Goal: Task Accomplishment & Management: Manage account settings

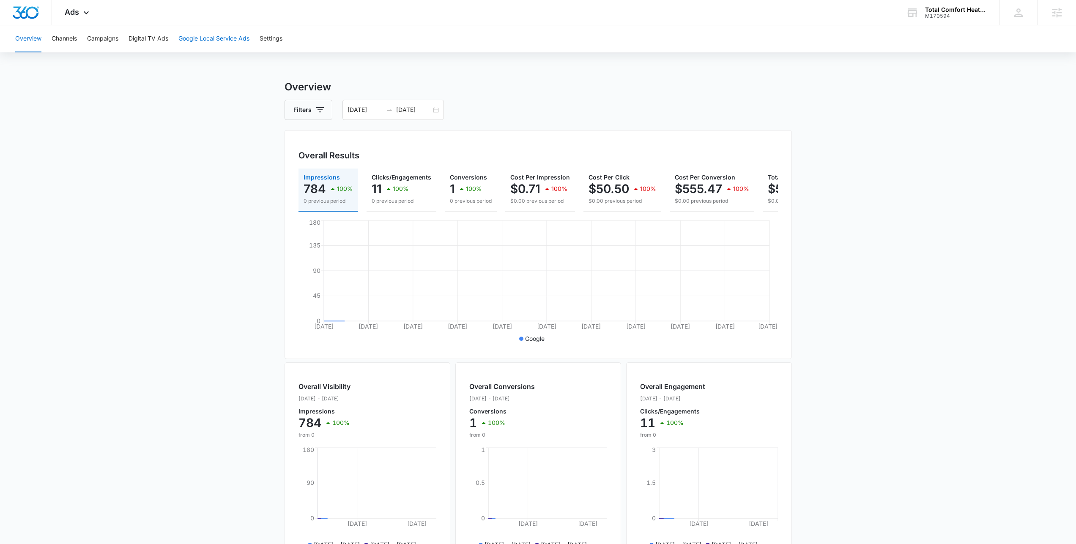
click at [220, 37] on button "Google Local Service Ads" at bounding box center [213, 38] width 71 height 27
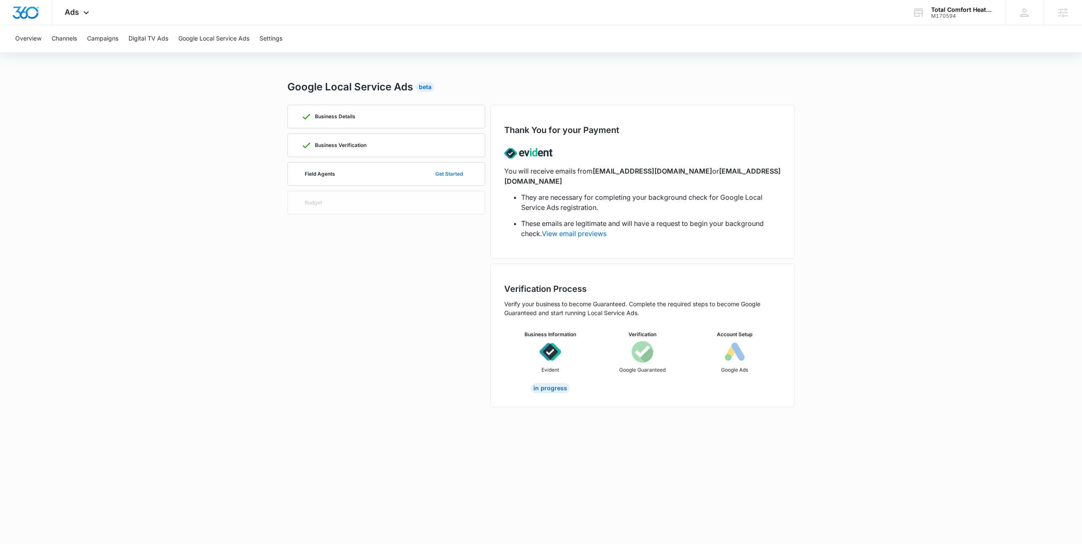
click at [452, 180] on button "Get Started" at bounding box center [449, 174] width 44 height 20
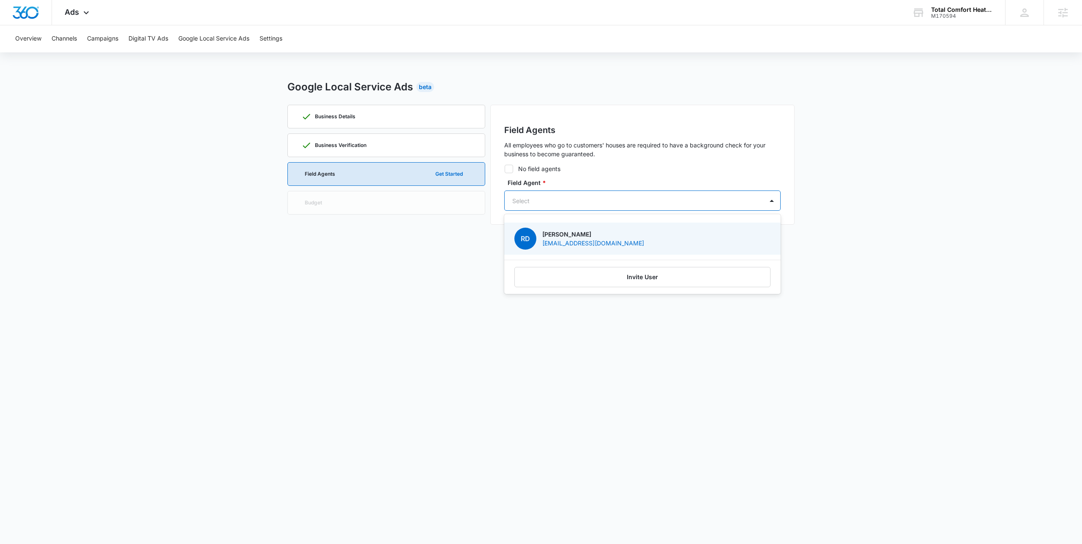
click at [578, 192] on div "Select" at bounding box center [634, 201] width 259 height 19
click at [707, 235] on div "RD Robert Douglas Robertrdouglas3@gmail.com" at bounding box center [641, 239] width 254 height 22
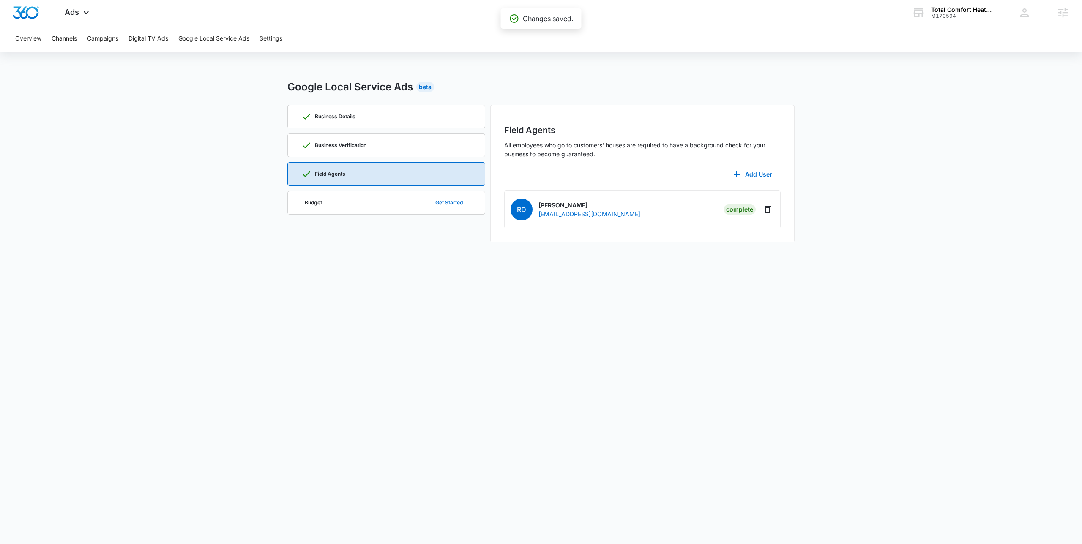
click at [367, 206] on div "Budget Get Started" at bounding box center [386, 203] width 170 height 23
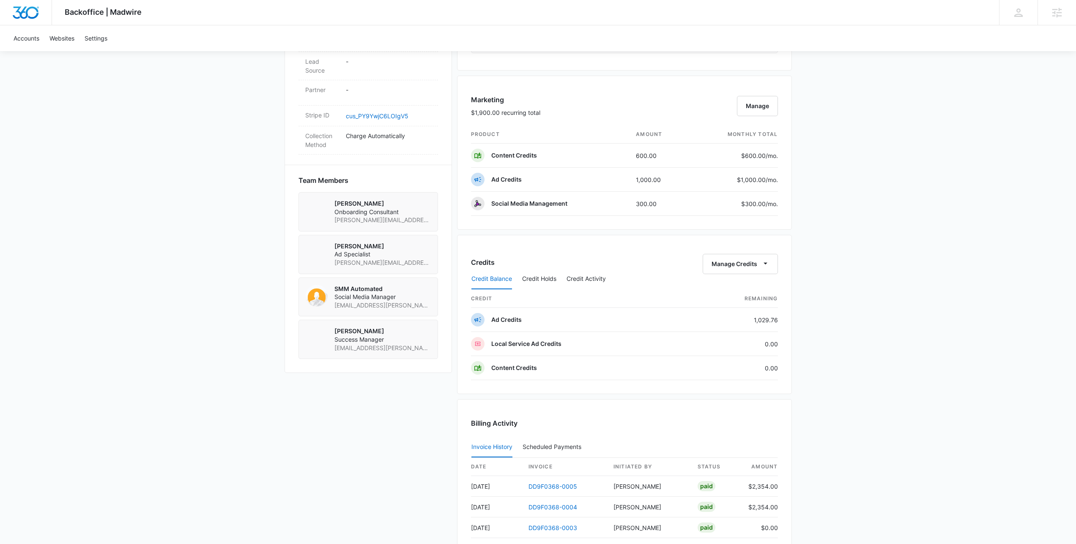
scroll to position [523, 0]
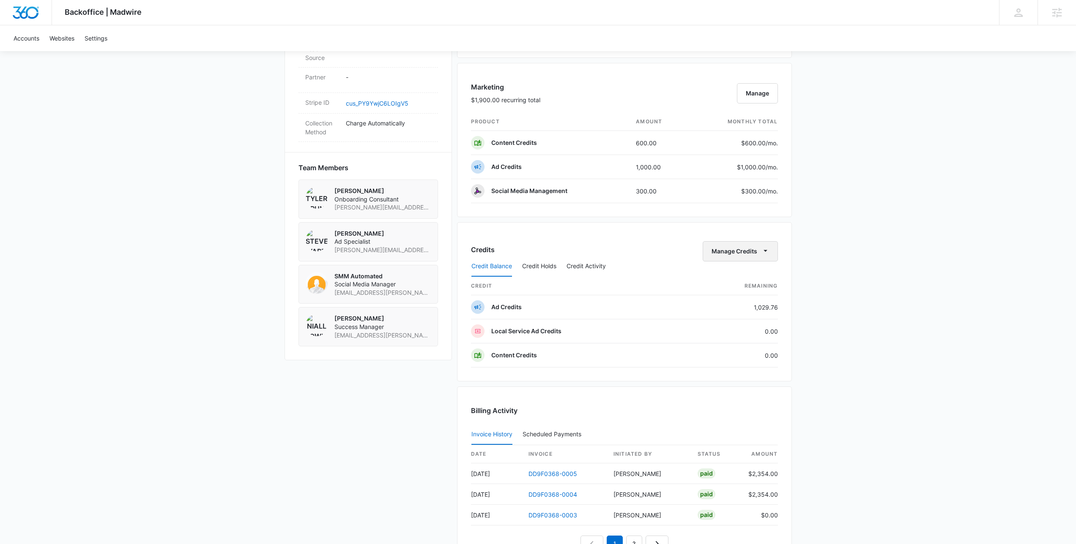
click at [758, 246] on button "Manage Credits" at bounding box center [740, 251] width 75 height 20
click at [737, 284] on button "Transfer Credits" at bounding box center [740, 278] width 75 height 13
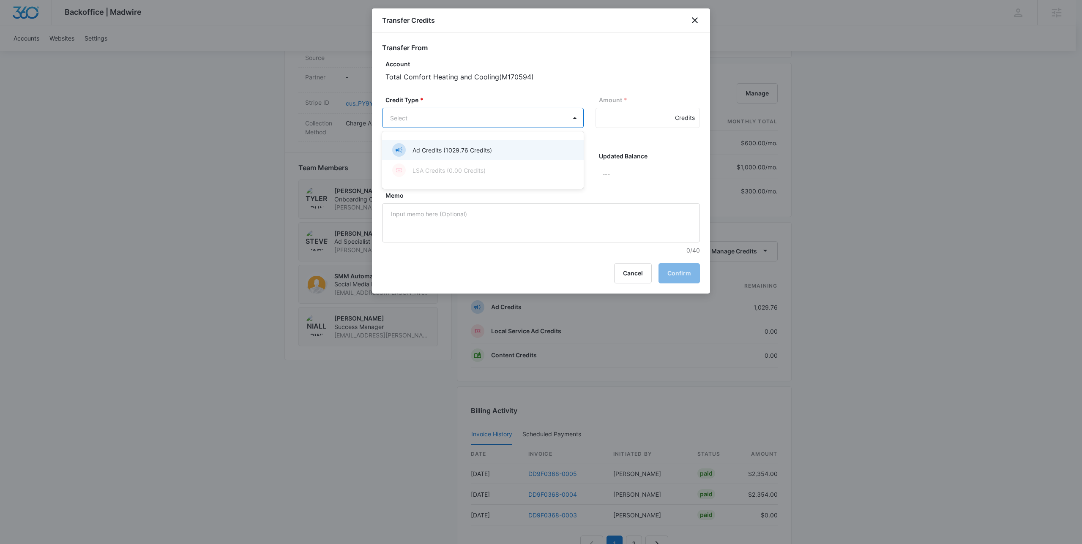
click at [449, 112] on body "Backoffice | Madwire Apps Settings NF Niall Fowler niall.fowler@madwire.com My …" at bounding box center [541, 80] width 1082 height 1207
click at [458, 151] on p "Ad Credits (1029.76 Credits)" at bounding box center [452, 150] width 79 height 9
click at [628, 125] on input "Amount *" at bounding box center [648, 118] width 104 height 20
click at [698, 16] on icon "close" at bounding box center [695, 20] width 10 height 10
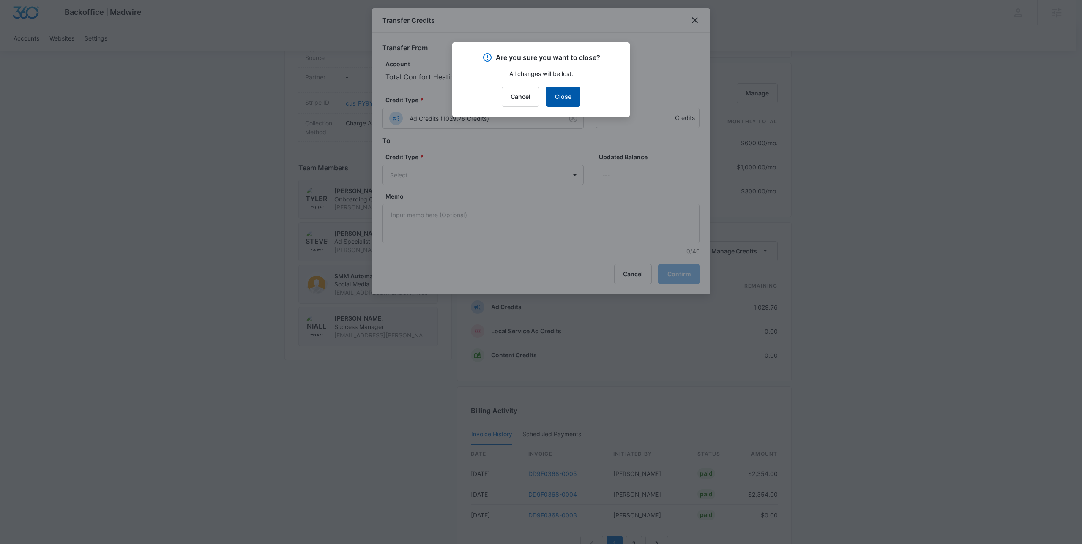
click at [559, 92] on button "Close" at bounding box center [563, 97] width 34 height 20
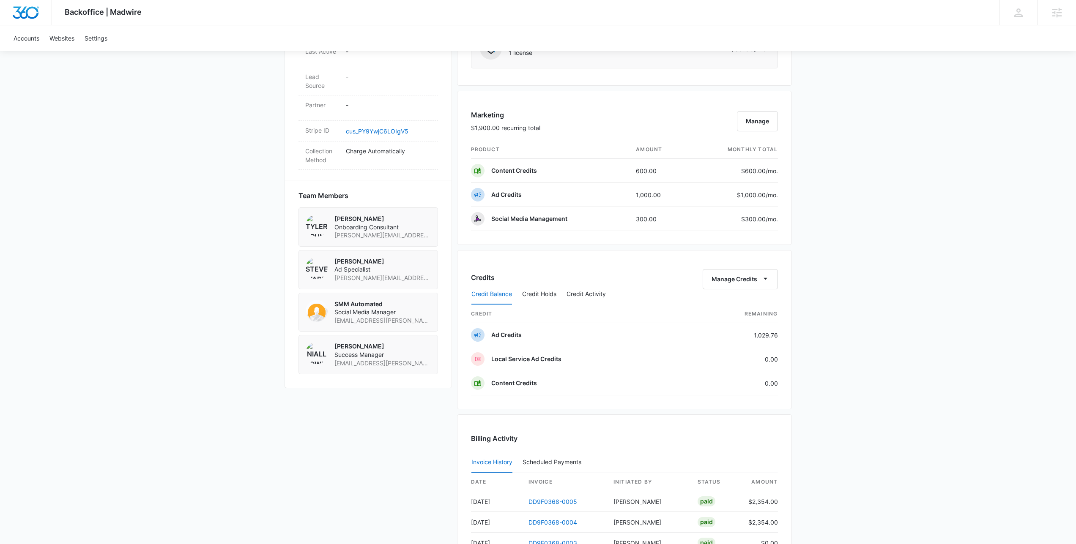
scroll to position [486, 0]
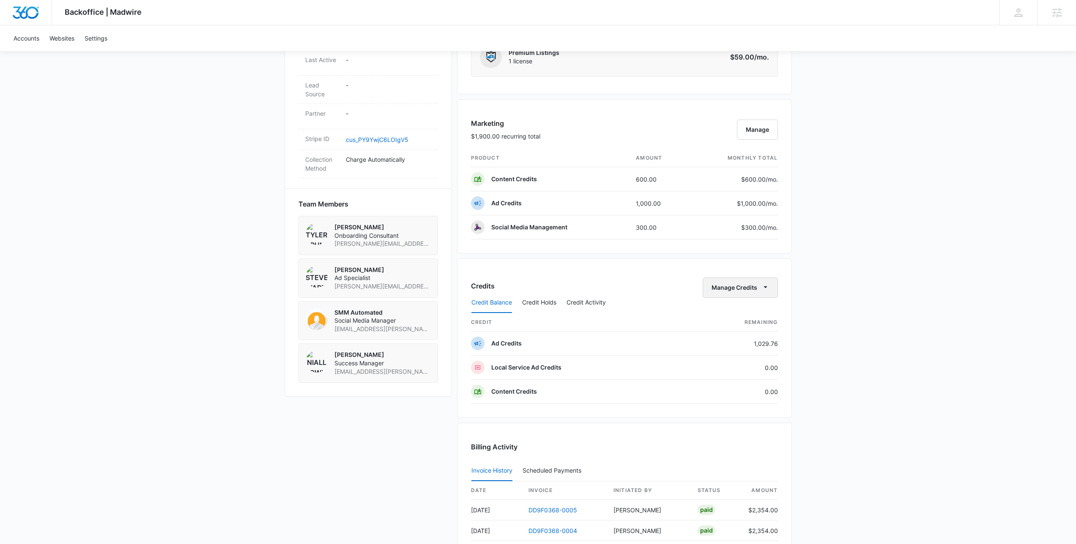
click at [762, 287] on icon "button" at bounding box center [765, 287] width 9 height 9
click at [746, 312] on div "Transfer Credits" at bounding box center [735, 315] width 44 height 6
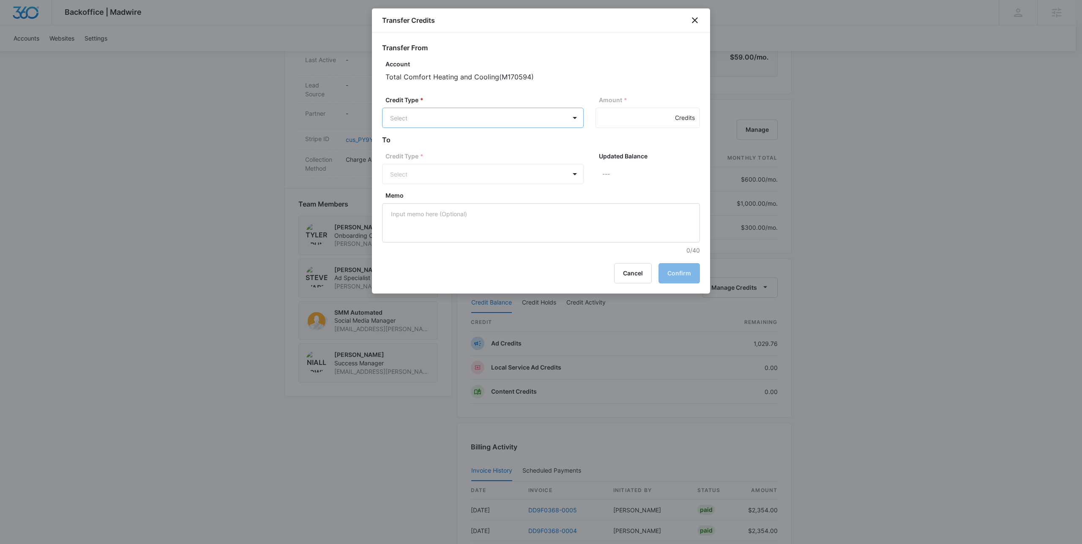
click at [535, 112] on body "Backoffice | Madwire Apps Settings NF Niall Fowler niall.fowler@madwire.com My …" at bounding box center [541, 117] width 1082 height 1207
click at [474, 148] on p "Ad Credits (1029.76 Credits)" at bounding box center [452, 150] width 79 height 9
click at [612, 122] on input "Amount *" at bounding box center [648, 118] width 104 height 20
type input "300"
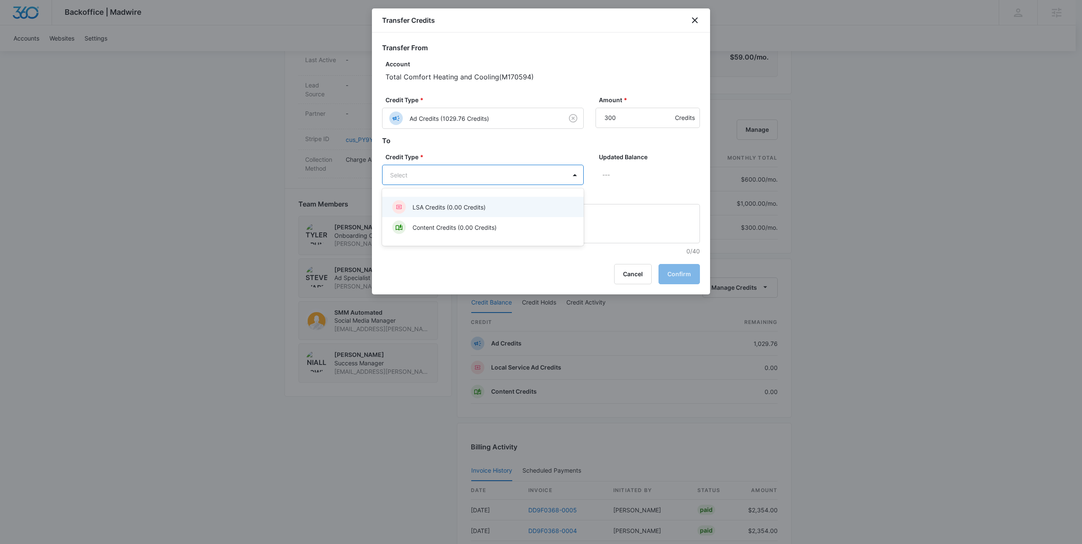
click at [554, 179] on body "Backoffice | Madwire Apps Settings NF Niall Fowler niall.fowler@madwire.com My …" at bounding box center [541, 117] width 1082 height 1207
click at [514, 211] on div "LSA Credits (0.00 Credits)" at bounding box center [482, 207] width 180 height 14
click at [694, 274] on button "Confirm" at bounding box center [679, 275] width 41 height 20
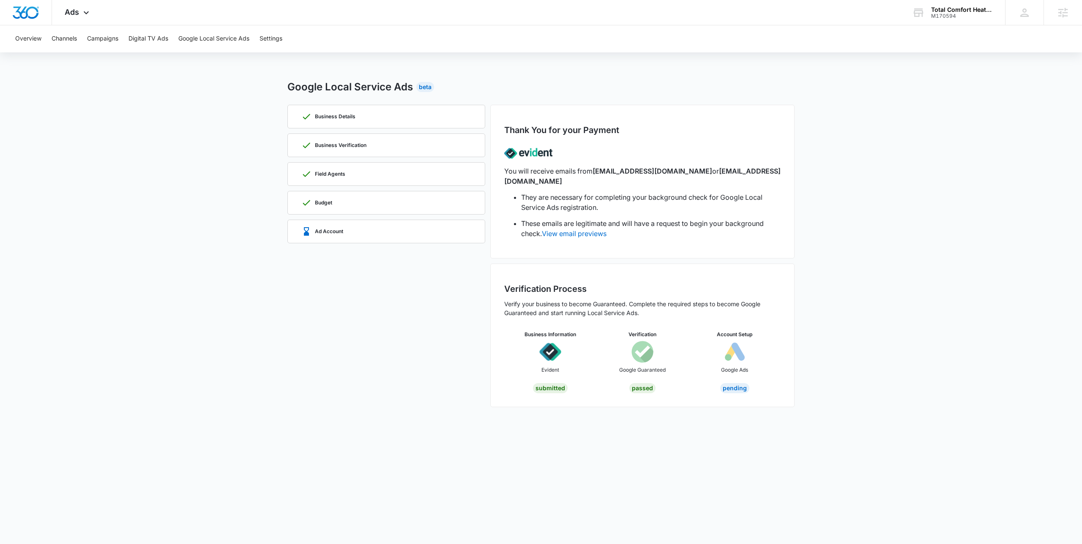
click at [905, 193] on main "Google Local Service Ads Beta Business Details Business Verification Field Agen…" at bounding box center [541, 248] width 1082 height 338
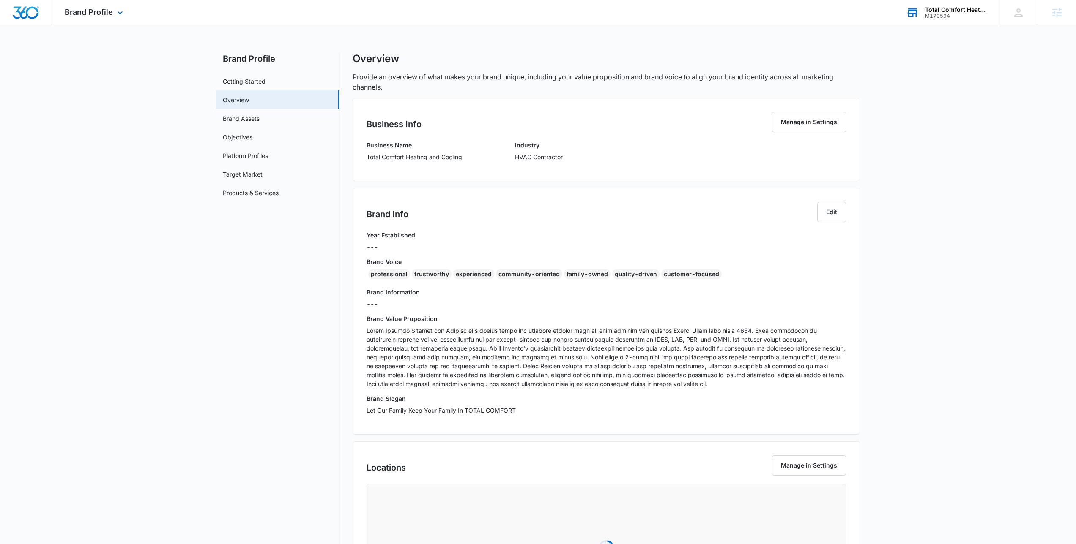
click at [971, 15] on div "M170594" at bounding box center [956, 16] width 62 height 6
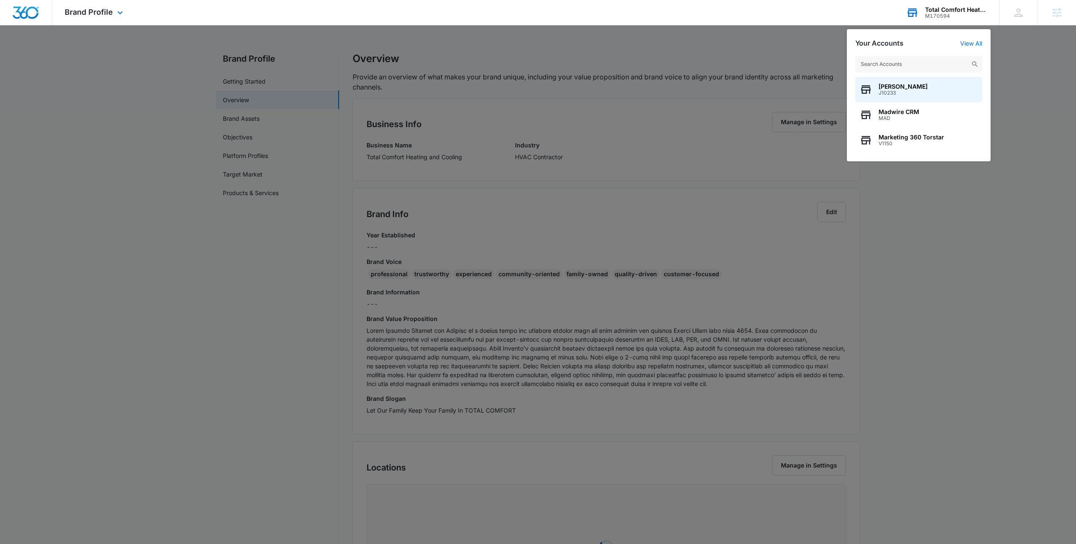
click at [971, 15] on div "M170594" at bounding box center [956, 16] width 62 height 6
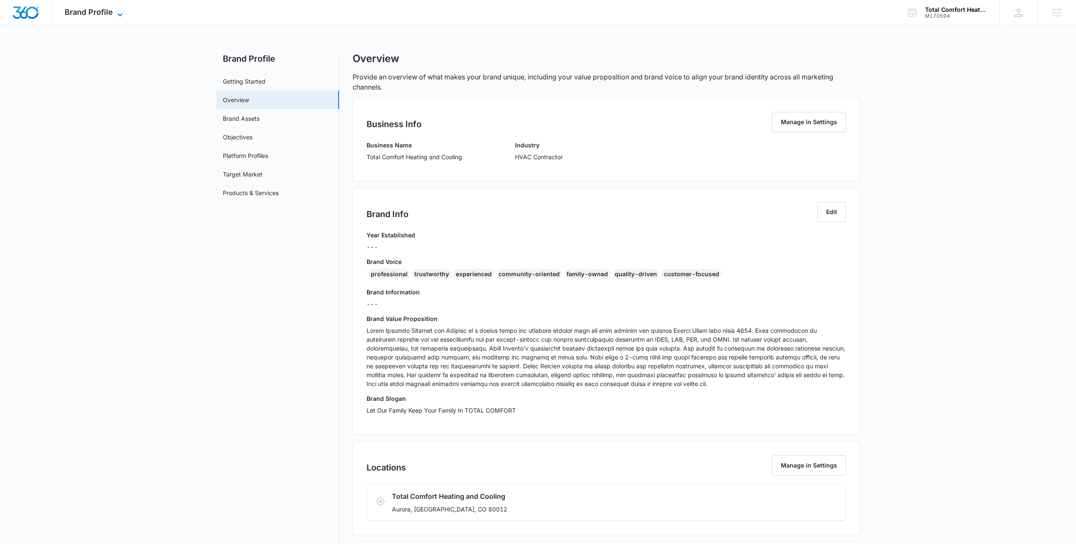
click at [81, 16] on span "Brand Profile" at bounding box center [89, 12] width 48 height 9
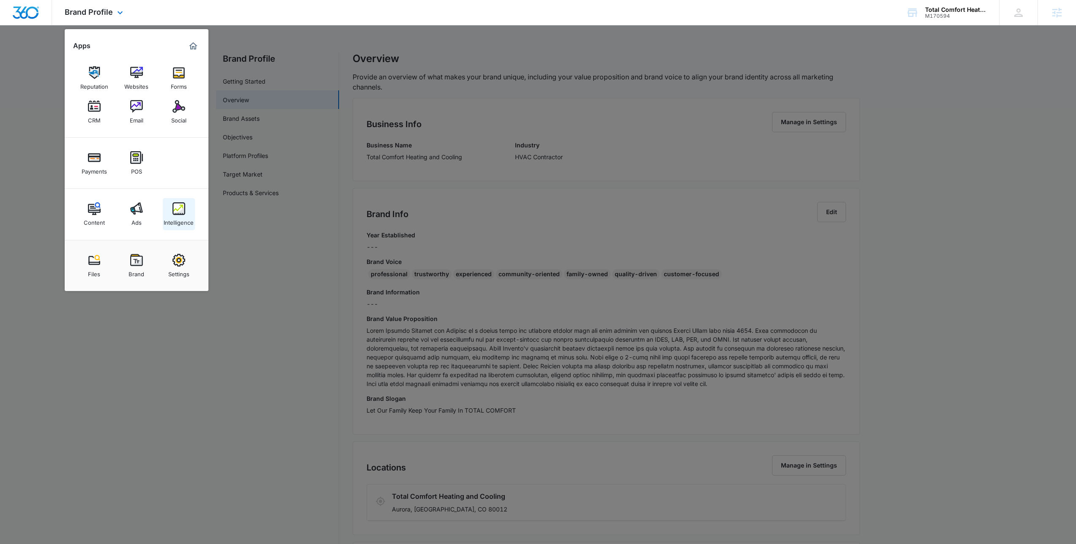
click at [168, 209] on link "Intelligence" at bounding box center [179, 214] width 32 height 32
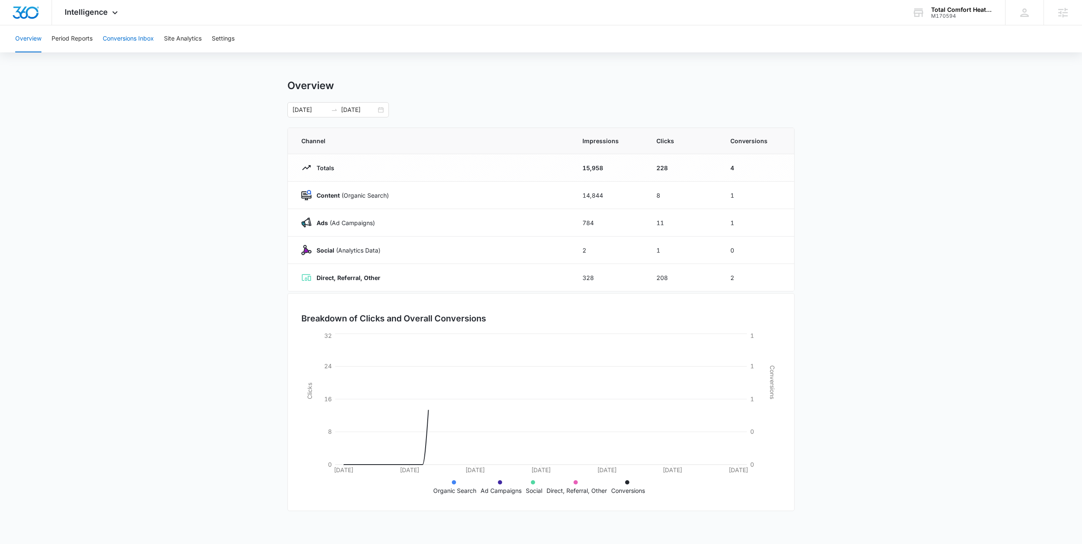
click at [149, 34] on button "Conversions Inbox" at bounding box center [128, 38] width 51 height 27
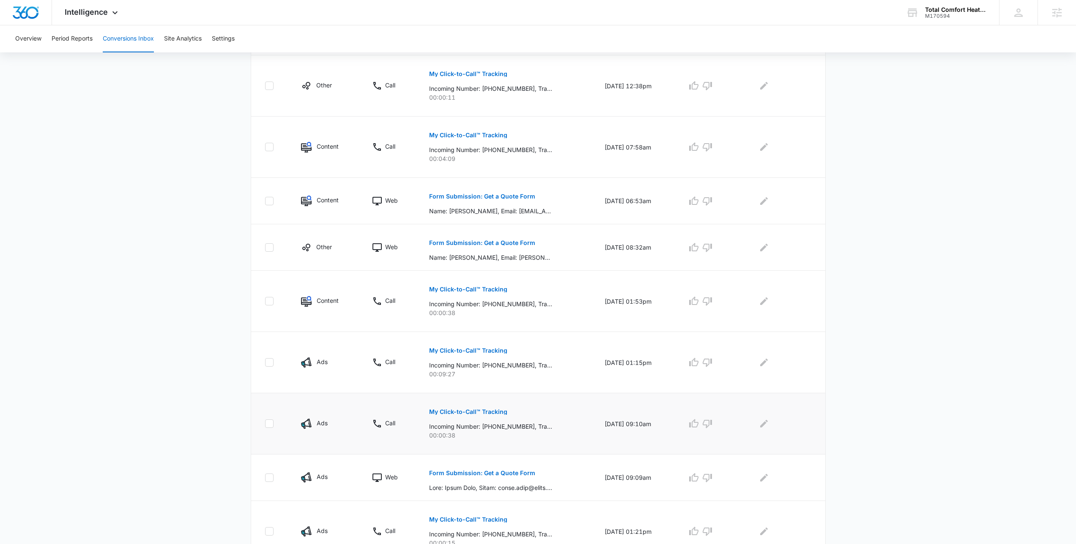
scroll to position [302, 0]
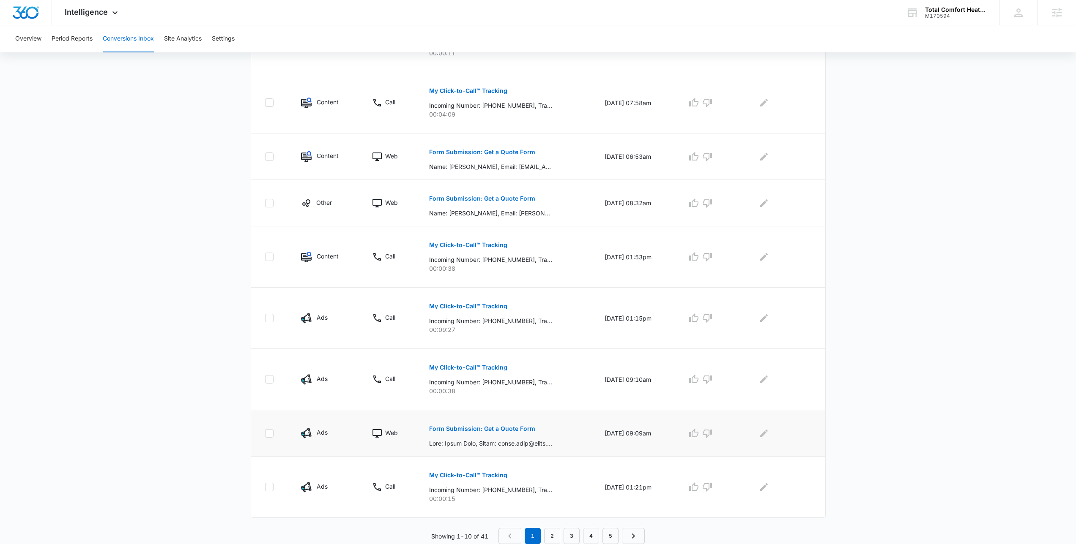
click at [465, 432] on p "Form Submission: Get a Quote Form" at bounding box center [482, 429] width 106 height 6
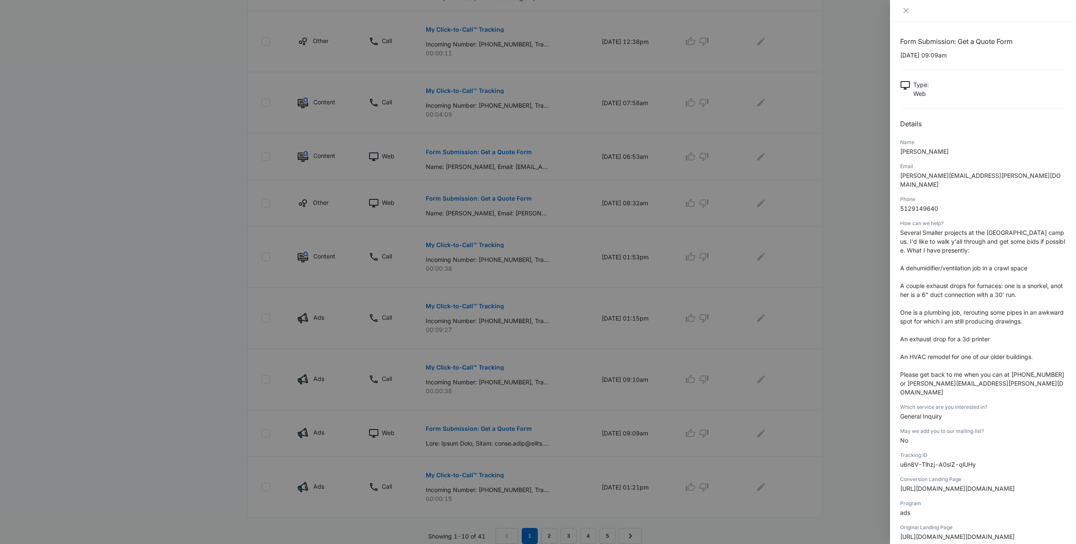
click at [565, 385] on div at bounding box center [538, 272] width 1076 height 544
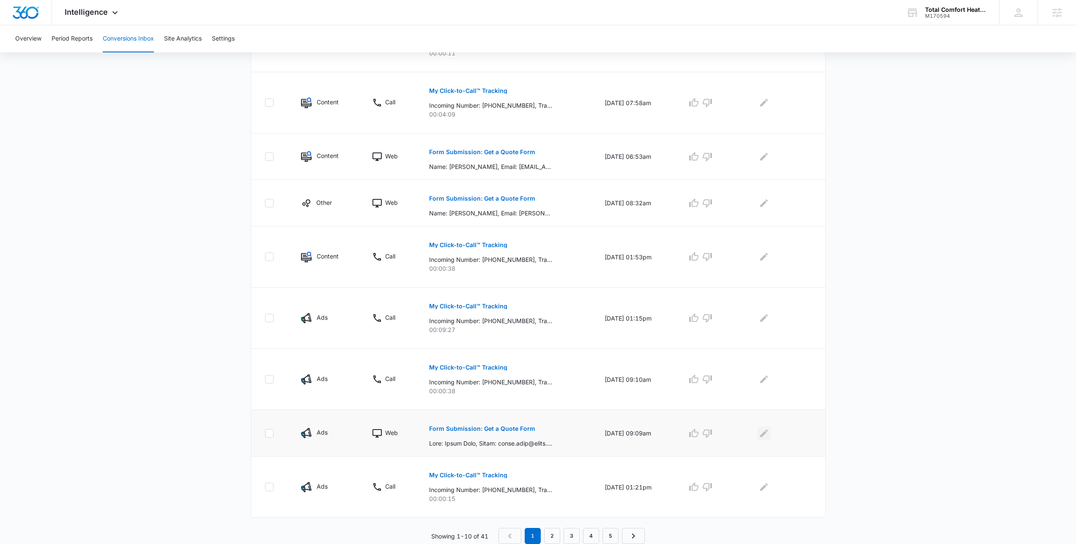
click at [769, 435] on icon "Edit Comments" at bounding box center [764, 434] width 10 height 10
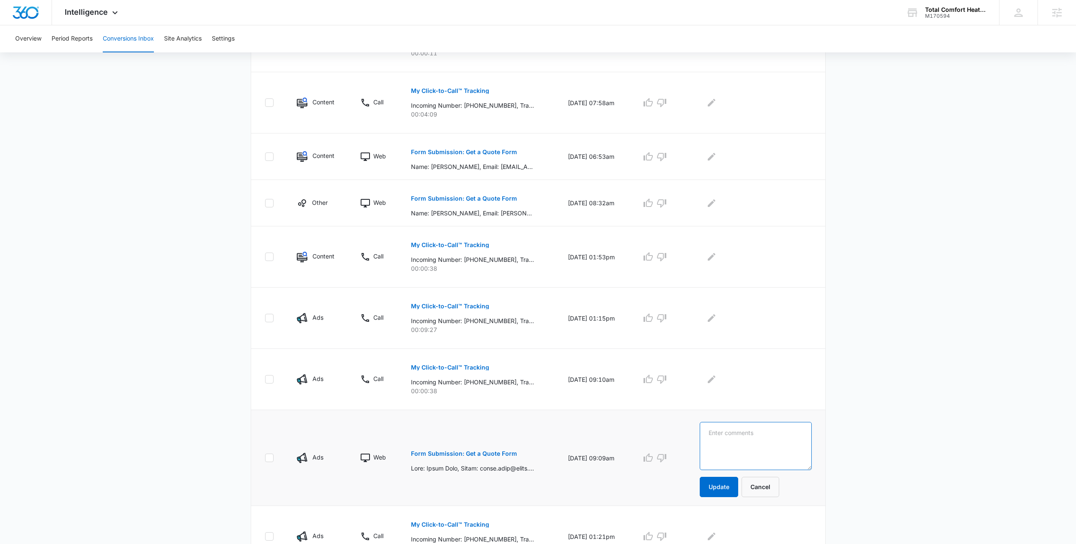
click at [735, 433] on textarea at bounding box center [756, 446] width 112 height 48
drag, startPoint x: 777, startPoint y: 439, endPoint x: 761, endPoint y: 435, distance: 17.3
click at [761, 435] on textarea "Mines campus jobs" at bounding box center [756, 446] width 112 height 48
type textarea "Mines campus work"
click at [738, 491] on button "Update" at bounding box center [719, 487] width 38 height 20
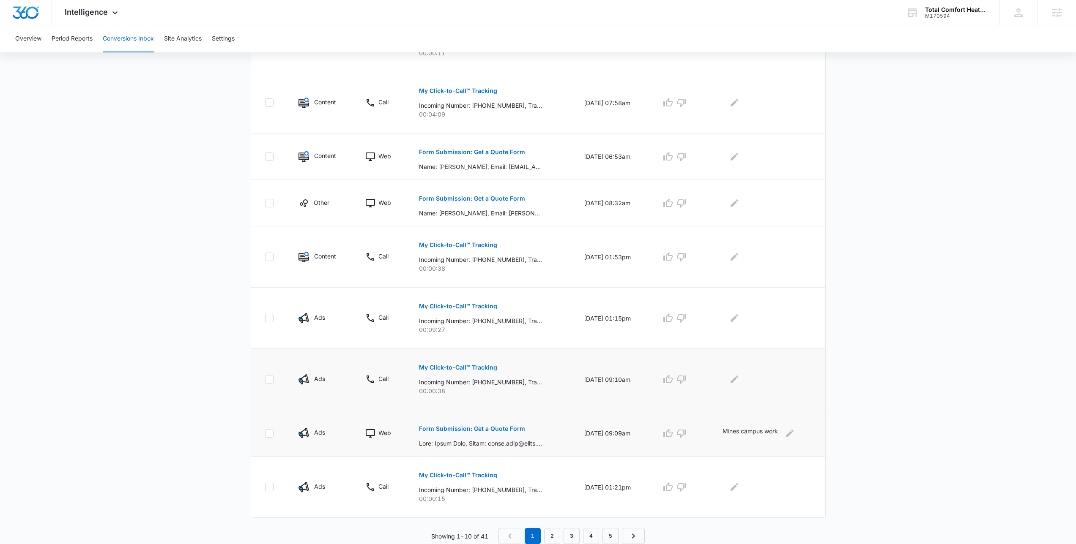
click at [444, 368] on p "My Click-to-Call™ Tracking" at bounding box center [458, 368] width 78 height 6
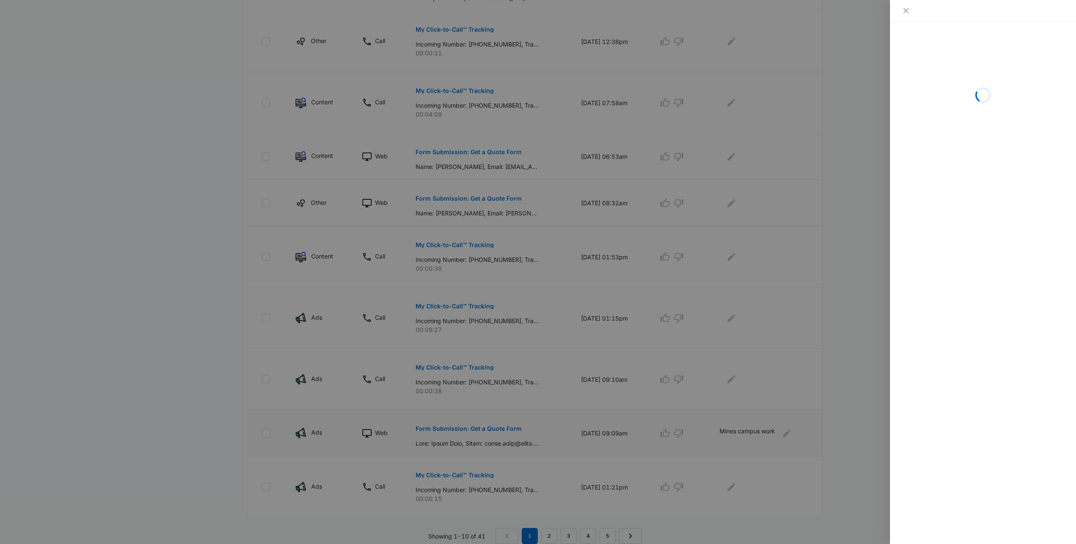
click at [765, 271] on div at bounding box center [538, 272] width 1076 height 544
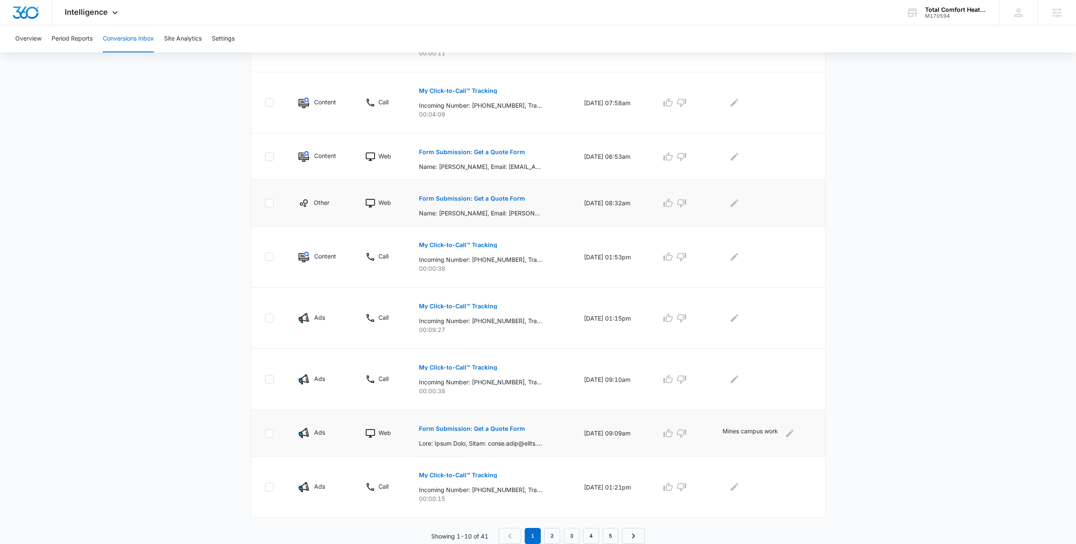
click at [475, 198] on p "Form Submission: Get a Quote Form" at bounding box center [472, 199] width 106 height 6
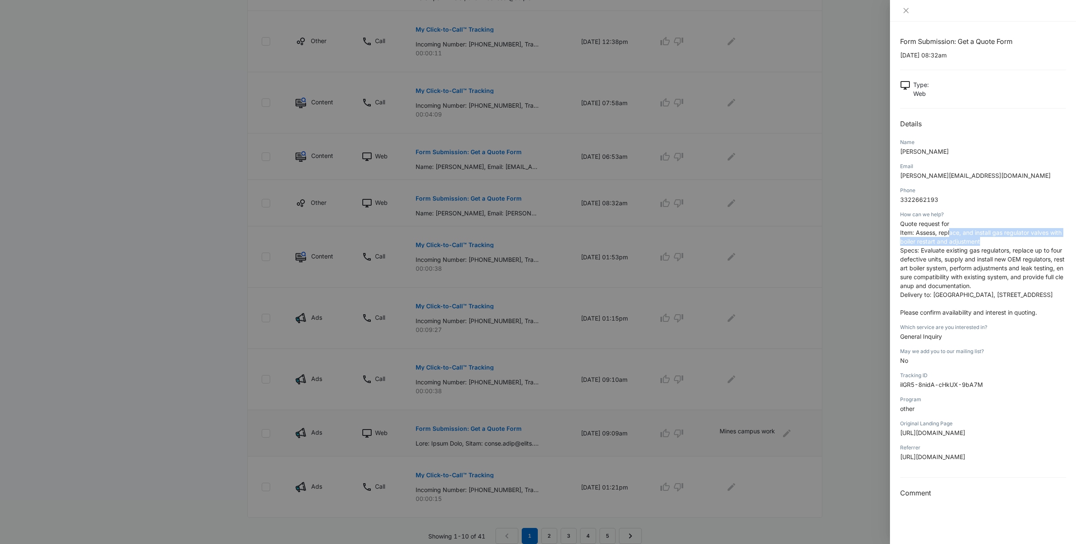
drag, startPoint x: 968, startPoint y: 235, endPoint x: 1006, endPoint y: 244, distance: 39.7
click at [1006, 244] on p "Quote request for Item: Assess, replace, and install gas regulator valves with …" at bounding box center [983, 268] width 166 height 98
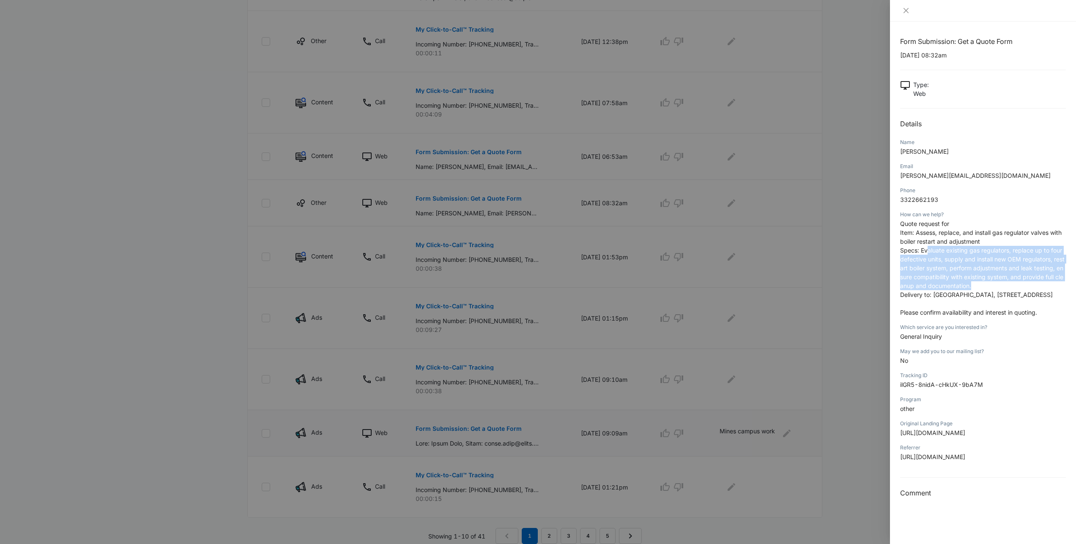
drag, startPoint x: 952, startPoint y: 263, endPoint x: 1008, endPoint y: 284, distance: 59.7
click at [1008, 284] on p "Quote request for Item: Assess, replace, and install gas regulator valves with …" at bounding box center [983, 268] width 166 height 98
drag, startPoint x: 940, startPoint y: 270, endPoint x: 898, endPoint y: 227, distance: 59.8
click at [898, 227] on div "Form Submission: Get a Quote Form 10/10/2025 at 08:32am Type : Web Details Name…" at bounding box center [983, 283] width 186 height 523
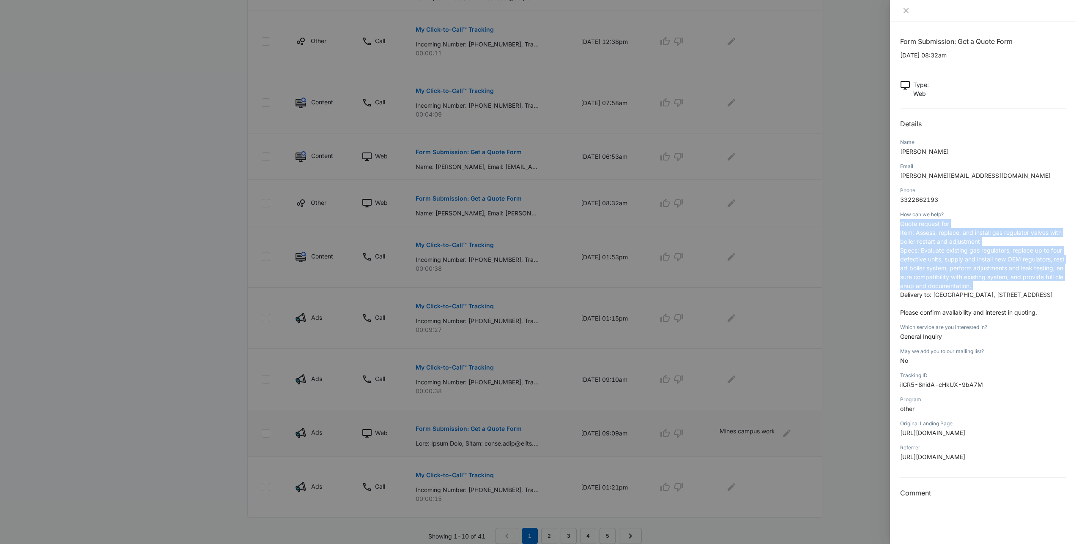
click at [898, 227] on div "Form Submission: Get a Quote Form 10/10/2025 at 08:32am Type : Web Details Name…" at bounding box center [983, 283] width 186 height 523
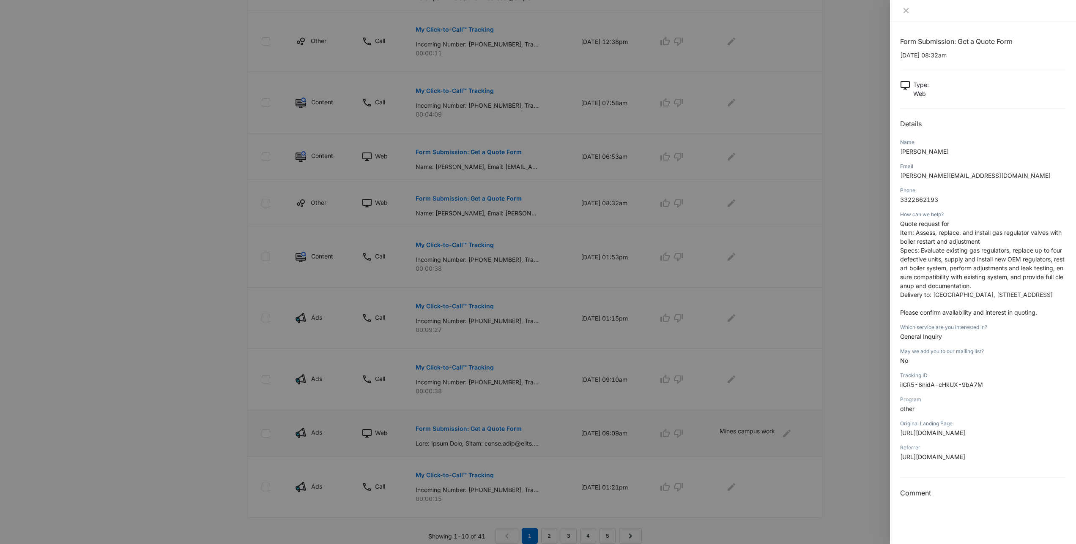
click at [626, 216] on div at bounding box center [538, 272] width 1076 height 544
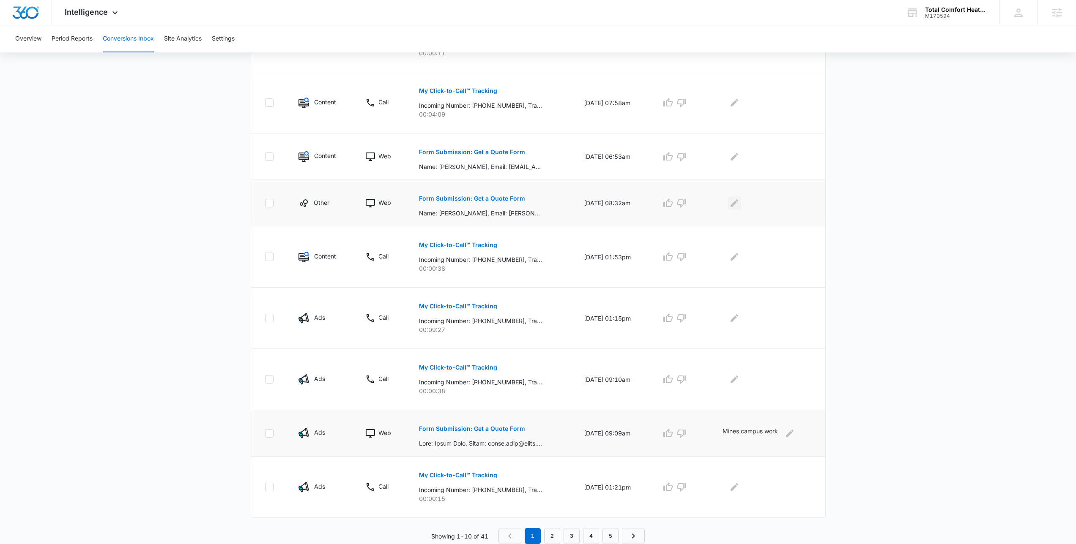
click at [739, 203] on icon "Edit Comments" at bounding box center [734, 203] width 10 height 10
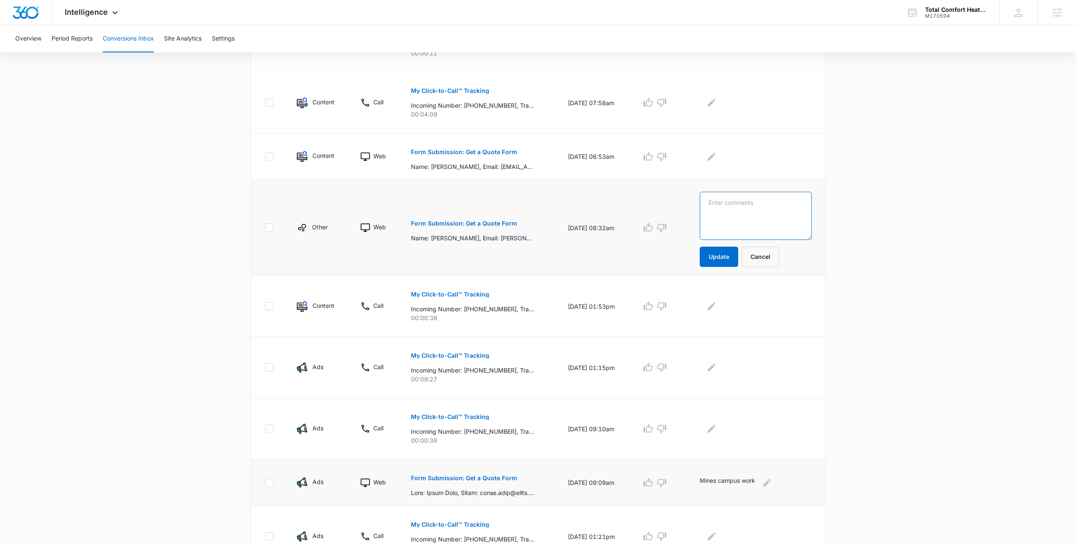
click at [740, 221] on textarea at bounding box center [756, 216] width 112 height 48
type textarea "Boiler repair"
click at [721, 255] on button "Update" at bounding box center [719, 257] width 38 height 20
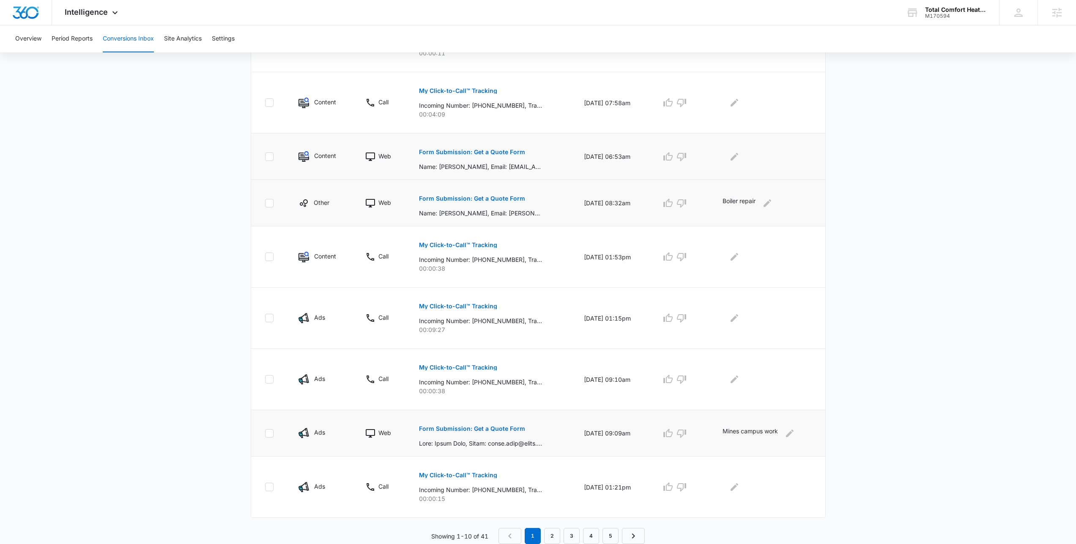
click at [491, 158] on button "Form Submission: Get a Quote Form" at bounding box center [472, 152] width 106 height 20
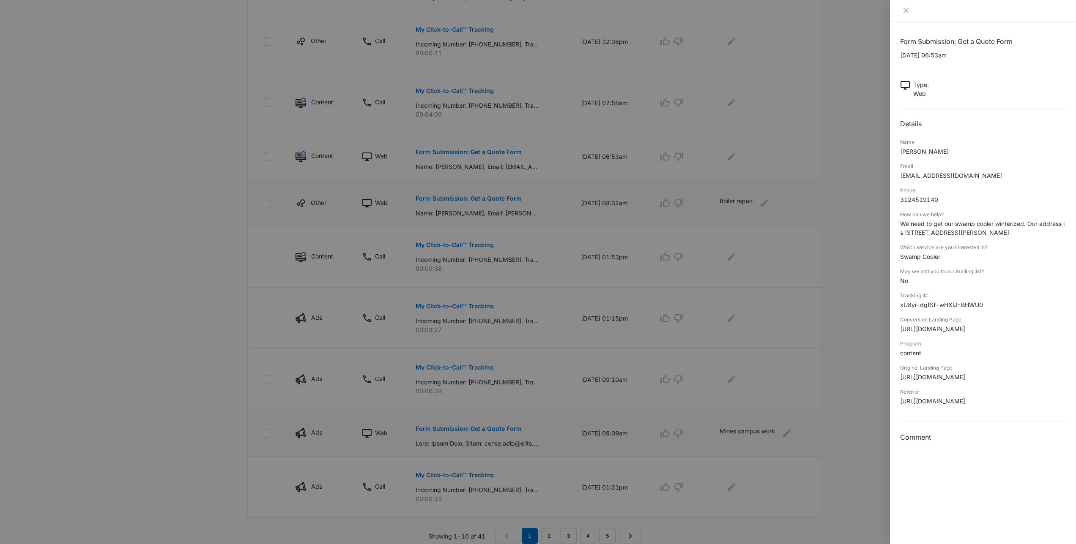
drag, startPoint x: 824, startPoint y: 165, endPoint x: 786, endPoint y: 158, distance: 37.9
click at [824, 164] on div at bounding box center [538, 272] width 1076 height 544
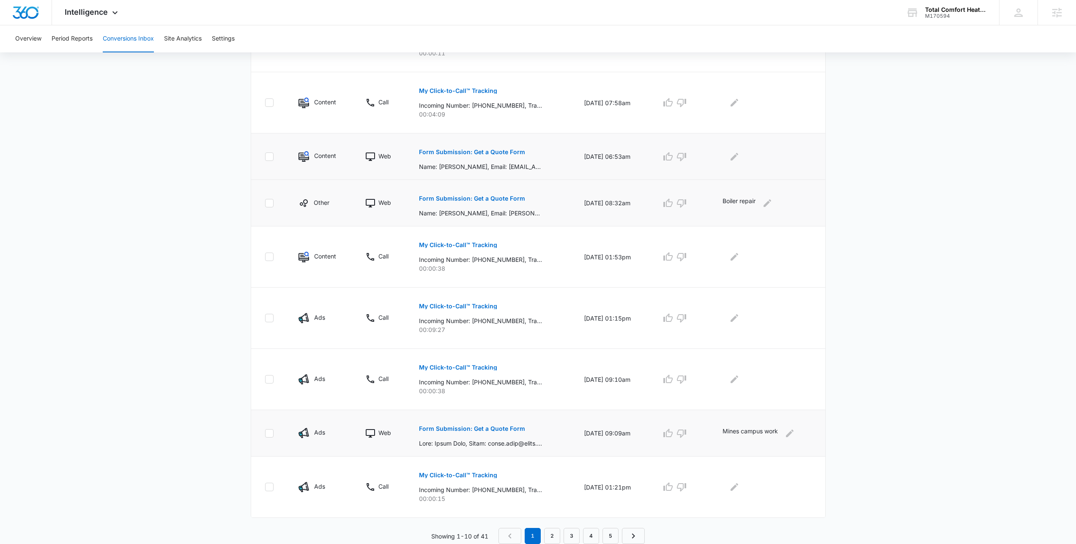
click at [744, 156] on div at bounding box center [766, 157] width 89 height 14
click at [736, 158] on icon "Edit Comments" at bounding box center [735, 157] width 8 height 8
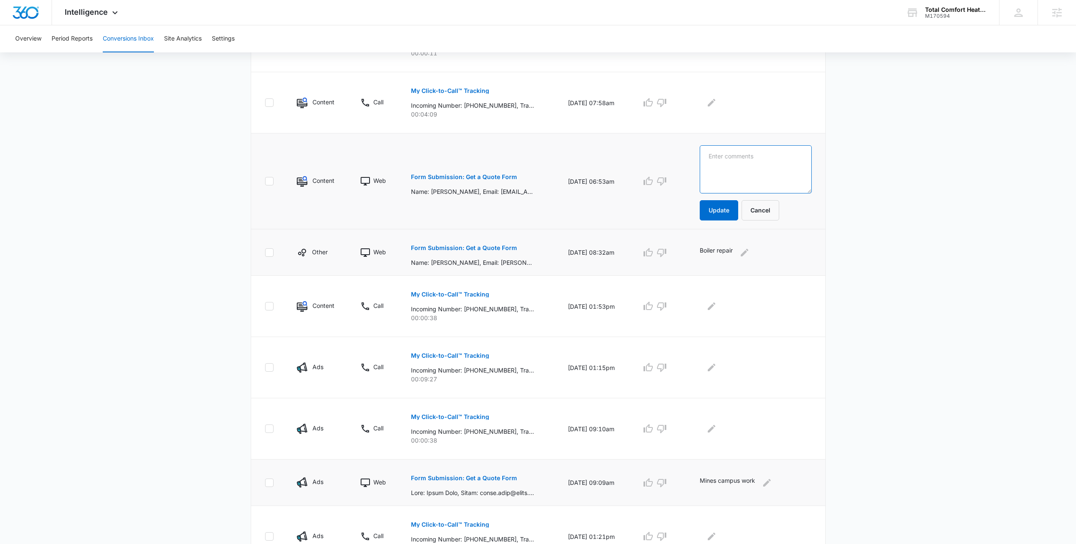
click at [792, 183] on textarea at bounding box center [756, 169] width 112 height 48
type textarea "Swamp cooler winterization"
click at [727, 201] on button "Update" at bounding box center [719, 210] width 38 height 20
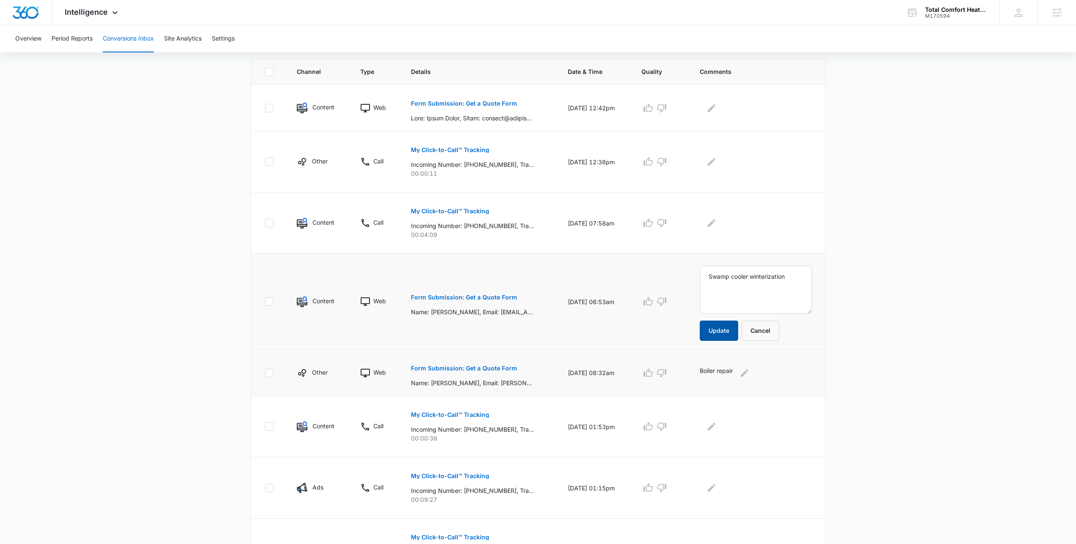
scroll to position [146, 0]
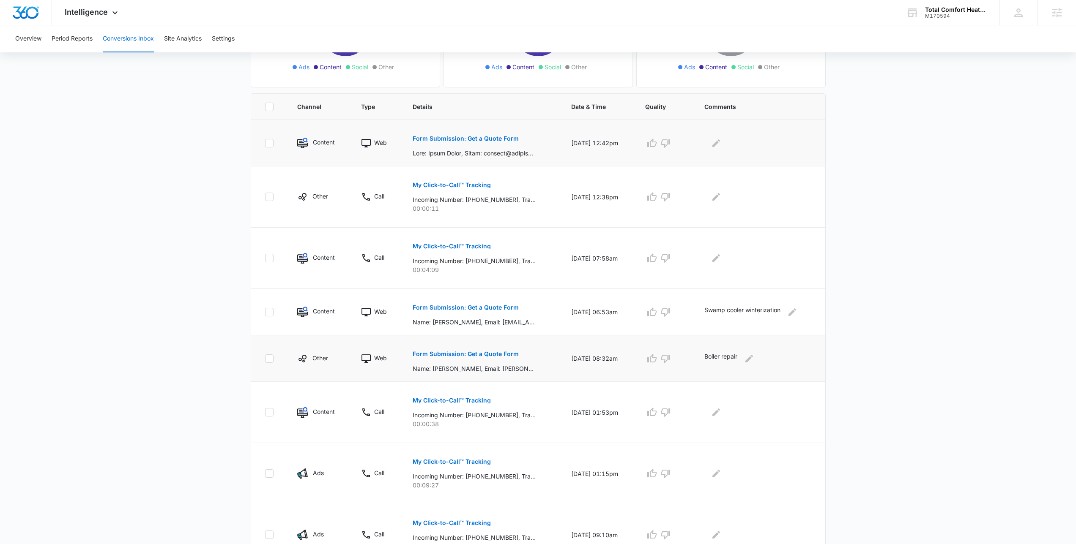
click at [479, 140] on p "Form Submission: Get a Quote Form" at bounding box center [466, 139] width 106 height 6
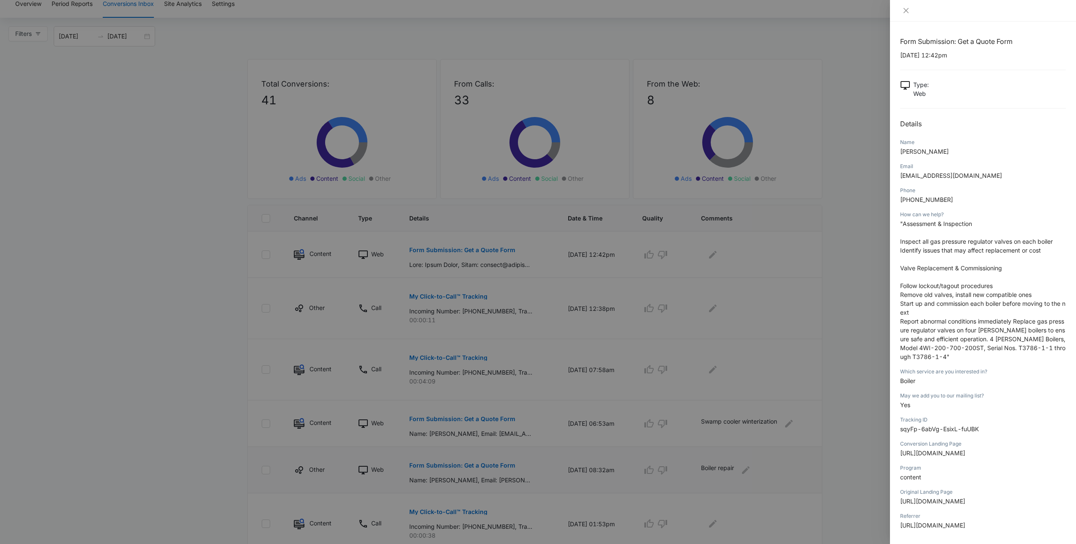
scroll to position [36, 0]
click at [824, 339] on div at bounding box center [538, 272] width 1076 height 544
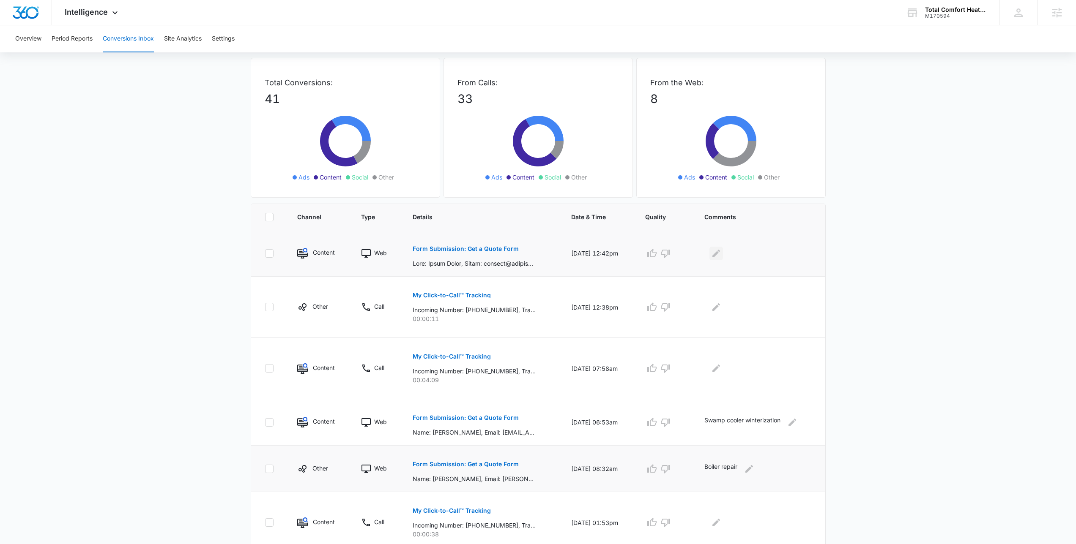
click at [716, 250] on icon "Edit Comments" at bounding box center [716, 254] width 10 height 10
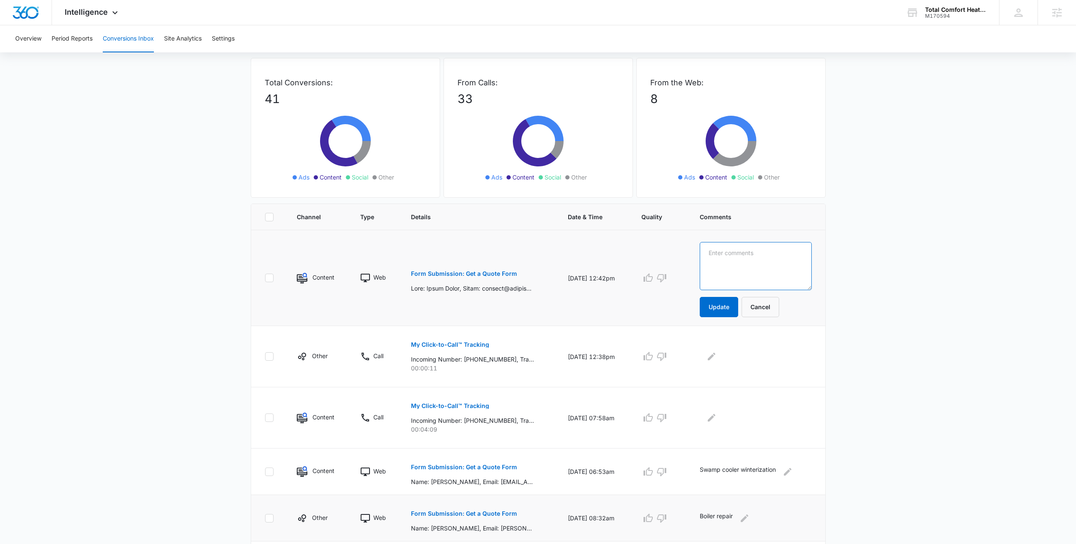
click at [722, 256] on textarea at bounding box center [756, 266] width 112 height 48
type textarea "Boiler repair"
click at [717, 304] on button "Update" at bounding box center [719, 307] width 38 height 20
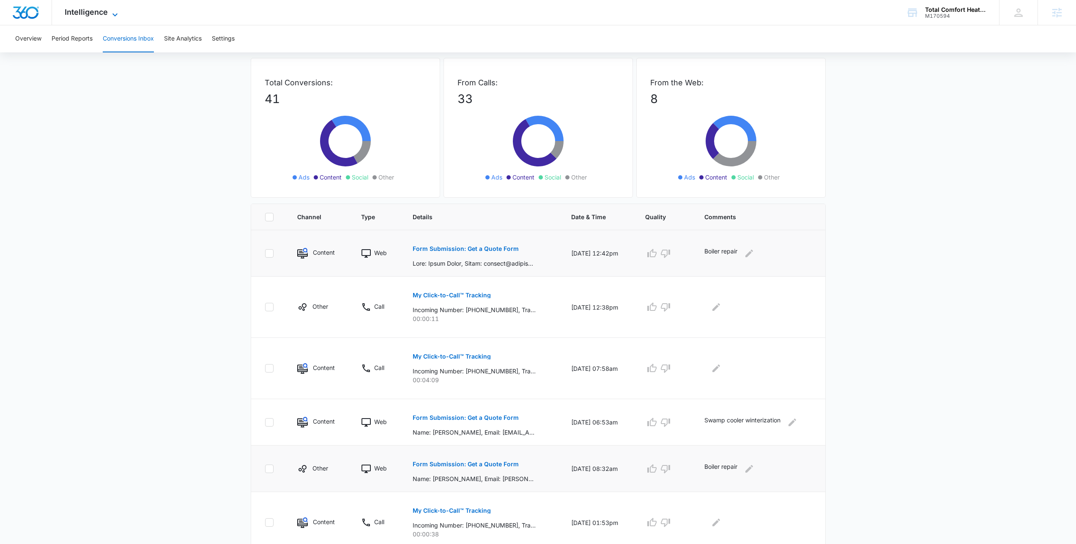
click at [102, 9] on span "Intelligence" at bounding box center [86, 12] width 43 height 9
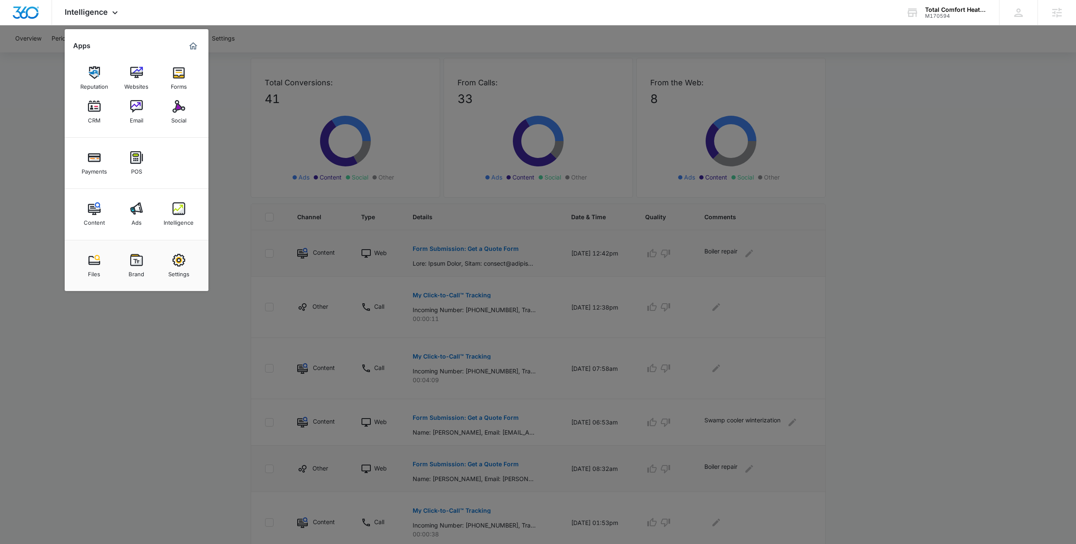
click at [265, 82] on div at bounding box center [538, 272] width 1076 height 544
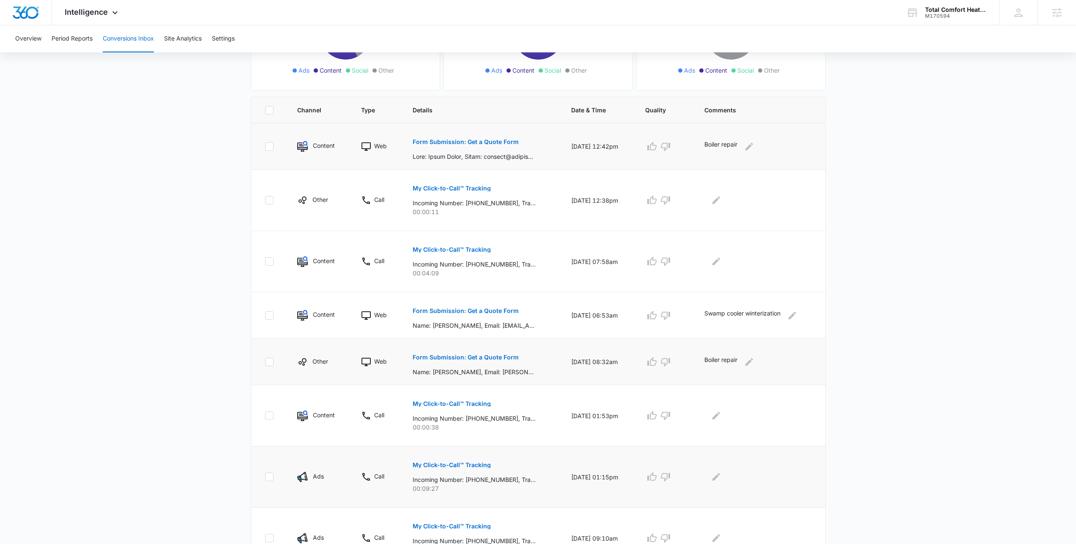
scroll to position [302, 0]
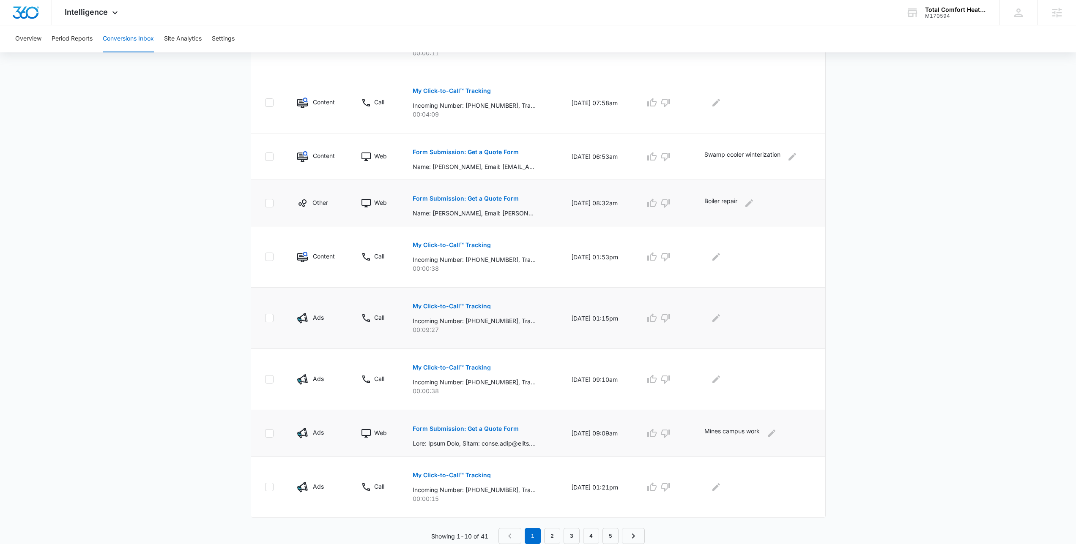
click at [451, 307] on p "My Click-to-Call™ Tracking" at bounding box center [452, 307] width 78 height 6
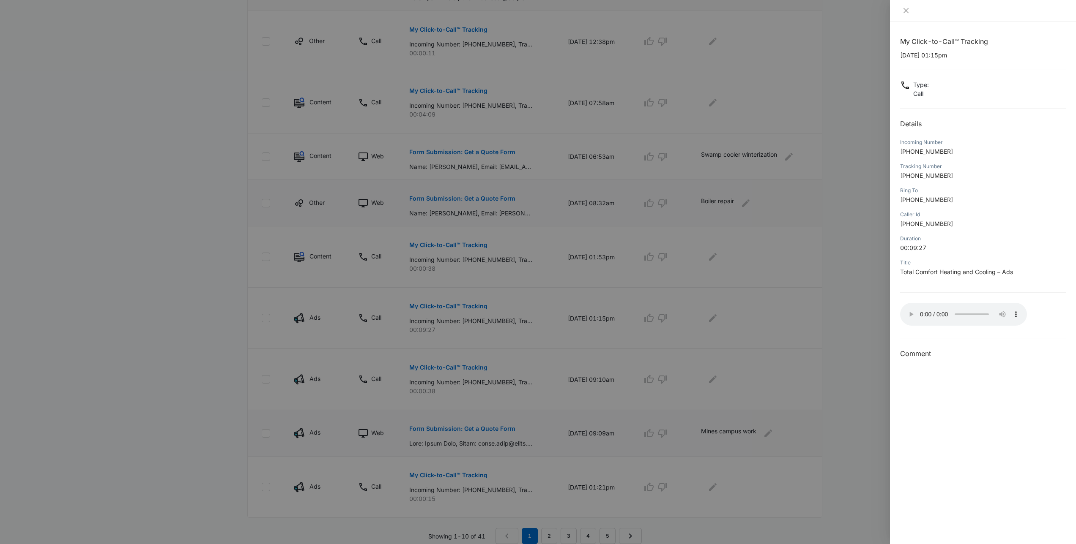
click at [963, 290] on div "My Click-to-Call™ Tracking 10/09/2025 at 01:15pm Type : Call Details Incoming N…" at bounding box center [983, 197] width 166 height 323
click at [863, 243] on div at bounding box center [538, 272] width 1076 height 544
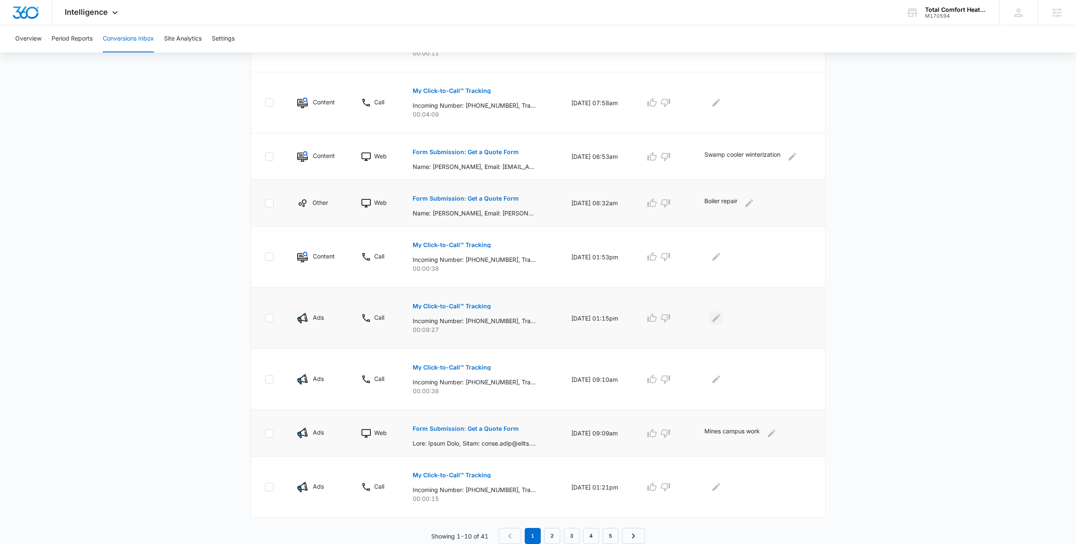
click at [712, 319] on button "Edit Comments" at bounding box center [716, 319] width 14 height 14
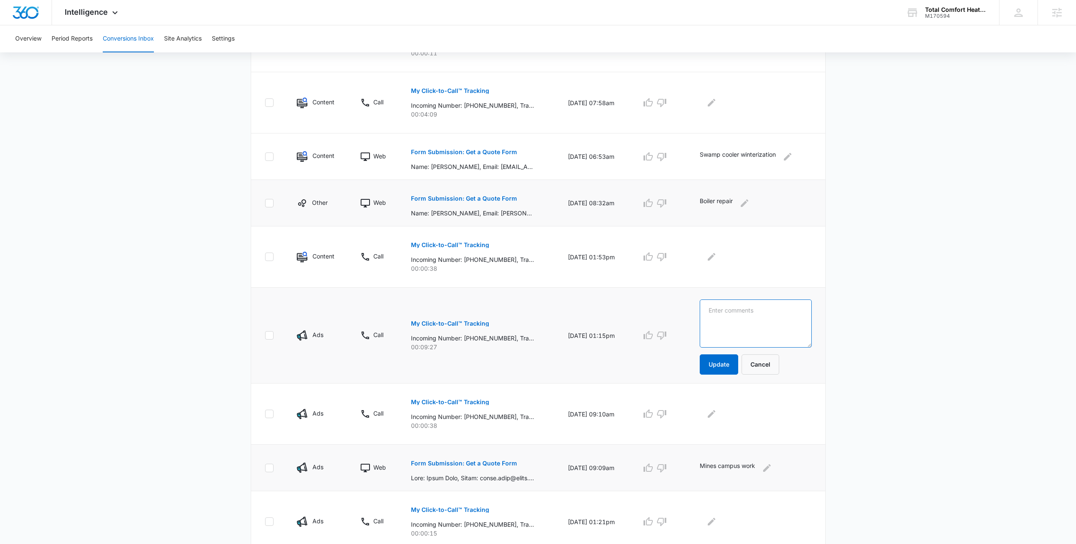
click at [750, 335] on textarea at bounding box center [756, 324] width 112 height 48
type textarea "Furnace replacement"
click at [720, 372] on button "Update" at bounding box center [719, 365] width 38 height 20
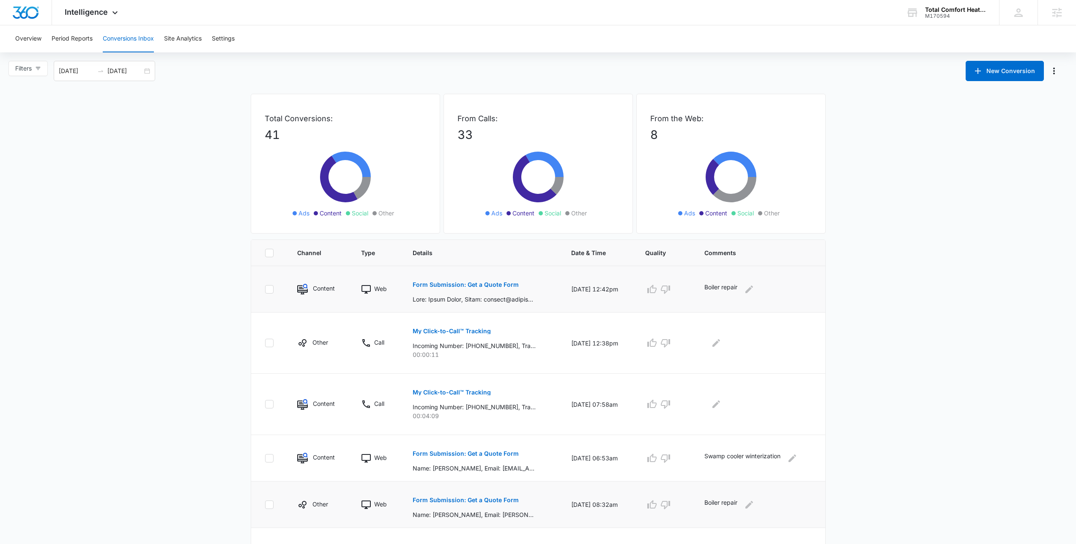
scroll to position [284, 0]
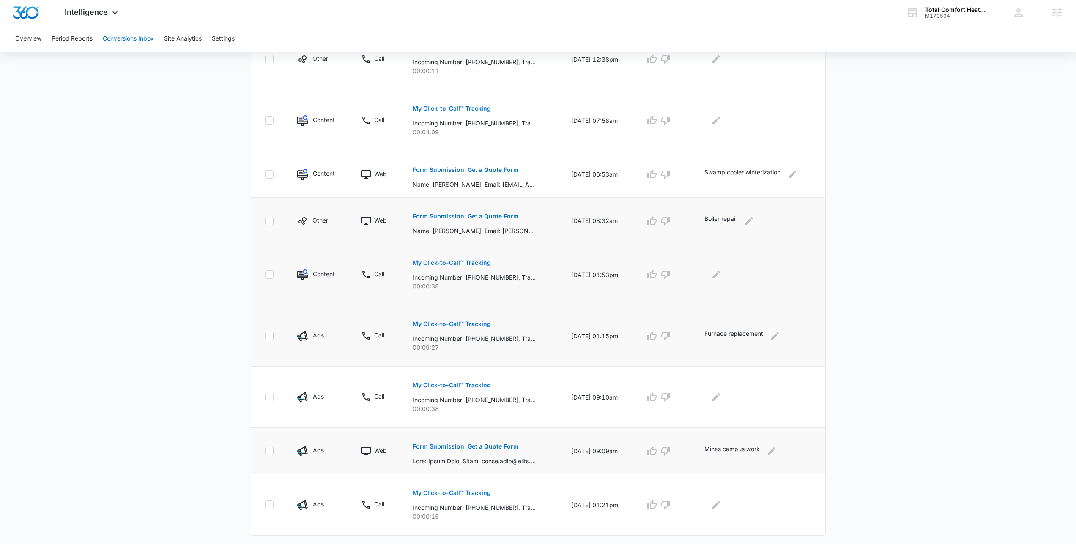
click at [449, 265] on p "My Click-to-Call™ Tracking" at bounding box center [452, 263] width 78 height 6
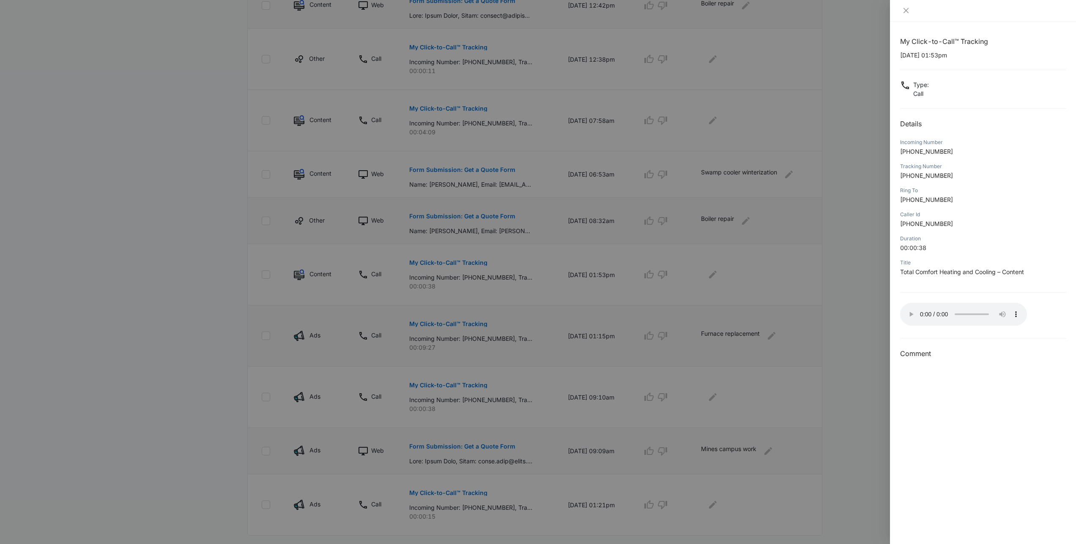
click at [819, 286] on div at bounding box center [538, 272] width 1076 height 544
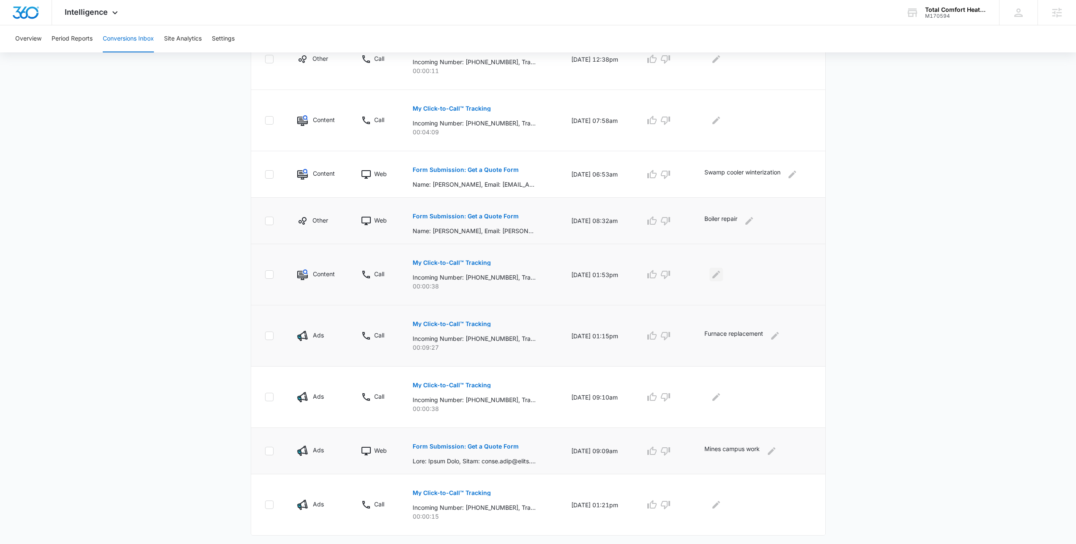
click at [720, 274] on icon "Edit Comments" at bounding box center [716, 275] width 8 height 8
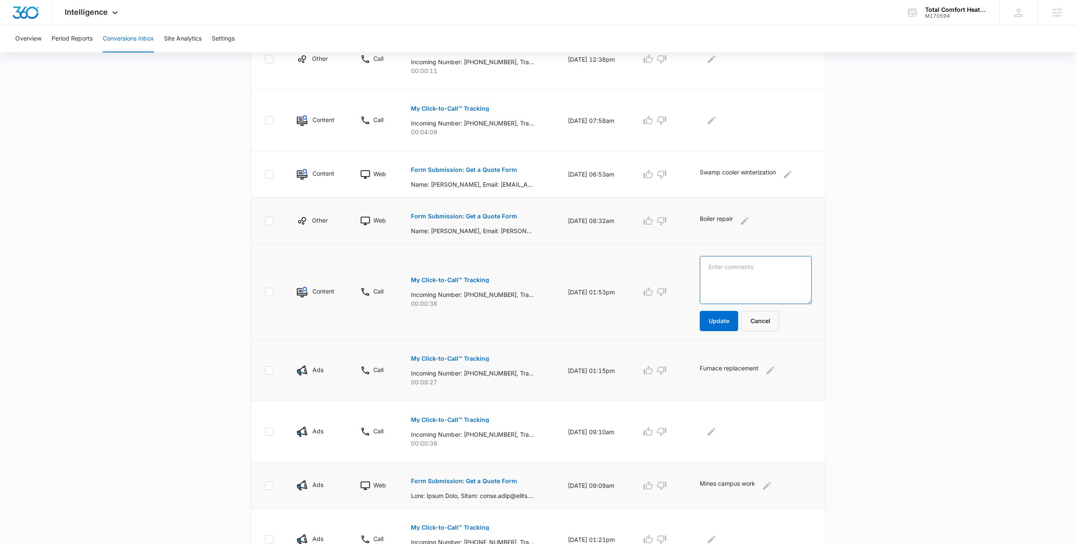
click at [736, 285] on textarea at bounding box center [756, 280] width 112 height 48
type textarea "9 news?"
click at [723, 327] on button "Update" at bounding box center [719, 321] width 38 height 20
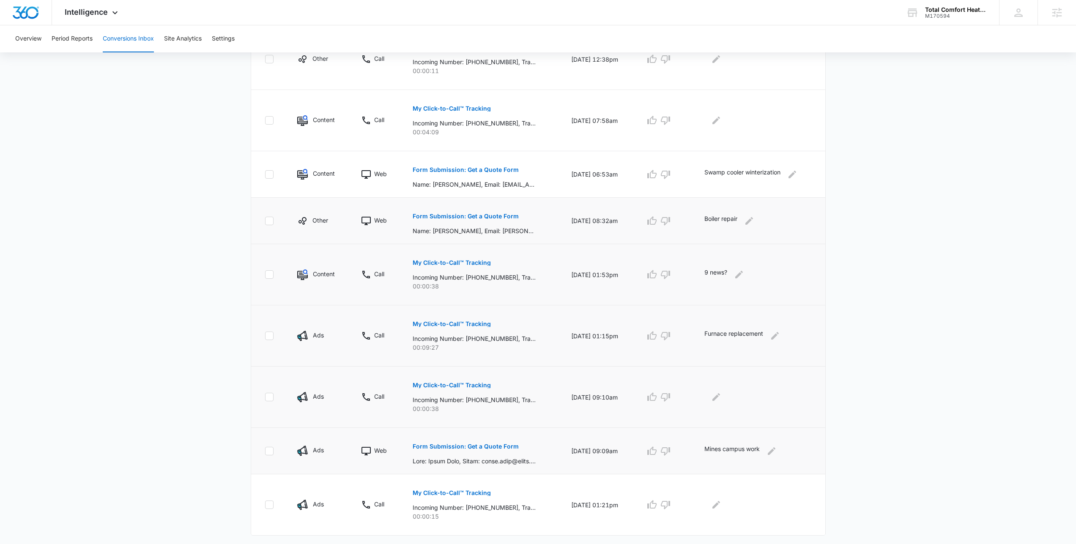
click at [457, 390] on button "My Click-to-Call™ Tracking" at bounding box center [452, 385] width 78 height 20
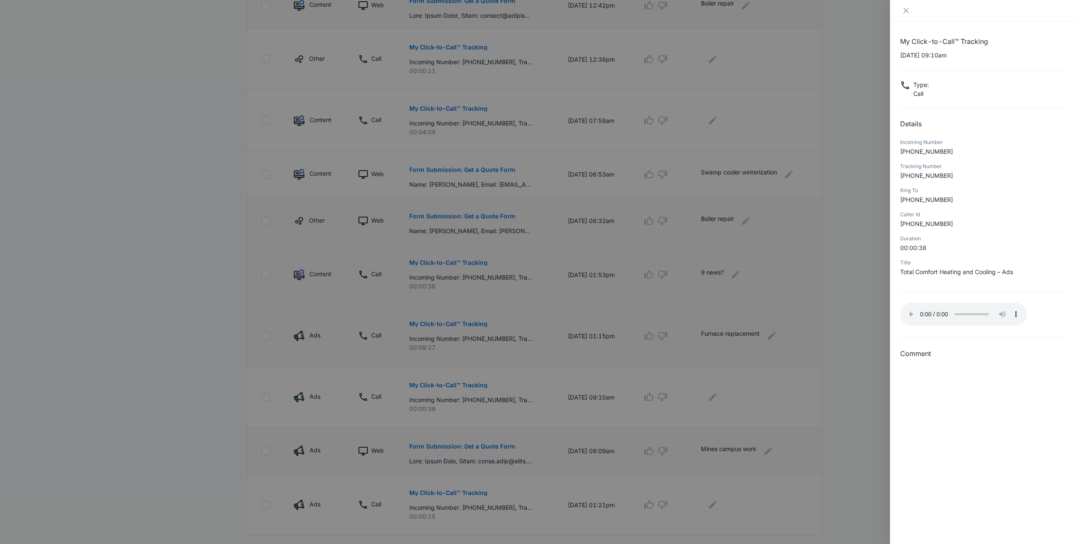
click at [772, 386] on div at bounding box center [538, 272] width 1076 height 544
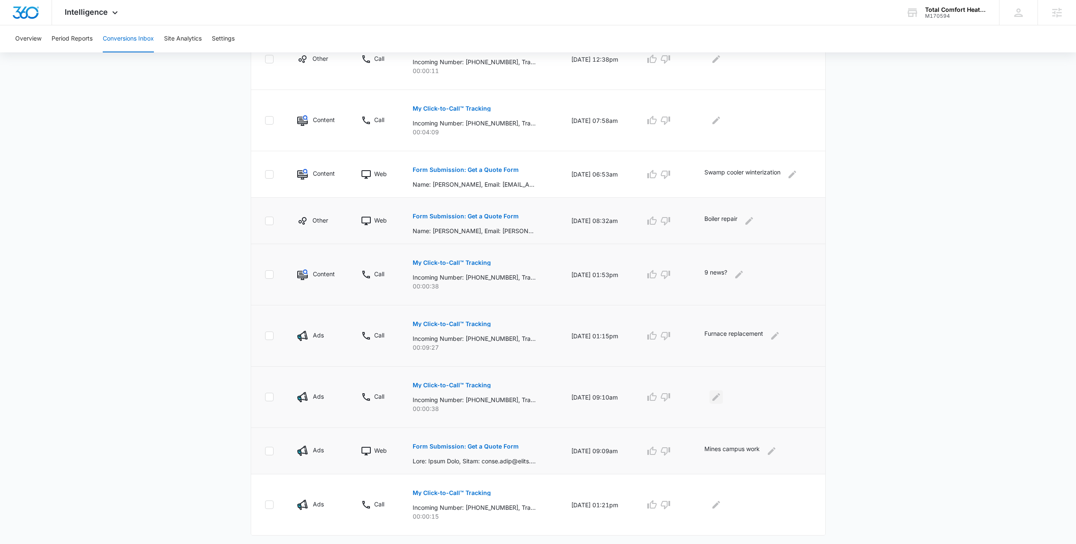
click at [721, 393] on icon "Edit Comments" at bounding box center [716, 397] width 10 height 10
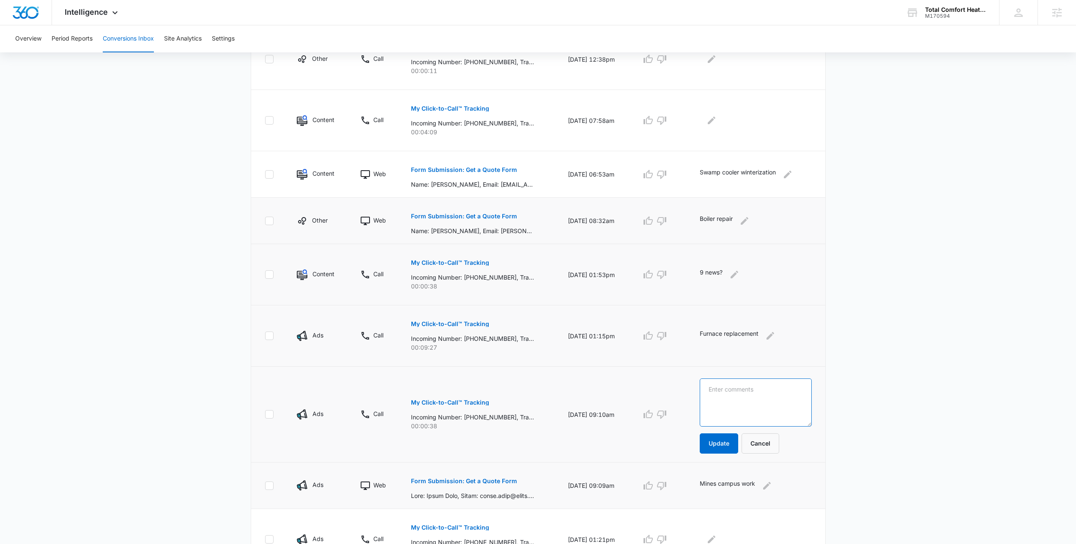
click at [724, 396] on textarea at bounding box center [756, 403] width 112 height 48
type textarea "Same job as quote request from before, only do residential work"
click at [731, 438] on button "Update" at bounding box center [719, 444] width 38 height 20
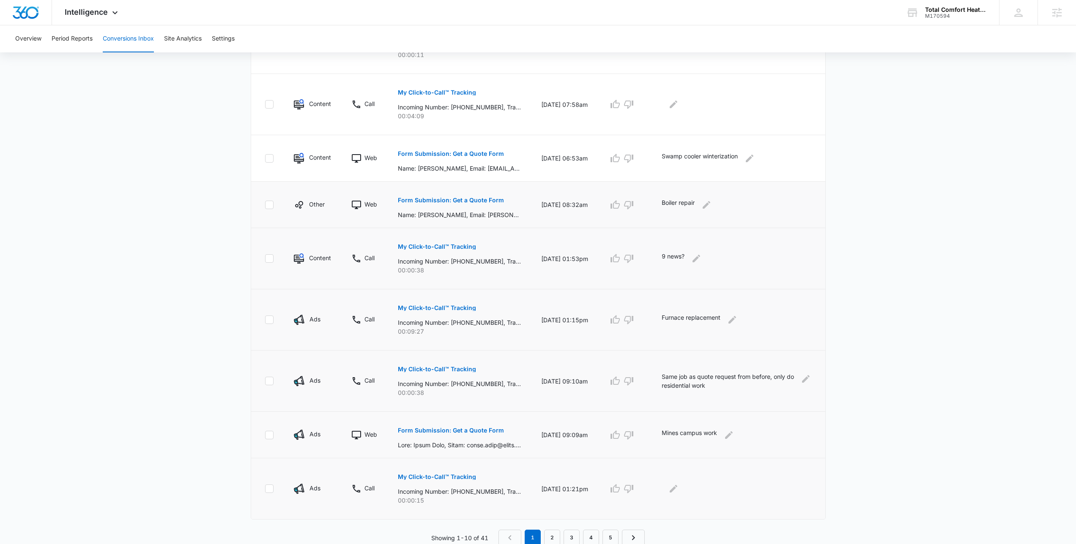
scroll to position [302, 0]
click at [553, 535] on link "2" at bounding box center [552, 536] width 16 height 16
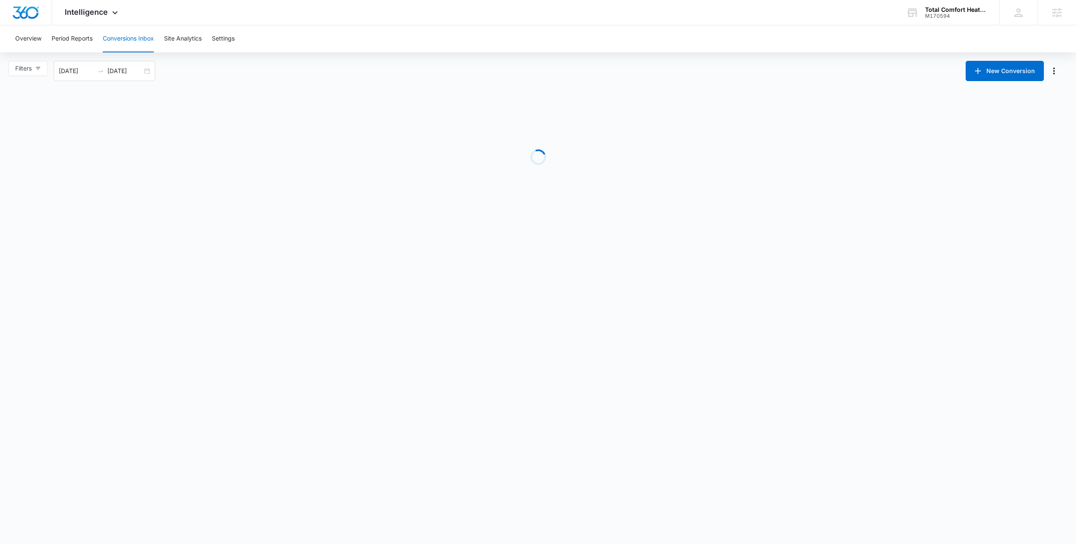
scroll to position [0, 0]
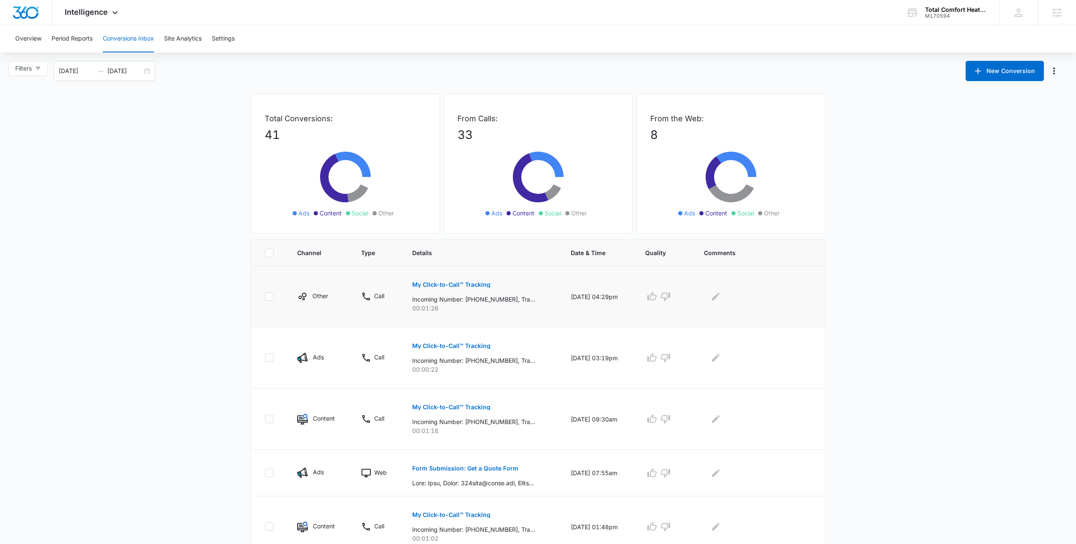
click at [479, 283] on p "My Click-to-Call™ Tracking" at bounding box center [451, 285] width 78 height 6
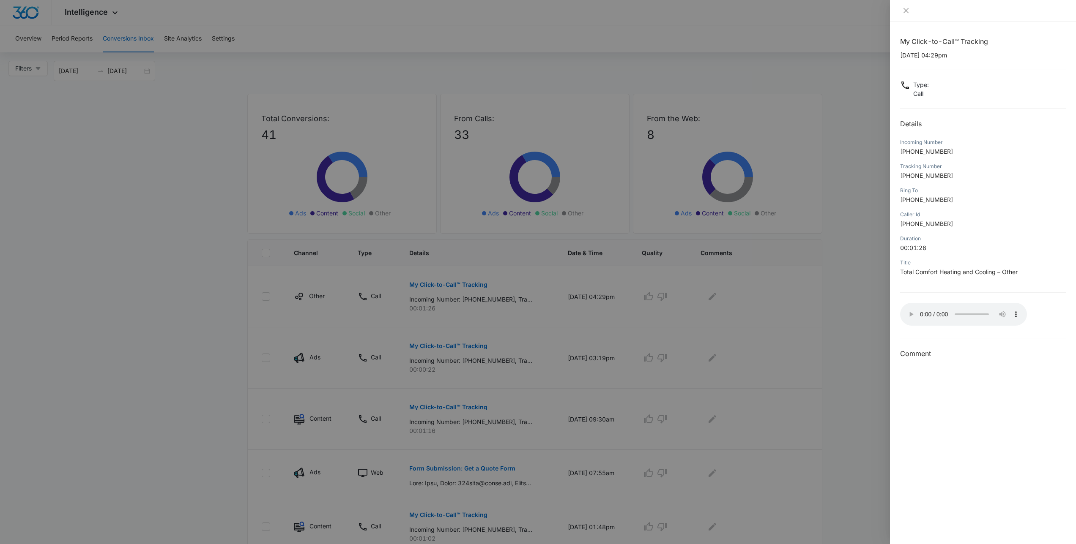
click at [821, 244] on div at bounding box center [538, 272] width 1076 height 544
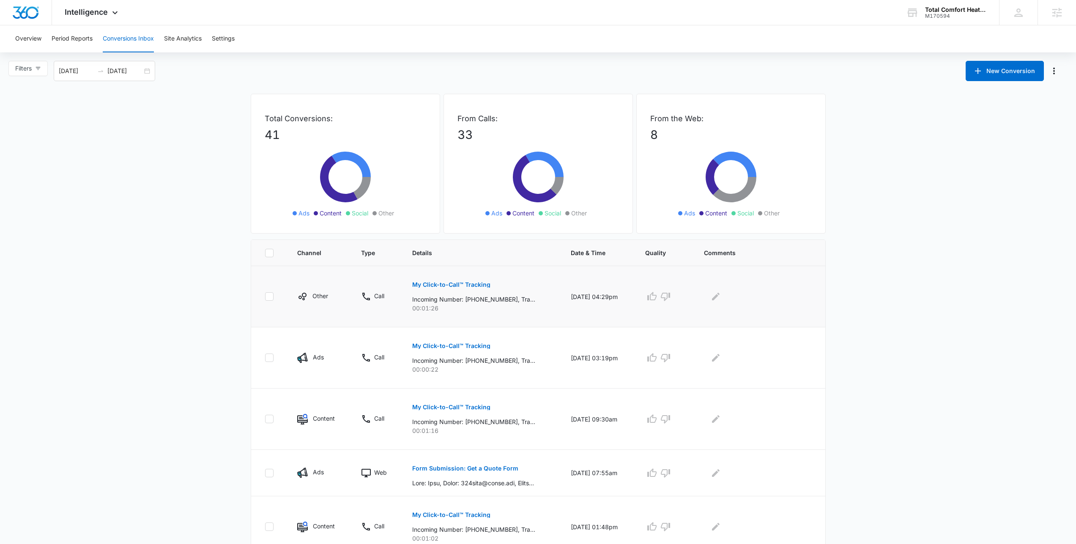
click at [711, 299] on div at bounding box center [758, 297] width 108 height 14
click at [719, 296] on icon "Edit Comments" at bounding box center [716, 297] width 8 height 8
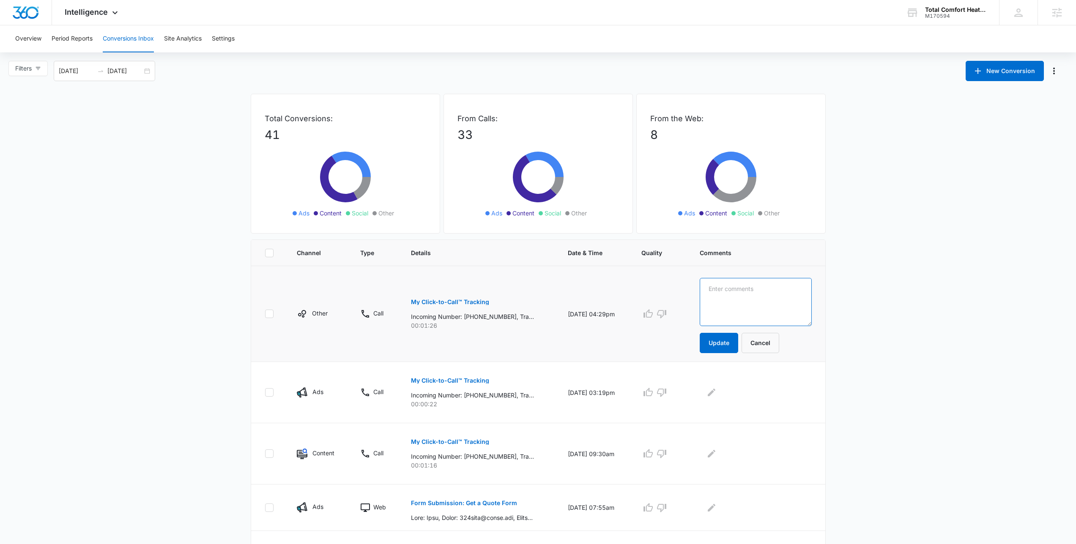
click at [727, 309] on textarea at bounding box center [756, 302] width 112 height 48
type textarea "Swamp cooler winterization"
click at [726, 350] on button "Update" at bounding box center [719, 343] width 38 height 20
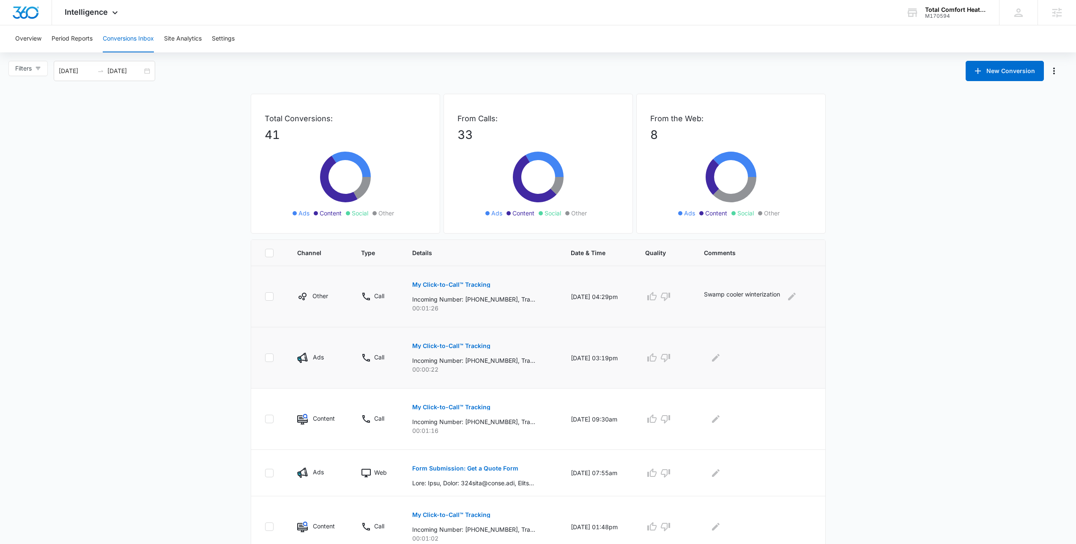
click at [470, 346] on p "My Click-to-Call™ Tracking" at bounding box center [451, 346] width 78 height 6
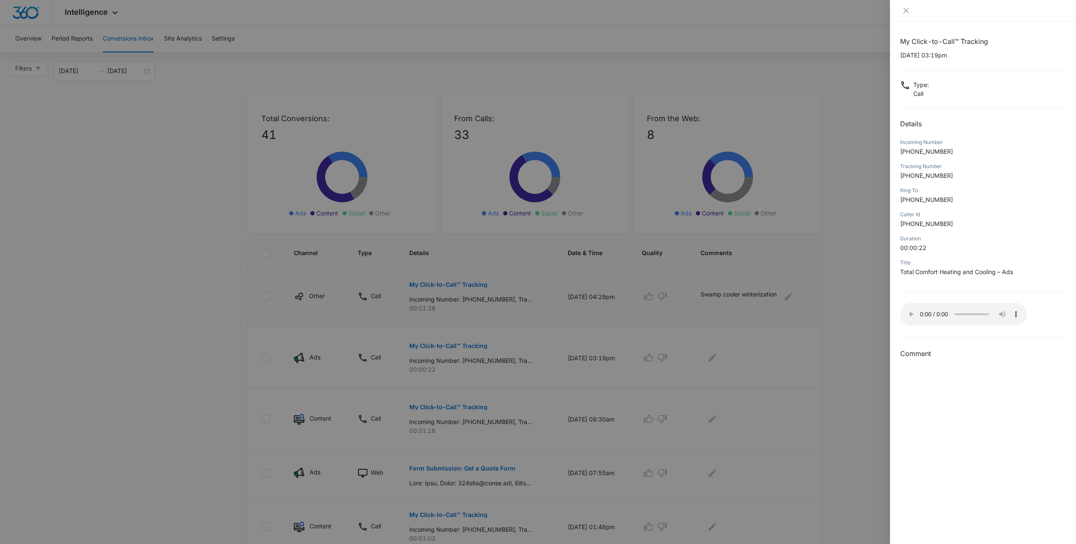
click at [846, 346] on div at bounding box center [538, 272] width 1076 height 544
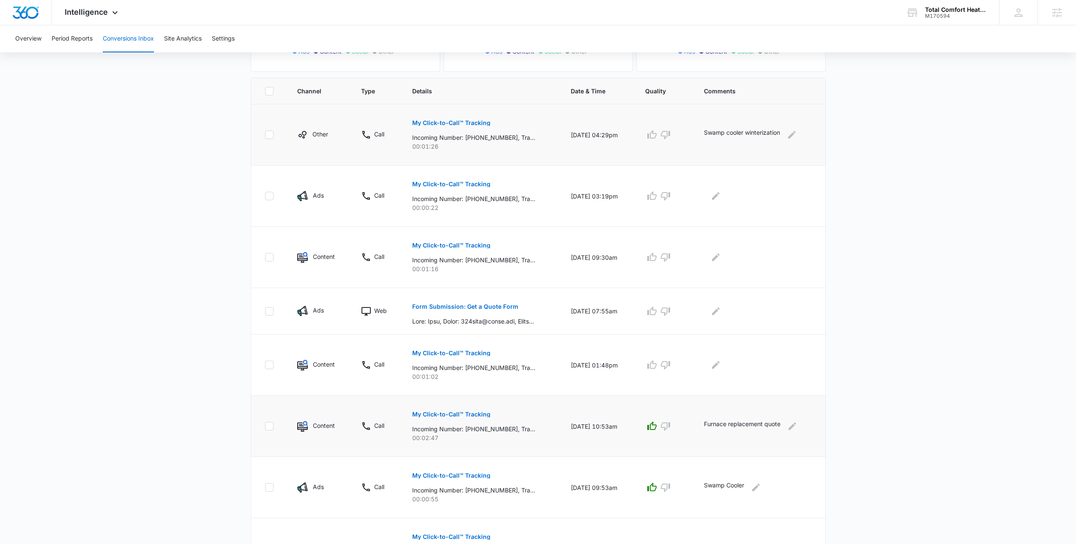
scroll to position [205, 0]
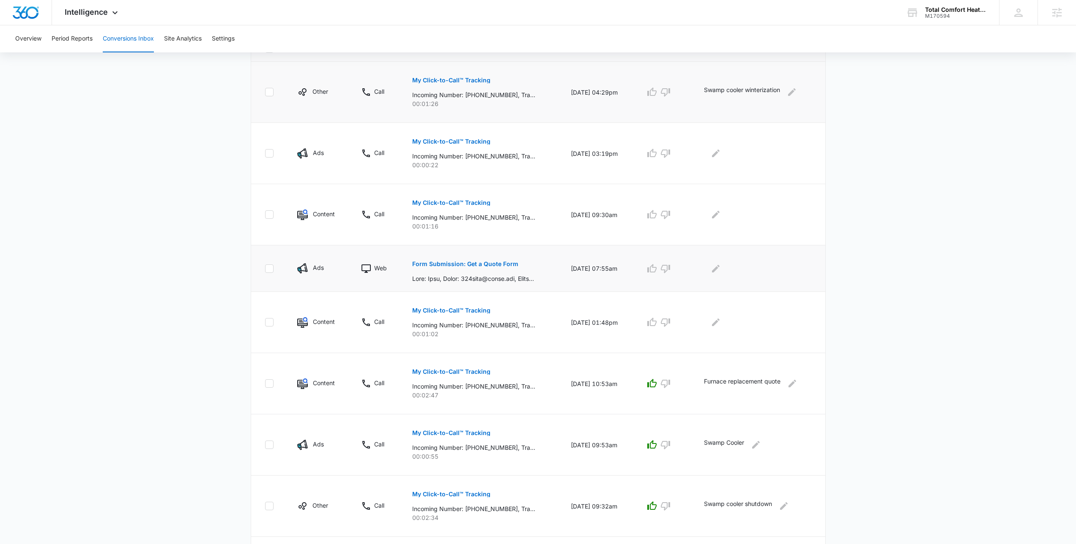
click at [462, 263] on p "Form Submission: Get a Quote Form" at bounding box center [465, 264] width 106 height 6
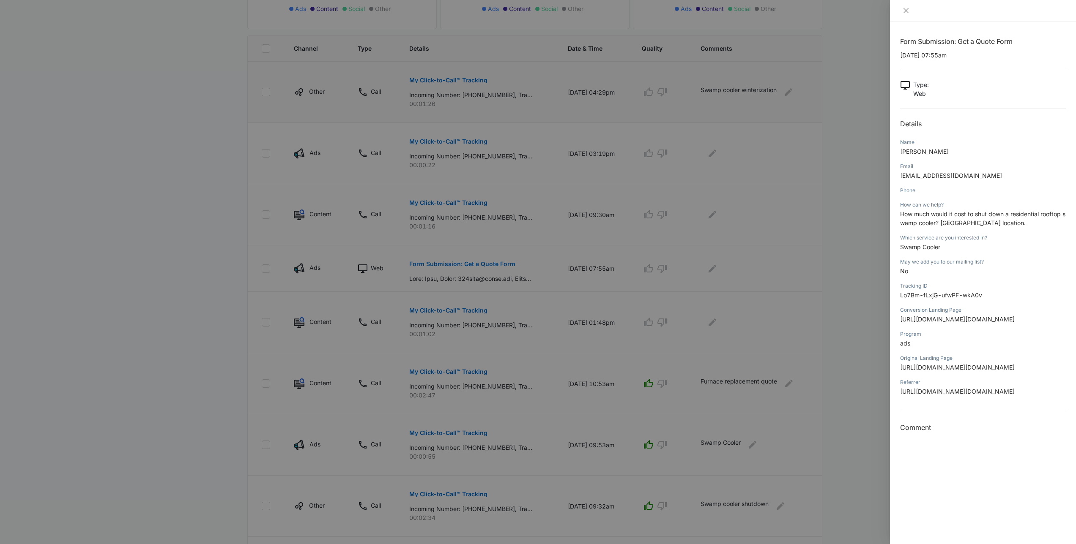
click at [858, 246] on div at bounding box center [538, 272] width 1076 height 544
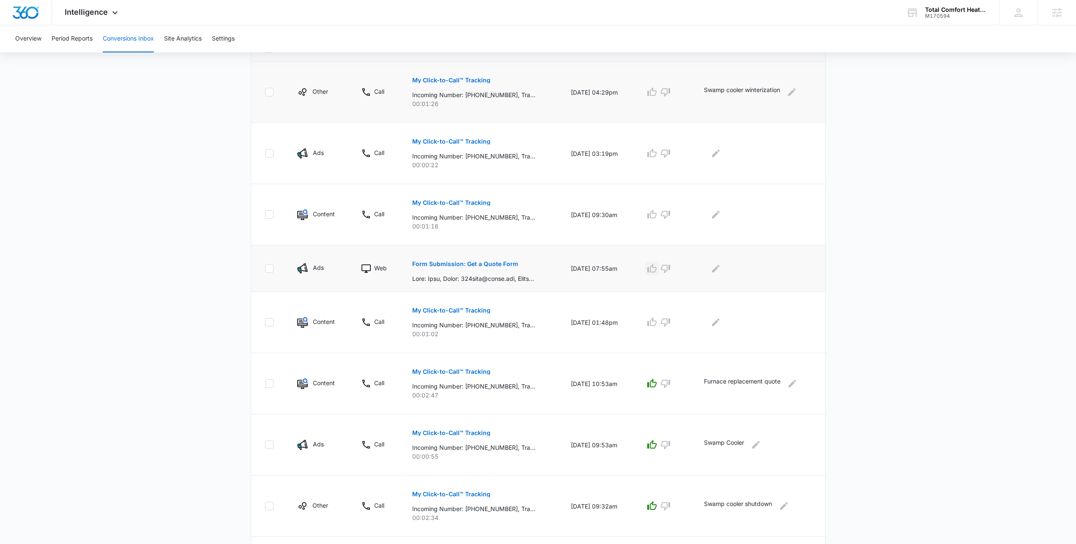
click at [651, 268] on icon "button" at bounding box center [652, 269] width 10 height 10
click at [721, 273] on icon "Edit Comments" at bounding box center [716, 269] width 10 height 10
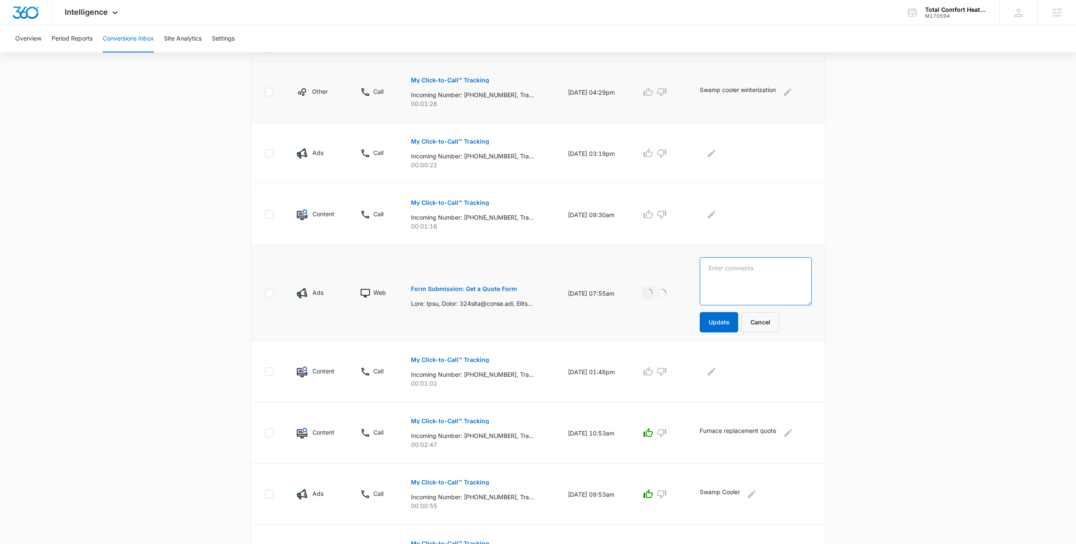
click at [767, 272] on textarea at bounding box center [756, 281] width 112 height 48
type textarea "Swamp cooler shutdown"
click at [724, 323] on button "Update" at bounding box center [719, 322] width 38 height 20
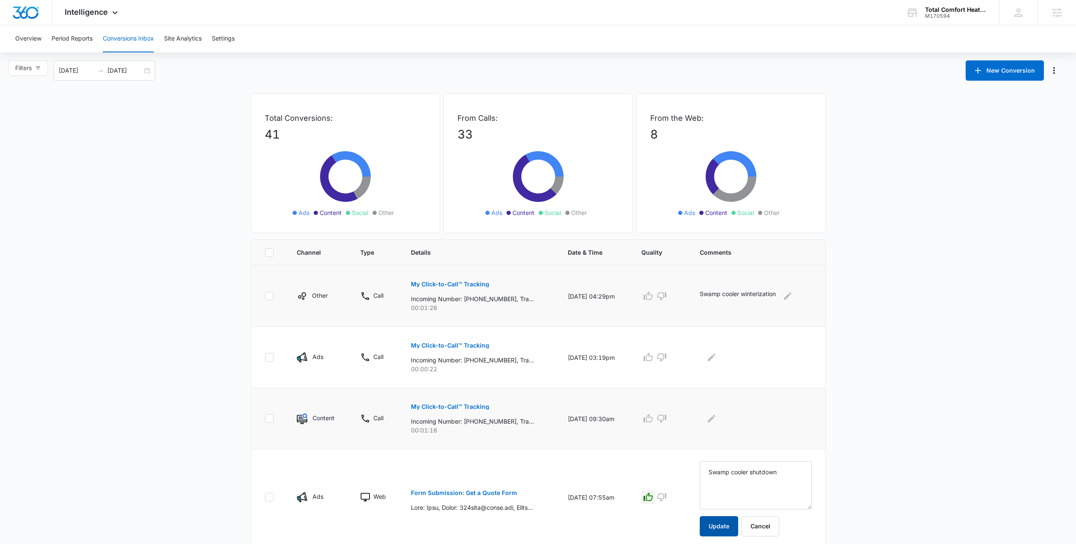
scroll to position [0, 0]
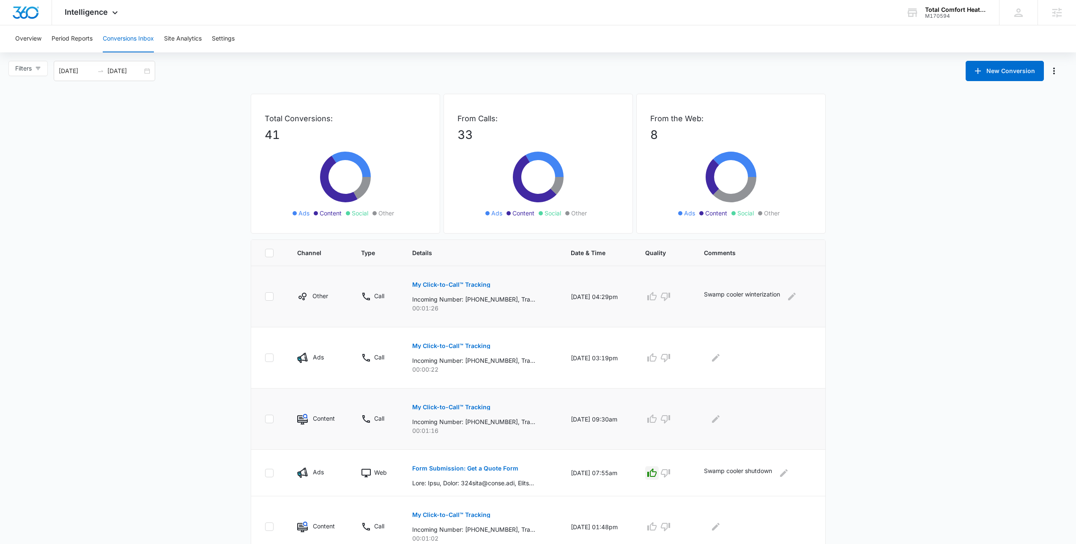
click at [473, 403] on button "My Click-to-Call™ Tracking" at bounding box center [451, 407] width 78 height 20
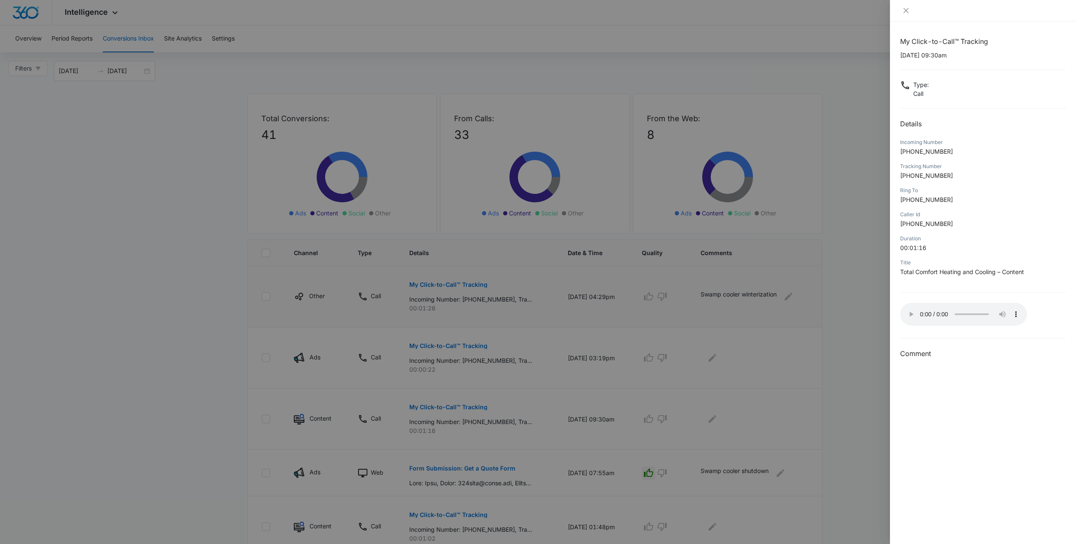
click at [952, 334] on div "My Click-to-Call™ Tracking 10/04/2025 at 09:30am Type : Call Details Incoming N…" at bounding box center [983, 197] width 166 height 323
click at [972, 280] on div "Title Total Comfort Heating and Cooling – Content" at bounding box center [983, 270] width 166 height 24
drag, startPoint x: 976, startPoint y: 280, endPoint x: 900, endPoint y: 125, distance: 172.2
click at [900, 125] on div "My Click-to-Call™ Tracking 10/04/2025 at 09:30am Type : Call Details Incoming N…" at bounding box center [983, 197] width 166 height 323
click at [900, 125] on h2 "Details" at bounding box center [983, 124] width 166 height 10
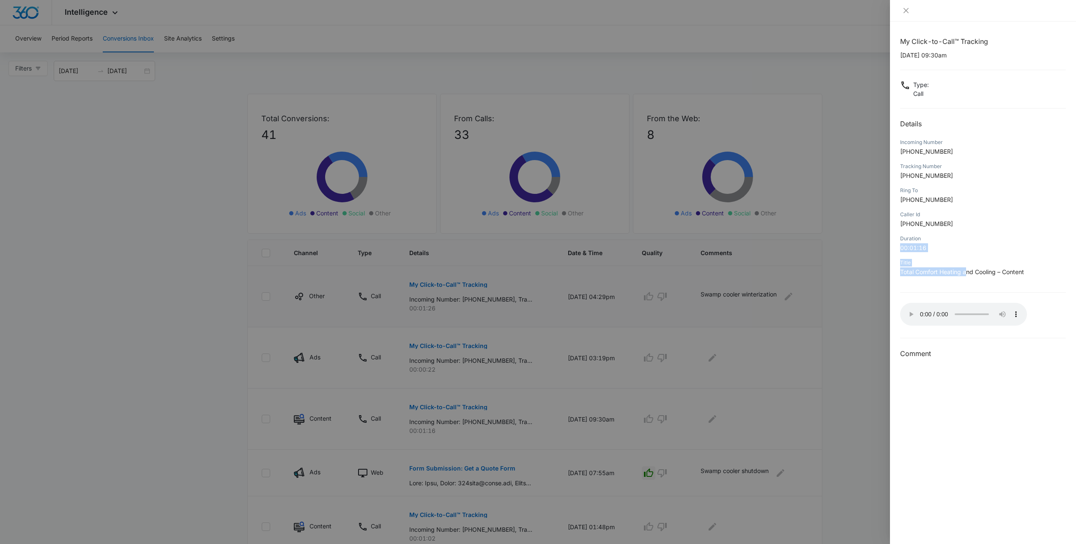
drag, startPoint x: 967, startPoint y: 275, endPoint x: 931, endPoint y: 250, distance: 43.7
click at [931, 250] on div "My Click-to-Call™ Tracking 10/04/2025 at 09:30am Type : Call Details Incoming N…" at bounding box center [983, 197] width 166 height 323
click at [931, 250] on p "00:01:16" at bounding box center [983, 248] width 166 height 9
click at [759, 403] on div at bounding box center [538, 272] width 1076 height 544
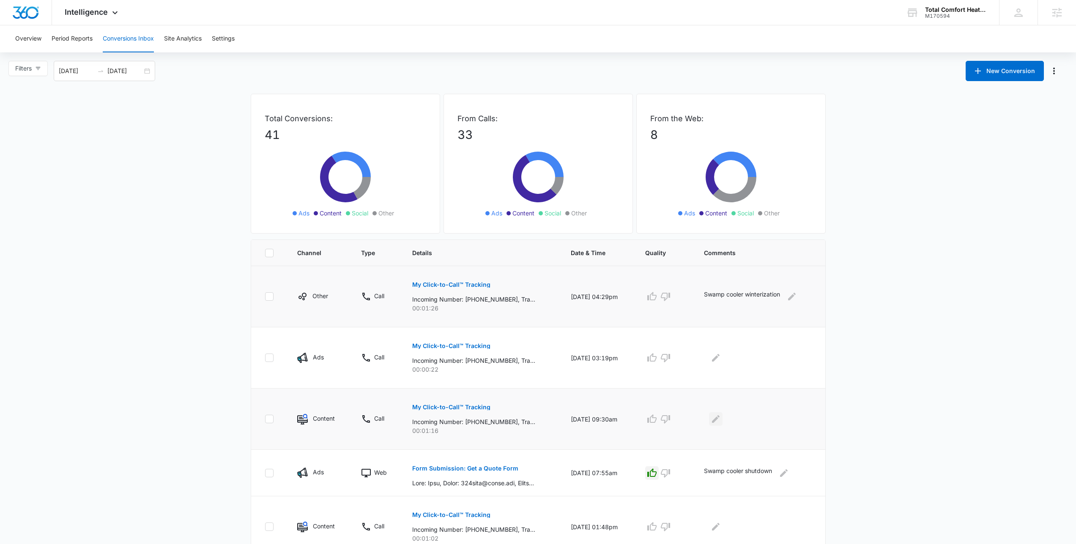
click at [715, 425] on button "Edit Comments" at bounding box center [716, 420] width 14 height 14
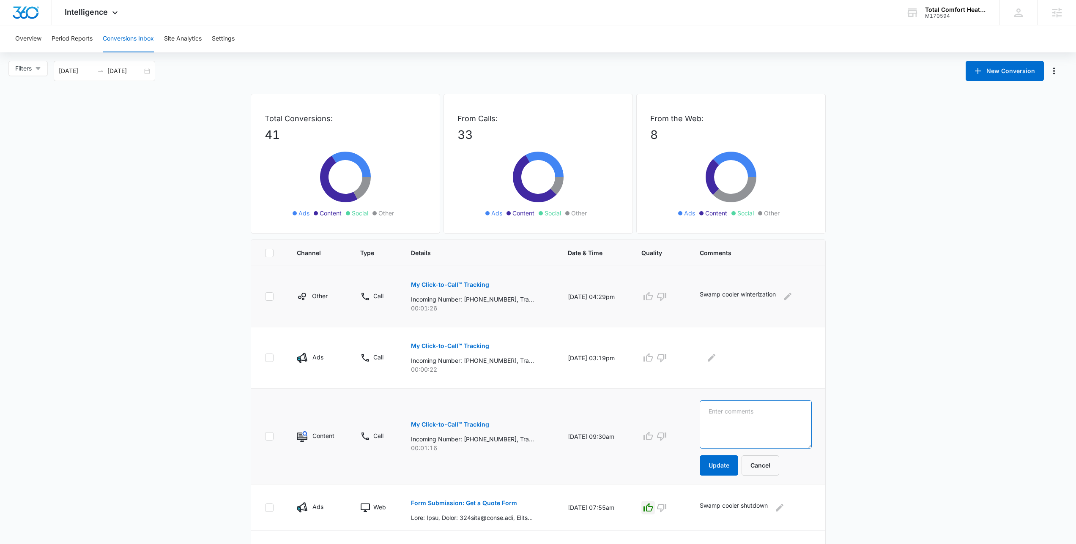
click at [732, 424] on textarea at bounding box center [756, 425] width 112 height 48
type textarea "Calling regarding an appointment they had"
click at [738, 458] on button "Update" at bounding box center [719, 466] width 38 height 20
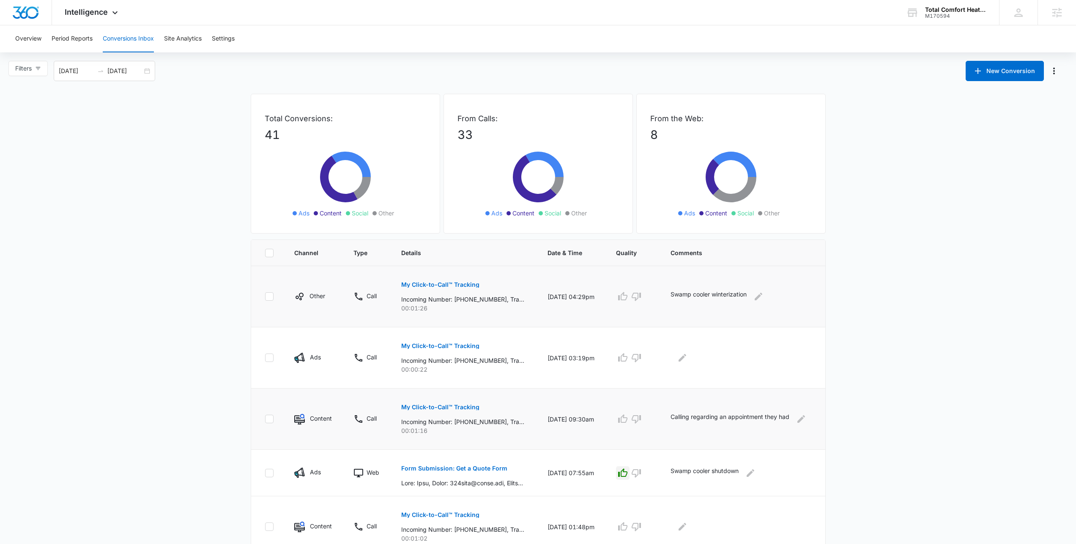
click at [725, 470] on p "Swamp cooler shutdown" at bounding box center [704, 474] width 68 height 14
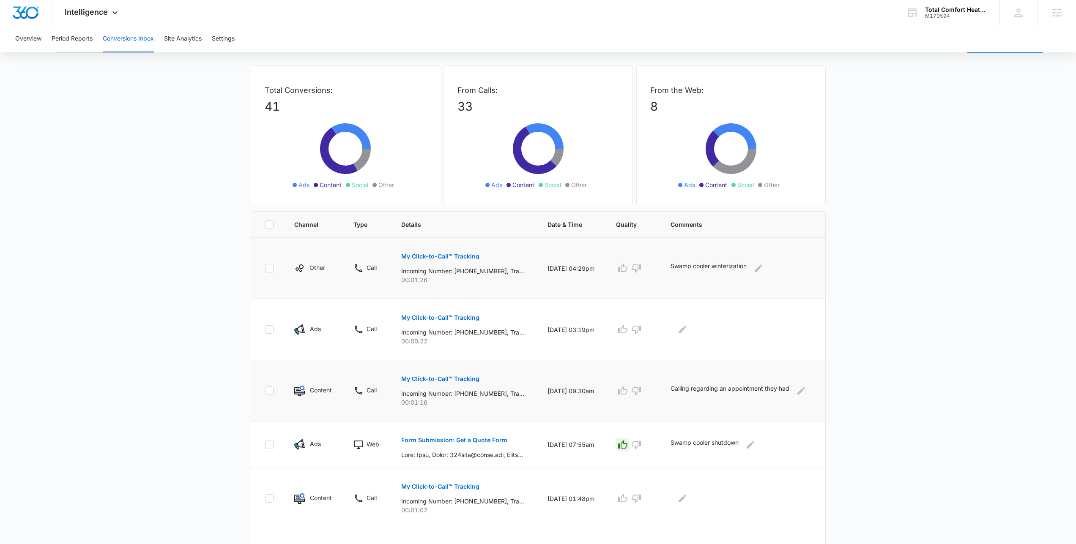
scroll to position [331, 0]
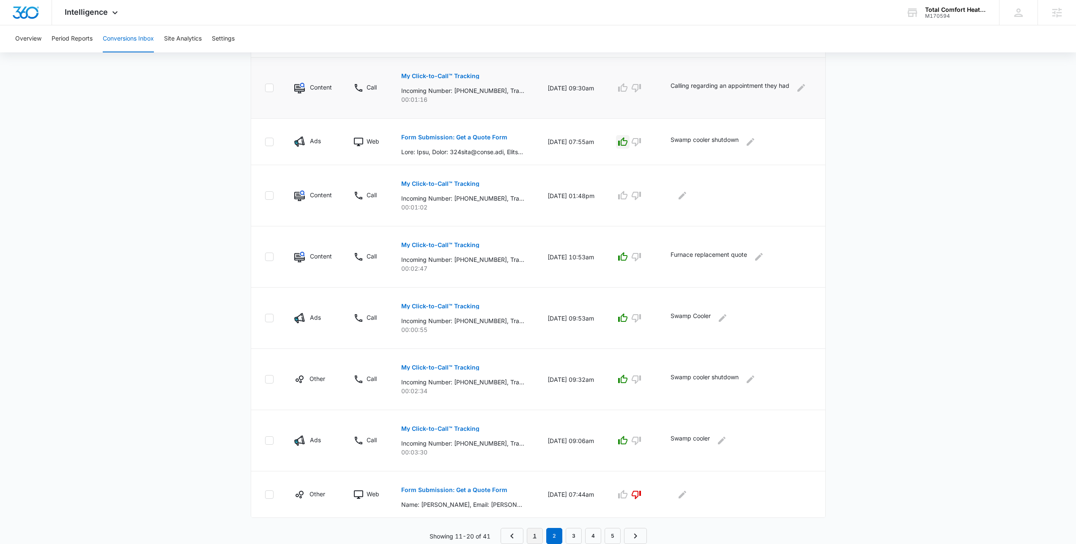
click at [538, 535] on link "1" at bounding box center [535, 536] width 16 height 16
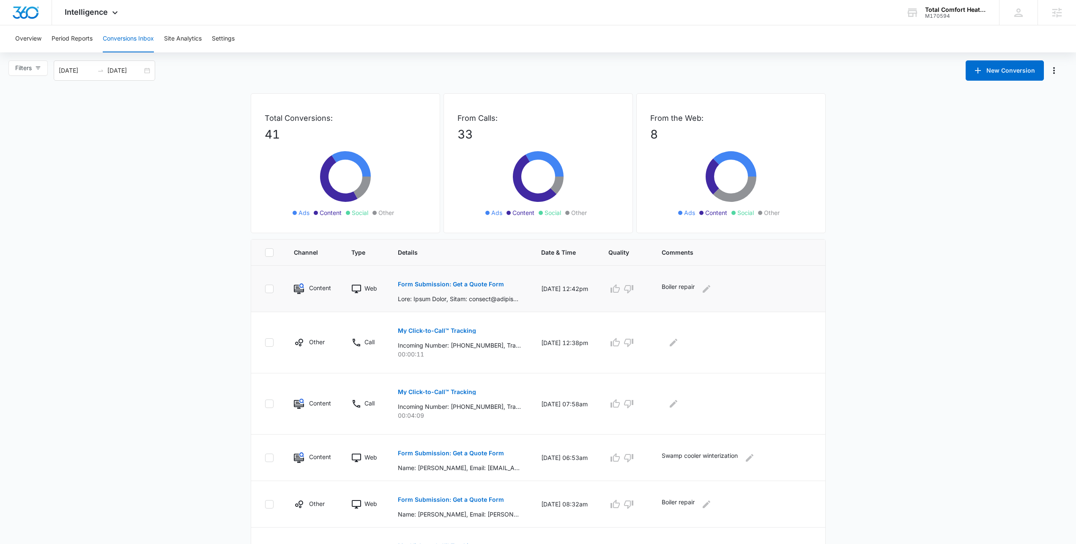
scroll to position [0, 0]
click at [280, 34] on div "Overview Period Reports Conversions Inbox Site Analytics Settings" at bounding box center [538, 38] width 1056 height 27
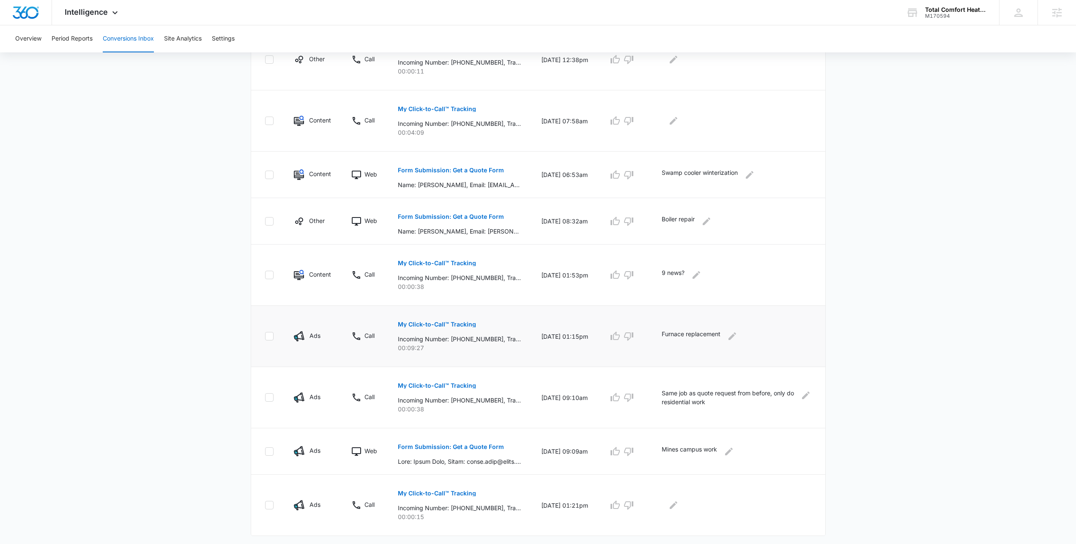
scroll to position [283, 0]
click at [902, 328] on main "Filters 09/15/2025 10/15/2025 New Conversion Total Conversions: 41 Ads Content …" at bounding box center [538, 170] width 1076 height 785
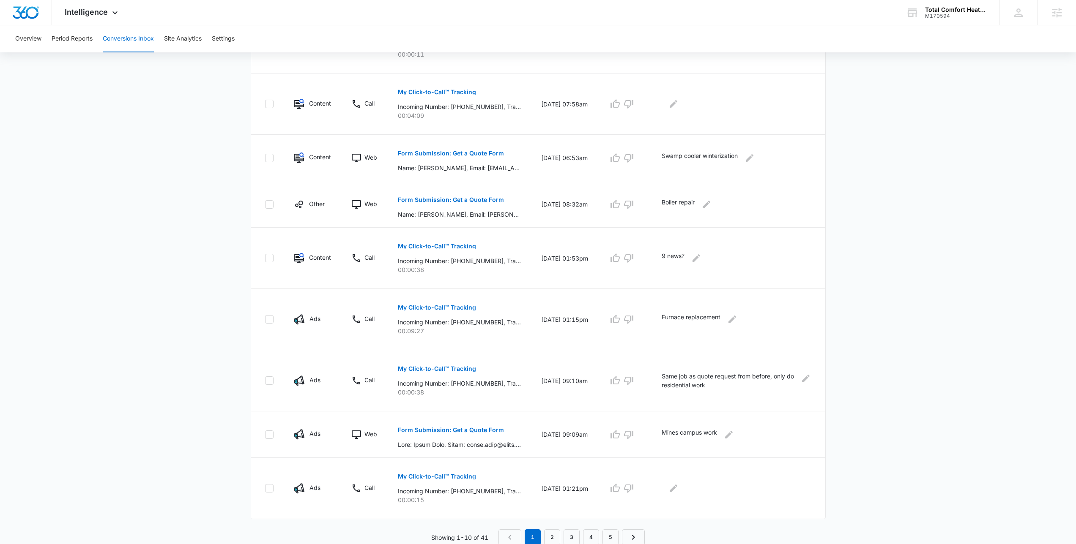
scroll to position [302, 0]
drag, startPoint x: 740, startPoint y: 382, endPoint x: 667, endPoint y: 375, distance: 73.1
click at [667, 375] on td "Same job as quote request from before, only do residential work" at bounding box center [738, 379] width 174 height 61
drag, startPoint x: 461, startPoint y: 317, endPoint x: 544, endPoint y: 328, distance: 83.6
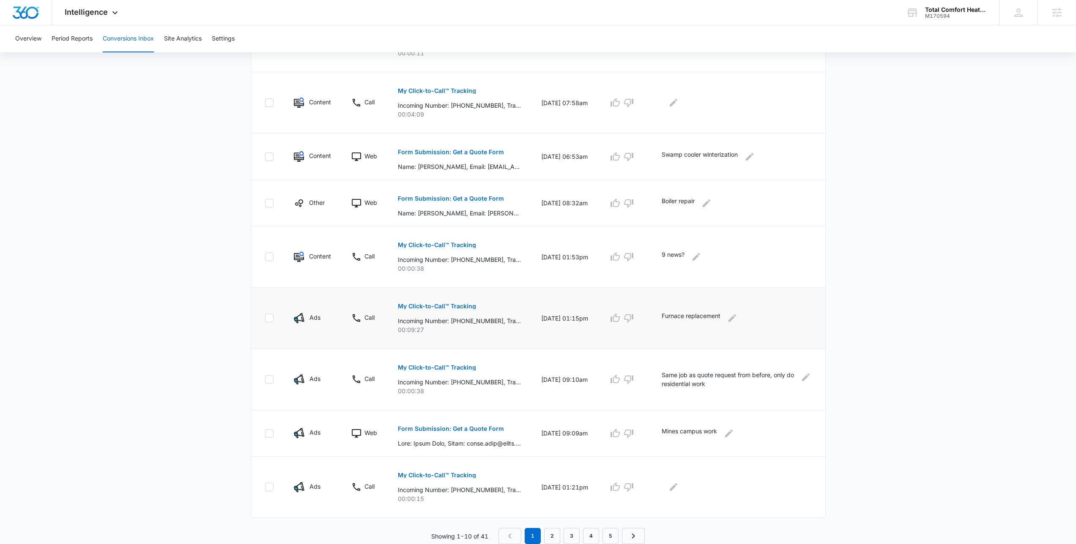
click at [544, 328] on tr "Ads Call My Click-to-Call™ Tracking Incoming Number: +17202618376, Tracking Num…" at bounding box center [538, 318] width 574 height 61
click at [544, 328] on td "10/09/25 at 01:15pm" at bounding box center [564, 318] width 67 height 61
drag, startPoint x: 671, startPoint y: 317, endPoint x: 766, endPoint y: 312, distance: 95.2
click at [765, 312] on div "Furnace replacement" at bounding box center [737, 319] width 150 height 14
click at [855, 315] on main "Filters 09/15/2025 10/15/2025 New Conversion Total Conversions: 41 Ads Content …" at bounding box center [538, 151] width 1076 height 785
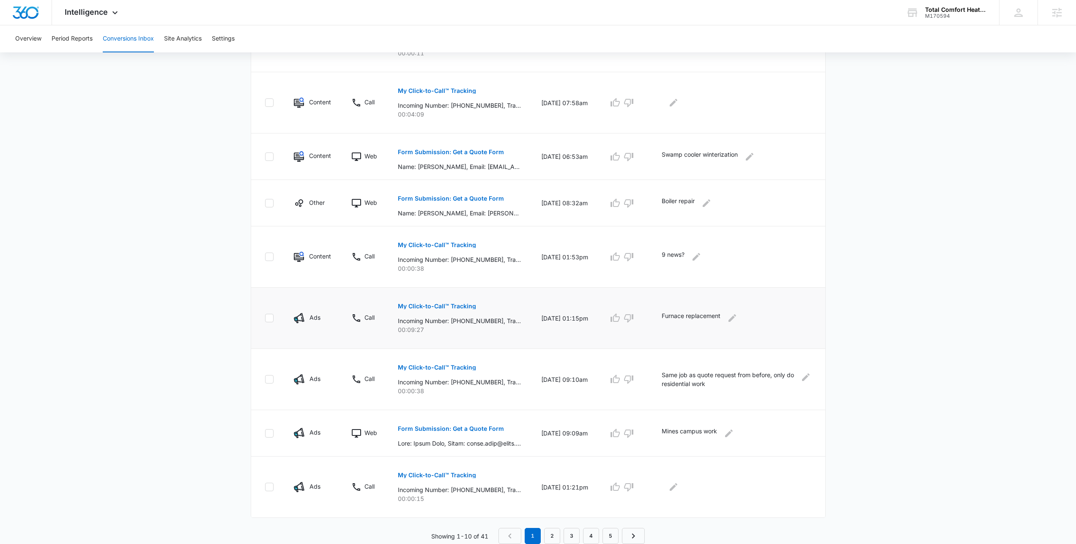
click at [458, 307] on p "My Click-to-Call™ Tracking" at bounding box center [437, 307] width 78 height 6
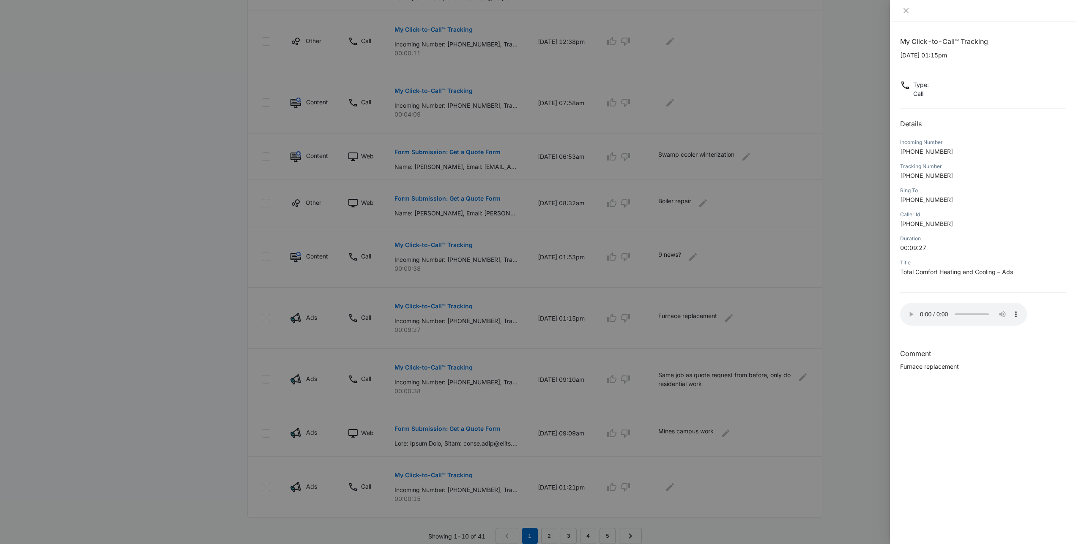
click at [465, 241] on div at bounding box center [538, 272] width 1076 height 544
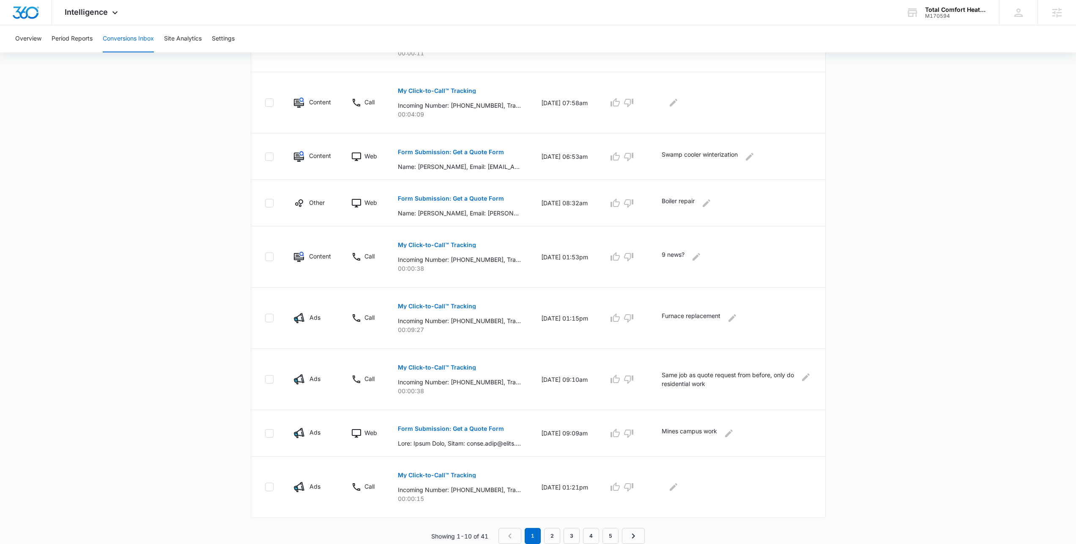
click at [892, 335] on main "Filters 09/15/2025 10/15/2025 New Conversion Total Conversions: 41 Ads Content …" at bounding box center [538, 151] width 1076 height 785
click at [845, 341] on main "Filters 09/15/2025 10/15/2025 New Conversion Total Conversions: 41 Ads Content …" at bounding box center [538, 151] width 1076 height 785
click at [531, 372] on td "10/08/25 at 09:10am" at bounding box center [564, 379] width 67 height 61
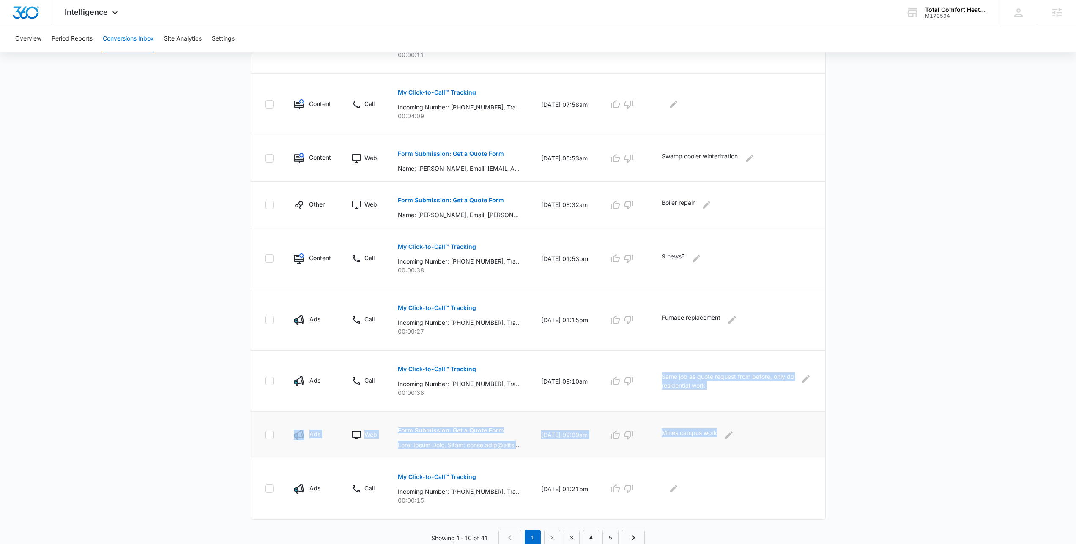
drag, startPoint x: 674, startPoint y: 389, endPoint x: 716, endPoint y: 446, distance: 70.2
click at [716, 446] on tbody "Content Web Form Submission: Get a Quote Form 10/14/25 at 12:42pm Boiler repair…" at bounding box center [538, 243] width 574 height 554
click at [716, 446] on td "Mines campus work" at bounding box center [738, 435] width 174 height 47
click at [442, 435] on button "Form Submission: Get a Quote Form" at bounding box center [451, 431] width 106 height 20
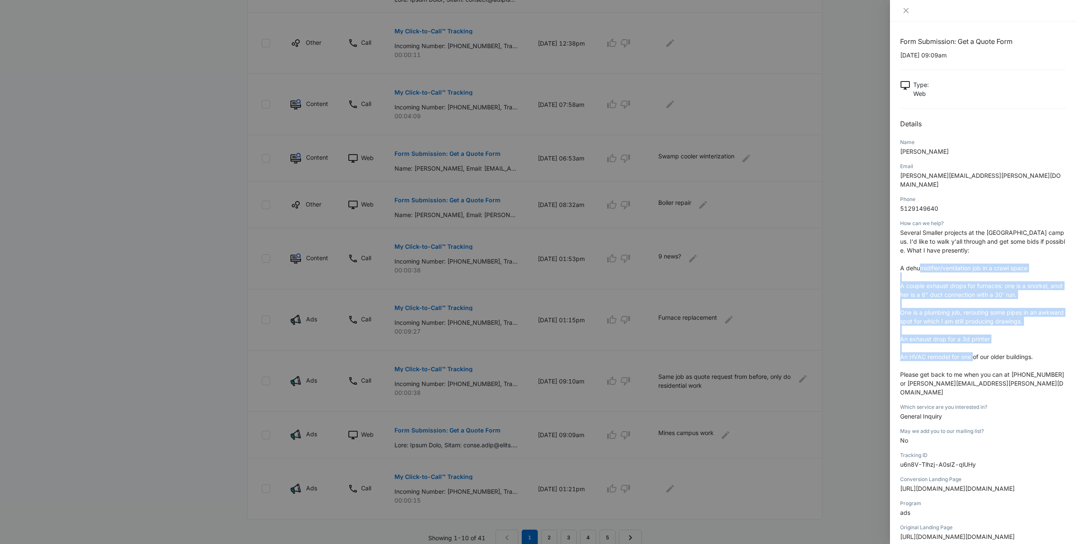
drag, startPoint x: 919, startPoint y: 260, endPoint x: 974, endPoint y: 350, distance: 105.6
click at [974, 350] on p "Several Smaller projects at the Mines main campus. I'd like to walk y'all throu…" at bounding box center [983, 312] width 166 height 169
click at [974, 353] on span "An HVAC remodel for one of our older buildings." at bounding box center [966, 356] width 133 height 7
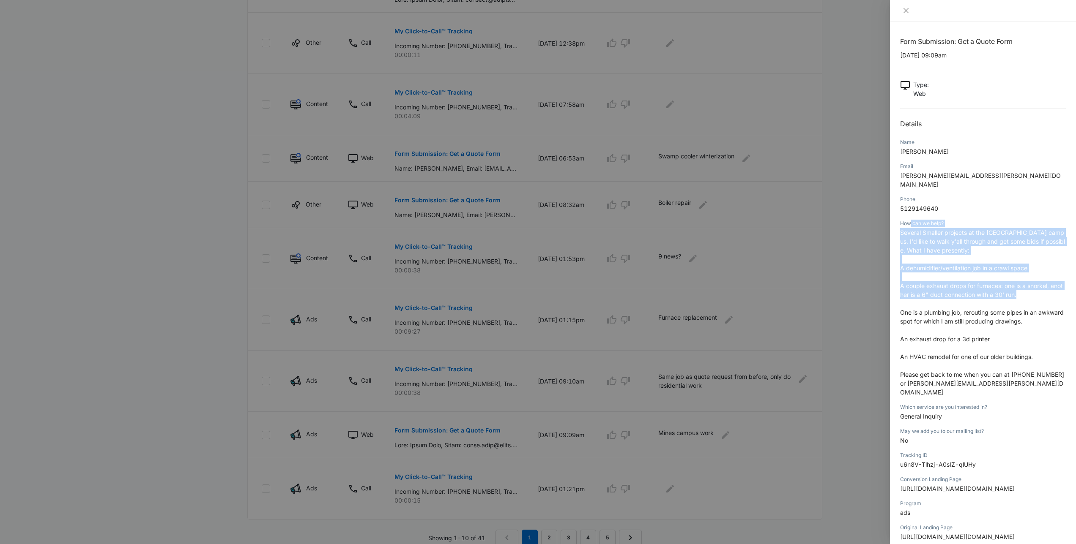
drag, startPoint x: 1036, startPoint y: 284, endPoint x: 910, endPoint y: 214, distance: 144.2
click at [910, 219] on div "How can we help? Several Smaller projects at the Mines main campus. I'd like to…" at bounding box center [983, 311] width 166 height 184
click at [910, 220] on div "How can we help?" at bounding box center [983, 224] width 166 height 8
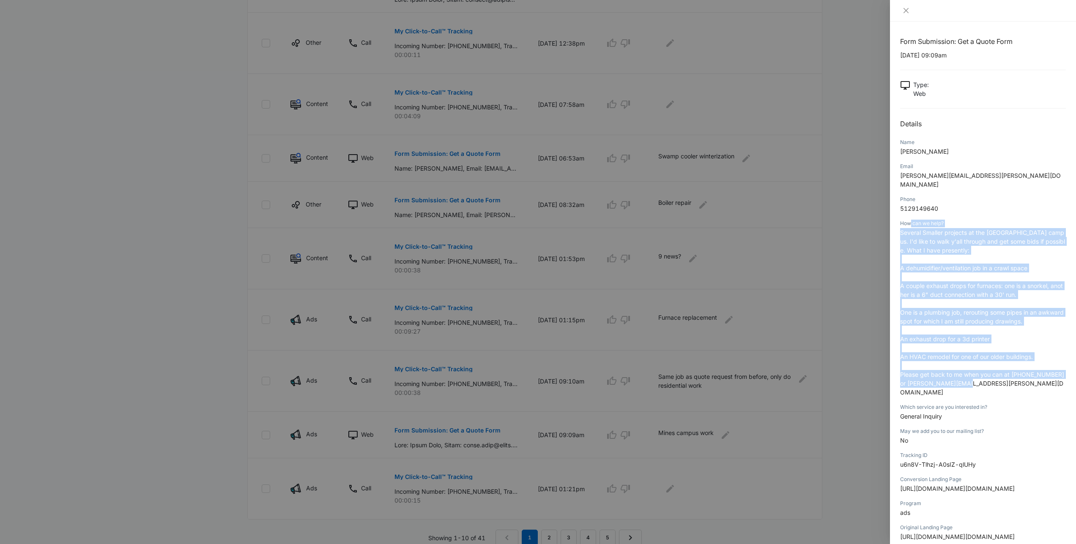
drag, startPoint x: 910, startPoint y: 214, endPoint x: 1016, endPoint y: 385, distance: 200.8
click at [1016, 385] on div "Form Submission: Get a Quote Form 10/08/2025 at 09:09am Type : Web Details Name…" at bounding box center [983, 325] width 166 height 579
click at [1016, 403] on div "Which service are you interested in? General Inquiry" at bounding box center [983, 415] width 166 height 24
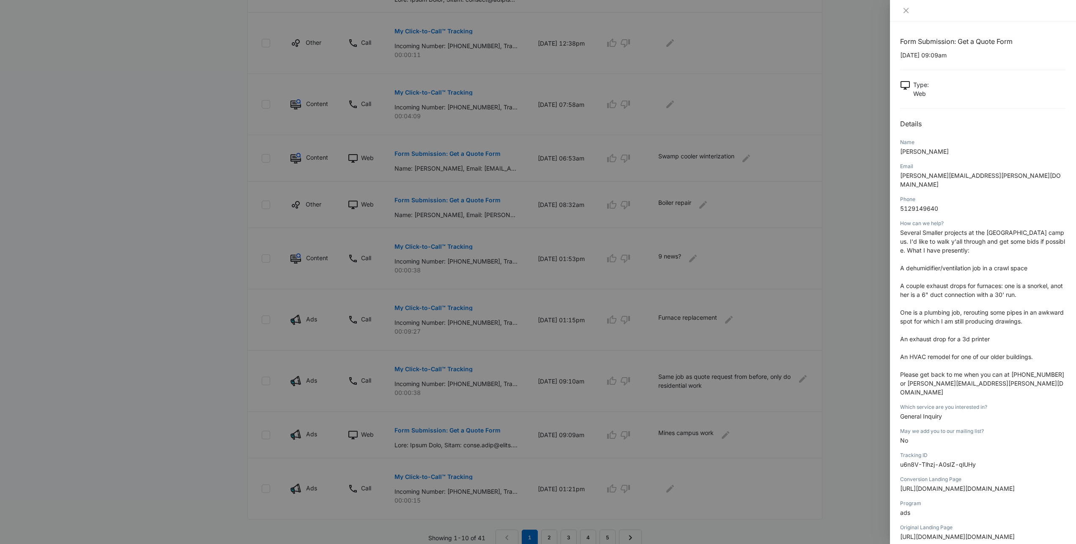
click at [998, 373] on p "Several Smaller projects at the Mines main campus. I'd like to walk y'all throu…" at bounding box center [983, 312] width 166 height 169
click at [817, 362] on div at bounding box center [538, 272] width 1076 height 544
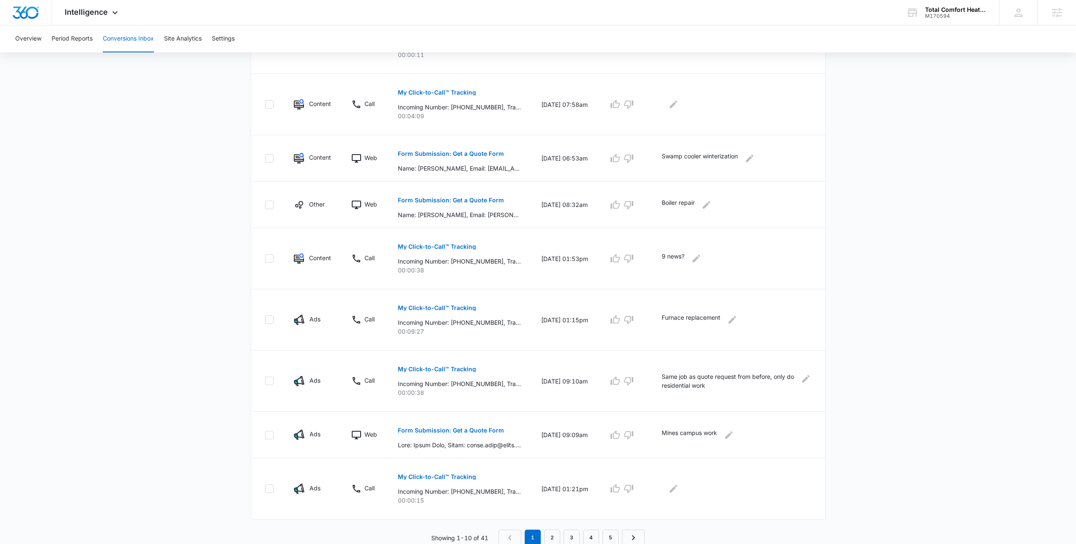
click at [866, 349] on main "Filters 09/15/2025 10/15/2025 New Conversion Total Conversions: 41 Ads Content …" at bounding box center [538, 153] width 1076 height 785
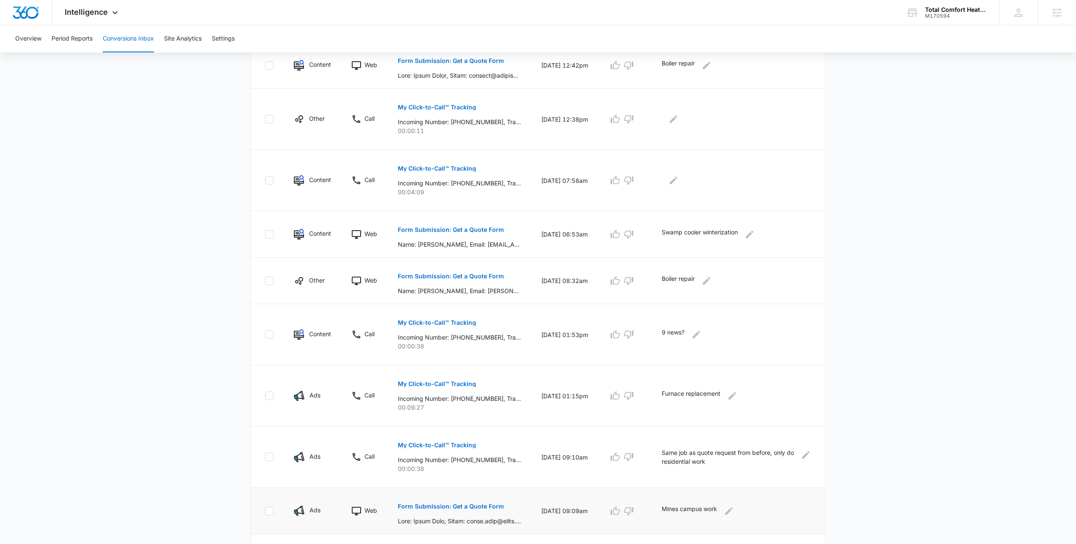
scroll to position [302, 0]
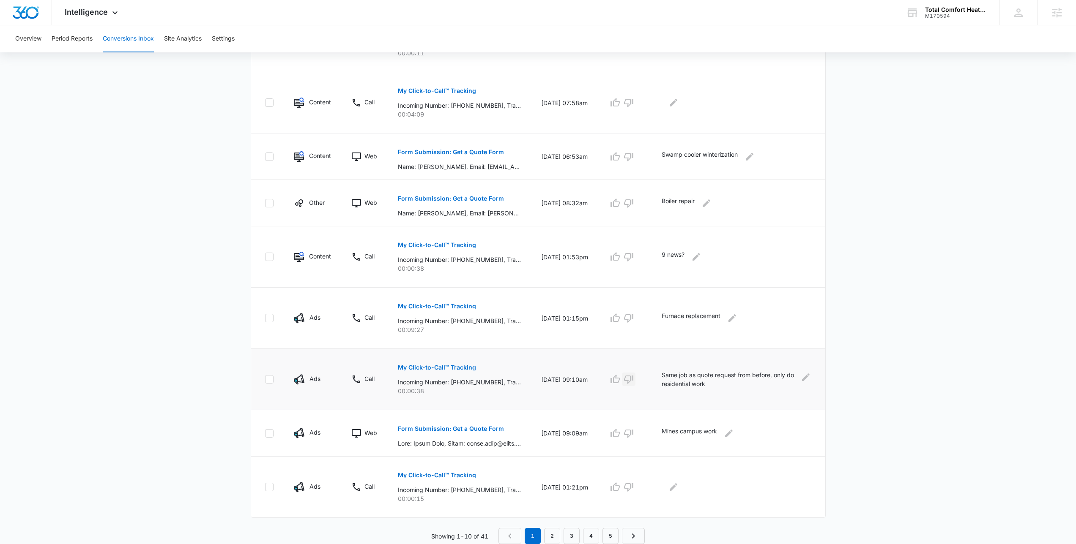
click at [633, 376] on icon "button" at bounding box center [628, 380] width 9 height 8
click at [633, 435] on icon "button" at bounding box center [628, 434] width 9 height 8
click at [995, 246] on main "Filters 09/15/2025 10/15/2025 New Conversion Total Conversions: 41 Ads Content …" at bounding box center [538, 151] width 1076 height 785
click at [1007, 387] on main "Filters 09/15/2025 10/15/2025 New Conversion Total Conversions: 41 Ads Content …" at bounding box center [538, 151] width 1076 height 785
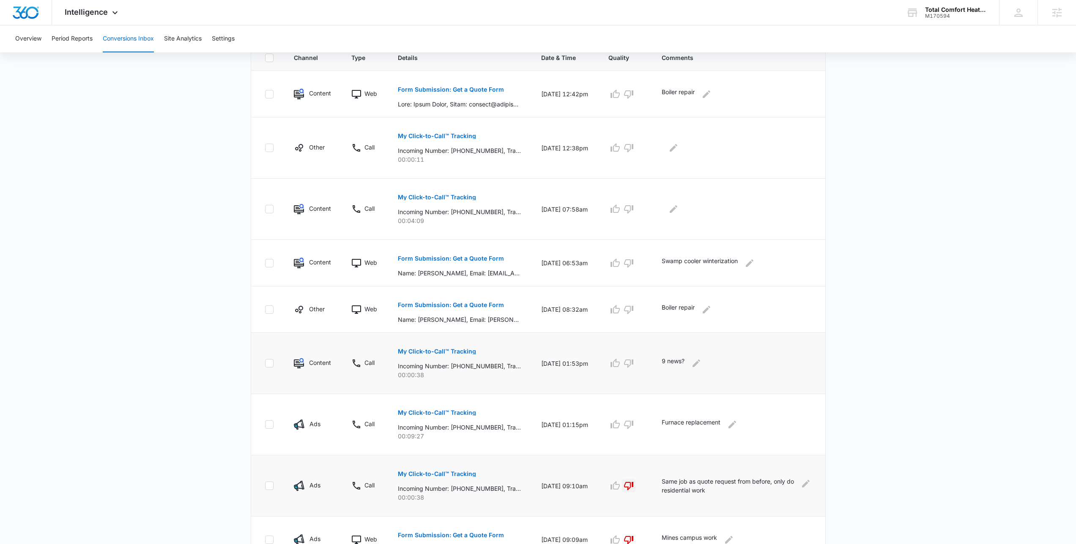
scroll to position [167, 0]
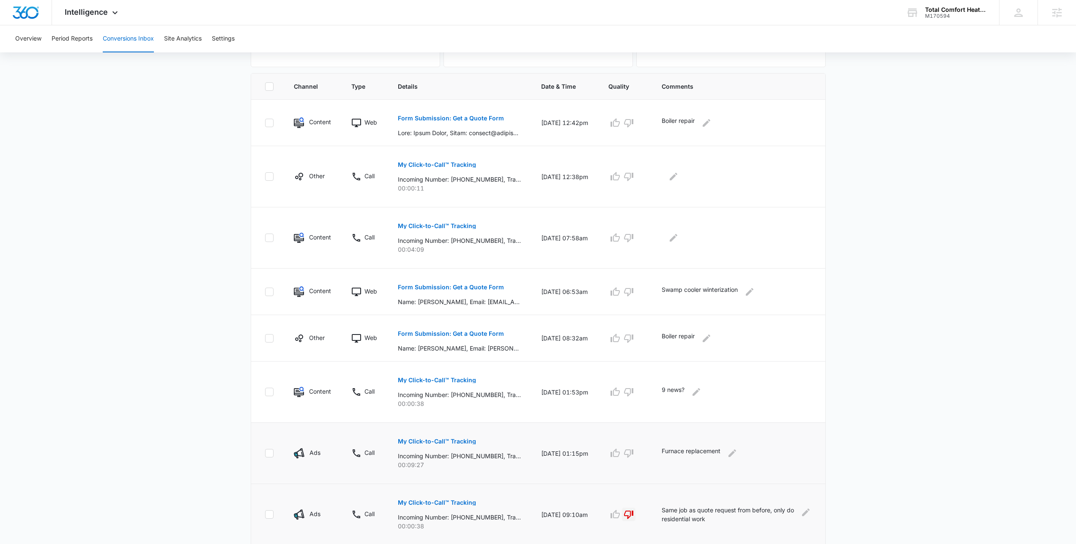
click at [447, 445] on button "My Click-to-Call™ Tracking" at bounding box center [437, 442] width 78 height 20
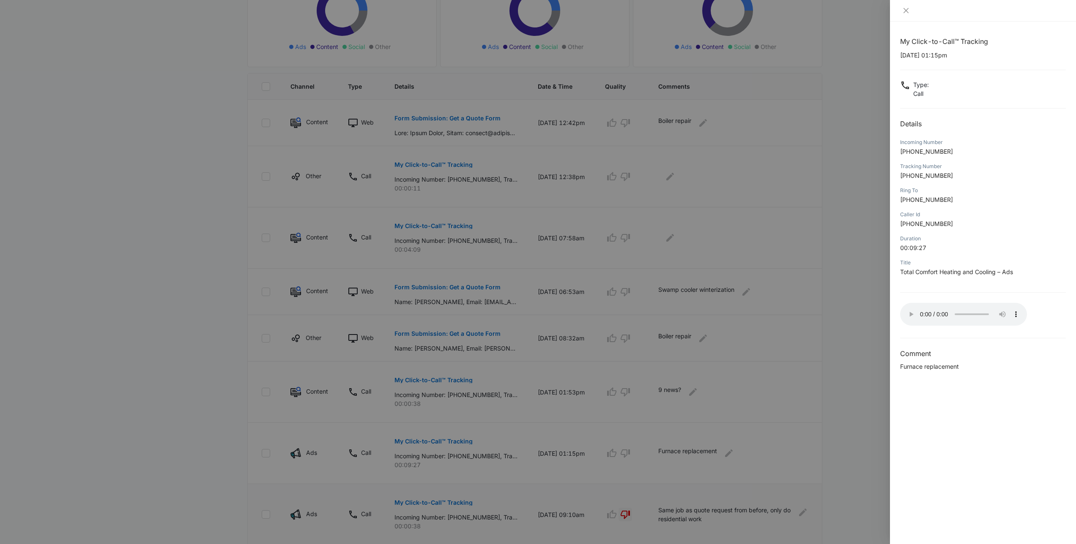
click at [1018, 273] on p "Total Comfort Heating and Cooling – Ads" at bounding box center [983, 272] width 166 height 9
click at [996, 268] on span "Total Comfort Heating and Cooling – Ads" at bounding box center [956, 271] width 113 height 7
click at [936, 289] on div "My Click-to-Call™ Tracking 10/09/2025 at 01:15pm Type : Call Details Incoming N…" at bounding box center [983, 203] width 166 height 335
click at [783, 304] on div at bounding box center [538, 272] width 1076 height 544
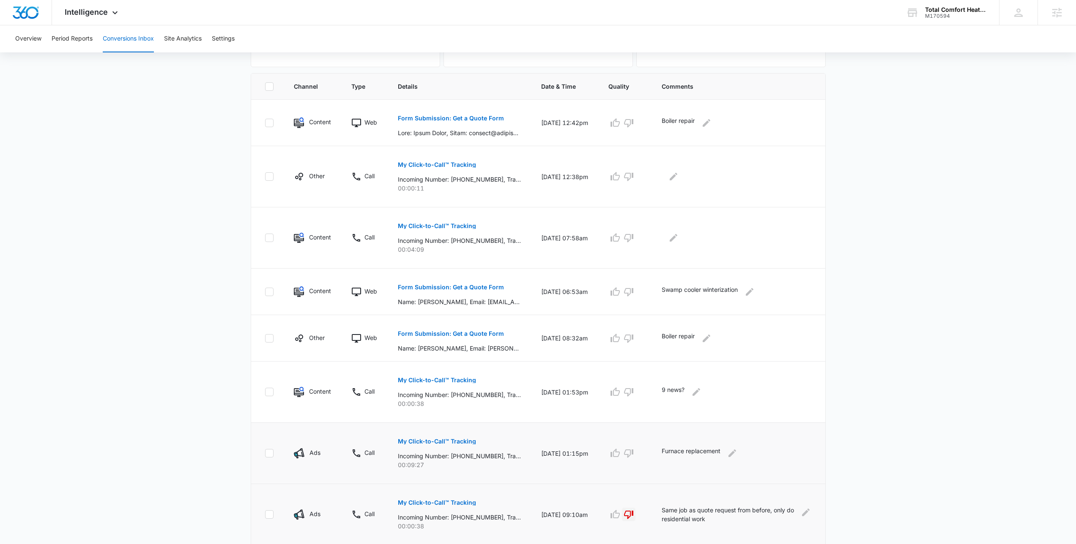
drag, startPoint x: 542, startPoint y: 447, endPoint x: 571, endPoint y: 460, distance: 32.0
click at [571, 460] on td "10/09/25 at 01:15pm" at bounding box center [564, 453] width 67 height 61
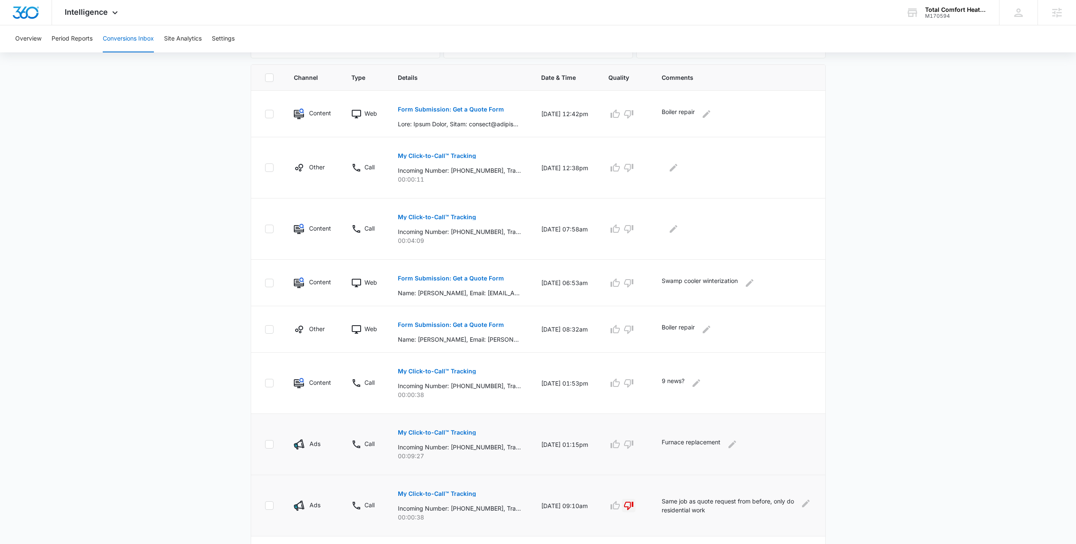
scroll to position [181, 0]
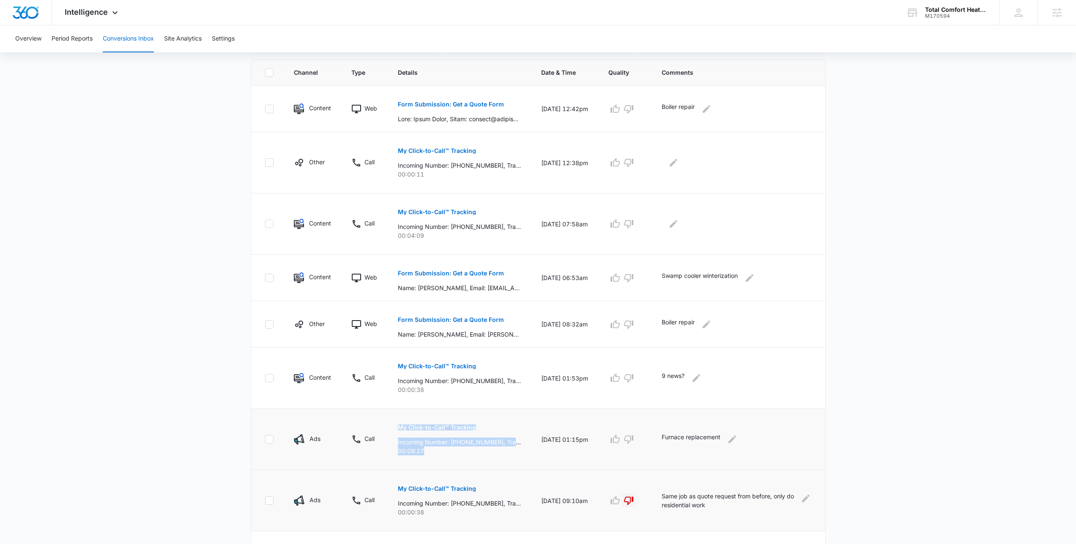
drag, startPoint x: 433, startPoint y: 453, endPoint x: 380, endPoint y: 449, distance: 53.8
click at [380, 449] on tr "Ads Call My Click-to-Call™ Tracking Incoming Number: +17202618376, Tracking Num…" at bounding box center [538, 439] width 574 height 61
click at [430, 454] on p "00:09:27" at bounding box center [459, 451] width 123 height 9
click at [432, 427] on p "My Click-to-Call™ Tracking" at bounding box center [437, 428] width 78 height 6
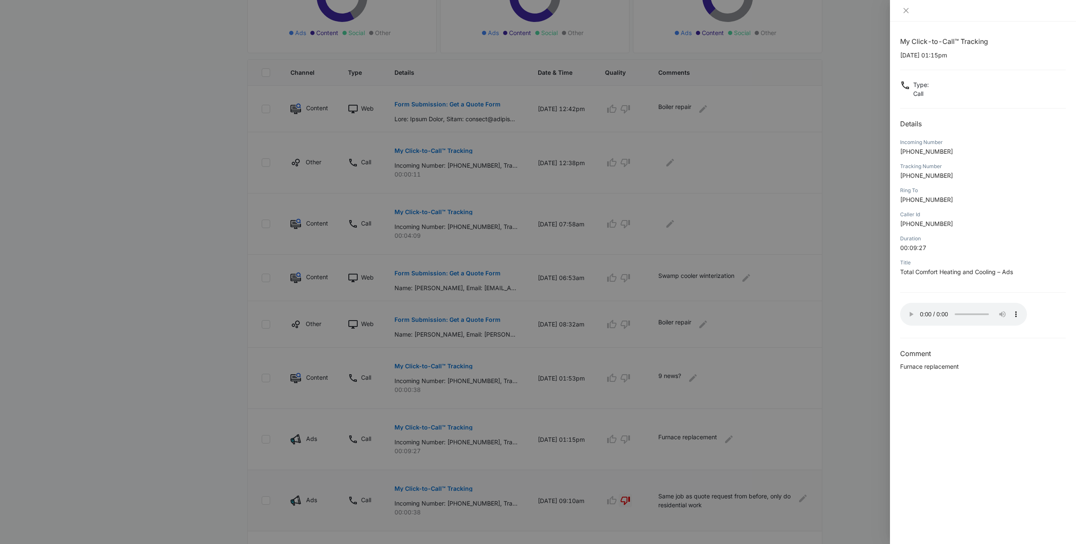
click at [561, 449] on div at bounding box center [538, 272] width 1076 height 544
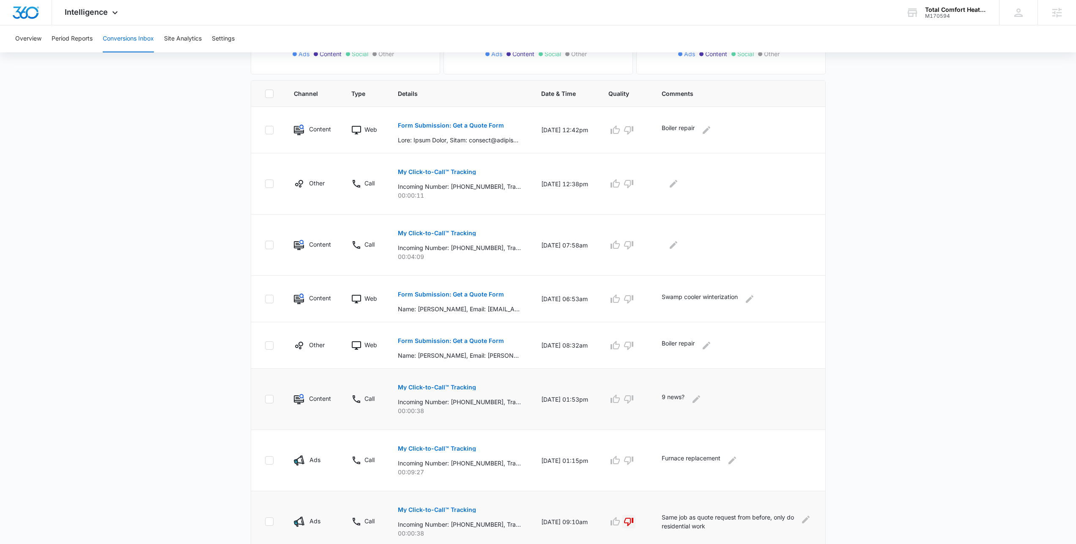
scroll to position [173, 0]
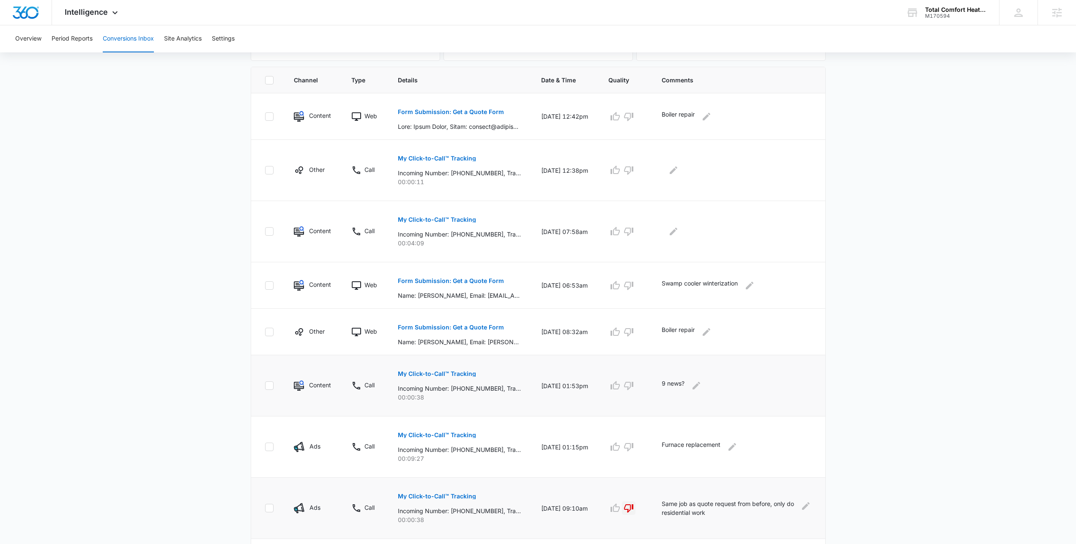
drag, startPoint x: 538, startPoint y: 377, endPoint x: 584, endPoint y: 401, distance: 51.4
click at [584, 401] on td "10/09/25 at 01:53pm" at bounding box center [564, 386] width 67 height 61
drag, startPoint x: 696, startPoint y: 389, endPoint x: 668, endPoint y: 383, distance: 28.0
click at [668, 383] on td "9 news?" at bounding box center [738, 386] width 174 height 61
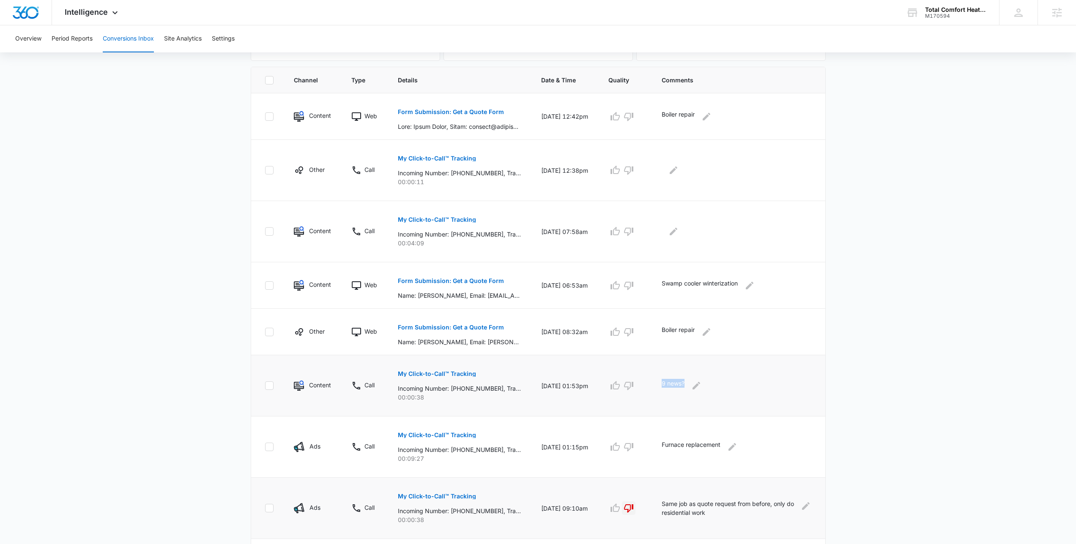
click at [668, 383] on td "9 news?" at bounding box center [738, 386] width 174 height 61
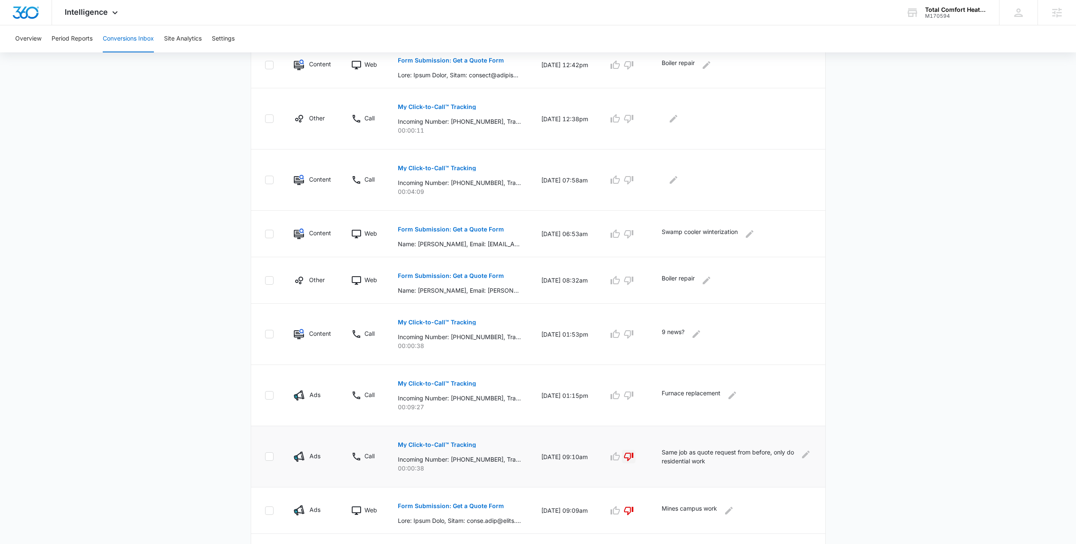
scroll to position [204, 0]
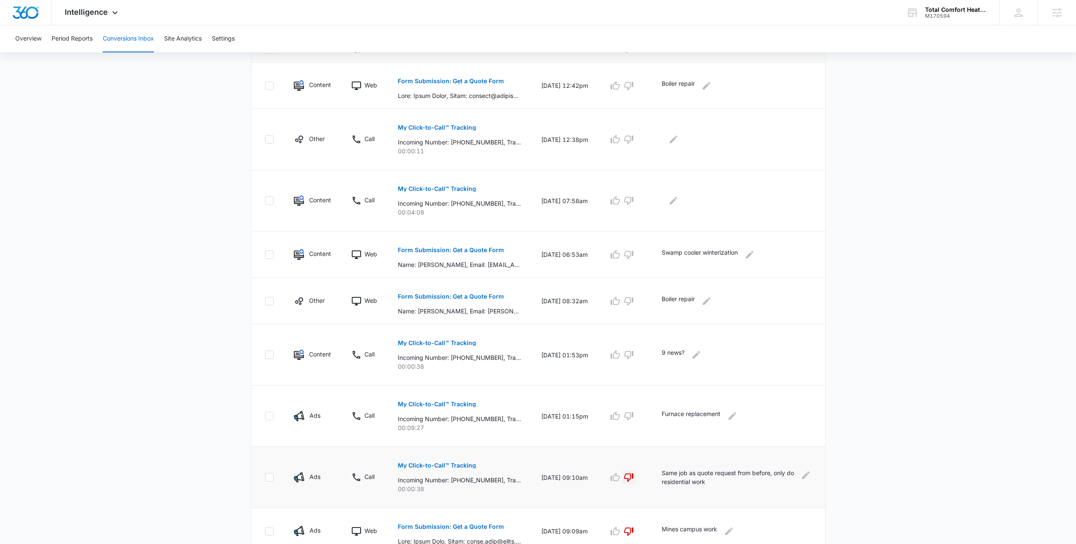
click at [860, 414] on main "Filters 09/15/2025 10/15/2025 New Conversion Total Conversions: 41 Ads Content …" at bounding box center [538, 249] width 1076 height 785
click at [737, 413] on icon "Edit Comments" at bounding box center [732, 416] width 10 height 10
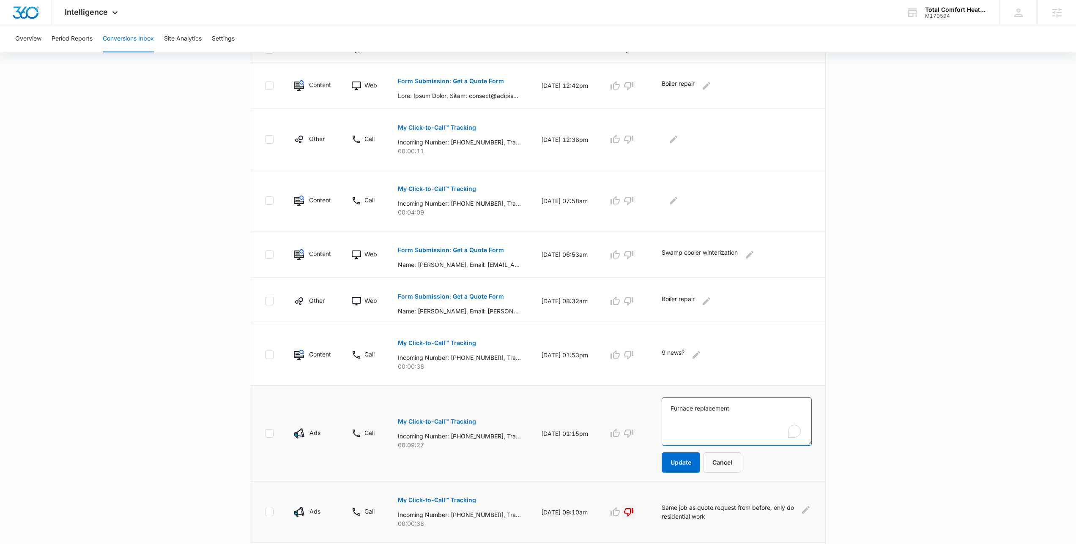
click at [771, 419] on textarea "Furnace replacement" at bounding box center [737, 422] width 150 height 48
type textarea "Furnace replacement - Look into this one"
click at [698, 457] on button "Update" at bounding box center [681, 463] width 38 height 20
click at [684, 470] on button "Update" at bounding box center [681, 463] width 38 height 20
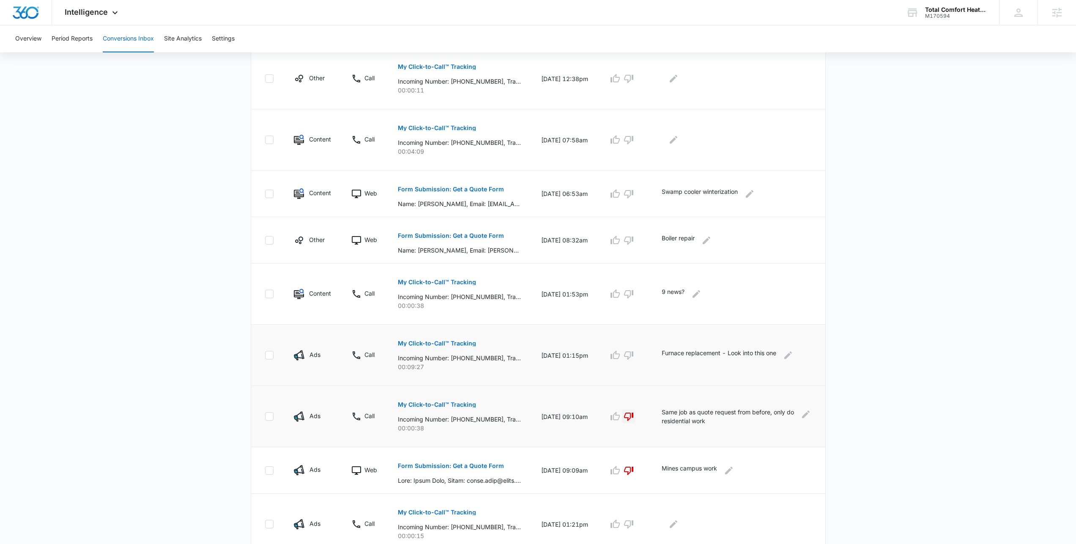
scroll to position [272, 0]
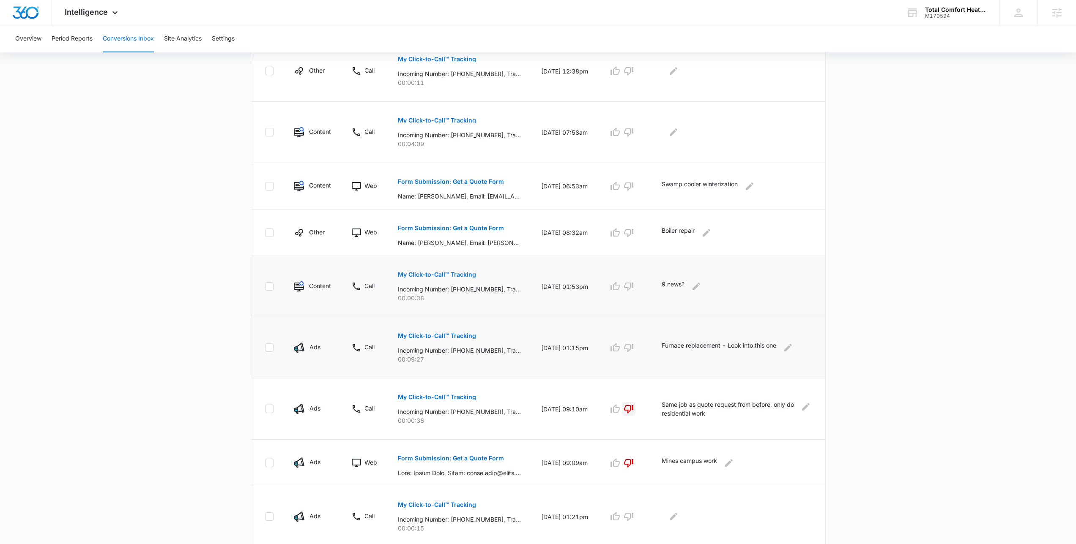
click at [733, 274] on td "9 news?" at bounding box center [738, 286] width 174 height 61
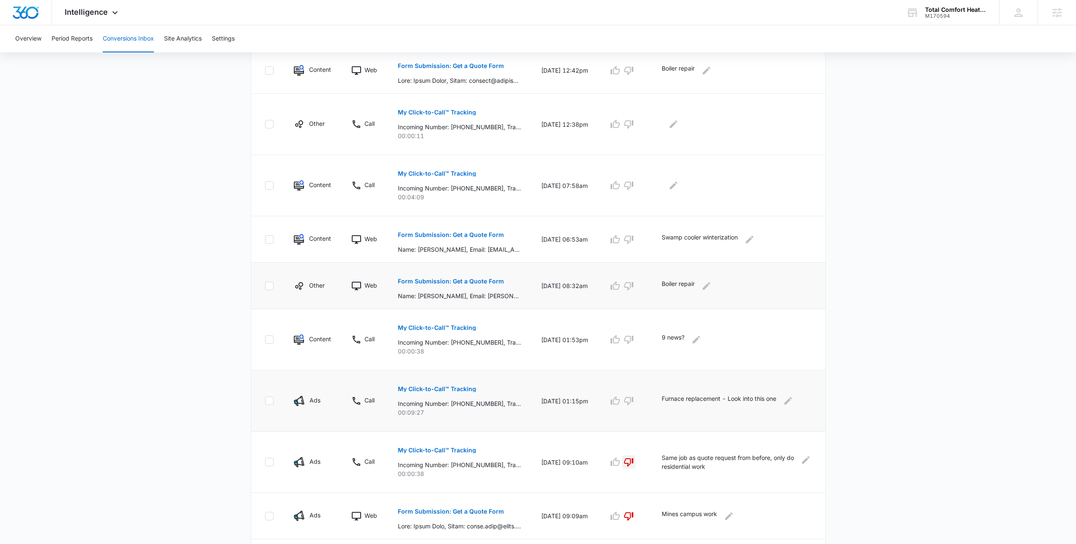
scroll to position [205, 0]
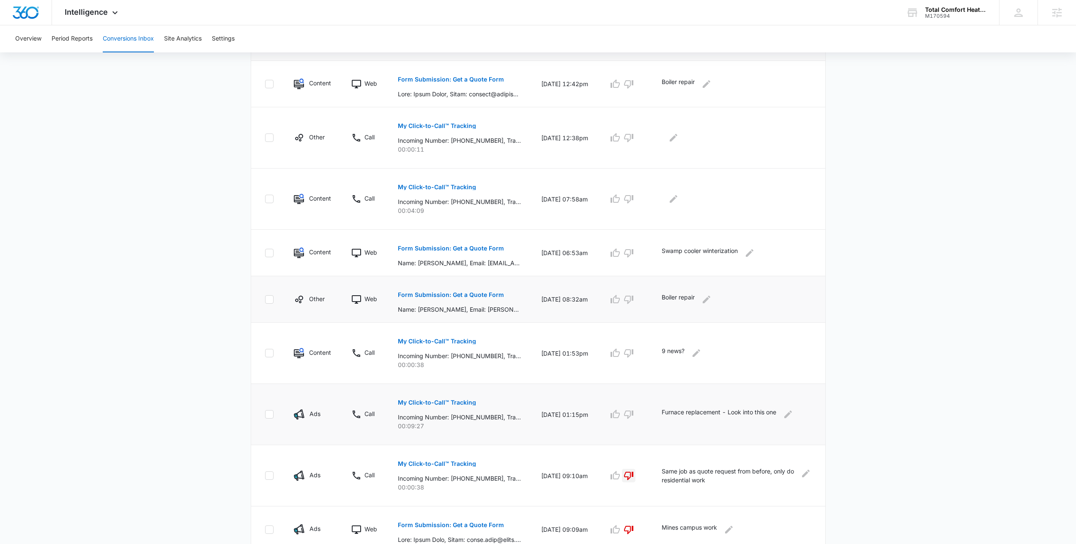
click at [471, 293] on p "Form Submission: Get a Quote Form" at bounding box center [451, 295] width 106 height 6
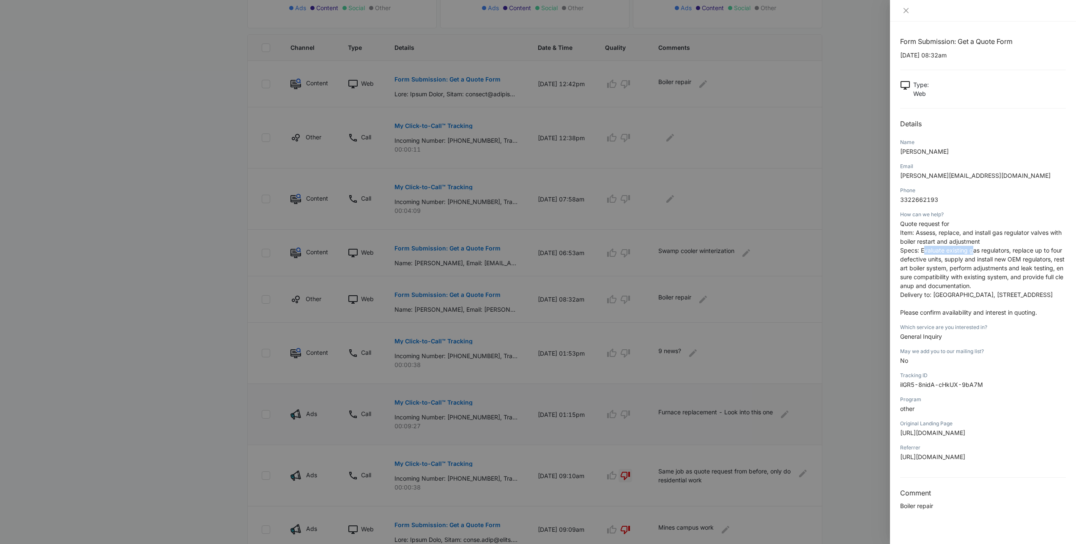
drag, startPoint x: 923, startPoint y: 252, endPoint x: 972, endPoint y: 251, distance: 49.5
click at [972, 251] on span "Specs: Evaluate existing gas regulators, replace up to four defective units, su…" at bounding box center [982, 268] width 164 height 43
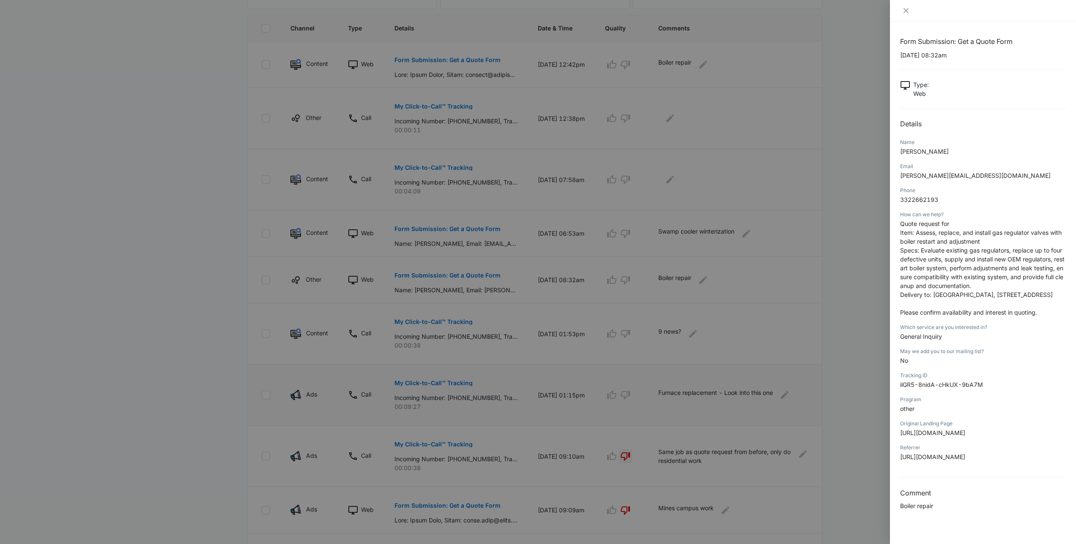
scroll to position [200, 0]
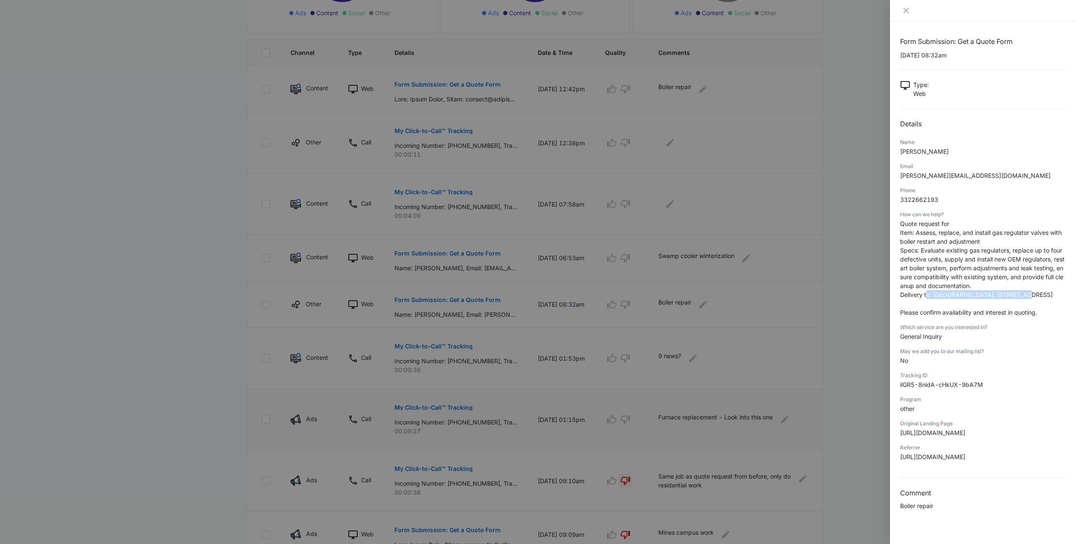
drag, startPoint x: 926, startPoint y: 296, endPoint x: 1024, endPoint y: 299, distance: 97.7
click at [1023, 299] on p "Quote request for Item: Assess, replace, and install gas regulator valves with …" at bounding box center [983, 268] width 166 height 98
click at [1031, 302] on p "Quote request for Item: Assess, replace, and install gas regulator valves with …" at bounding box center [983, 268] width 166 height 98
click at [1038, 300] on p "Quote request for Item: Assess, replace, and install gas regulator valves with …" at bounding box center [983, 268] width 166 height 98
click at [772, 315] on div at bounding box center [538, 272] width 1076 height 544
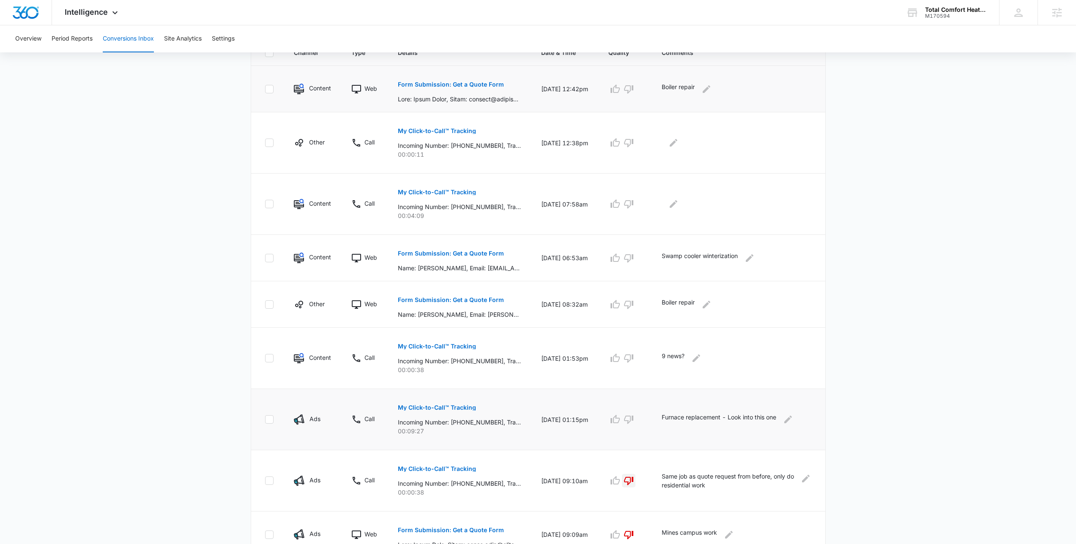
click at [449, 83] on p "Form Submission: Get a Quote Form" at bounding box center [451, 85] width 106 height 6
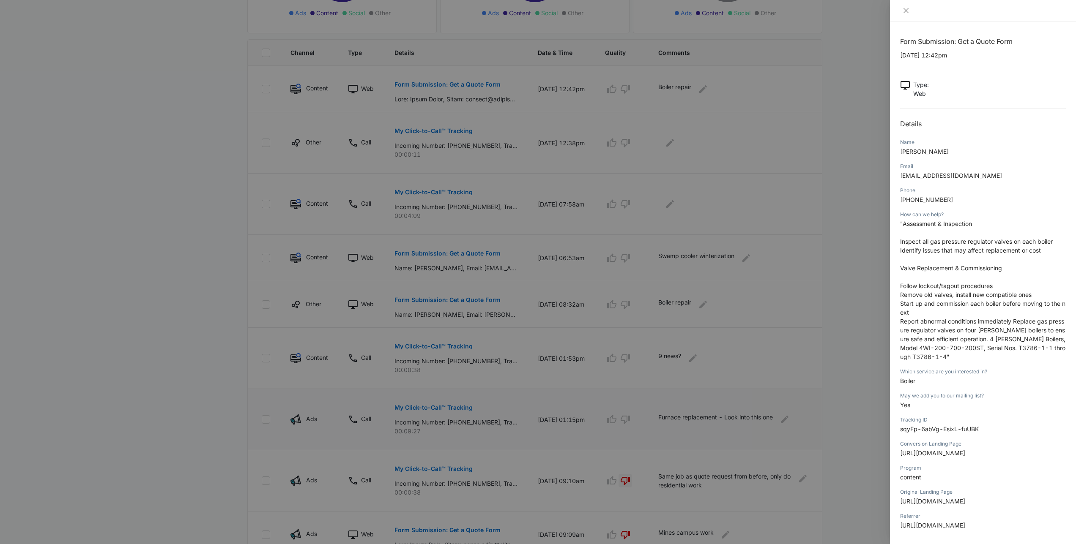
click at [829, 261] on div at bounding box center [538, 272] width 1076 height 544
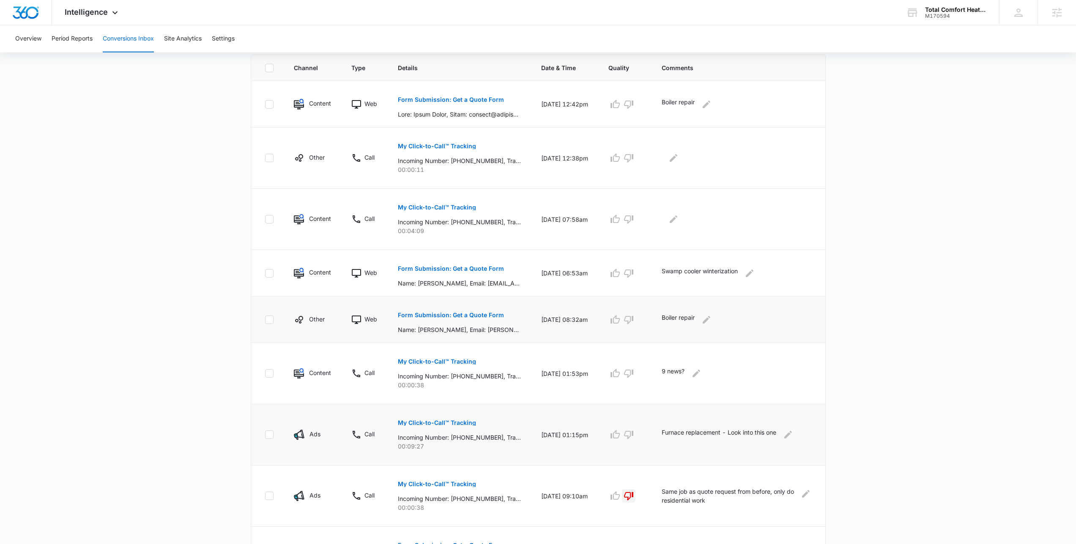
scroll to position [183, 0]
click at [301, 323] on icon at bounding box center [299, 322] width 10 height 10
drag, startPoint x: 311, startPoint y: 317, endPoint x: 326, endPoint y: 326, distance: 17.8
click at [326, 326] on div "Other" at bounding box center [312, 322] width 37 height 10
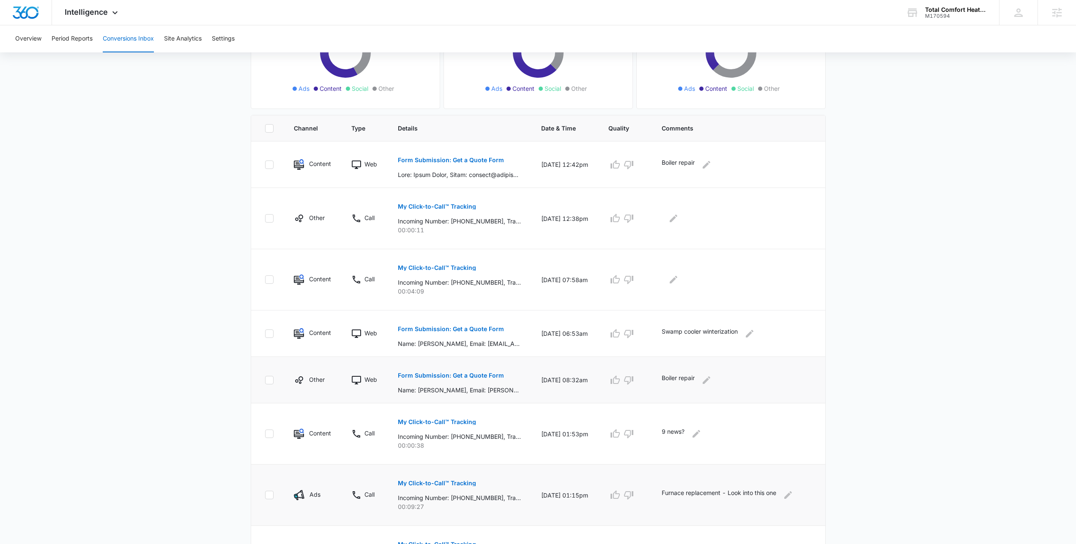
scroll to position [124, 0]
click at [500, 161] on p "Form Submission: Get a Quote Form" at bounding box center [451, 161] width 106 height 6
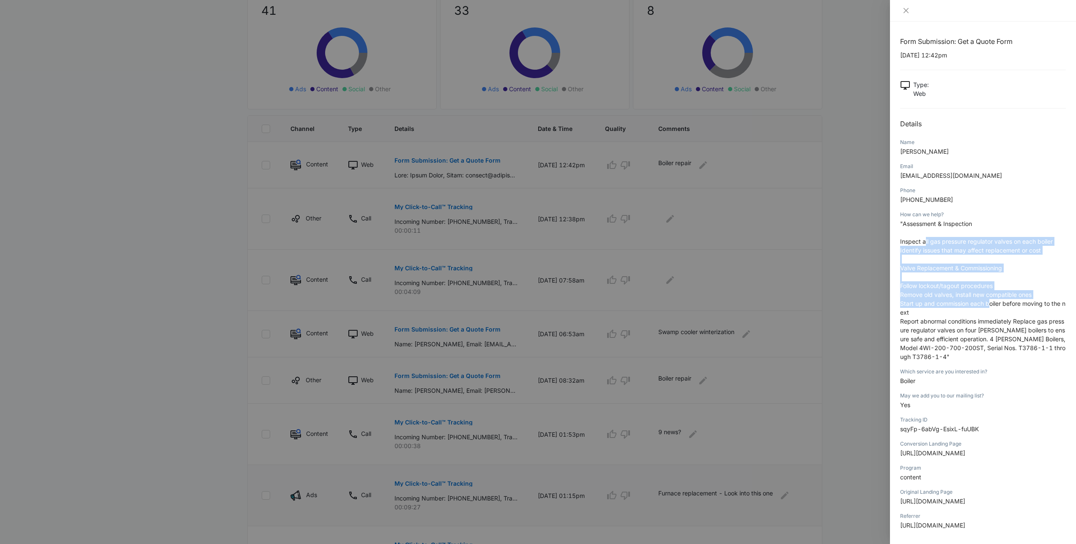
drag, startPoint x: 926, startPoint y: 244, endPoint x: 990, endPoint y: 300, distance: 85.7
click at [990, 300] on p ""Assessment & Inspection Inspect all gas pressure regulator valves on each boil…" at bounding box center [983, 290] width 166 height 142
click at [990, 300] on span "Start up and commission each boiler before moving to the next" at bounding box center [982, 308] width 165 height 16
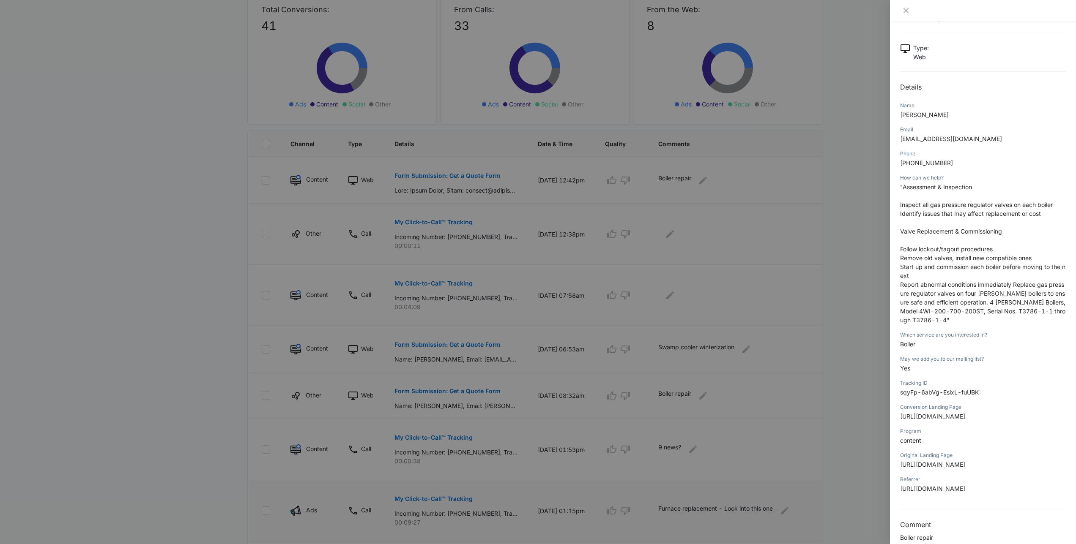
scroll to position [0, 0]
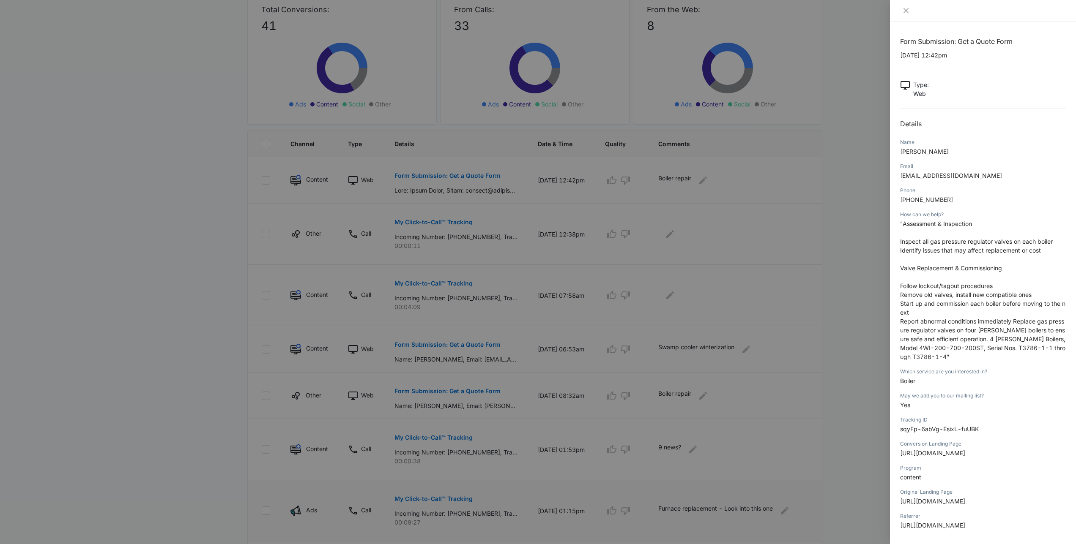
click at [962, 196] on p "(980) 409-4589" at bounding box center [983, 199] width 166 height 9
drag, startPoint x: 928, startPoint y: 176, endPoint x: 959, endPoint y: 177, distance: 30.9
click at [959, 177] on span "contact@atzsolutionllc.com" at bounding box center [951, 175] width 102 height 7
drag, startPoint x: 963, startPoint y: 177, endPoint x: 928, endPoint y: 178, distance: 35.1
click at [928, 178] on span "contact@atzsolutionllc.com" at bounding box center [951, 175] width 102 height 7
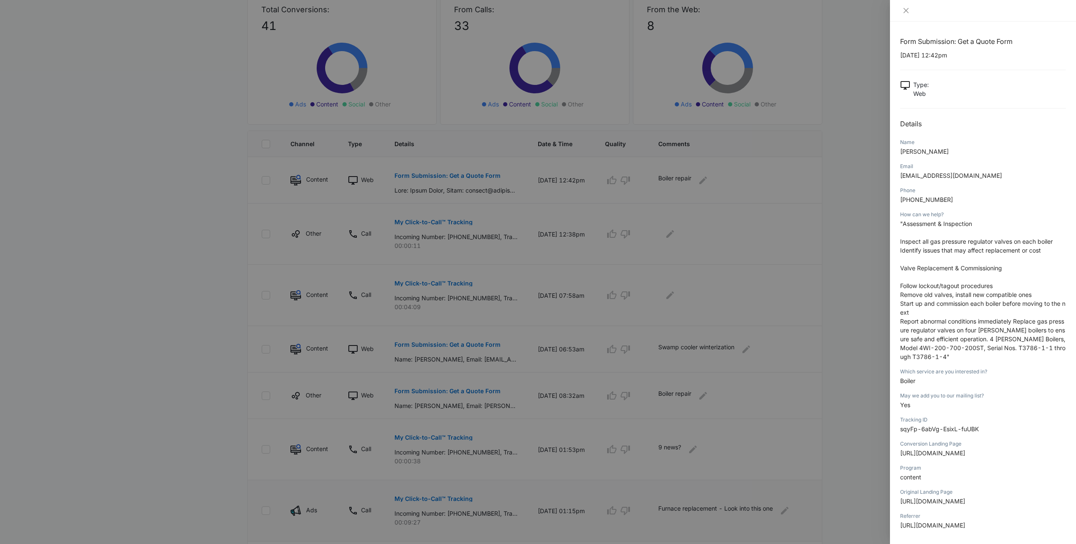
click at [981, 254] on p ""Assessment & Inspection Inspect all gas pressure regulator valves on each boil…" at bounding box center [983, 290] width 166 height 142
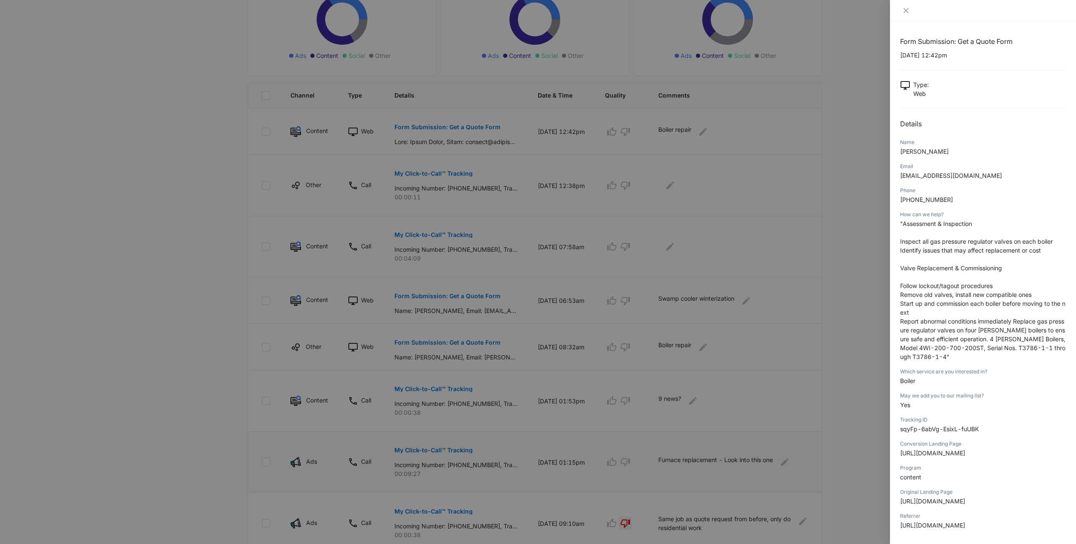
scroll to position [164, 0]
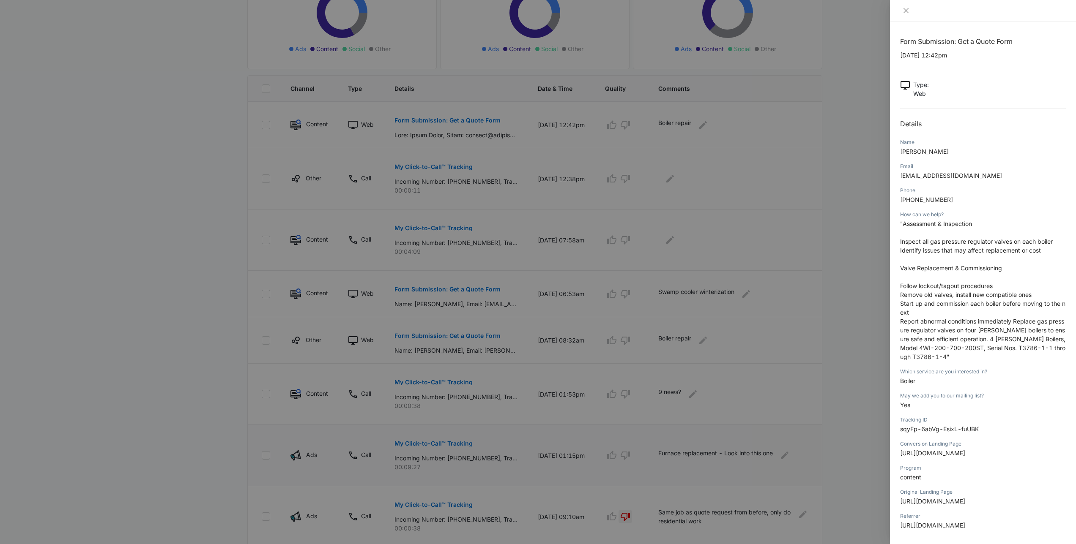
click at [653, 187] on div at bounding box center [538, 272] width 1076 height 544
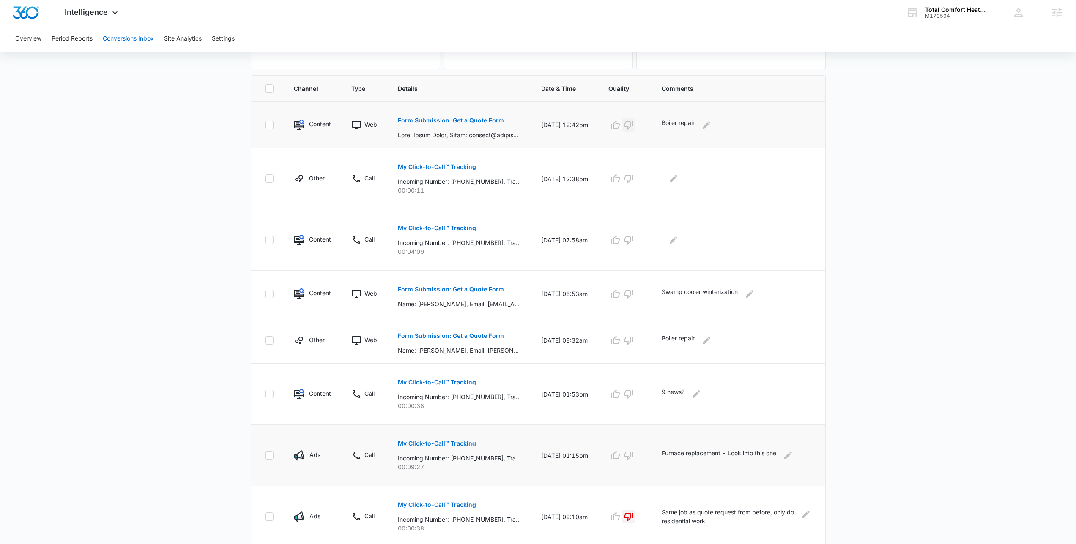
click at [633, 125] on icon "button" at bounding box center [628, 125] width 9 height 8
click at [635, 343] on button "button" at bounding box center [629, 341] width 14 height 14
click at [710, 126] on icon "Edit Comments" at bounding box center [707, 125] width 8 height 8
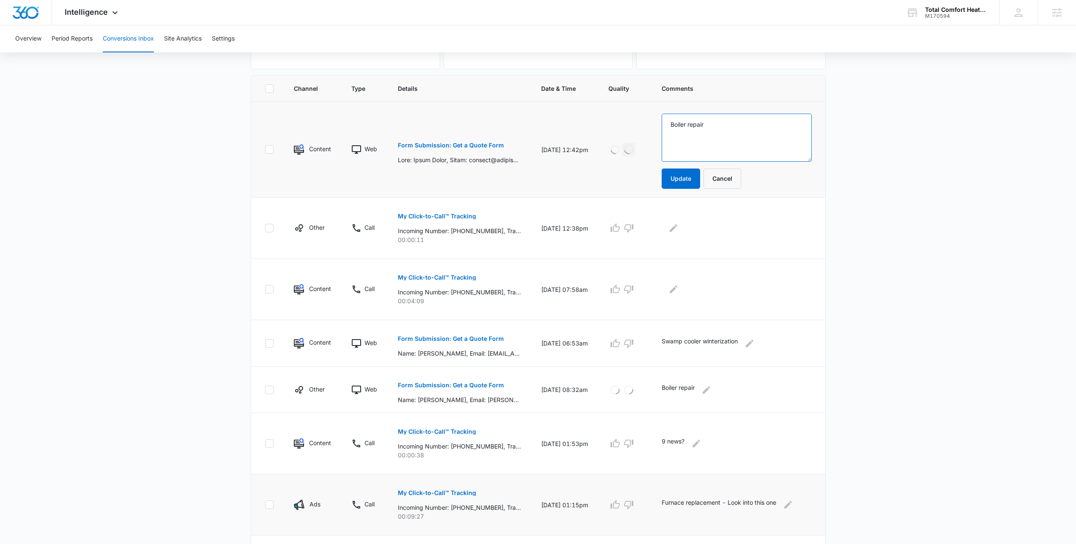
click at [750, 142] on textarea "Boiler repair" at bounding box center [737, 138] width 150 height 48
type textarea "Boiler repair - Commercial"
click at [681, 177] on button "Update" at bounding box center [681, 179] width 38 height 20
click at [711, 394] on icon "Edit Comments" at bounding box center [706, 390] width 10 height 10
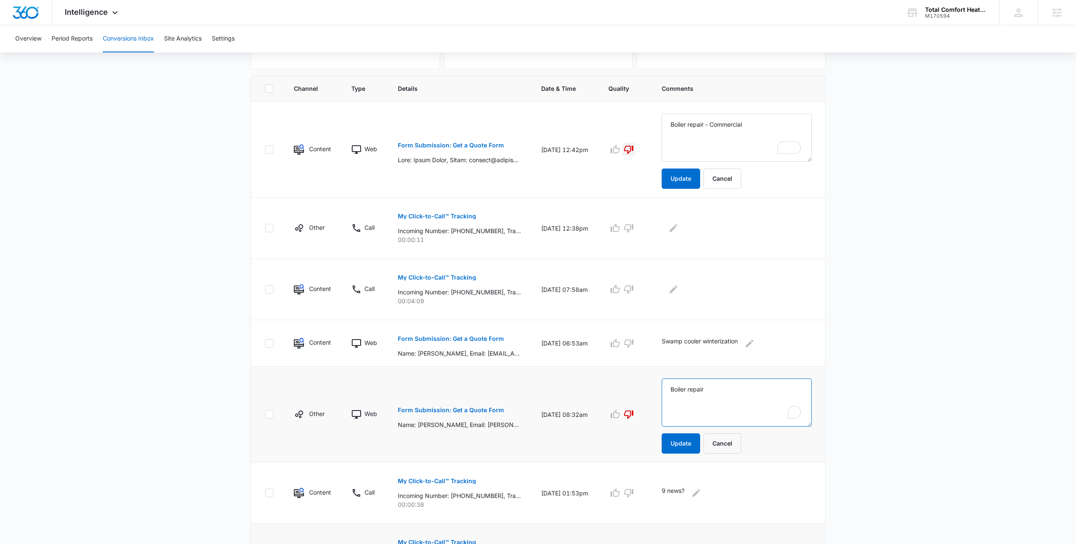
click at [718, 394] on textarea "Boiler repair" at bounding box center [737, 403] width 150 height 48
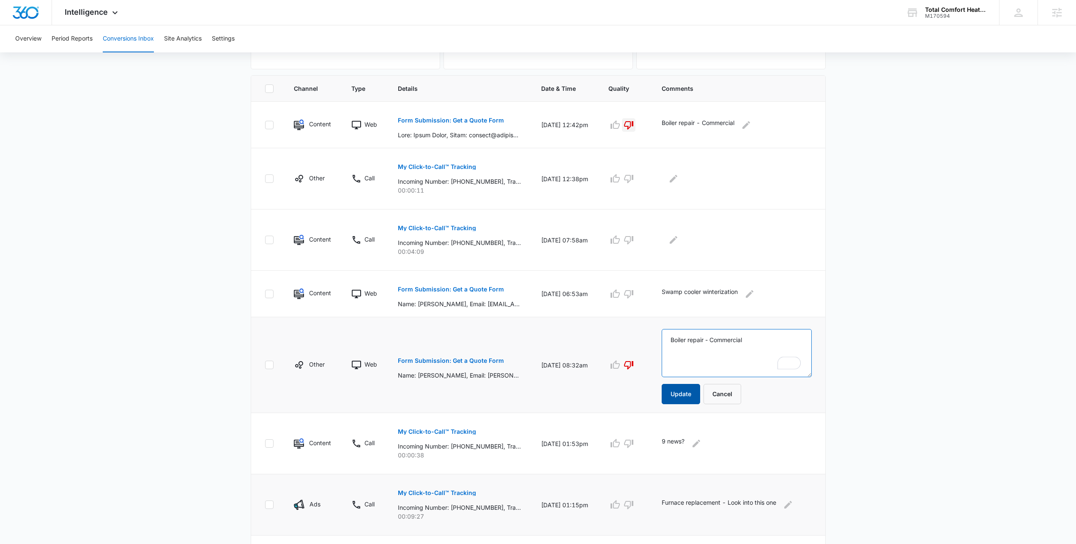
type textarea "Boiler repair - Commercial"
click at [695, 394] on button "Update" at bounding box center [681, 394] width 38 height 20
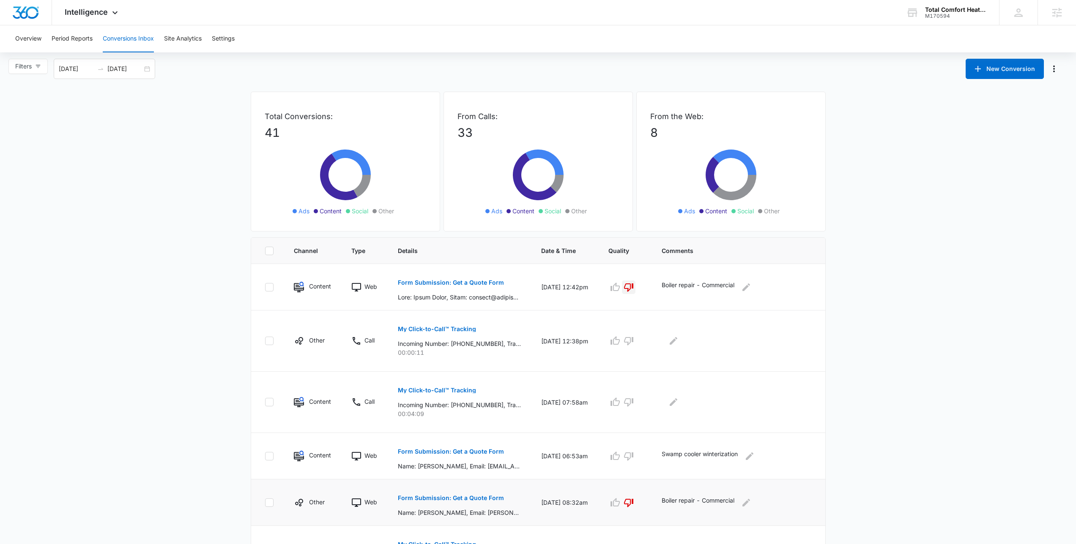
scroll to position [0, 0]
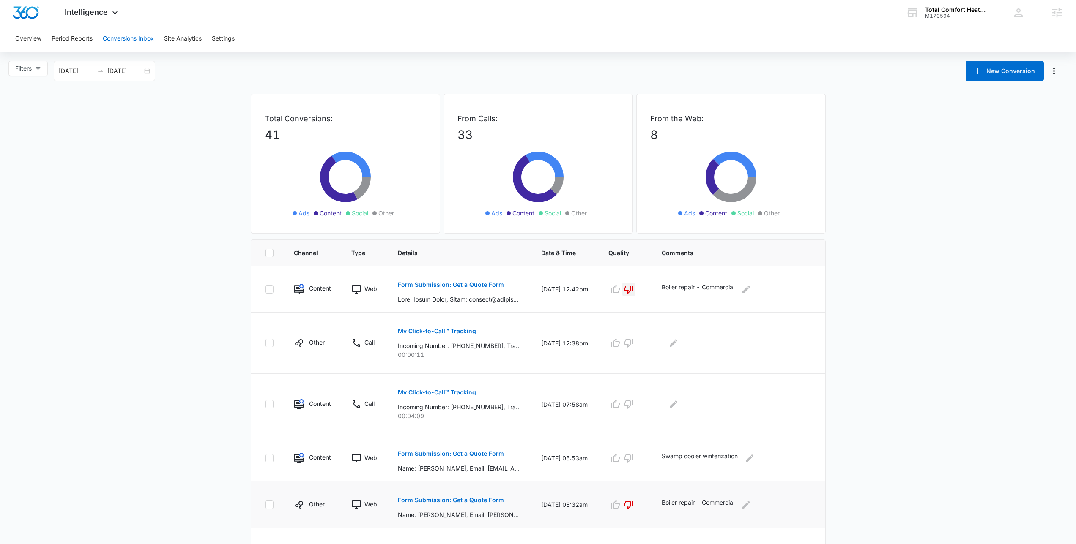
click at [916, 331] on main "Filters 09/15/2025 10/15/2025 New Conversion Total Conversions: 41 Ads Content …" at bounding box center [538, 453] width 1076 height 785
click at [915, 331] on main "Filters 09/15/2025 10/15/2025 New Conversion Total Conversions: 41 Ads Content …" at bounding box center [538, 453] width 1076 height 785
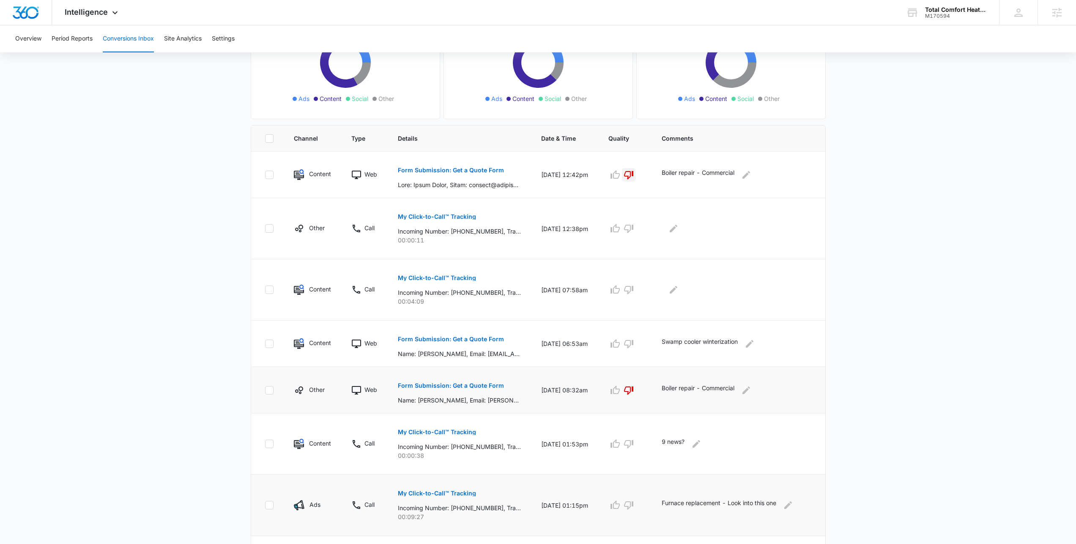
scroll to position [123, 0]
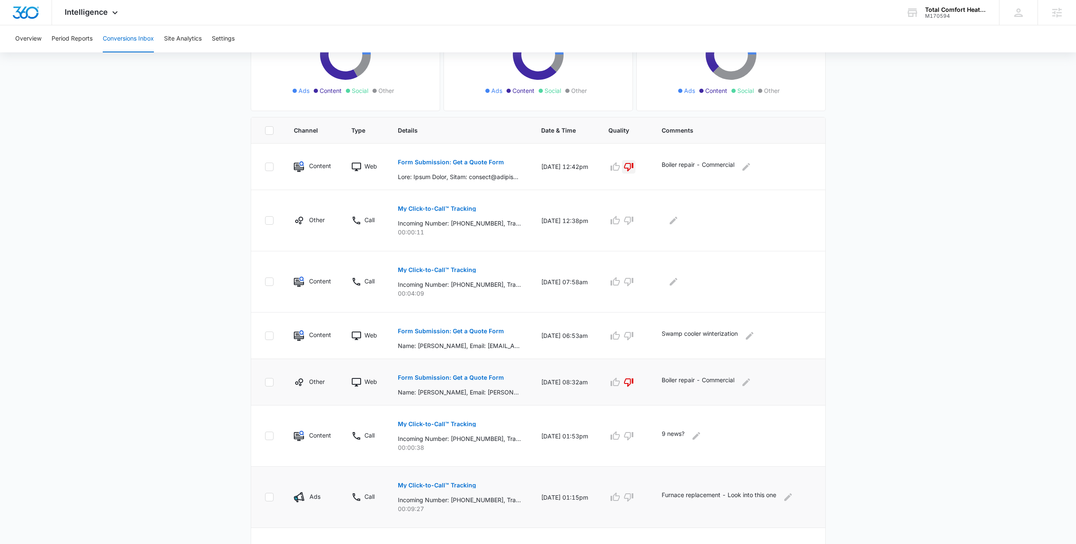
click at [878, 334] on main "Filters 09/15/2025 10/15/2025 New Conversion Total Conversions: 41 Ads Content …" at bounding box center [538, 330] width 1076 height 785
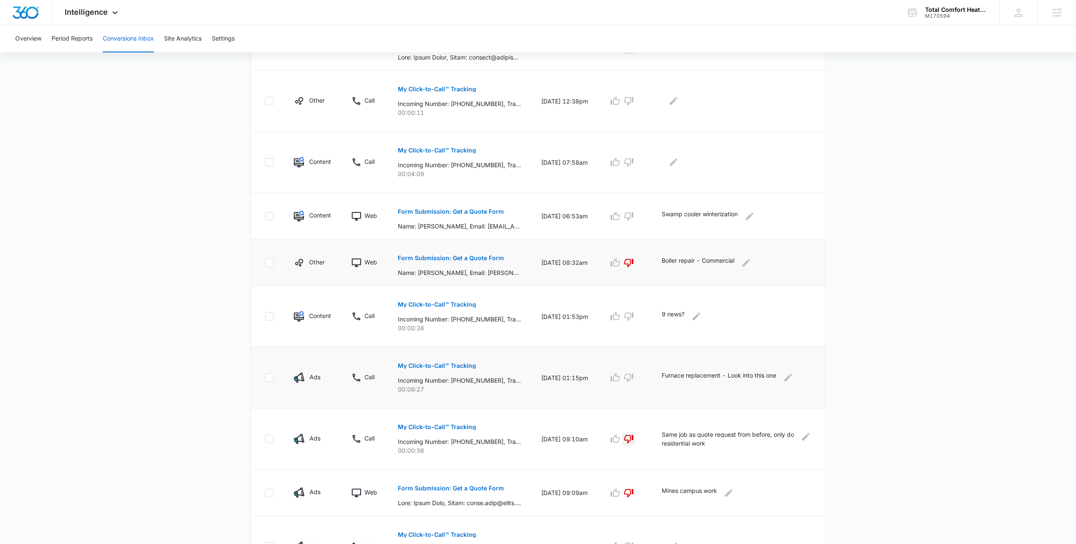
scroll to position [218, 0]
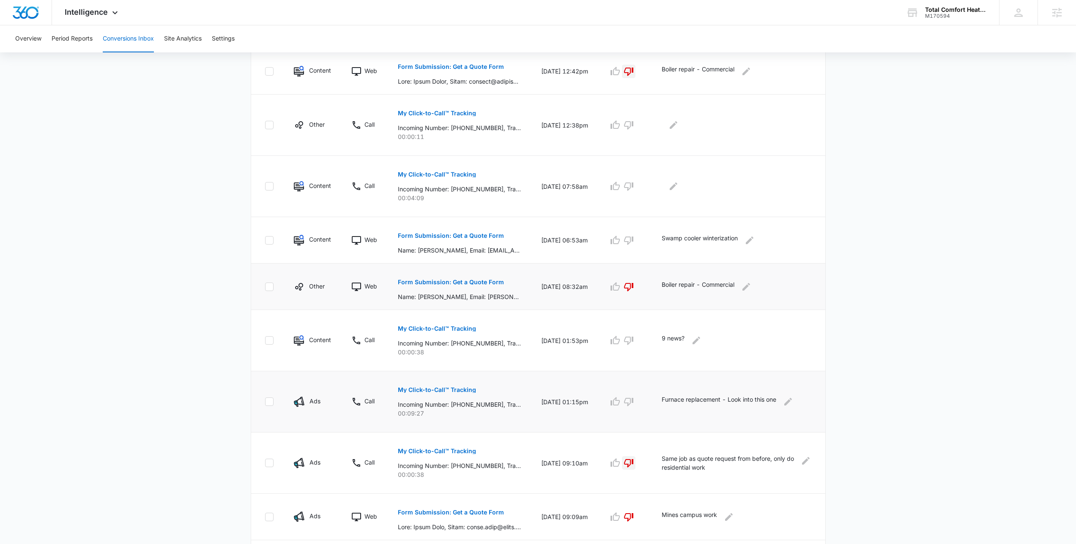
click at [876, 337] on main "Filters 09/15/2025 10/15/2025 New Conversion Total Conversions: 41 Ads Content …" at bounding box center [538, 235] width 1076 height 785
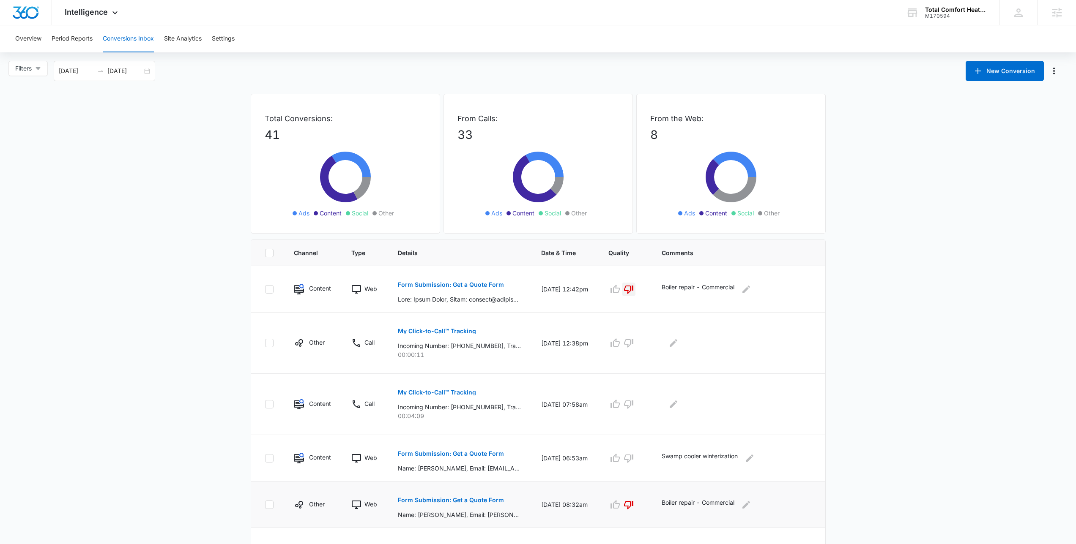
scroll to position [302, 0]
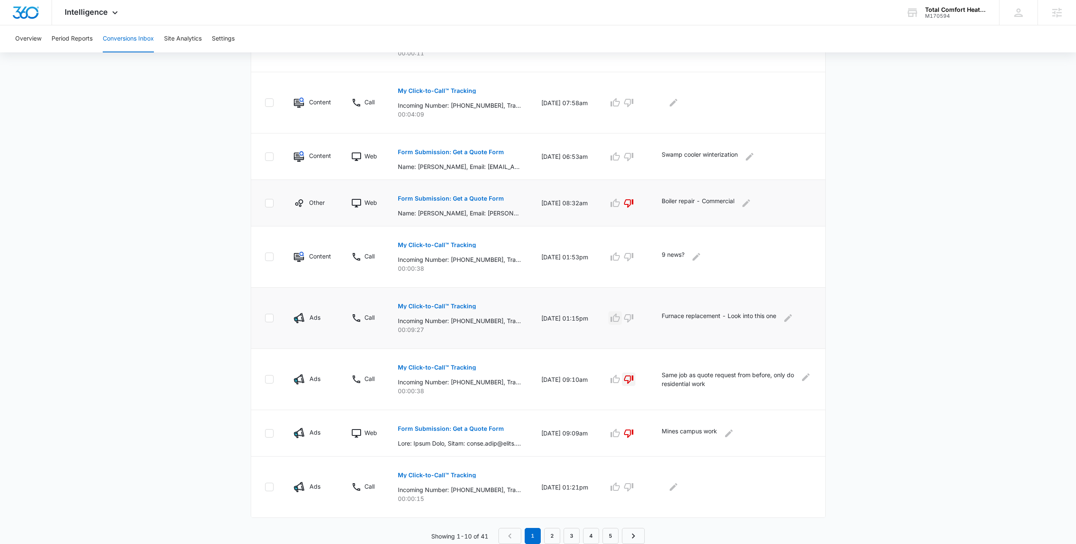
click at [620, 317] on icon "button" at bounding box center [614, 318] width 9 height 8
drag, startPoint x: 449, startPoint y: 503, endPoint x: 342, endPoint y: 470, distance: 111.9
click at [342, 470] on tr "Ads Call My Click-to-Call™ Tracking Incoming Number: +13034373818, Tracking Num…" at bounding box center [538, 487] width 574 height 61
click at [342, 470] on td "Call" at bounding box center [364, 487] width 47 height 61
drag, startPoint x: 346, startPoint y: 471, endPoint x: 452, endPoint y: 500, distance: 109.9
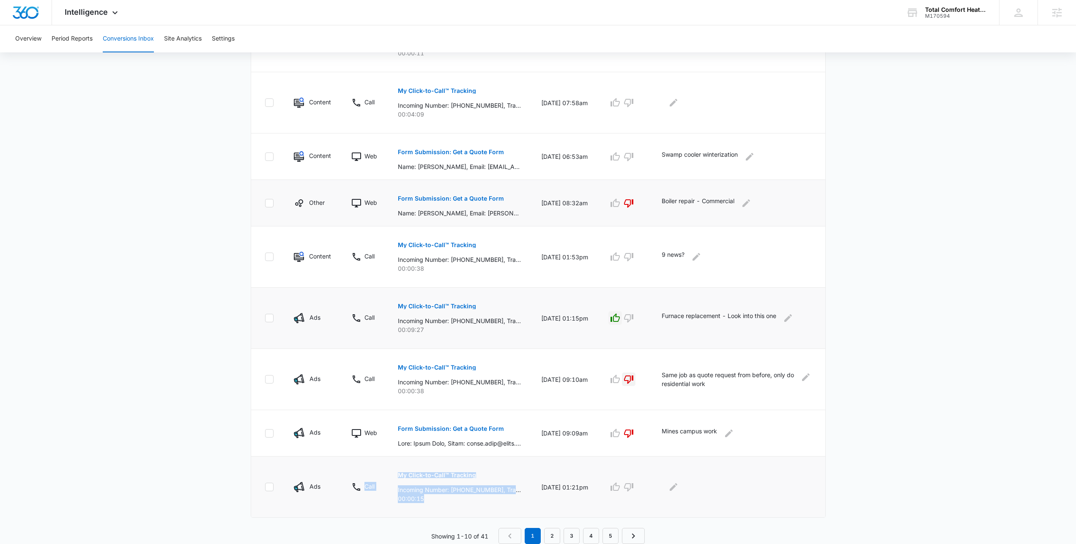
click at [452, 500] on tr "Ads Call My Click-to-Call™ Tracking Incoming Number: +13034373818, Tracking Num…" at bounding box center [538, 487] width 574 height 61
click at [446, 501] on p "00:00:15" at bounding box center [459, 499] width 123 height 9
click at [431, 504] on td "My Click-to-Call™ Tracking Incoming Number: +13034373818, Tracking Number: +172…" at bounding box center [459, 487] width 143 height 61
click at [679, 490] on icon "Edit Comments" at bounding box center [673, 487] width 10 height 10
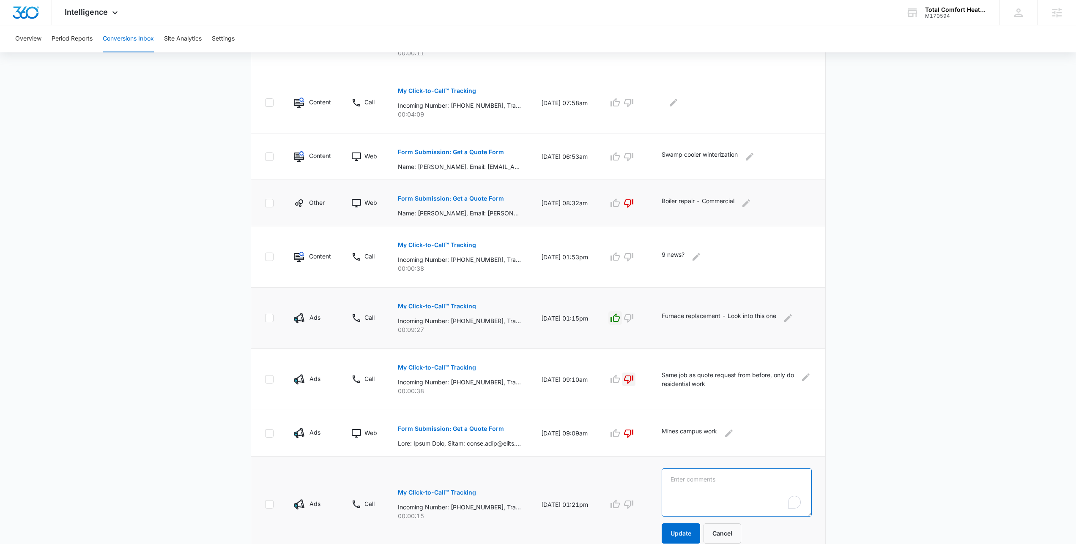
click at [724, 478] on textarea "To enrich screen reader interactions, please activate Accessibility in Grammarl…" at bounding box center [737, 493] width 150 height 48
type textarea "Robert give more information"
click at [687, 529] on button "Update" at bounding box center [681, 534] width 38 height 20
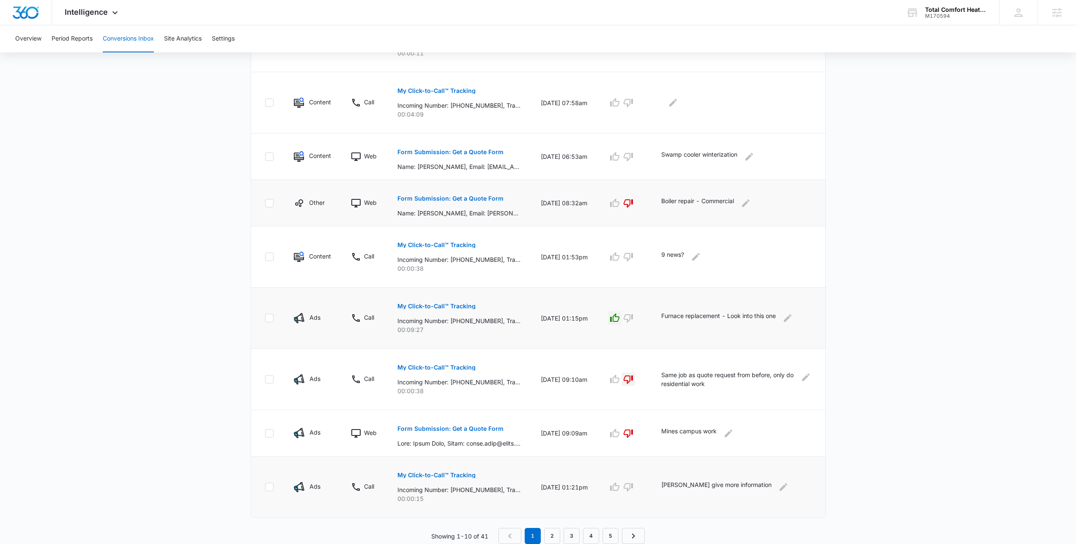
scroll to position [120, 0]
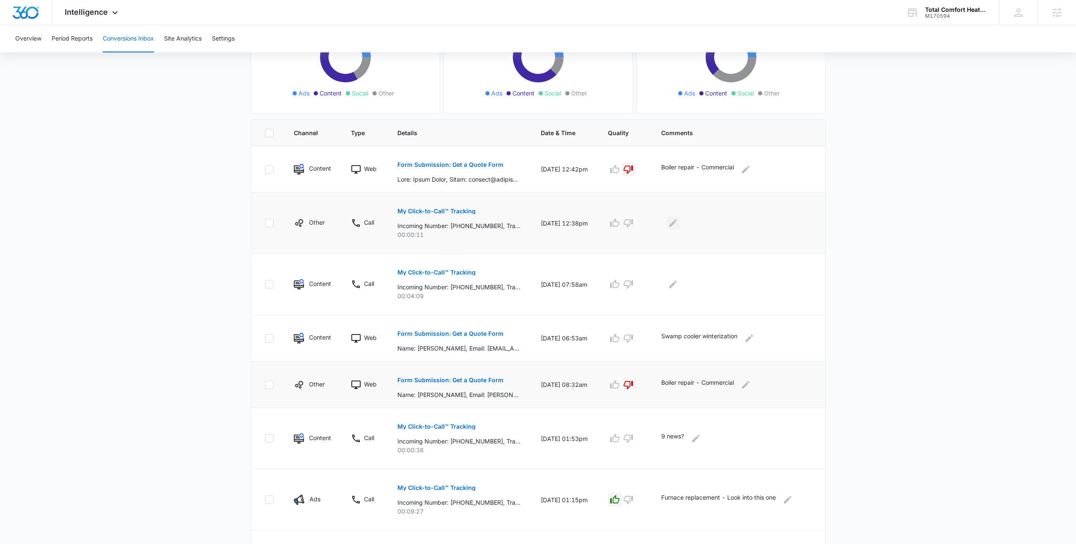
click at [678, 227] on icon "Edit Comments" at bounding box center [673, 223] width 10 height 10
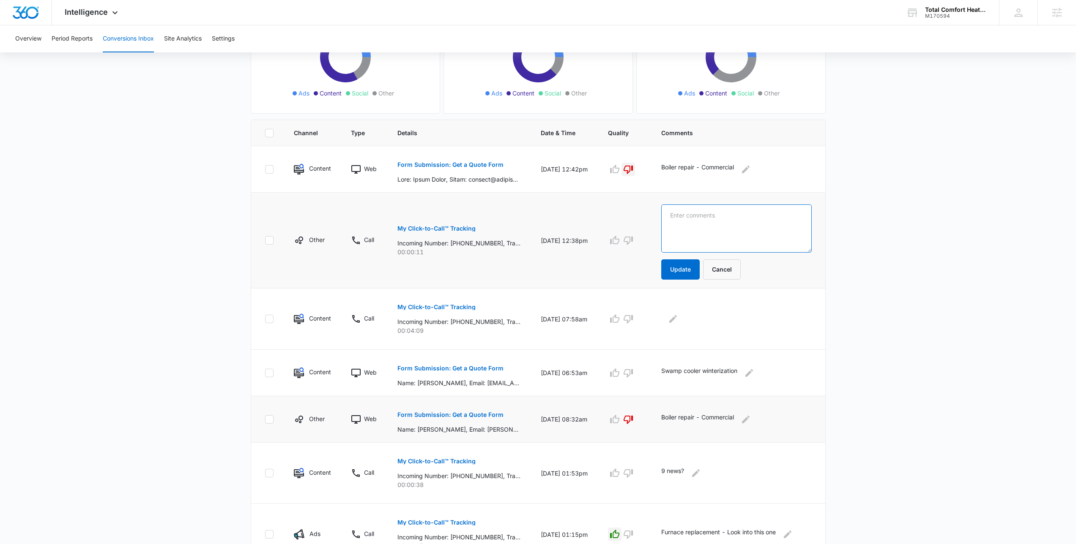
click at [712, 229] on textarea at bounding box center [736, 229] width 150 height 48
type textarea "Robert give more information"
click at [679, 271] on button "Update" at bounding box center [680, 270] width 38 height 20
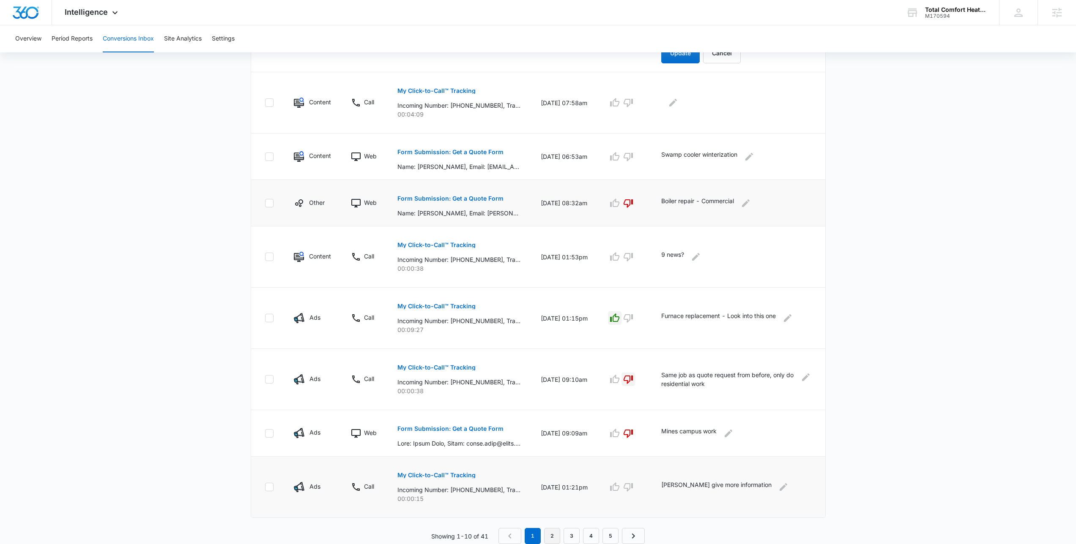
scroll to position [302, 0]
click at [558, 531] on link "2" at bounding box center [552, 536] width 16 height 16
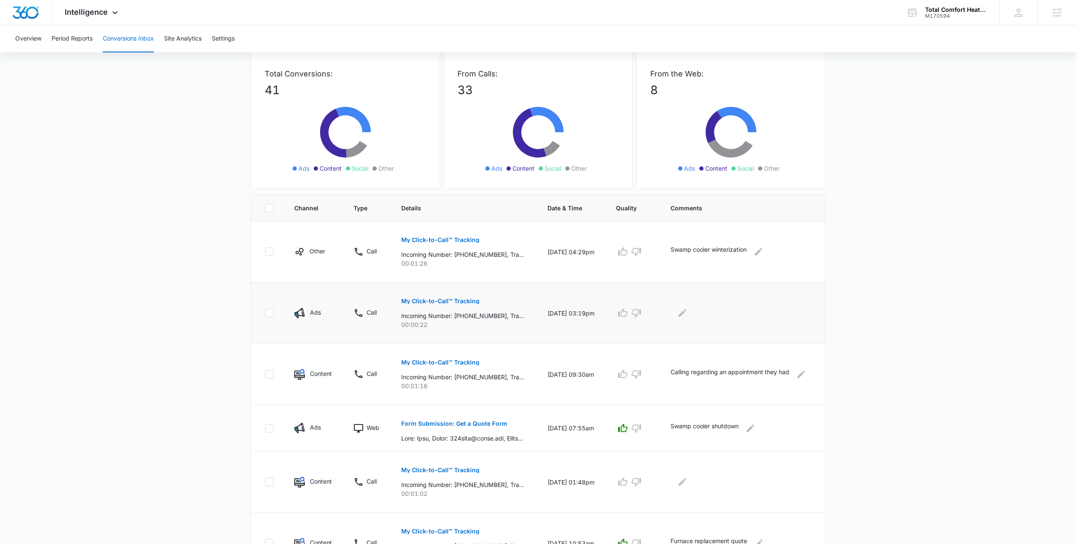
scroll to position [63, 0]
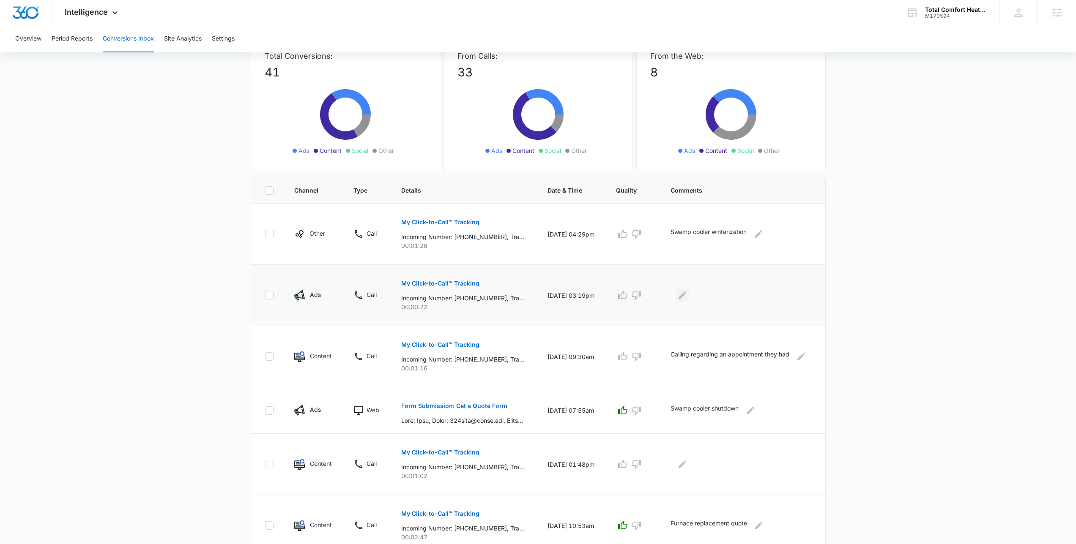
click at [684, 294] on icon "Edit Comments" at bounding box center [682, 295] width 10 height 10
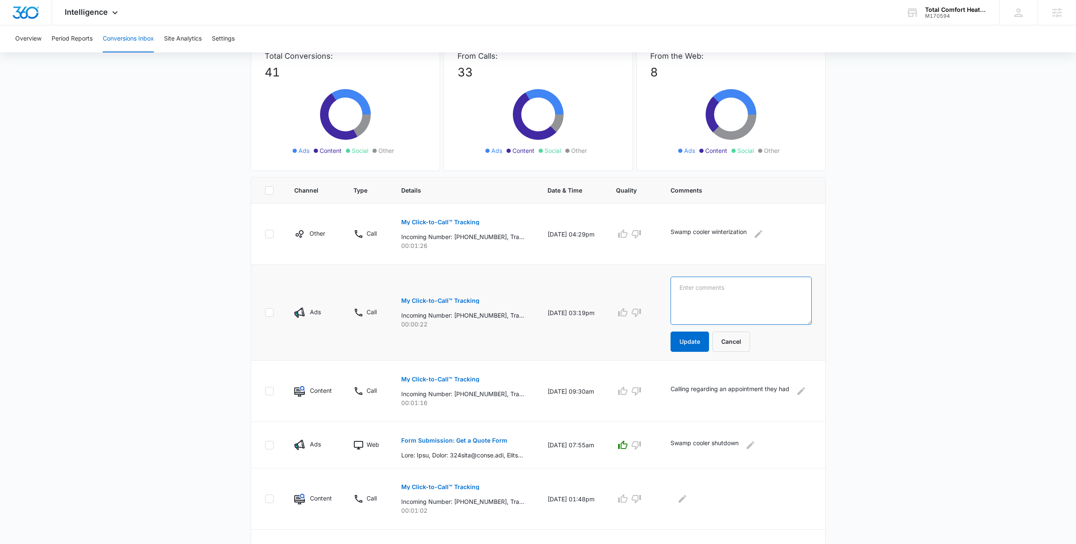
click at [722, 317] on textarea at bounding box center [740, 301] width 141 height 48
type textarea "Robert give more information"
click at [700, 333] on button "Update" at bounding box center [689, 342] width 38 height 20
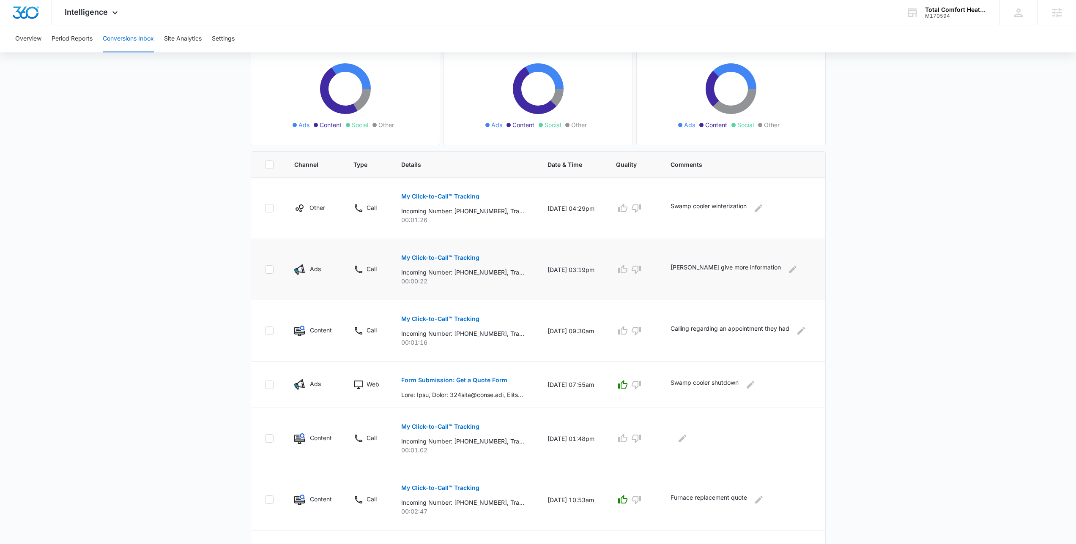
scroll to position [331, 0]
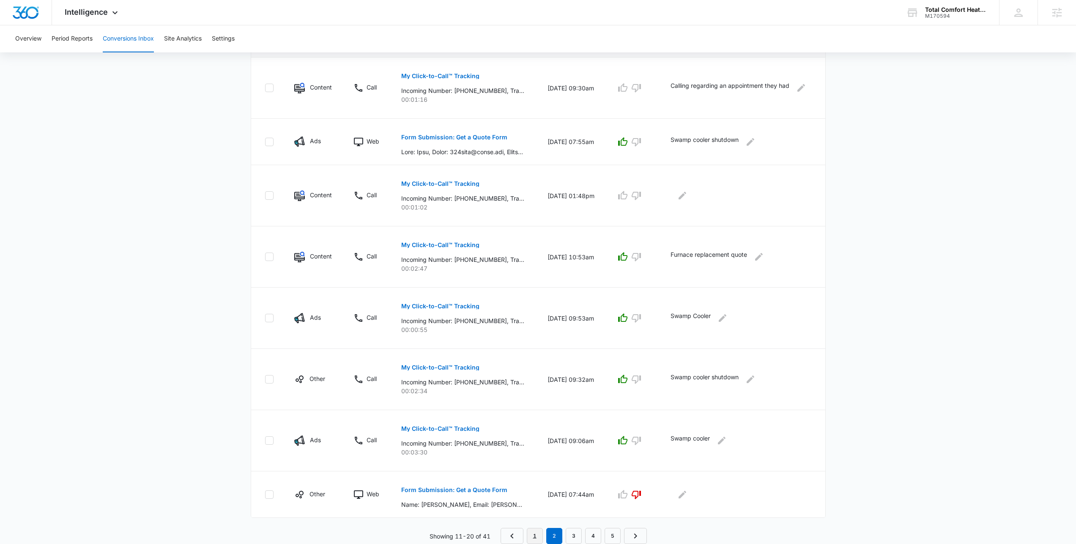
click at [531, 538] on link "1" at bounding box center [535, 536] width 16 height 16
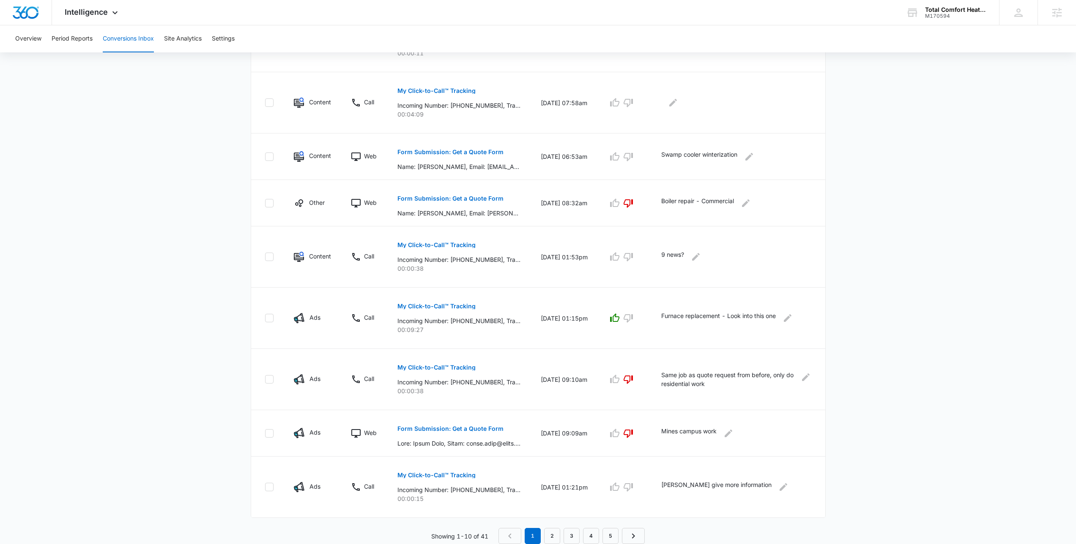
scroll to position [0, 0]
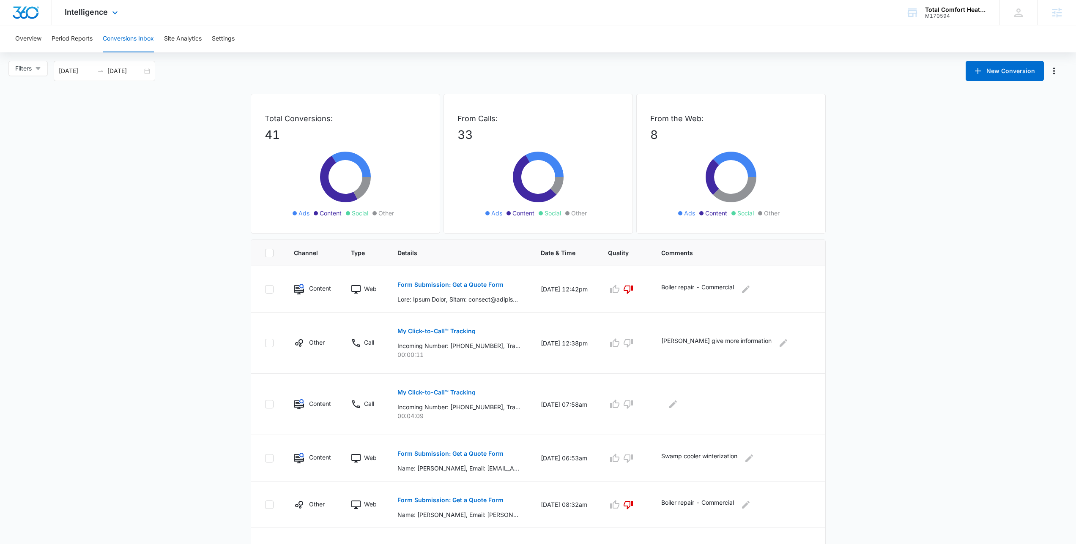
click at [83, 18] on div "Intelligence Apps Reputation Websites Forms CRM Email Social Payments POS Conte…" at bounding box center [92, 12] width 81 height 25
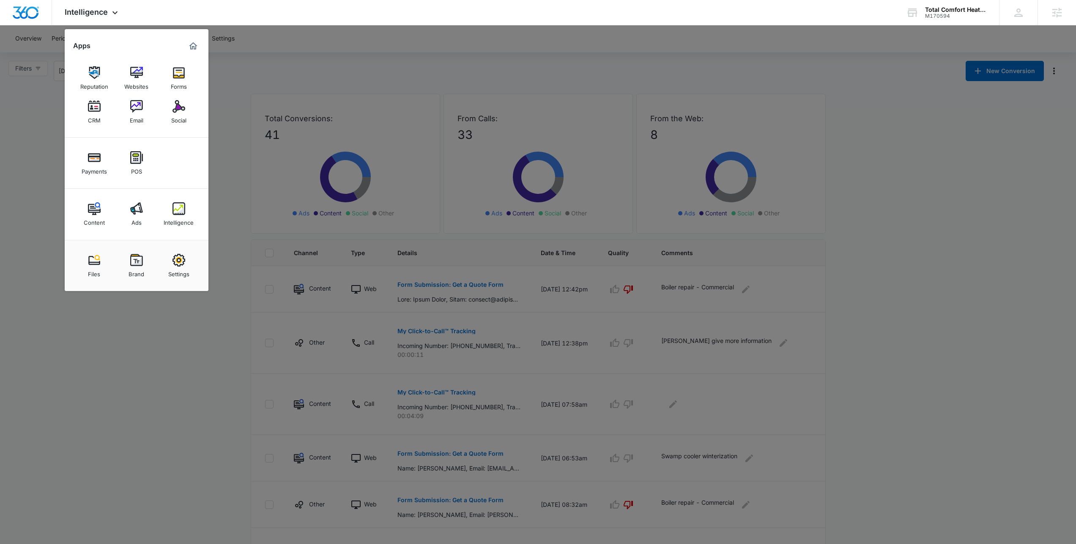
click at [353, 153] on div at bounding box center [538, 272] width 1076 height 544
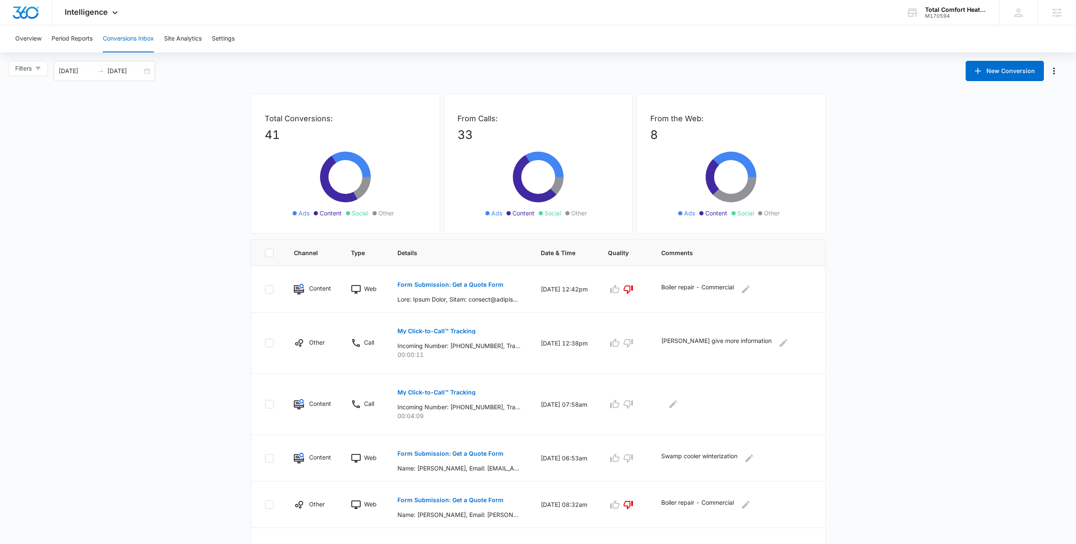
click at [161, 135] on main "Filters 09/15/2025 10/15/2025 New Conversion Total Conversions: 41 Ads Content …" at bounding box center [538, 453] width 1076 height 785
click at [146, 189] on main "Filters 09/15/2025 10/15/2025 New Conversion Total Conversions: 41 Ads Content …" at bounding box center [538, 453] width 1076 height 785
click at [139, 185] on main "Filters 09/15/2025 10/15/2025 New Conversion Total Conversions: 41 Ads Content …" at bounding box center [538, 453] width 1076 height 785
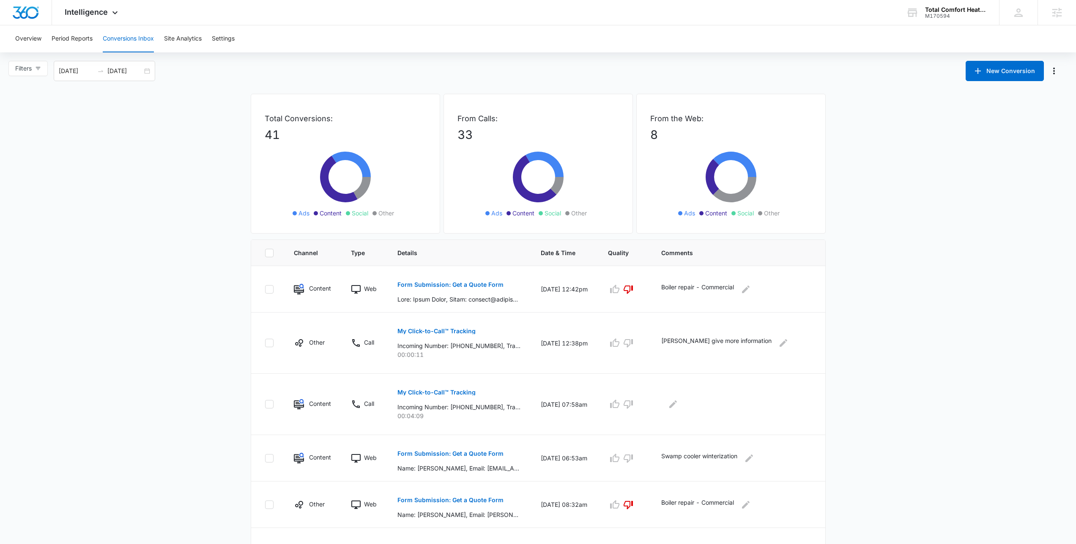
click at [139, 185] on main "Filters 09/15/2025 10/15/2025 New Conversion Total Conversions: 41 Ads Content …" at bounding box center [538, 453] width 1076 height 785
click at [137, 185] on main "Filters 09/15/2025 10/15/2025 New Conversion Total Conversions: 41 Ads Content …" at bounding box center [538, 453] width 1076 height 785
drag, startPoint x: 497, startPoint y: 70, endPoint x: 505, endPoint y: 63, distance: 11.1
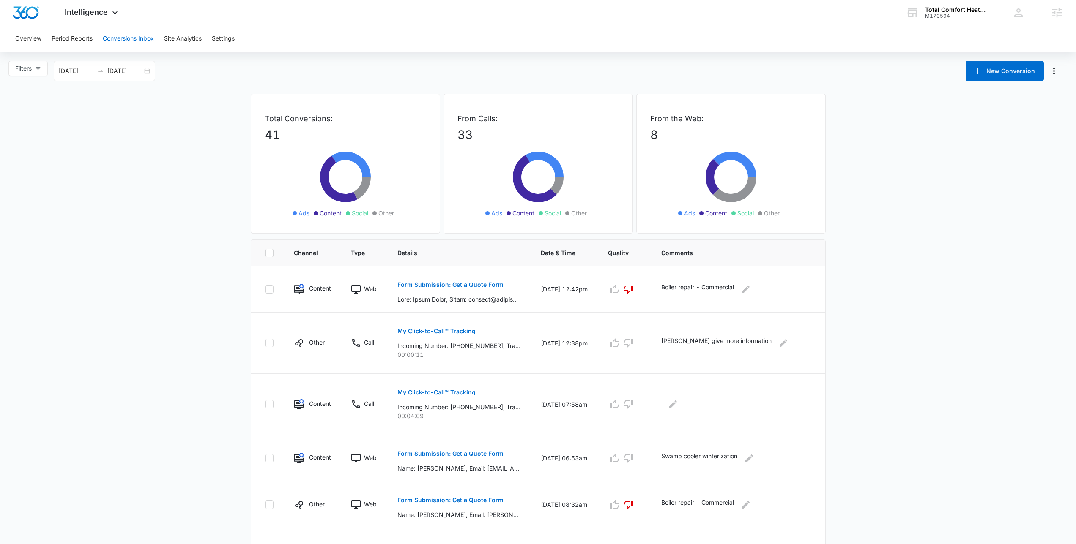
click at [497, 70] on div "Filters 09/15/2025 10/15/2025 New Conversion" at bounding box center [538, 71] width 1076 height 20
click at [188, 206] on main "Filters 09/15/2025 10/15/2025 New Conversion Total Conversions: 41 Ads Content …" at bounding box center [538, 453] width 1076 height 785
click at [189, 206] on main "Filters 09/15/2025 10/15/2025 New Conversion Total Conversions: 41 Ads Content …" at bounding box center [538, 453] width 1076 height 785
click at [204, 232] on main "Filters 09/15/2025 10/15/2025 New Conversion Total Conversions: 41 Ads Content …" at bounding box center [538, 453] width 1076 height 785
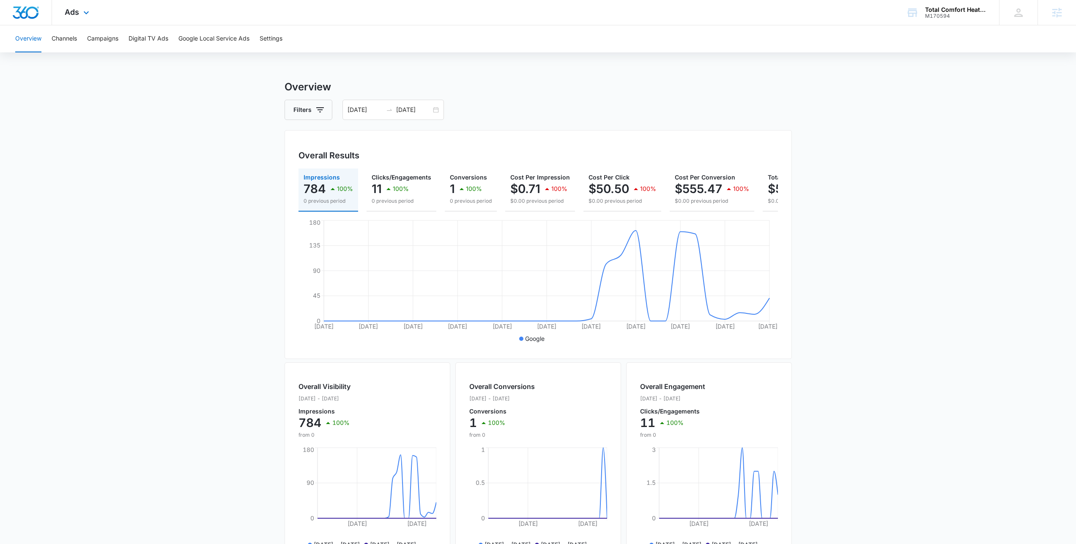
click at [63, 22] on div "Ads Apps Reputation Websites Forms CRM Email Social Payments POS Content Ads In…" at bounding box center [78, 12] width 52 height 25
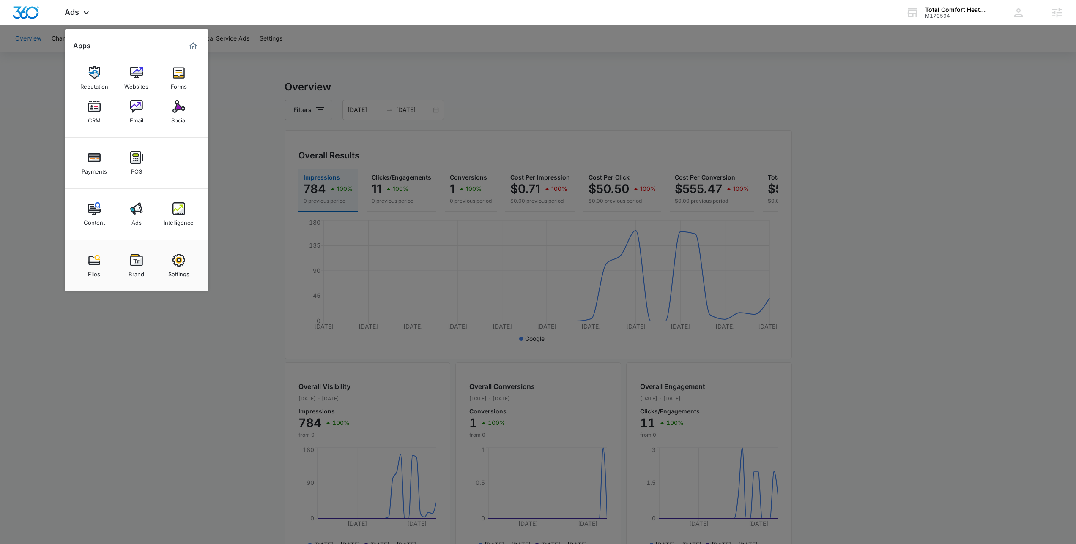
click at [247, 117] on div at bounding box center [538, 272] width 1076 height 544
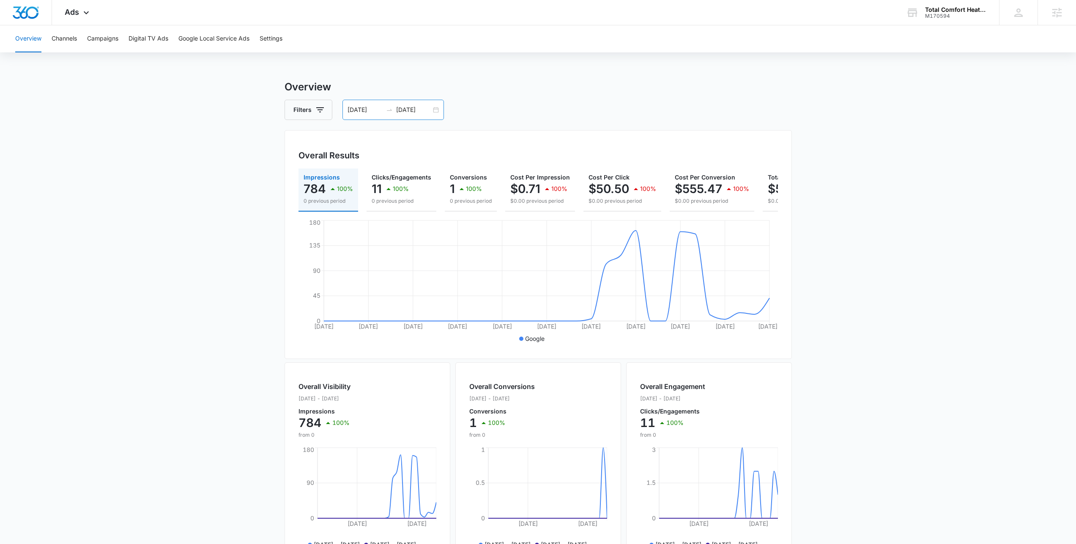
click at [436, 112] on div "08/22/2025 09/21/2025" at bounding box center [392, 110] width 101 height 20
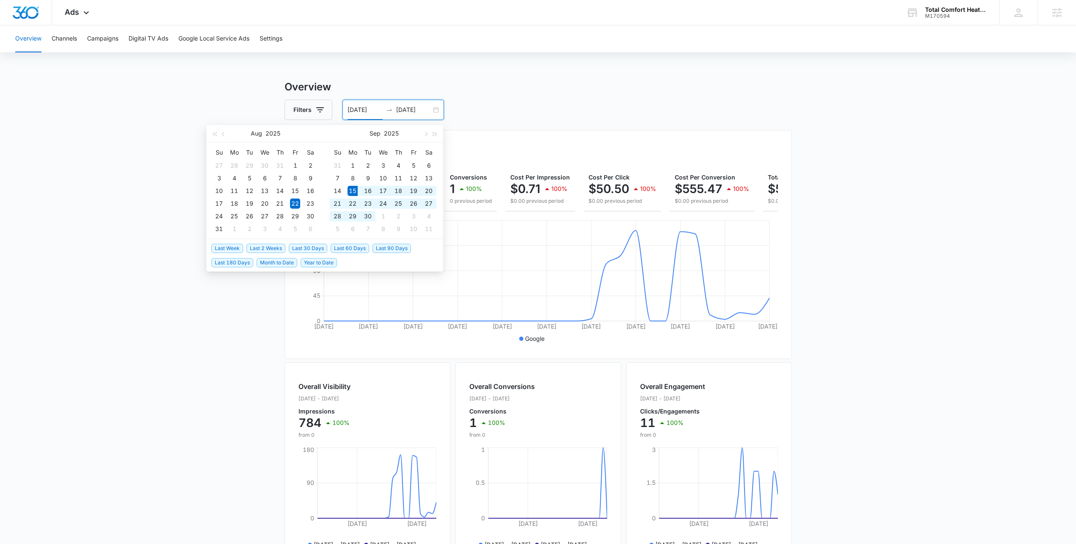
click at [320, 250] on span "Last 30 Days" at bounding box center [308, 248] width 38 height 9
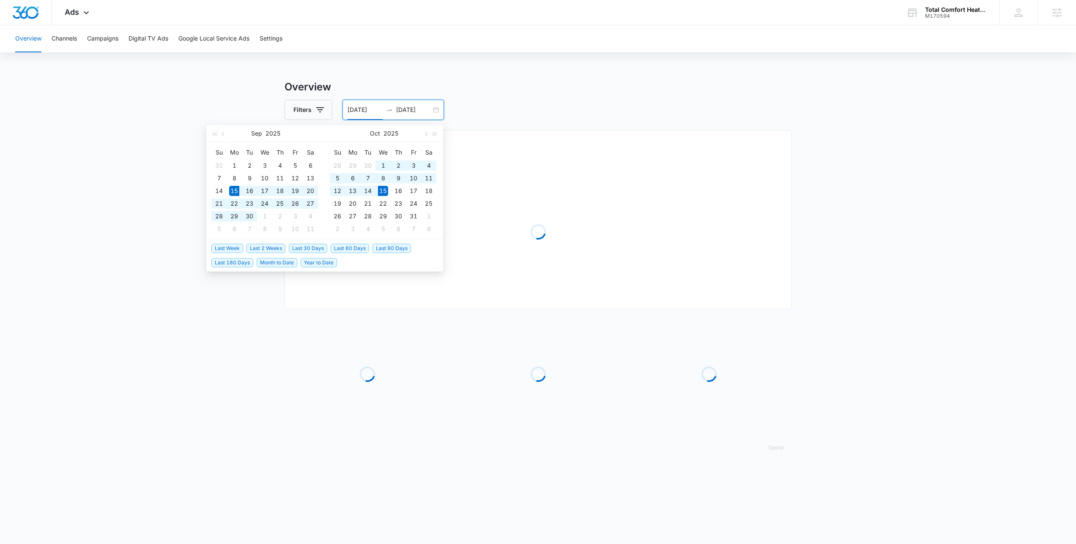
type input "09/15/2025"
type input "10/15/2025"
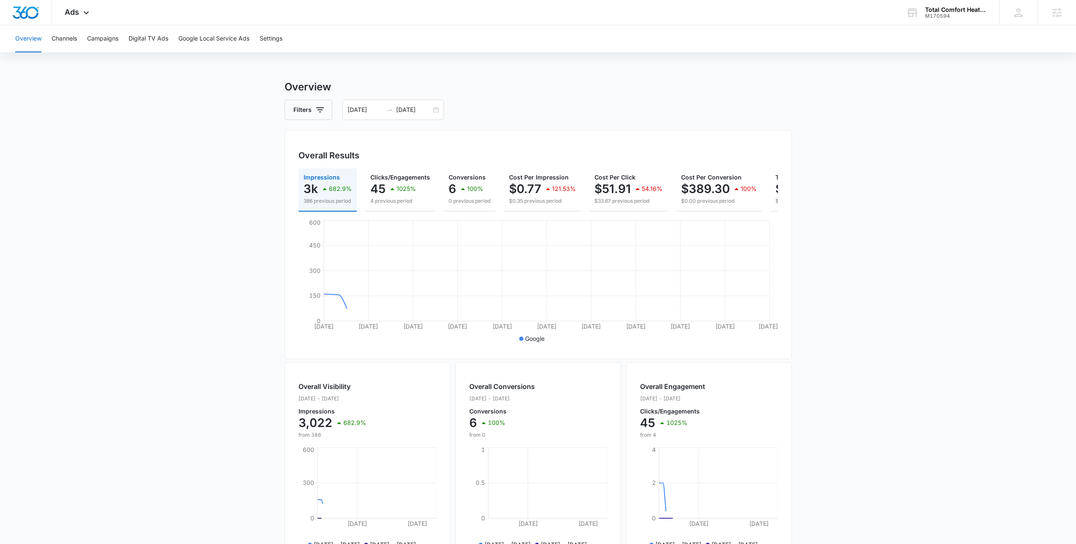
click at [586, 108] on div "Filters 09/15/2025 10/15/2025" at bounding box center [538, 110] width 507 height 20
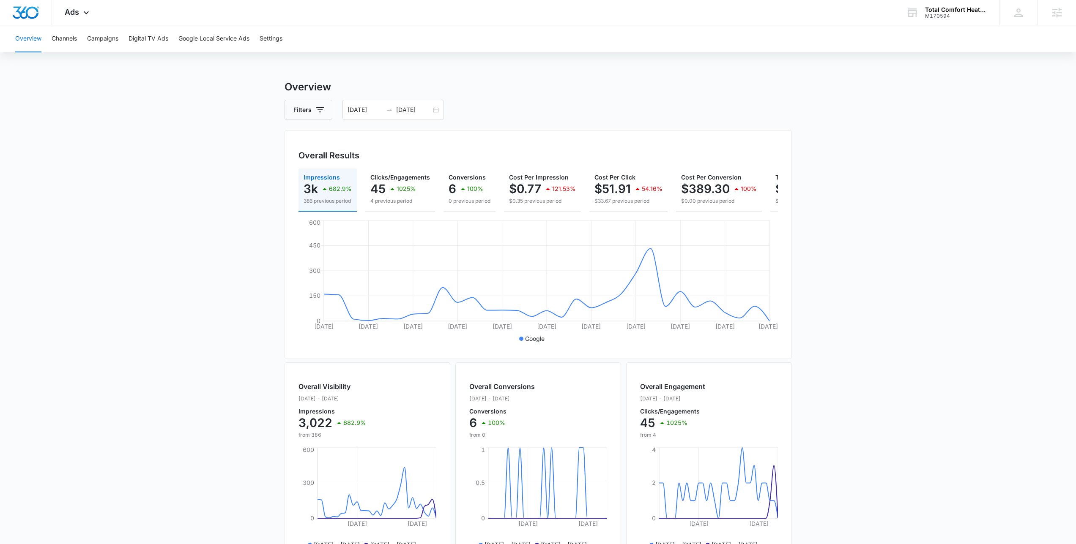
click at [644, 75] on div "Overview Channels Campaigns Digital TV Ads Google Local Service Ads Settings Ov…" at bounding box center [538, 355] width 1076 height 661
click at [500, 111] on div "Filters [DATE] [DATE]" at bounding box center [538, 110] width 507 height 20
click at [66, 14] on span "Ads" at bounding box center [72, 12] width 14 height 9
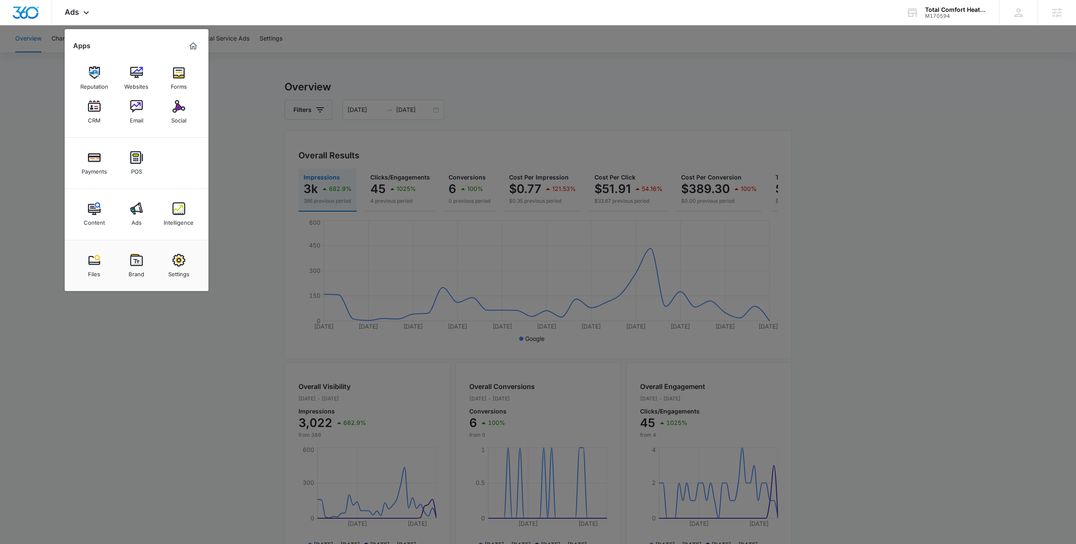
click at [254, 104] on div at bounding box center [538, 272] width 1076 height 544
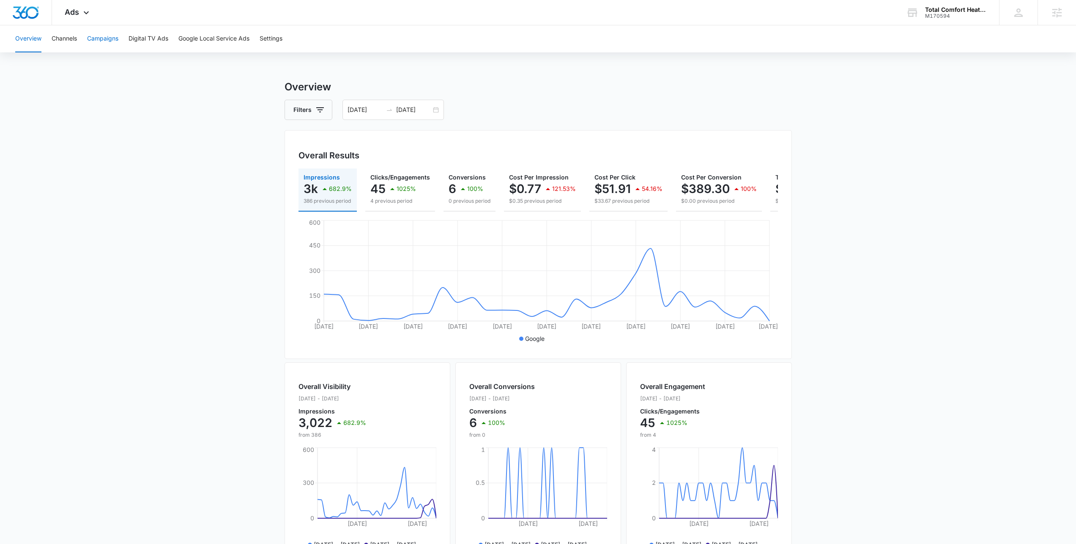
click at [101, 42] on button "Campaigns" at bounding box center [102, 38] width 31 height 27
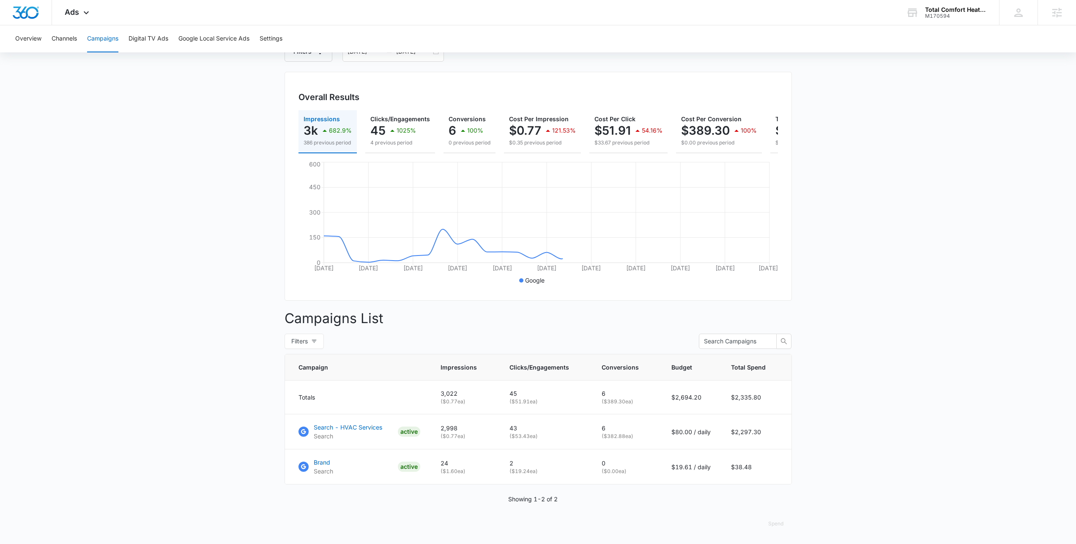
scroll to position [65, 0]
click at [367, 426] on p "Search - HVAC Services" at bounding box center [348, 427] width 68 height 9
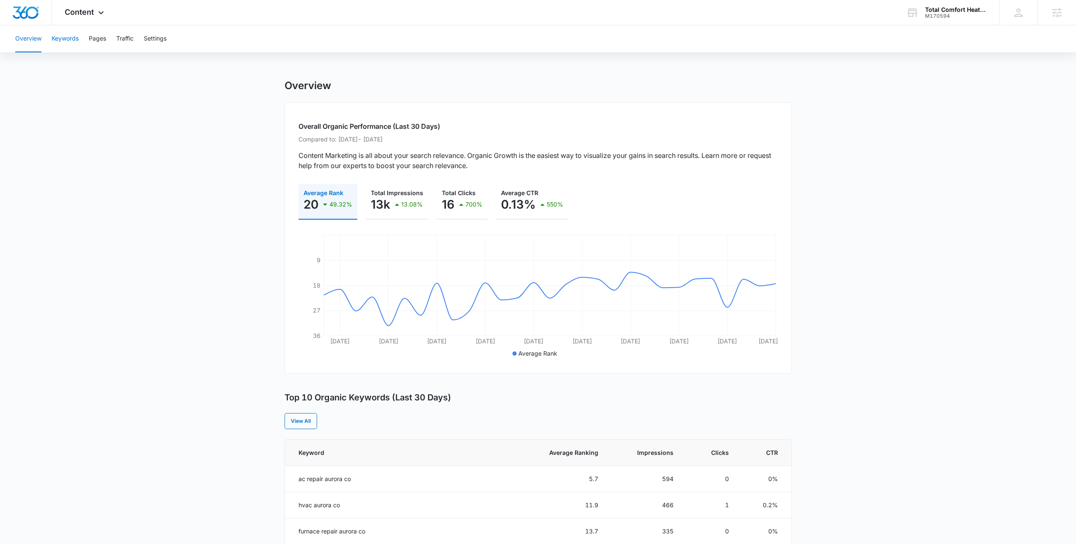
click at [71, 38] on button "Keywords" at bounding box center [65, 38] width 27 height 27
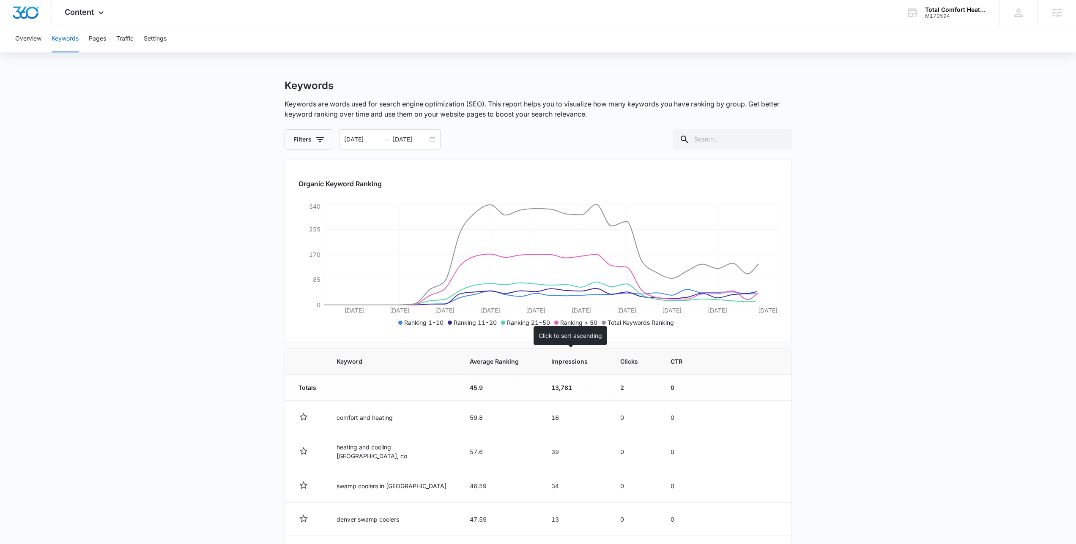
click at [555, 360] on span "Impressions" at bounding box center [569, 361] width 36 height 9
click at [558, 361] on span "Impressions" at bounding box center [569, 361] width 36 height 9
click at [428, 138] on div "08/22/2025 09/21/2025" at bounding box center [389, 139] width 101 height 20
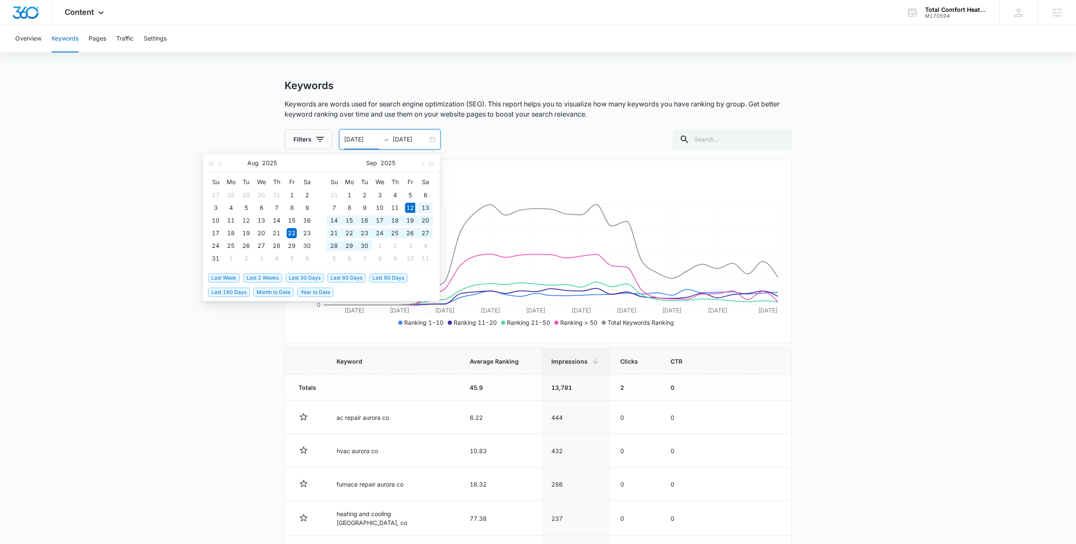
click at [306, 275] on span "Last 30 Days" at bounding box center [304, 278] width 38 height 9
type input "09/12/2025"
type input "10/12/2025"
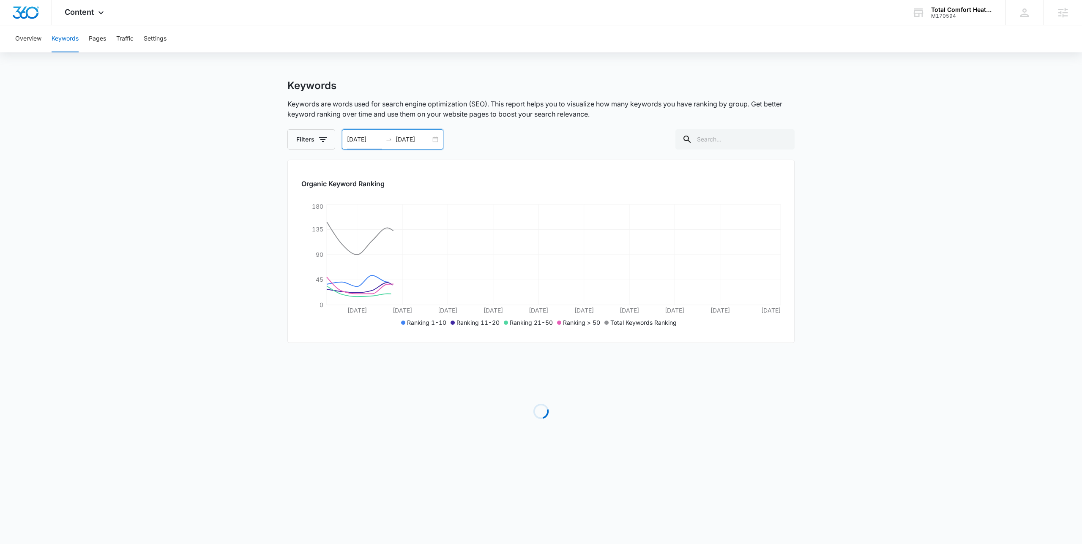
click at [843, 206] on main "Keywords Keywords are words used for search engine optimization (SEO). This rep…" at bounding box center [541, 282] width 1082 height 406
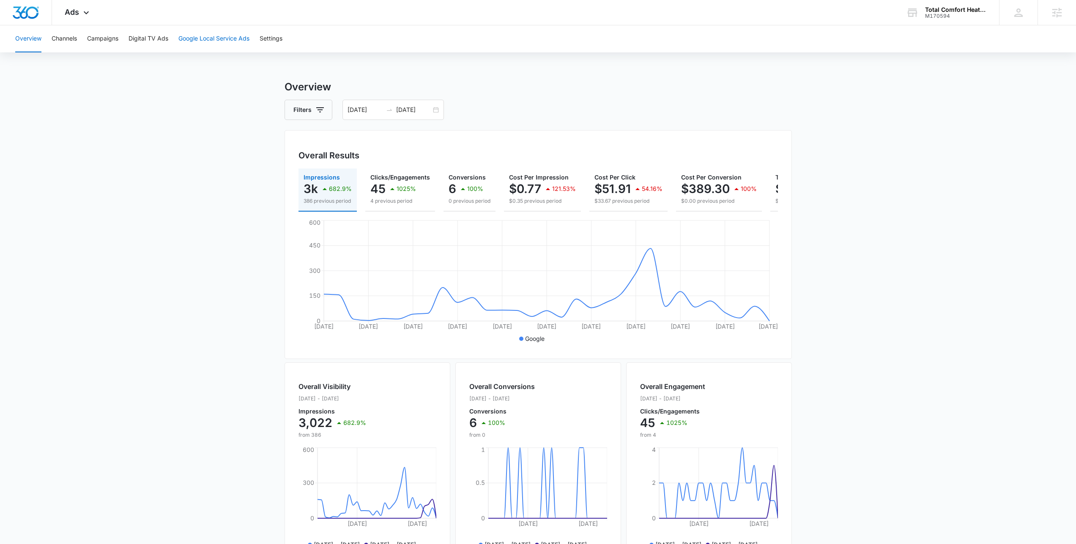
click at [222, 43] on button "Google Local Service Ads" at bounding box center [213, 38] width 71 height 27
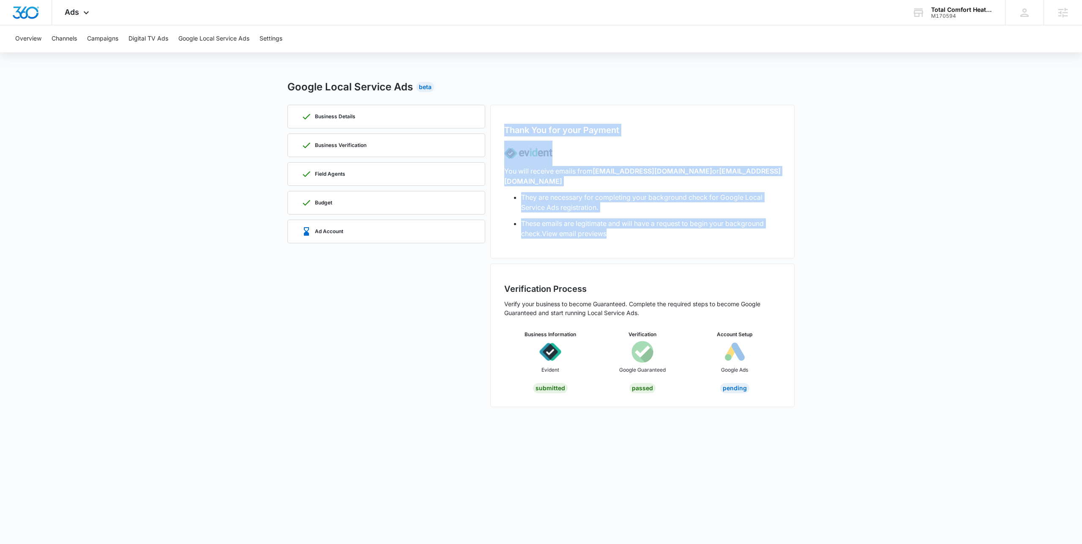
drag, startPoint x: 619, startPoint y: 233, endPoint x: 500, endPoint y: 118, distance: 165.0
click at [500, 118] on div "Thank You for your Payment You will receive emails from no-reply@evidentid.com …" at bounding box center [642, 182] width 304 height 154
drag, startPoint x: 500, startPoint y: 118, endPoint x: 638, endPoint y: 224, distance: 173.6
click at [638, 224] on div "Thank You for your Payment You will receive emails from no-reply@evidentid.com …" at bounding box center [642, 182] width 304 height 154
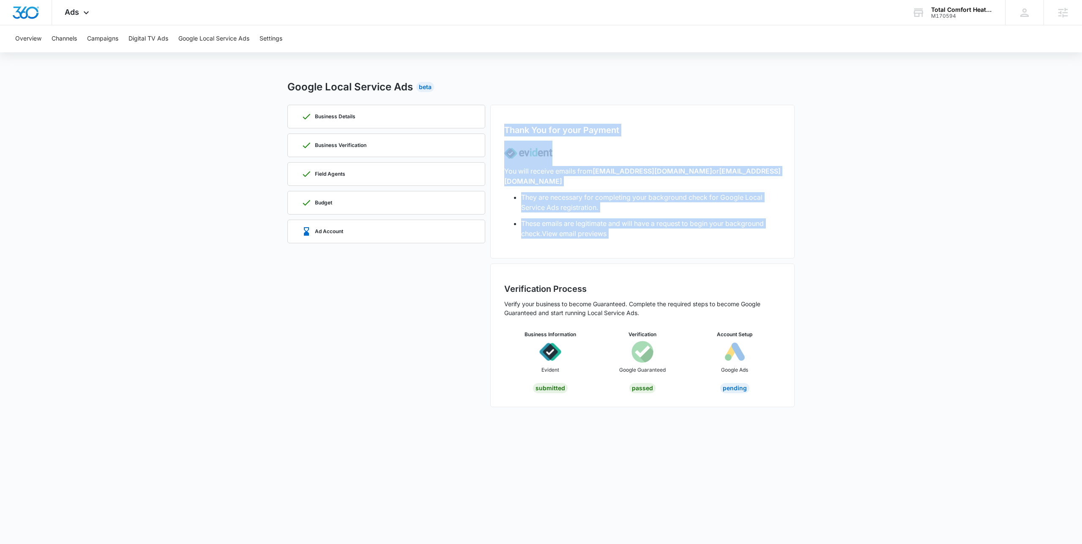
click at [638, 224] on li "These emails are legitimate and will have a request to begin your background ch…" at bounding box center [651, 229] width 260 height 20
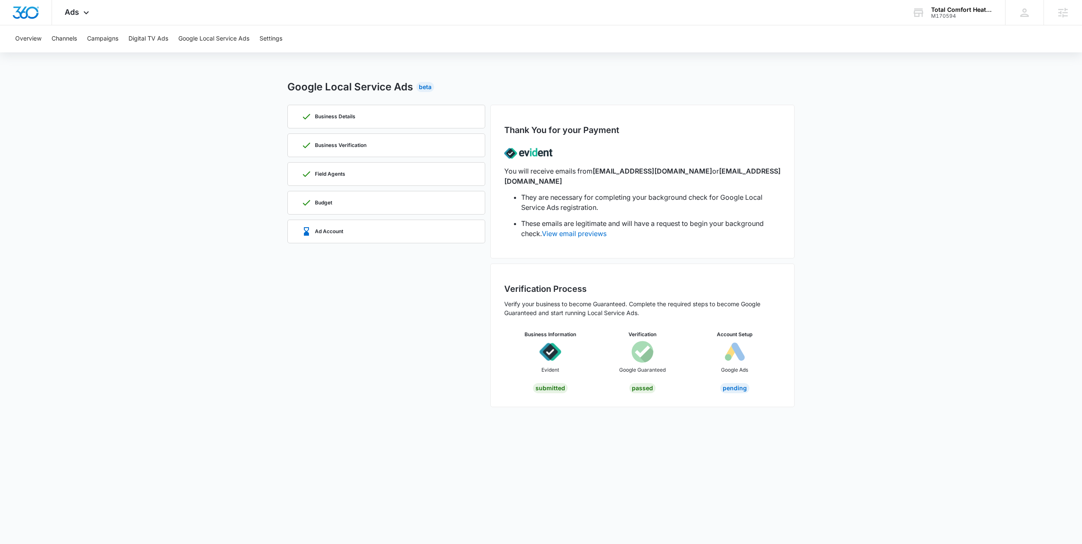
click at [137, 209] on main "Google Local Service Ads Beta Business Details Business Verification Field Agen…" at bounding box center [541, 248] width 1082 height 338
click at [723, 193] on li "They are necessary for completing your background check for Google Local Servic…" at bounding box center [651, 202] width 260 height 20
click at [634, 239] on div "Thank You for your Payment You will receive emails from no-reply@evidentid.com …" at bounding box center [642, 182] width 304 height 154
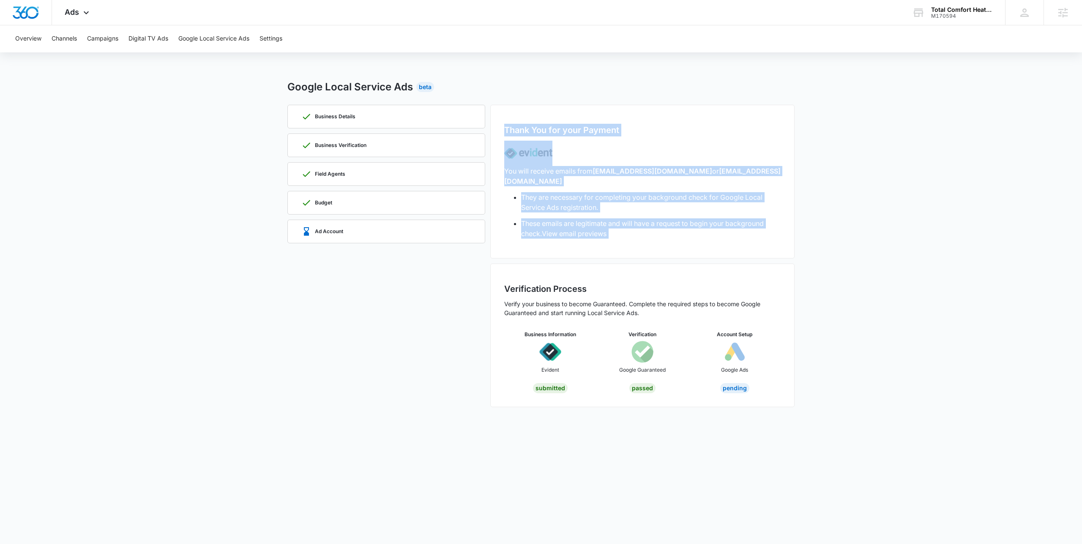
drag, startPoint x: 513, startPoint y: 122, endPoint x: 792, endPoint y: 251, distance: 307.5
click at [792, 251] on div "Thank You for your Payment You will receive emails from no-reply@evidentid.com …" at bounding box center [642, 256] width 304 height 303
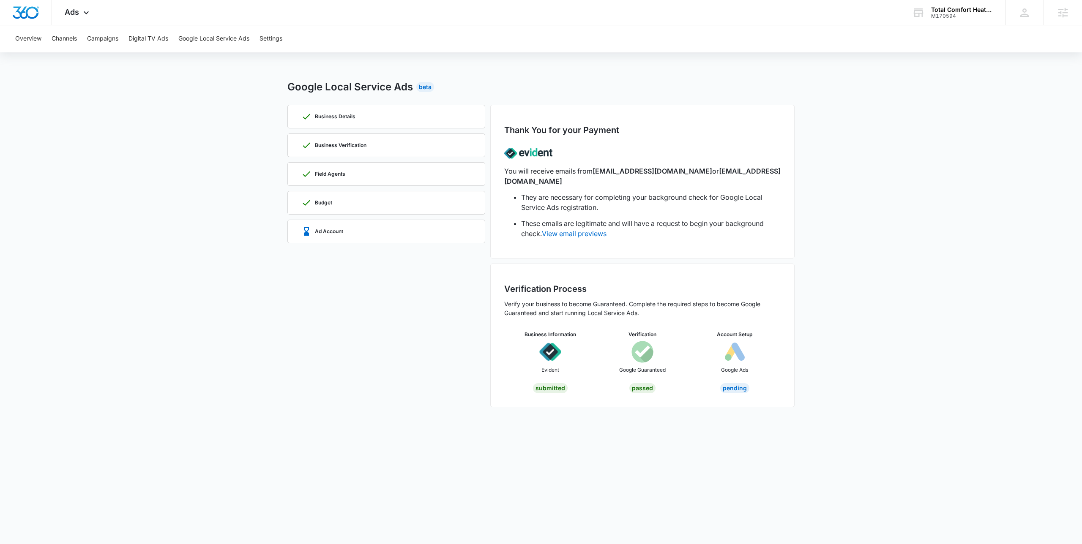
click at [254, 141] on main "Google Local Service Ads Beta Business Details Business Verification Field Agen…" at bounding box center [541, 248] width 1082 height 338
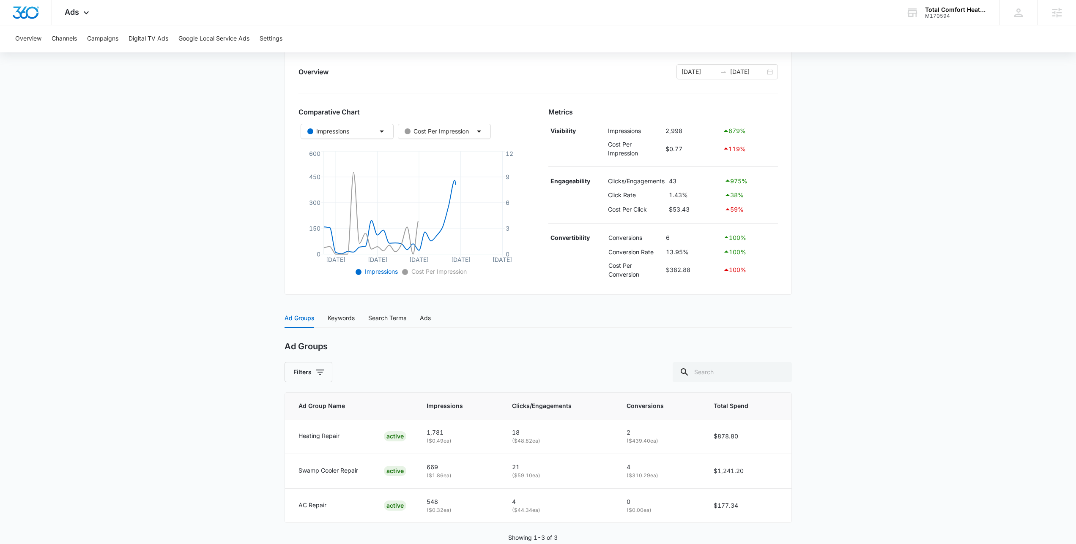
scroll to position [114, 0]
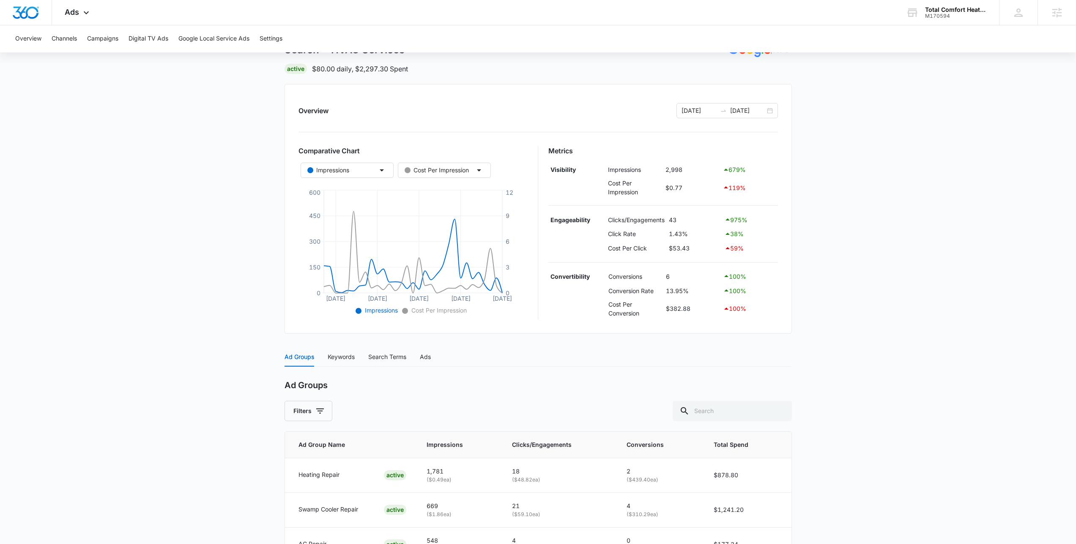
scroll to position [114, 0]
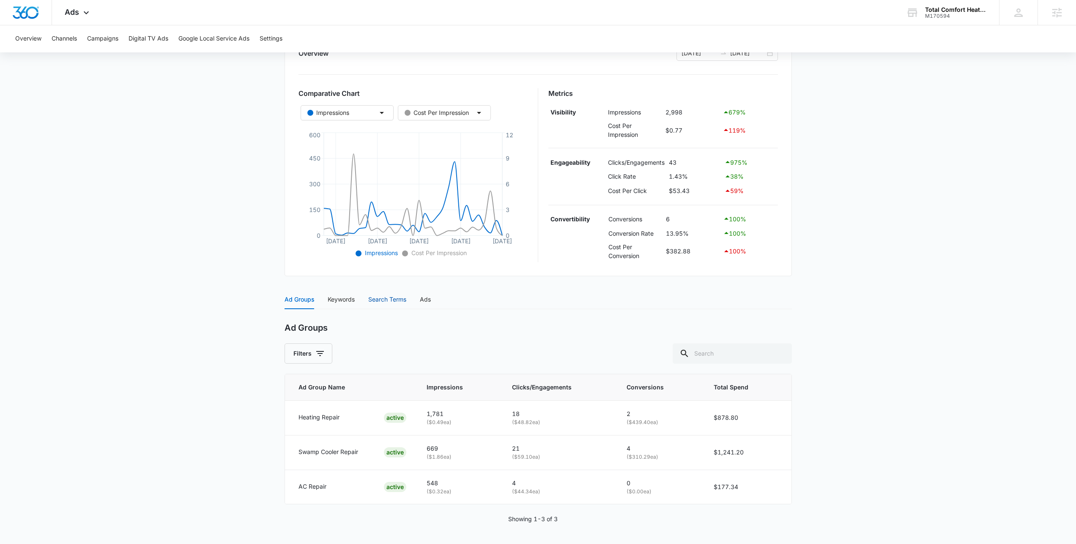
click at [401, 303] on div "Search Terms" at bounding box center [387, 299] width 38 height 9
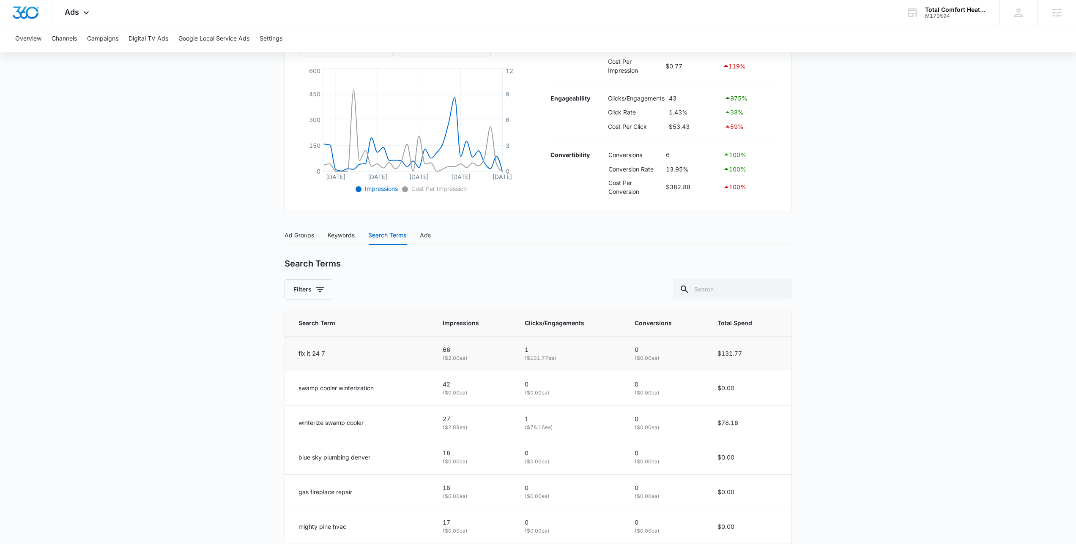
scroll to position [0, 0]
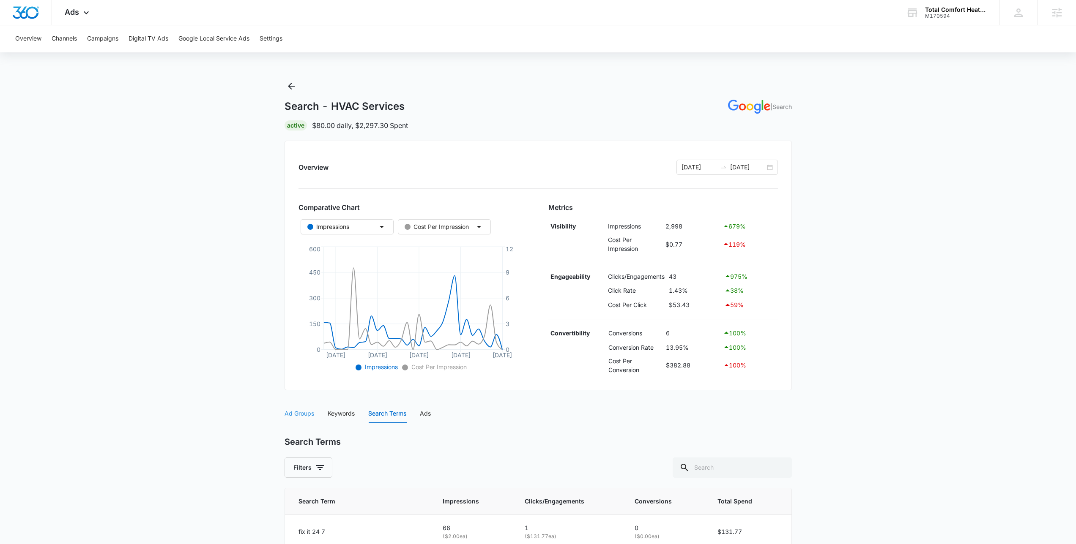
click at [300, 419] on div "Ad Groups" at bounding box center [300, 413] width 30 height 19
click at [33, 40] on button "Overview" at bounding box center [28, 38] width 26 height 27
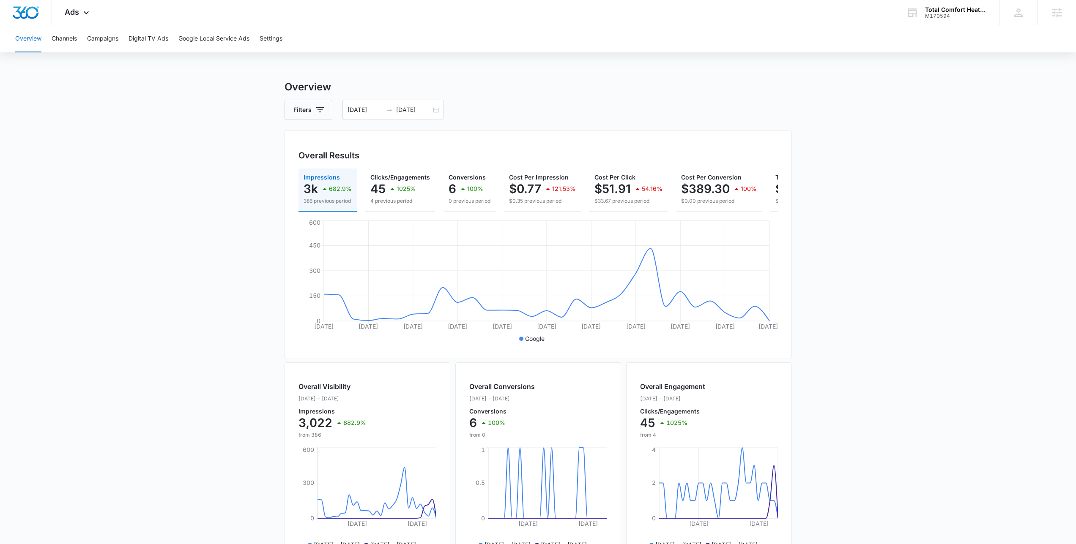
click at [216, 52] on div "Overview Channels Campaigns Digital TV Ads Google Local Service Ads Settings Ov…" at bounding box center [538, 355] width 1076 height 661
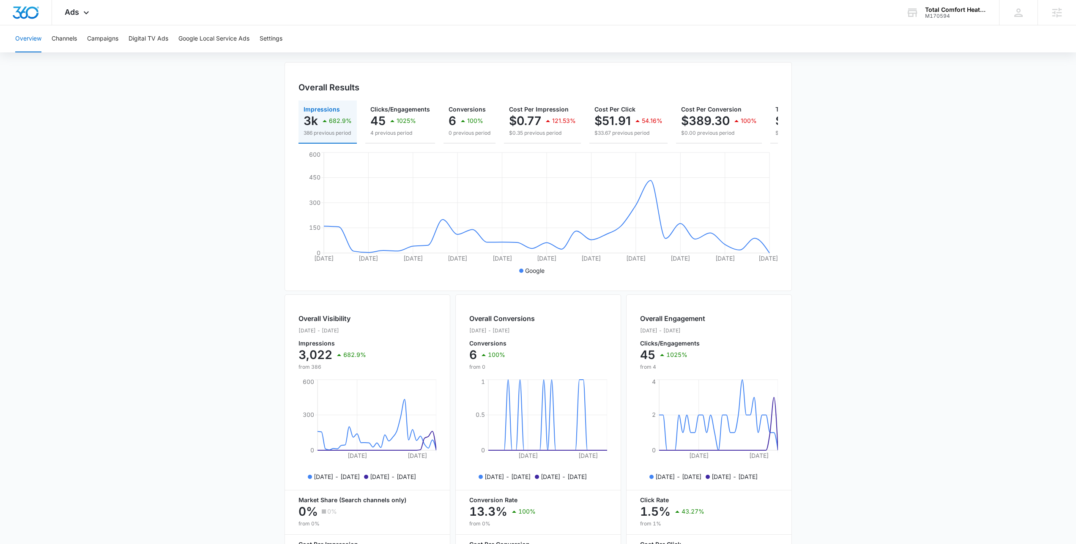
scroll to position [148, 0]
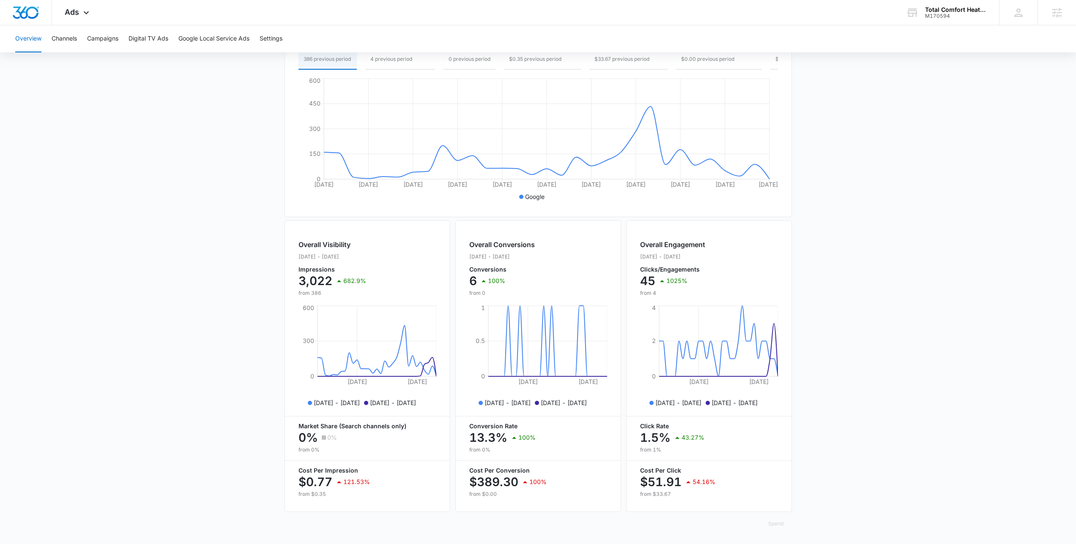
click at [227, 274] on main "Overview Filters 09/15/2025 10/15/2025 Overall Results Impressions 3k 682.9% 38…" at bounding box center [538, 240] width 1076 height 607
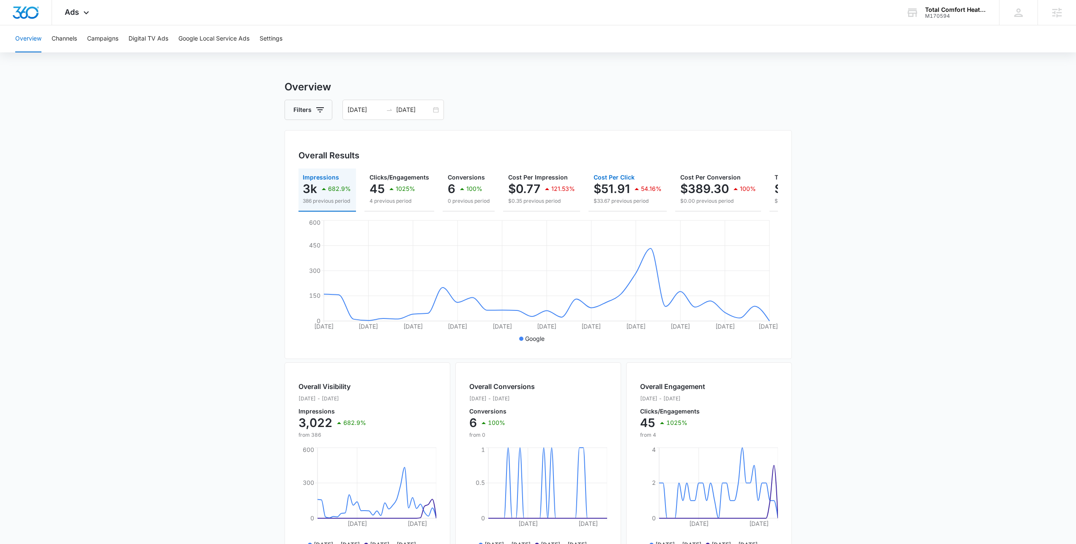
scroll to position [0, 0]
click at [681, 107] on div "Filters 09/15/2025 10/15/2025" at bounding box center [538, 110] width 507 height 20
click at [665, 89] on h3 "Overview" at bounding box center [538, 86] width 507 height 15
click at [144, 4] on div "Ads Apps Reputation Websites Forms CRM Email Social Payments POS Content Ads In…" at bounding box center [538, 12] width 1076 height 25
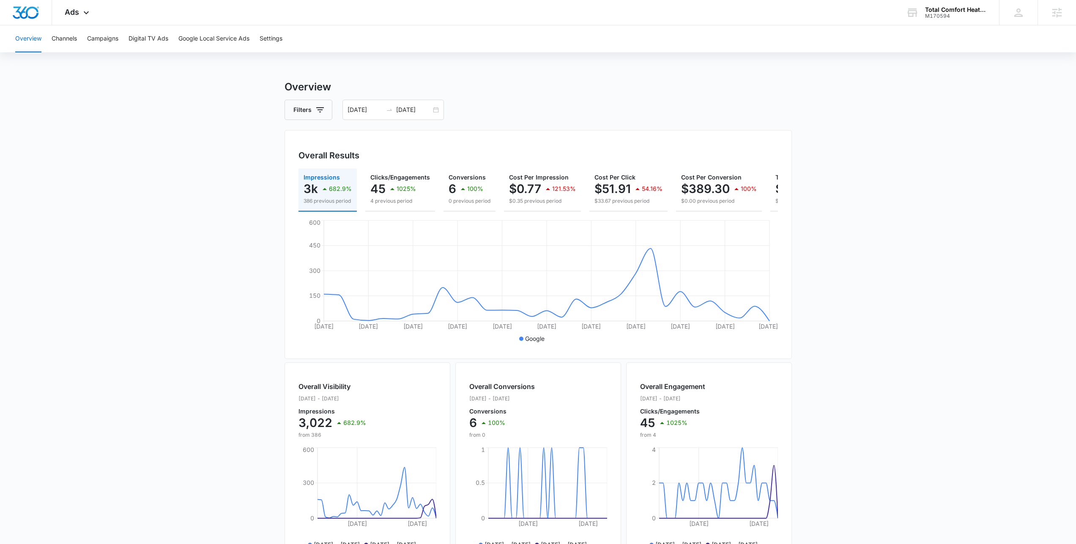
click at [144, 234] on main "Overview Filters 09/15/2025 10/15/2025 Overall Results Impressions 3k 682.9% 38…" at bounding box center [538, 382] width 1076 height 607
click at [179, 98] on main "Overview Filters 09/15/2025 10/15/2025 Overall Results Impressions 3k 682.9% 38…" at bounding box center [538, 382] width 1076 height 607
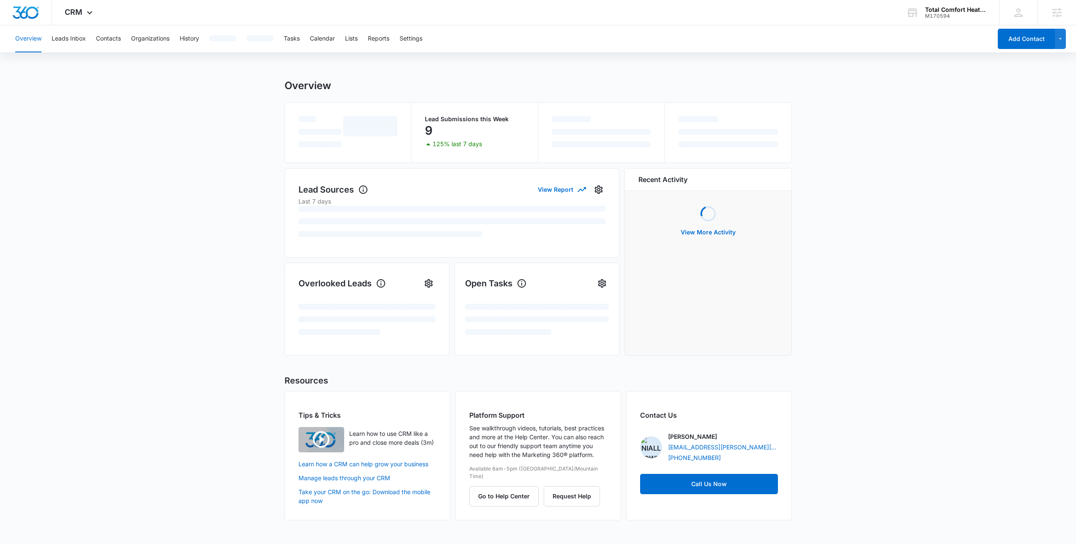
click at [176, 132] on main "Overview Lead Submissions this Week 9 125% last 7 days Lead Sources View Report…" at bounding box center [538, 304] width 1076 height 451
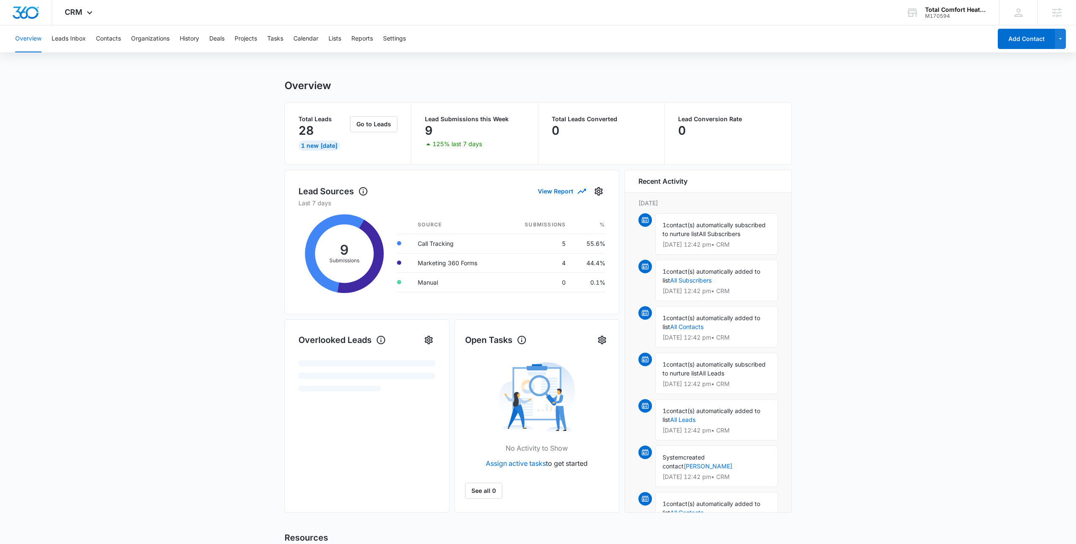
click at [217, 135] on main "Overview Total Leads 28 1 New [DATE] Go to Leads Lead Submissions this Week 9 1…" at bounding box center [538, 383] width 1076 height 609
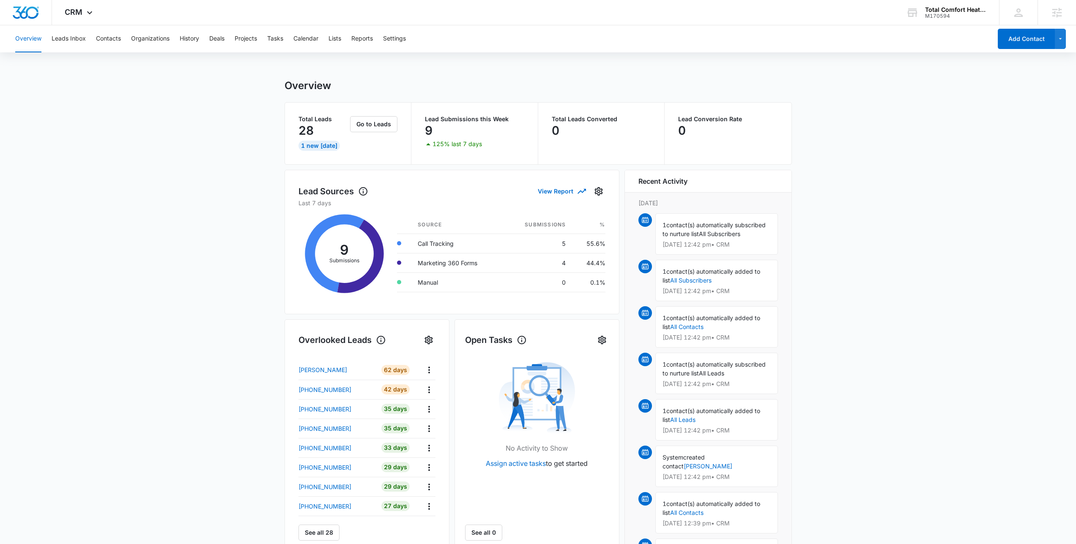
click at [212, 99] on main "Overview Total Leads 28 1 New [DATE] Go to Leads Lead Submissions this Week 9 1…" at bounding box center [538, 404] width 1076 height 651
click at [170, 127] on main "Overview Total Leads 28 1 New [DATE] Go to Leads Lead Submissions this Week 9 1…" at bounding box center [538, 404] width 1076 height 651
drag, startPoint x: 79, startPoint y: 42, endPoint x: 115, endPoint y: 38, distance: 36.1
click at [115, 38] on div "Overview Leads Inbox Contacts Organizations History Deals Projects Tasks Calend…" at bounding box center [501, 38] width 982 height 27
click at [115, 38] on button "Contacts" at bounding box center [108, 38] width 25 height 27
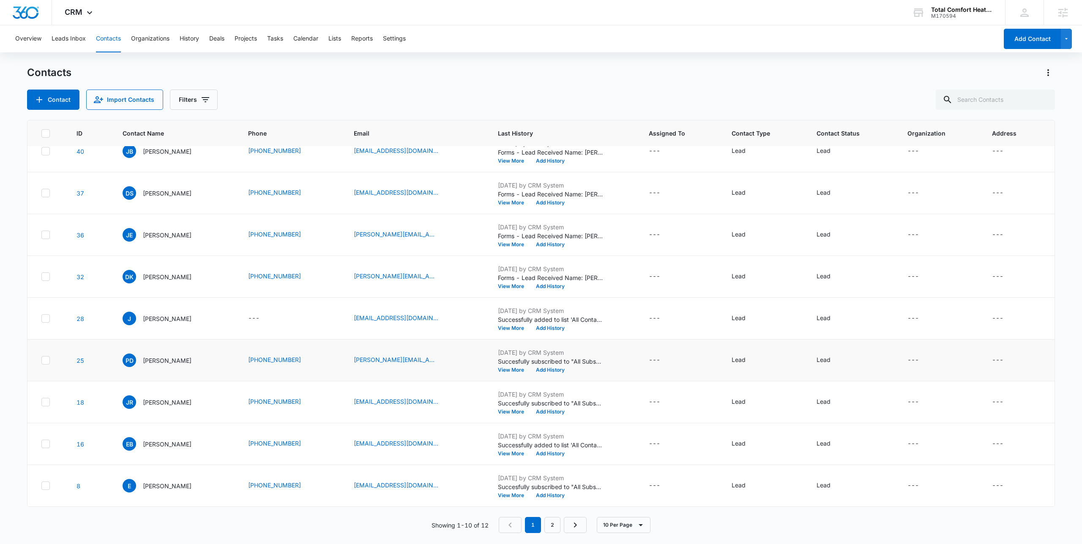
scroll to position [58, 0]
click at [167, 363] on p "James R Bright" at bounding box center [167, 360] width 49 height 9
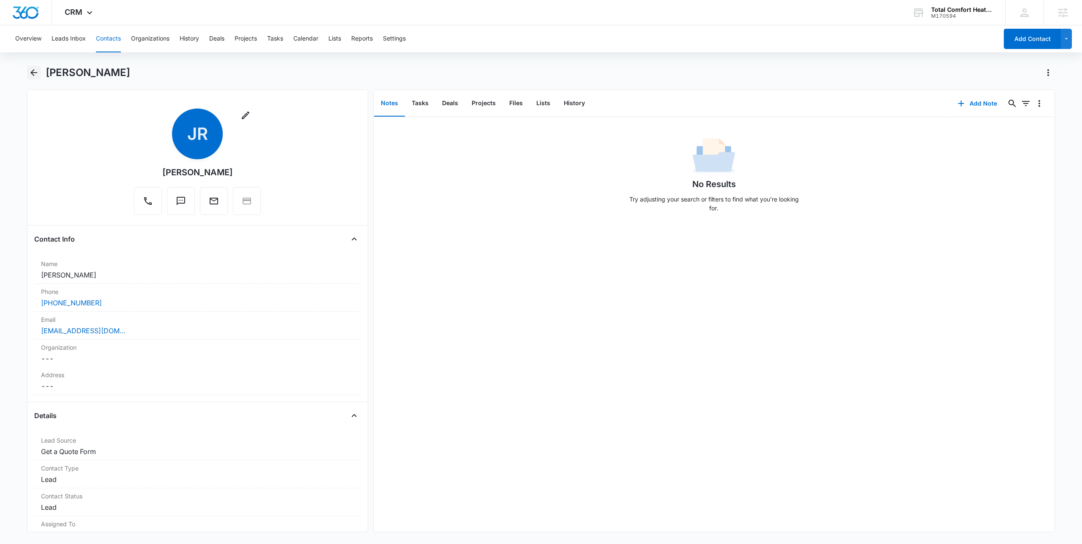
click at [33, 75] on icon "Back" at bounding box center [33, 72] width 7 height 7
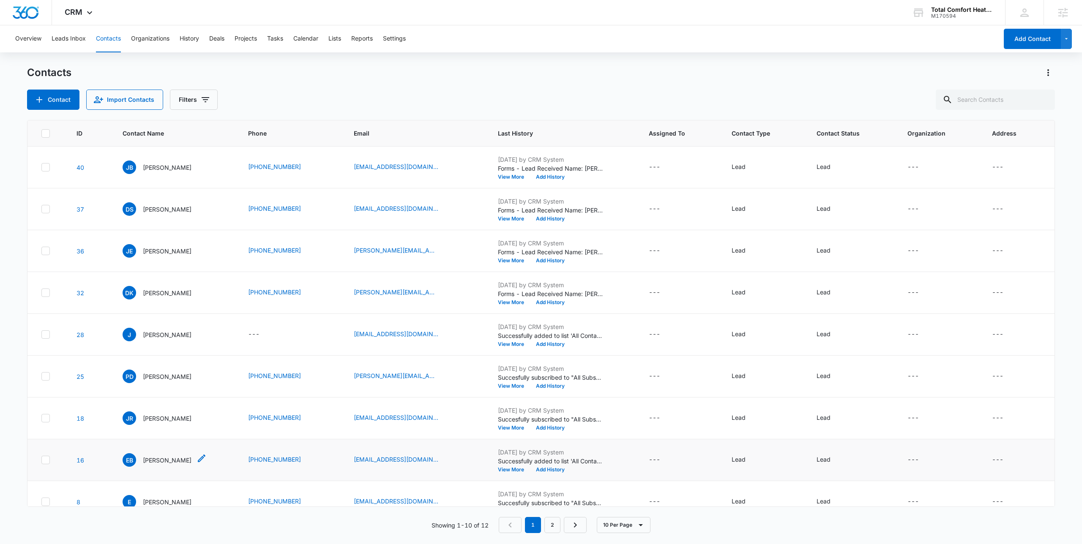
scroll to position [58, 0]
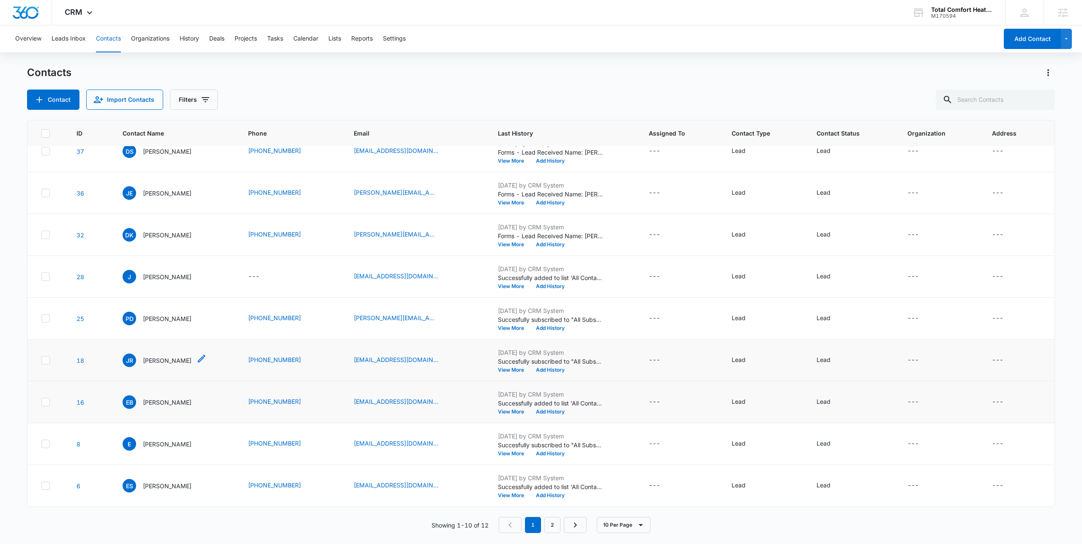
click at [175, 363] on p "James R Bright" at bounding box center [167, 360] width 49 height 9
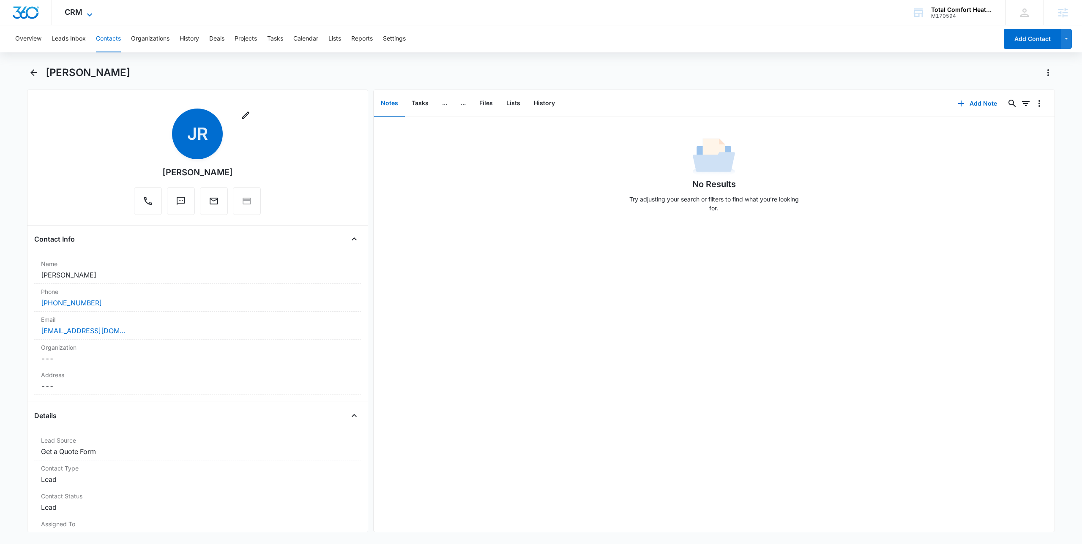
click at [74, 8] on span "CRM" at bounding box center [74, 12] width 18 height 9
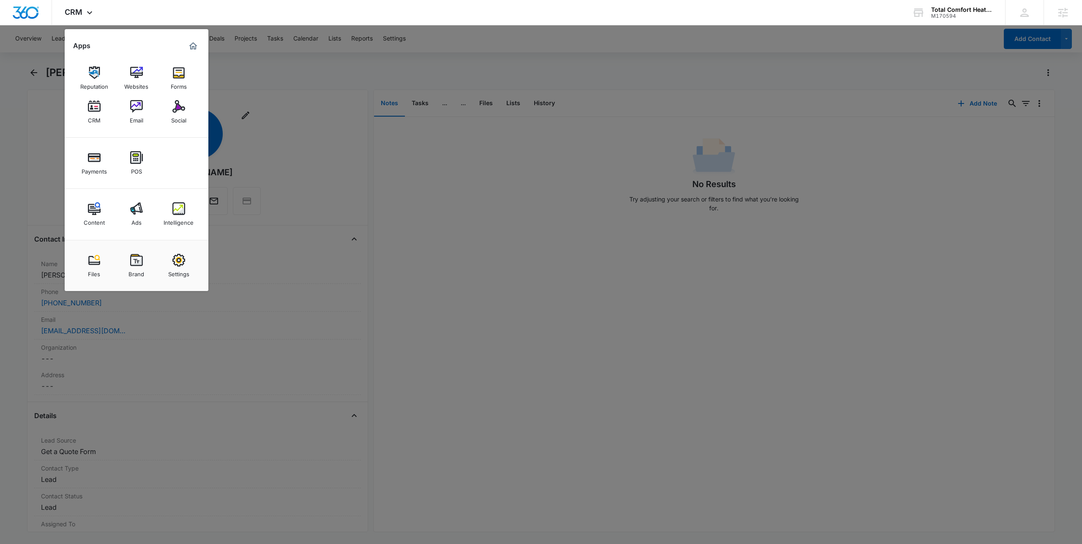
click at [291, 77] on div at bounding box center [541, 272] width 1082 height 544
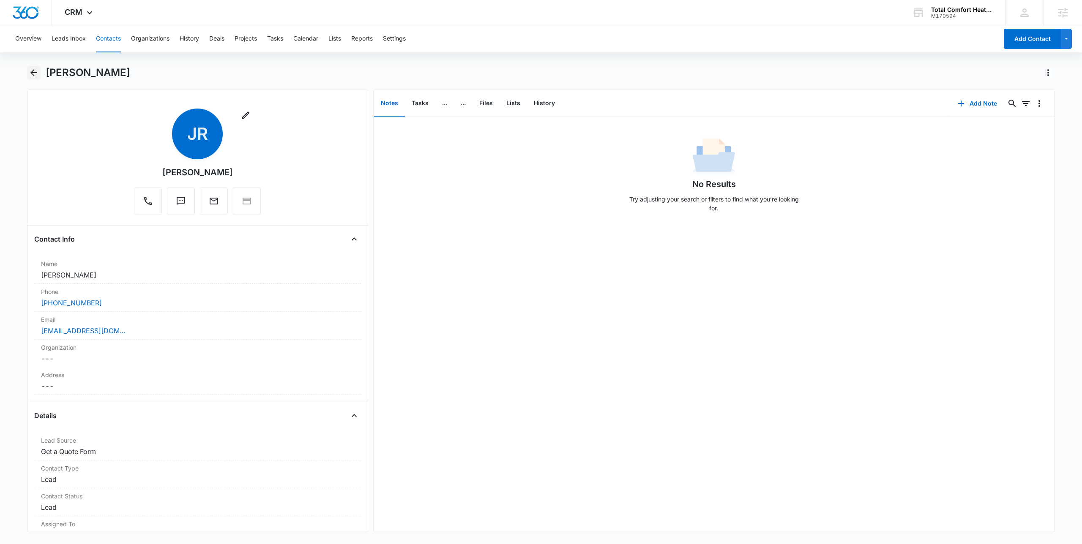
click at [36, 74] on icon "Back" at bounding box center [34, 73] width 10 height 10
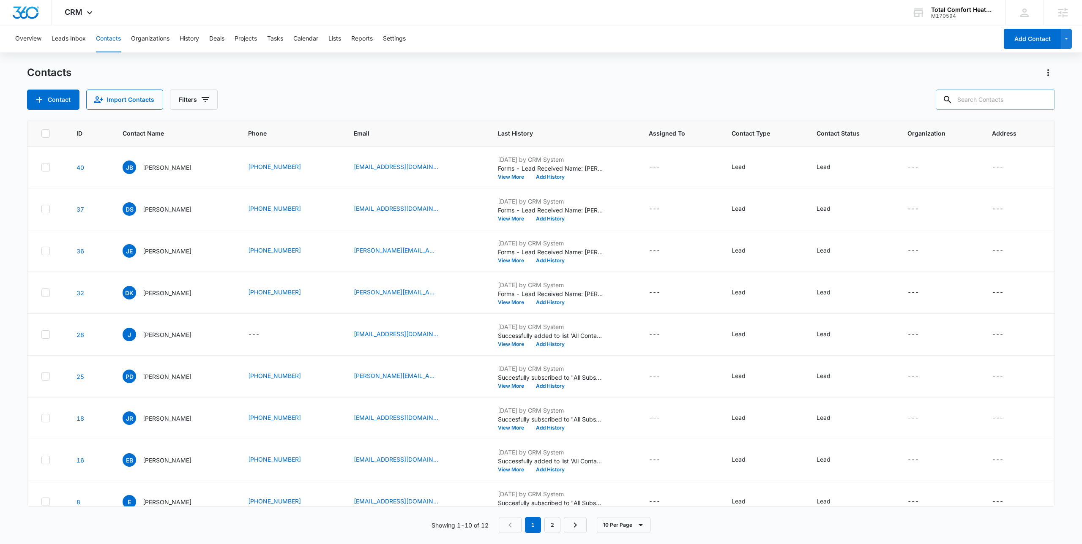
click at [1004, 107] on input "text" at bounding box center [995, 100] width 119 height 20
type input "Niall"
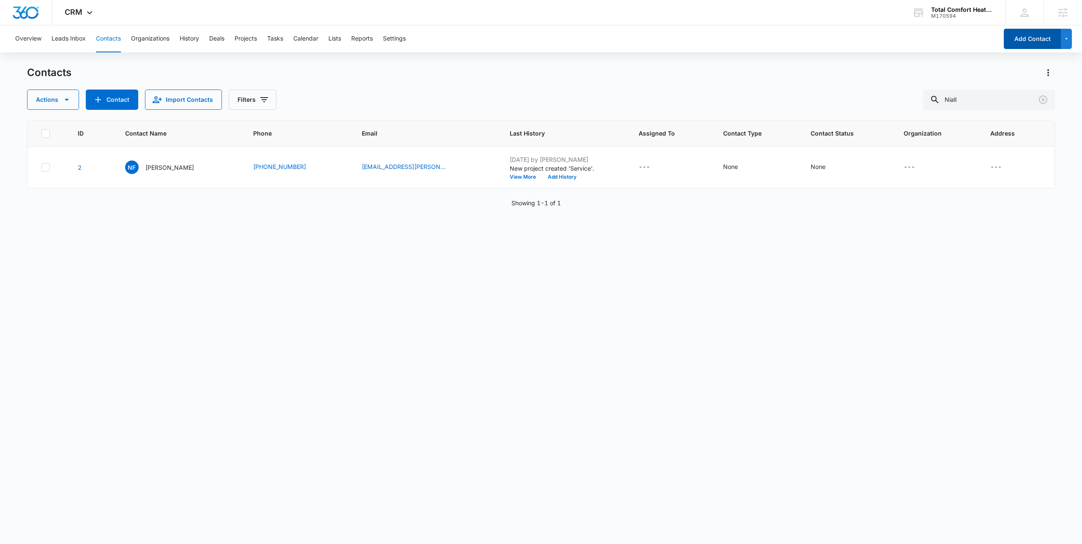
click at [1031, 38] on button "Add Contact" at bounding box center [1032, 39] width 57 height 20
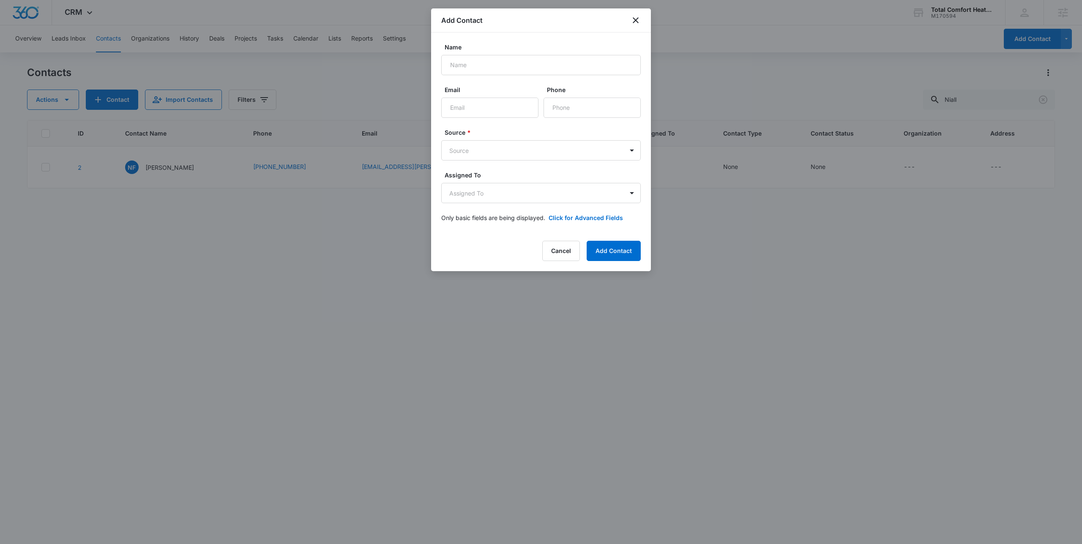
click at [638, 26] on div "Add Contact" at bounding box center [541, 20] width 220 height 24
click at [638, 22] on icon "close" at bounding box center [636, 20] width 6 height 6
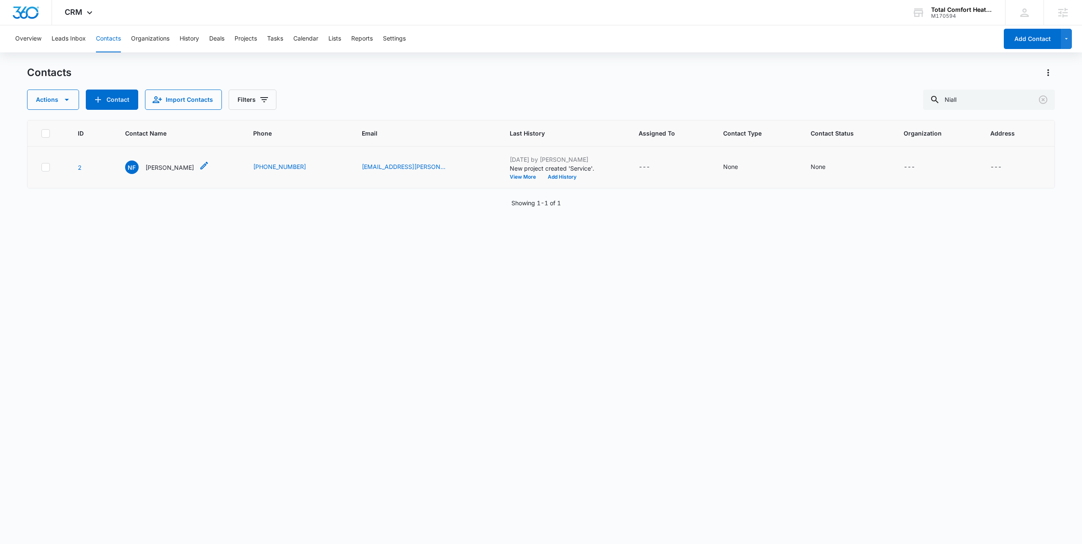
click at [163, 170] on p "[PERSON_NAME]" at bounding box center [169, 167] width 49 height 9
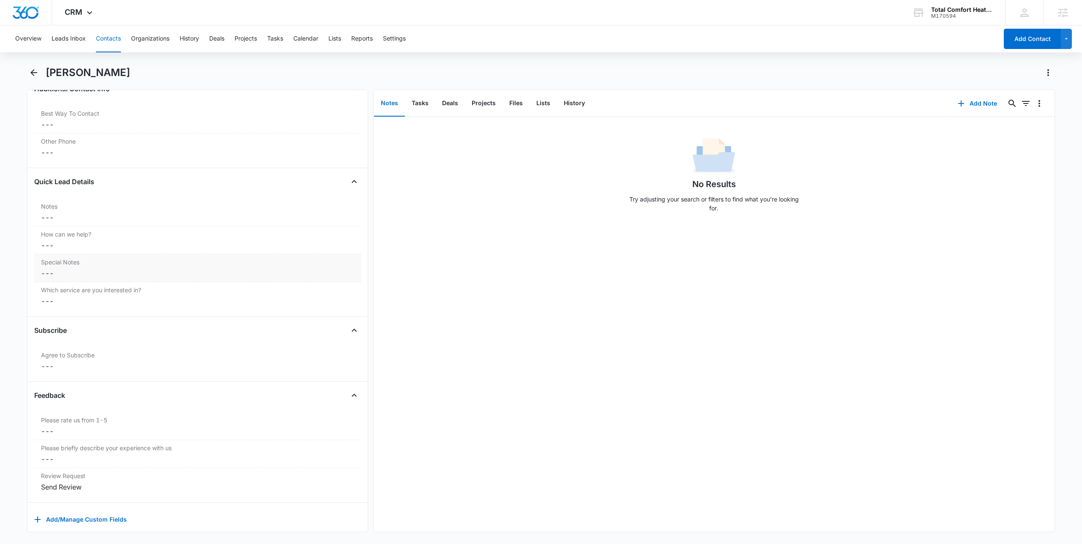
scroll to position [653, 0]
click at [106, 474] on div "Send Review" at bounding box center [197, 479] width 313 height 10
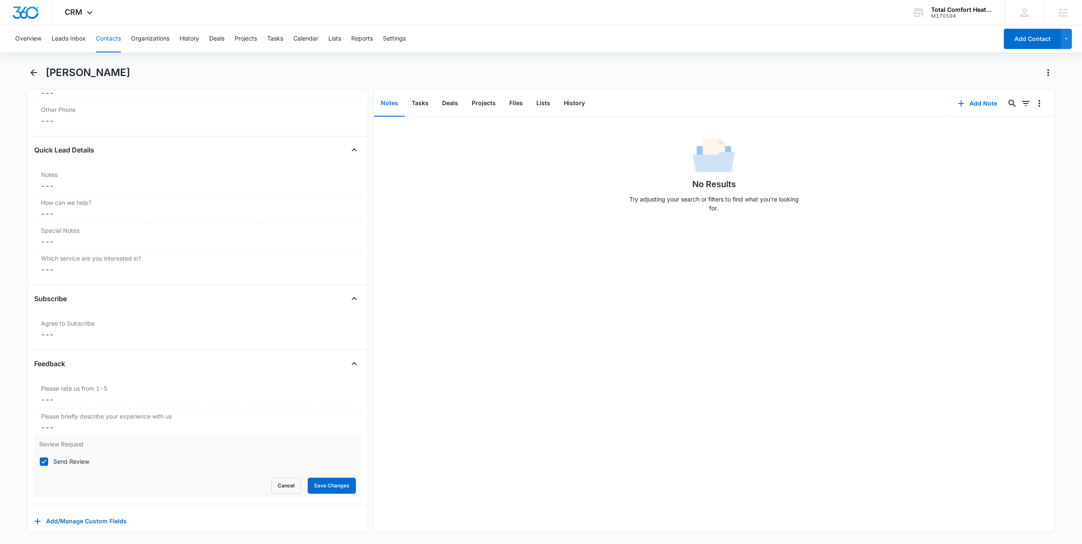
scroll to position [686, 0]
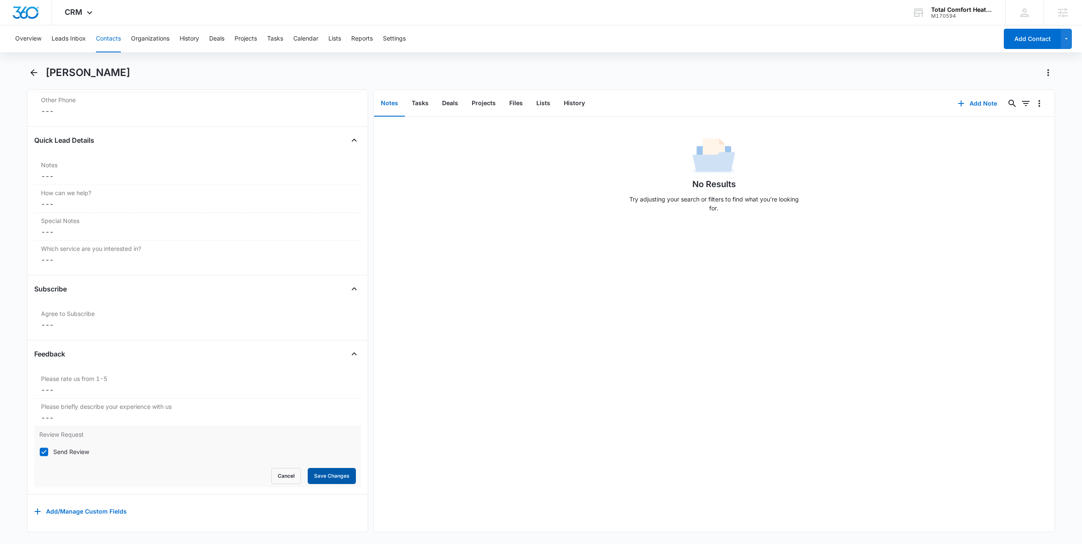
click at [318, 469] on button "Save Changes" at bounding box center [332, 476] width 48 height 16
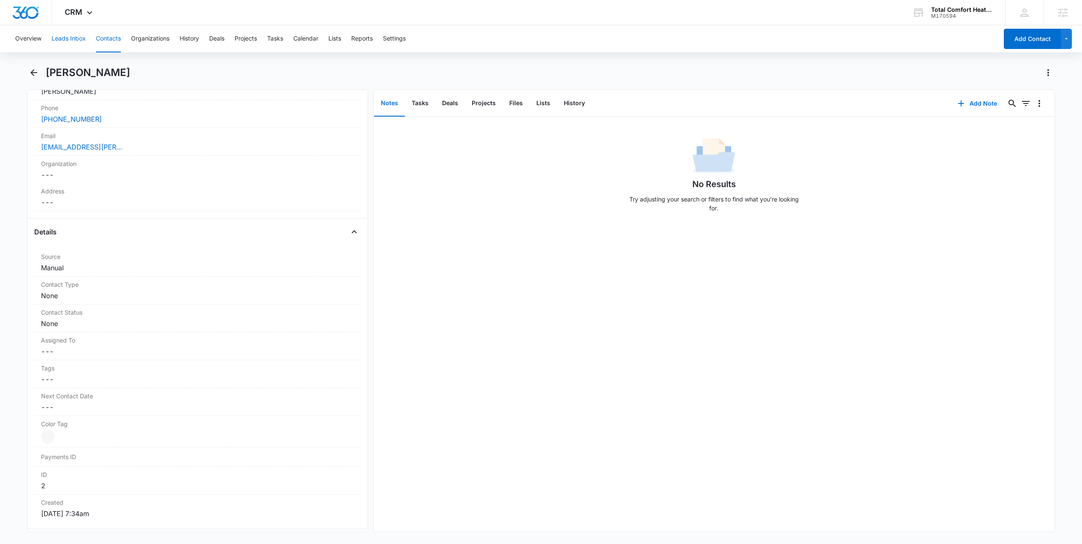
scroll to position [132, 0]
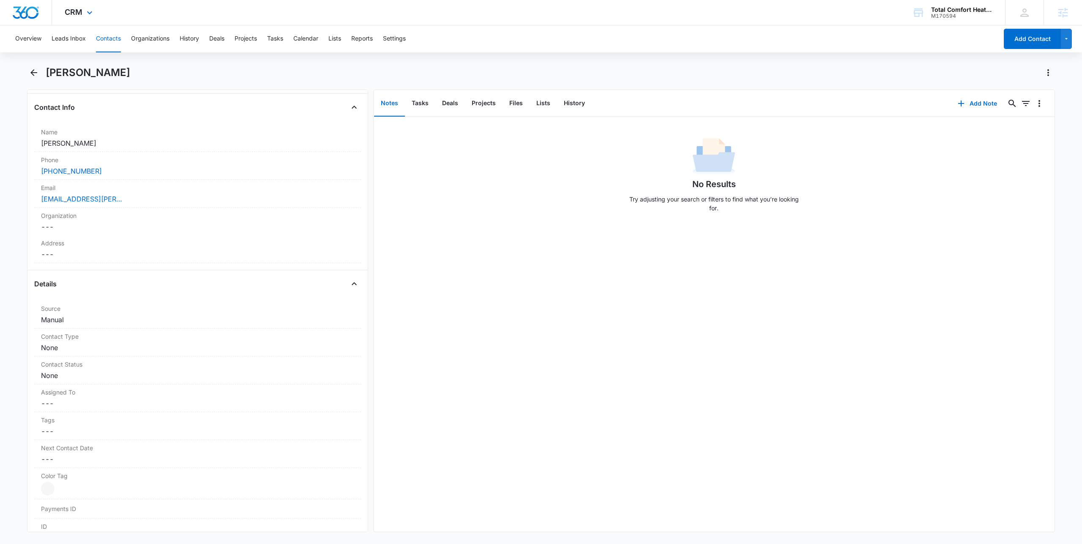
click at [86, 14] on icon at bounding box center [90, 13] width 10 height 10
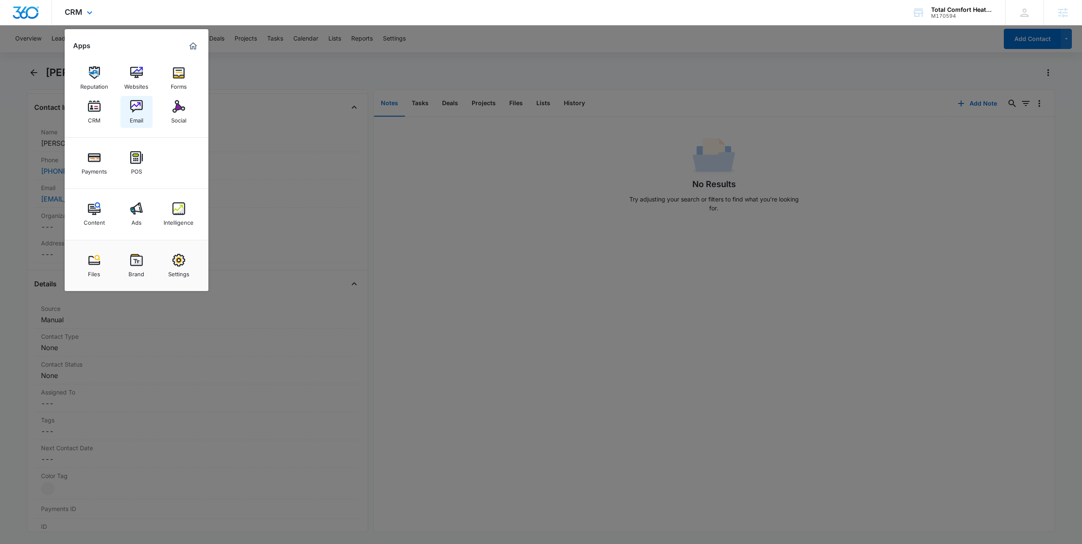
click at [132, 109] on img at bounding box center [136, 106] width 13 height 13
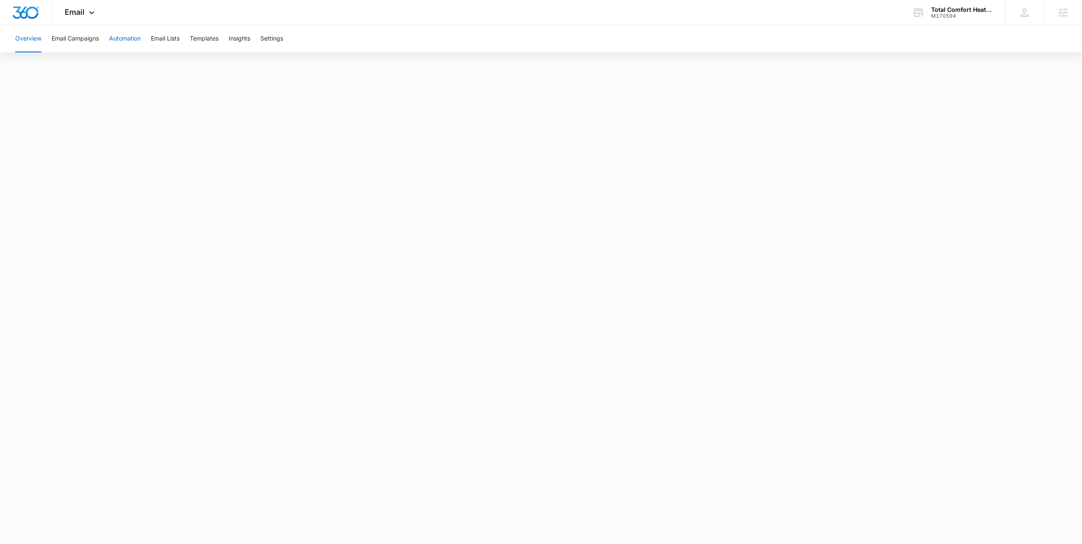
click at [121, 39] on button "Automation" at bounding box center [125, 38] width 32 height 27
click at [79, 18] on div "Email Apps Reputation Websites Forms CRM Email Social Payments POS Content Ads …" at bounding box center [80, 12] width 57 height 25
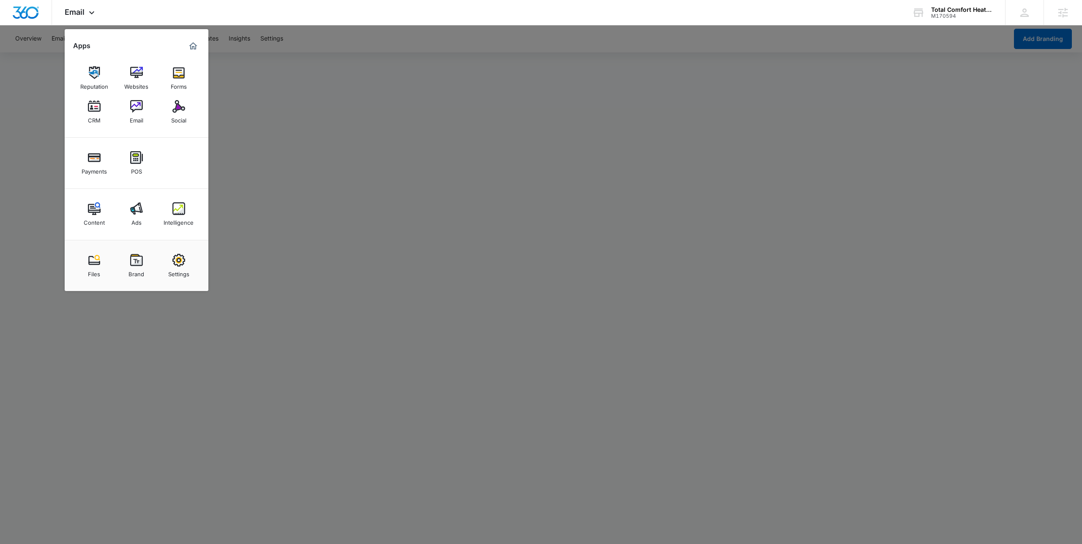
click at [276, 57] on div at bounding box center [541, 272] width 1082 height 544
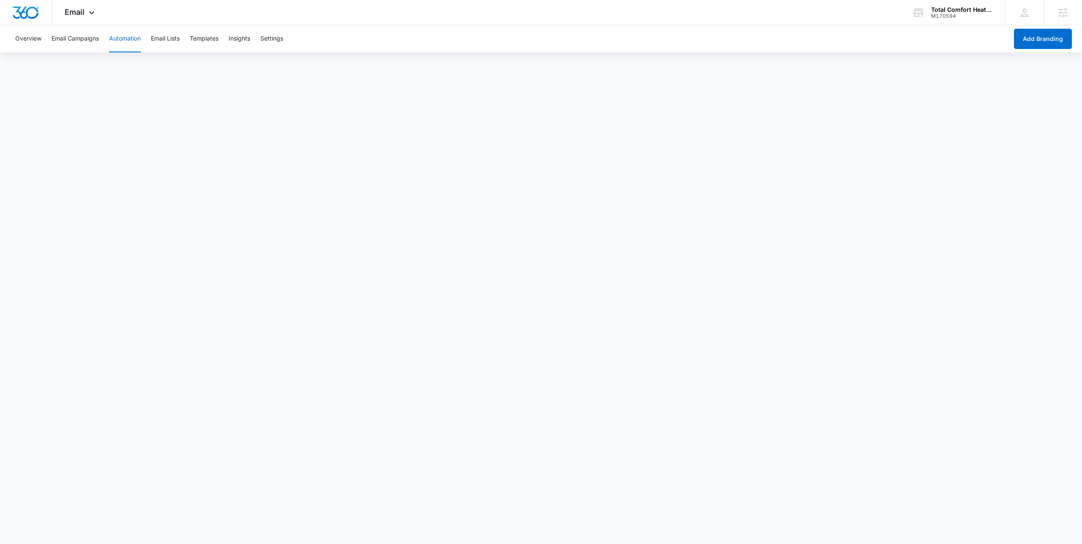
click at [136, 34] on button "Automation" at bounding box center [125, 38] width 32 height 27
click at [85, 7] on div "Email Apps Reputation Websites Forms CRM Email Social Payments POS Content Ads …" at bounding box center [80, 12] width 57 height 25
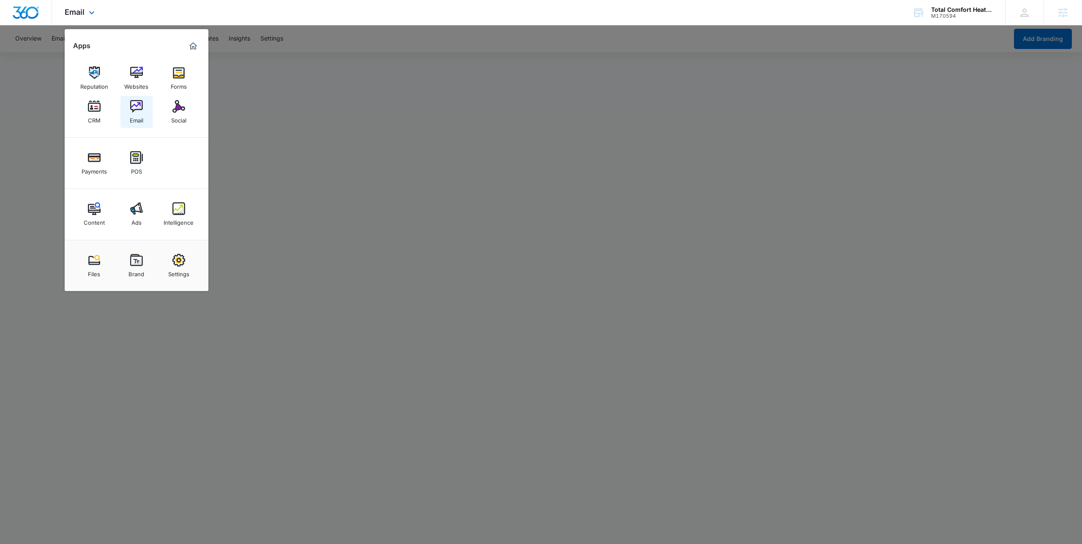
click at [144, 111] on link "Email" at bounding box center [136, 112] width 32 height 32
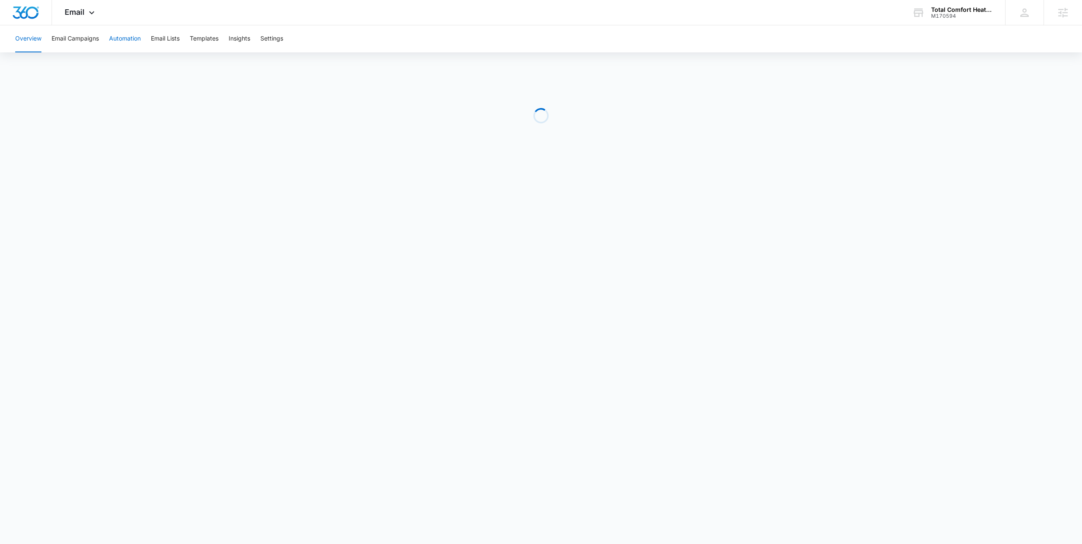
click at [128, 45] on button "Automation" at bounding box center [125, 38] width 32 height 27
click at [84, 16] on div "Email Apps Reputation Websites Forms CRM Email Social Payments POS Content Ads …" at bounding box center [80, 12] width 57 height 25
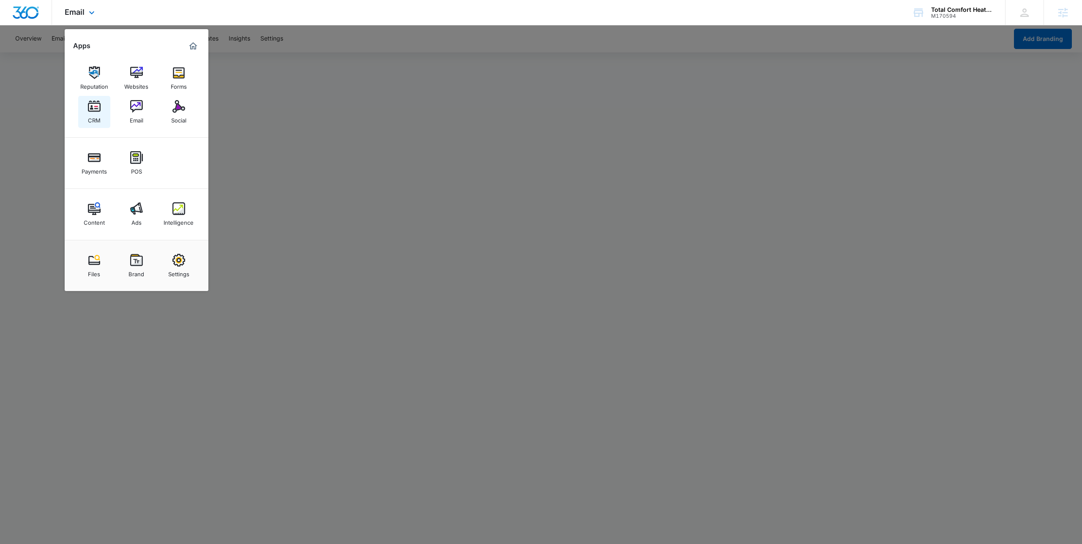
click at [94, 114] on div "CRM" at bounding box center [94, 118] width 13 height 11
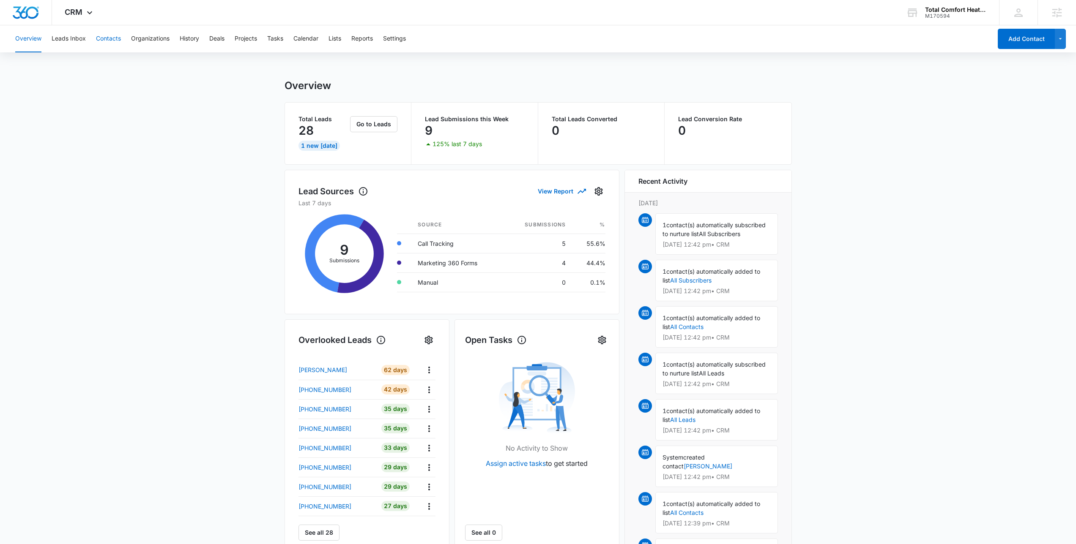
click at [100, 41] on button "Contacts" at bounding box center [108, 38] width 25 height 27
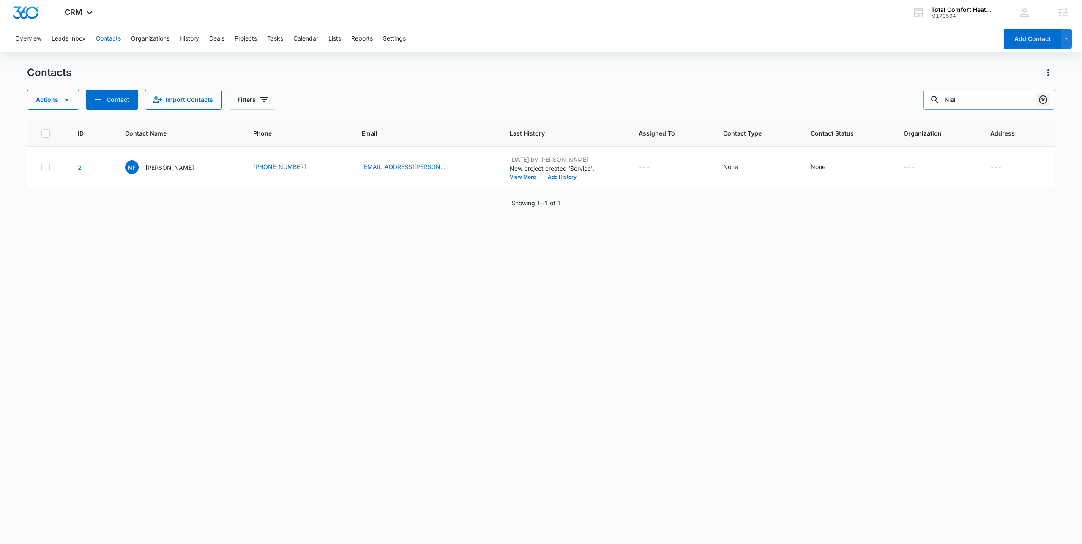
click at [1041, 100] on icon "Clear" at bounding box center [1043, 100] width 10 height 10
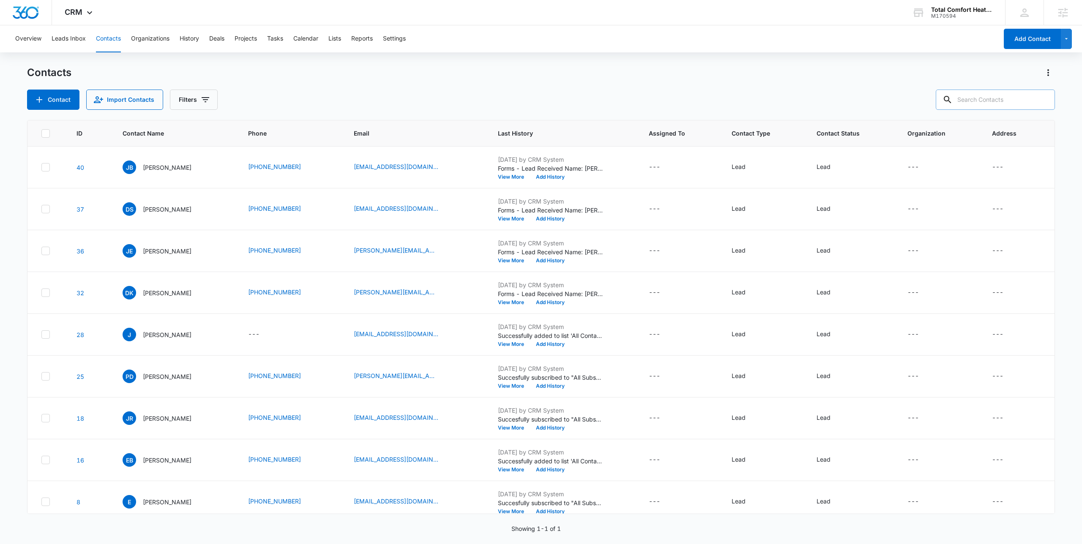
click at [699, 80] on div "Contacts Contact Import Contacts Filters" at bounding box center [541, 88] width 1028 height 44
click at [720, 78] on div "Contacts" at bounding box center [541, 73] width 1028 height 14
click at [664, 79] on div "Contacts" at bounding box center [541, 73] width 1028 height 14
click at [1042, 37] on button "Add Contact" at bounding box center [1032, 39] width 57 height 20
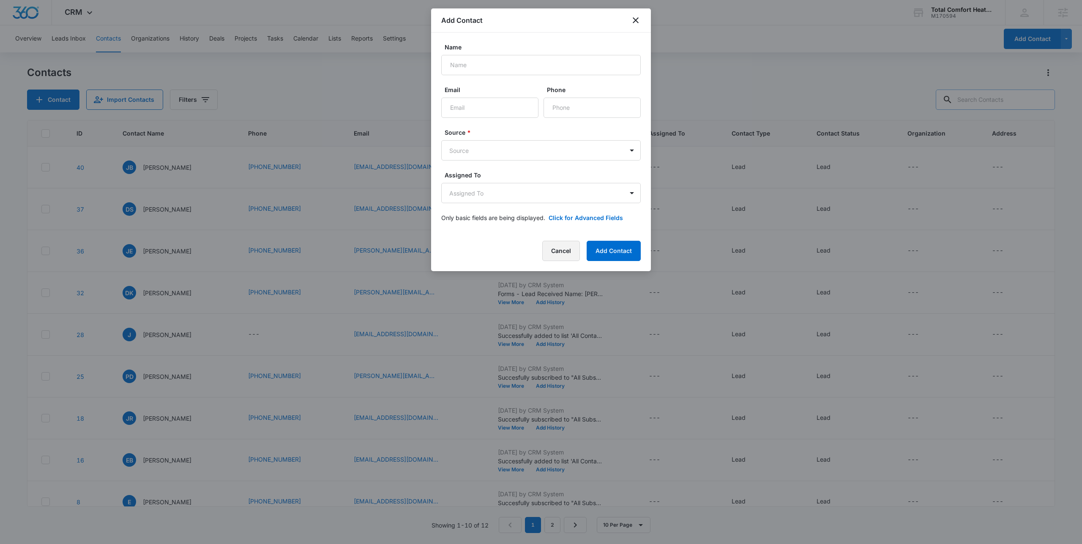
click at [551, 246] on button "Cancel" at bounding box center [561, 251] width 38 height 20
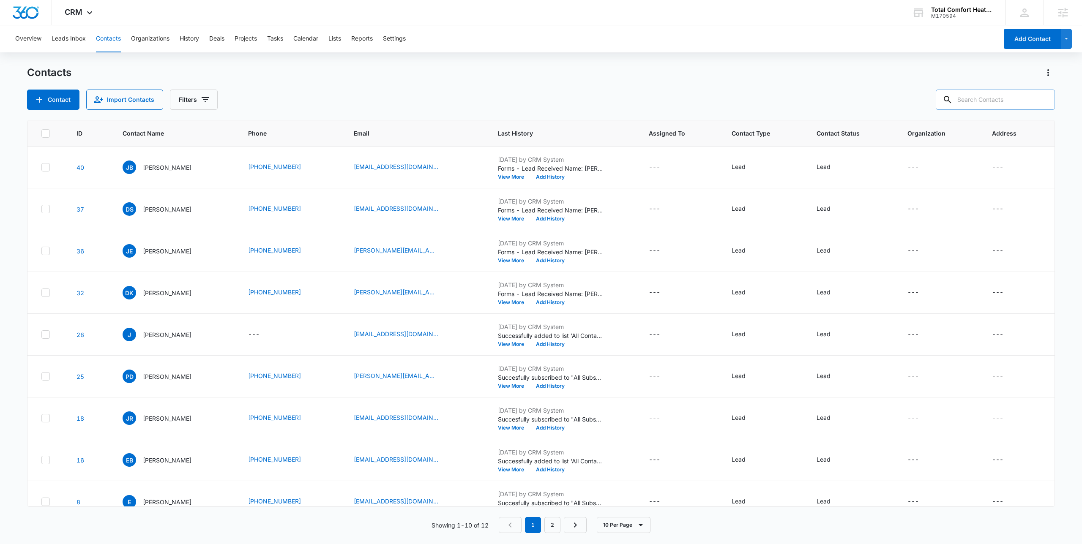
click at [266, 112] on div "Contacts Contact Import Contacts Filters ID Contact Name Phone Email Last Histo…" at bounding box center [541, 305] width 1028 height 478
click at [284, 79] on div "Contacts" at bounding box center [541, 73] width 1028 height 14
click at [410, 72] on div "Contacts" at bounding box center [541, 73] width 1028 height 14
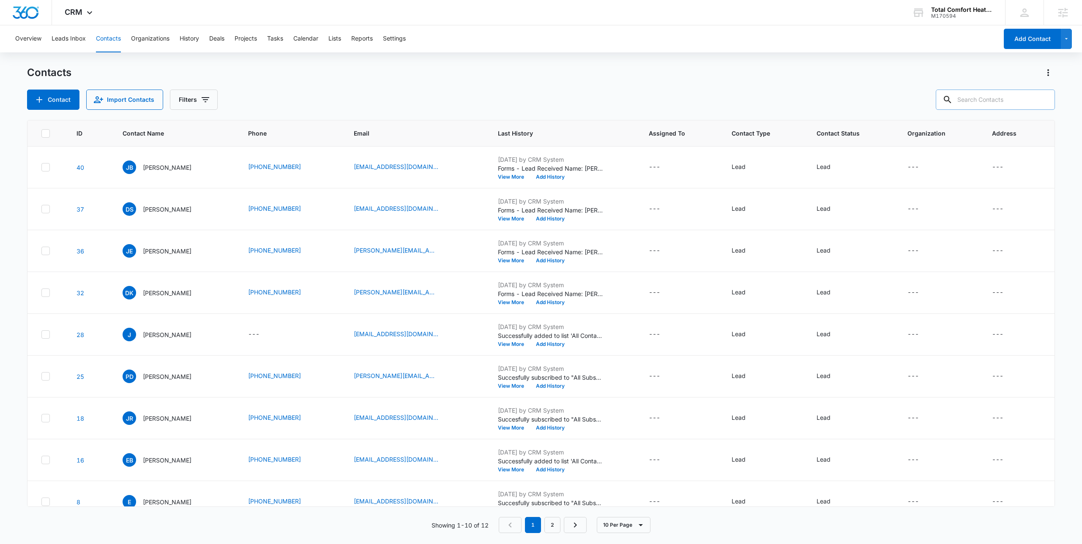
click at [467, 82] on div "Contacts Contact Import Contacts Filters" at bounding box center [541, 88] width 1028 height 44
click at [626, 79] on div "Contacts" at bounding box center [541, 73] width 1028 height 14
click at [408, 103] on div "Contact Import Contacts Filters" at bounding box center [541, 100] width 1028 height 20
click at [430, 90] on div "Contact Import Contacts Filters" at bounding box center [541, 100] width 1028 height 20
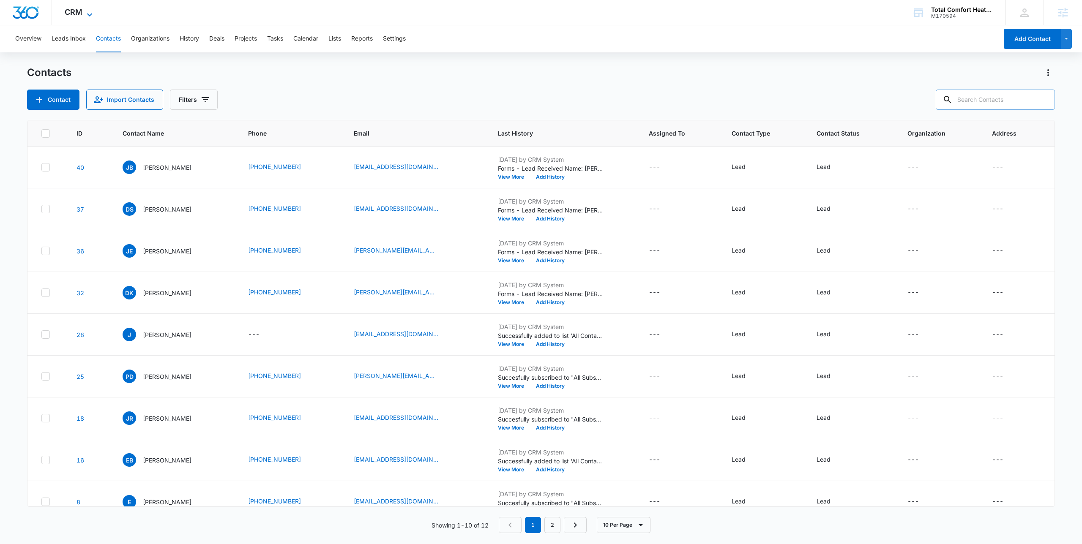
click at [70, 11] on span "CRM" at bounding box center [74, 12] width 18 height 9
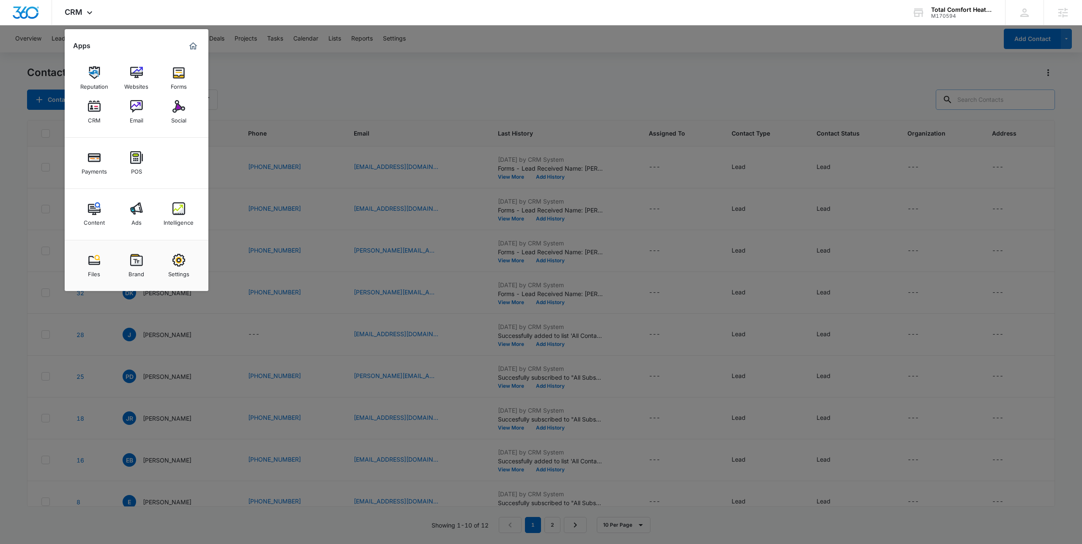
click at [367, 93] on div at bounding box center [541, 272] width 1082 height 544
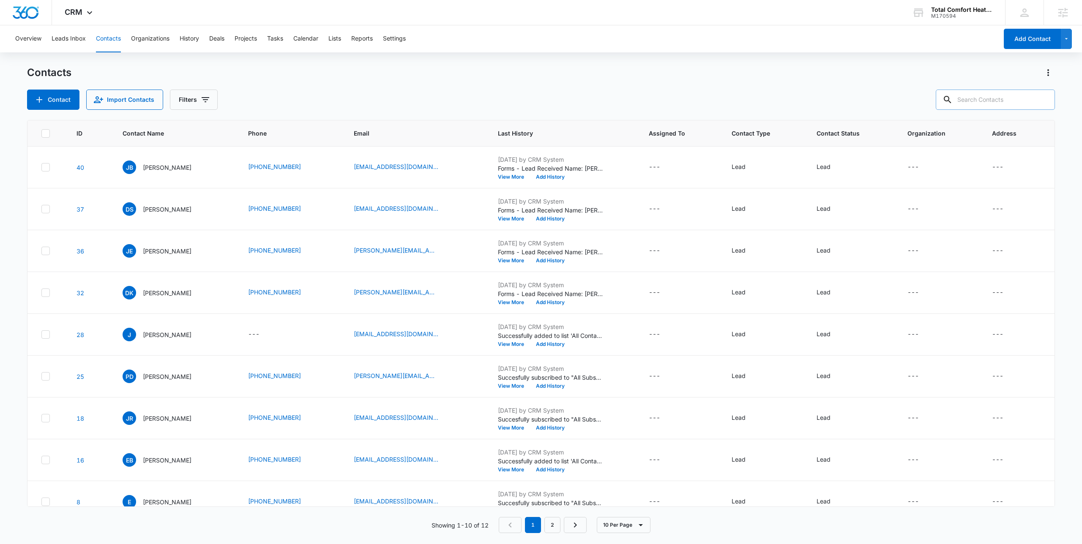
click at [604, 88] on div "Contacts Contact Import Contacts Filters" at bounding box center [541, 88] width 1028 height 44
click at [579, 93] on div "Contact Import Contacts Filters" at bounding box center [541, 100] width 1028 height 20
click at [85, 20] on div "CRM Apps Reputation Websites Forms CRM Email Social Payments POS Content Ads In…" at bounding box center [79, 12] width 55 height 25
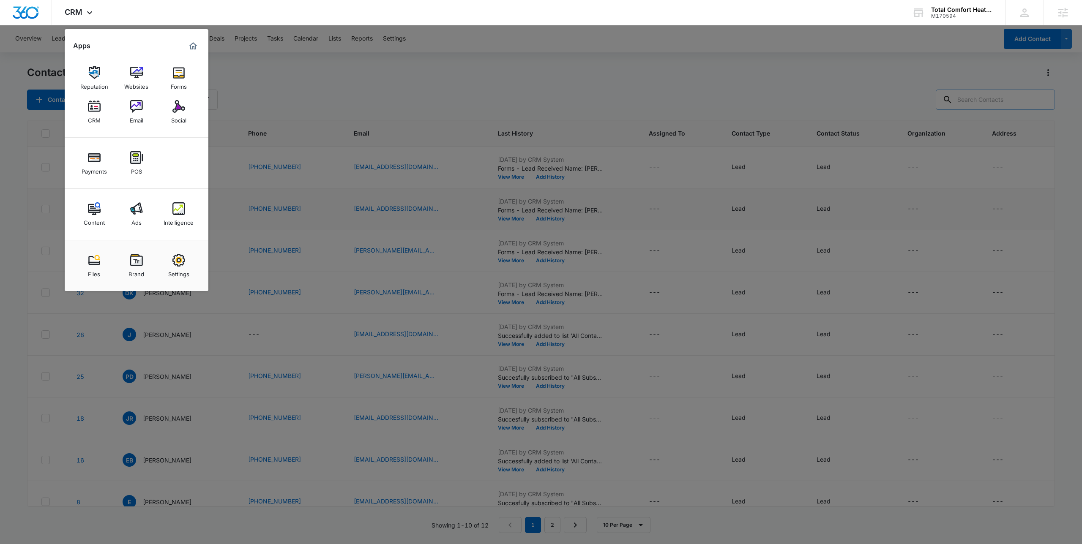
drag, startPoint x: 182, startPoint y: 263, endPoint x: 235, endPoint y: 223, distance: 66.6
click at [181, 263] on img at bounding box center [178, 260] width 13 height 13
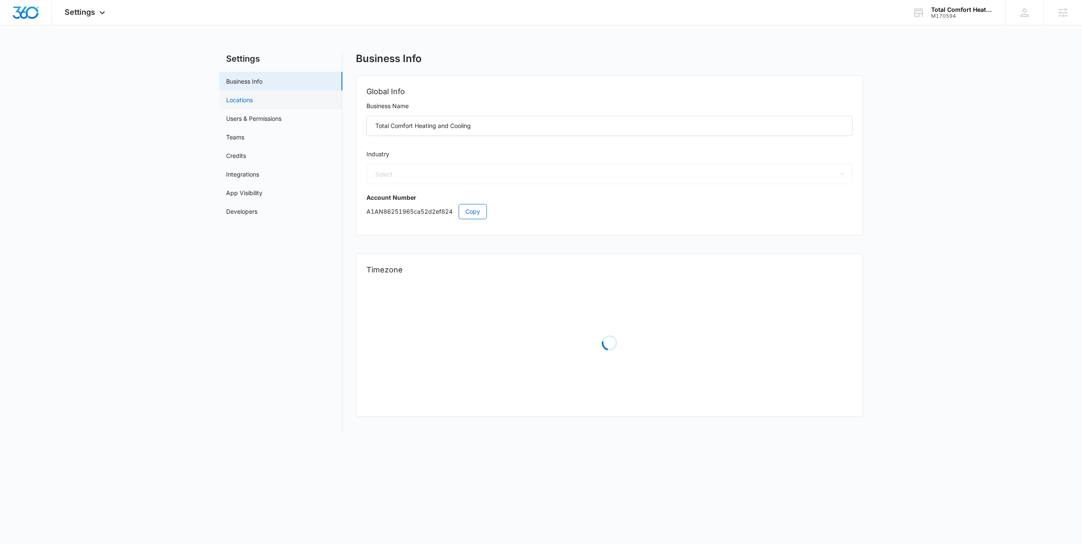
select select "3"
select select "US"
select select "America/Denver"
click at [282, 115] on link "Users & Permissions" at bounding box center [253, 118] width 55 height 9
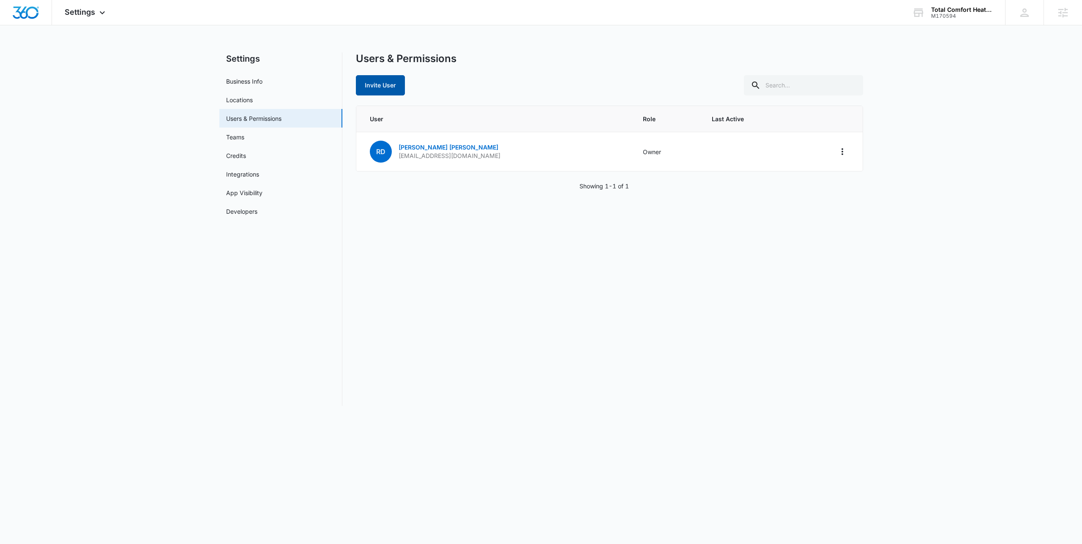
click at [393, 79] on button "Invite User" at bounding box center [380, 85] width 49 height 20
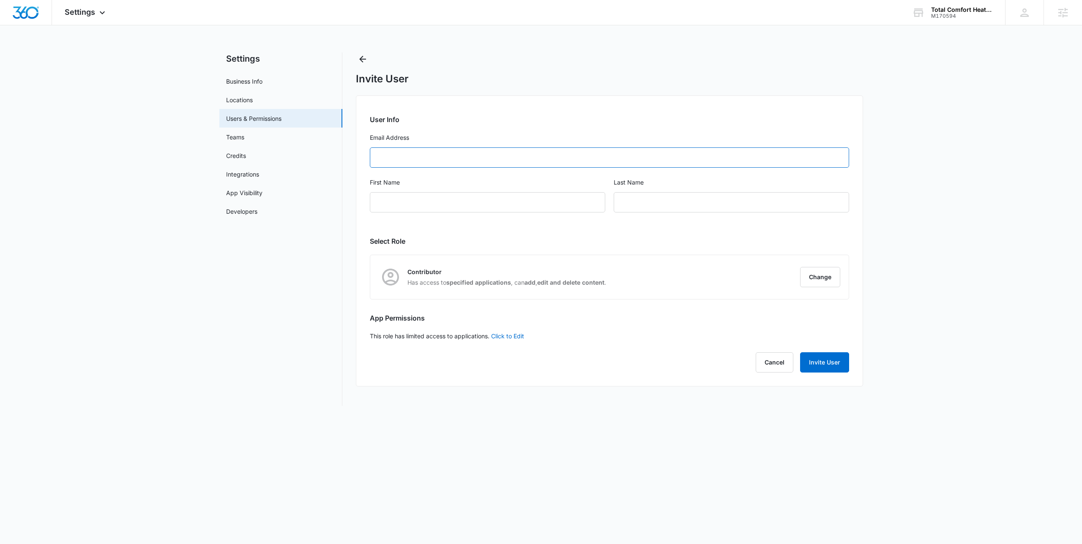
click at [470, 159] on input "Email Address" at bounding box center [609, 158] width 479 height 20
click at [475, 137] on label "Email Address" at bounding box center [609, 137] width 479 height 9
click at [475, 148] on input "Email Address" at bounding box center [609, 158] width 479 height 20
click at [359, 62] on icon "Back" at bounding box center [363, 59] width 10 height 10
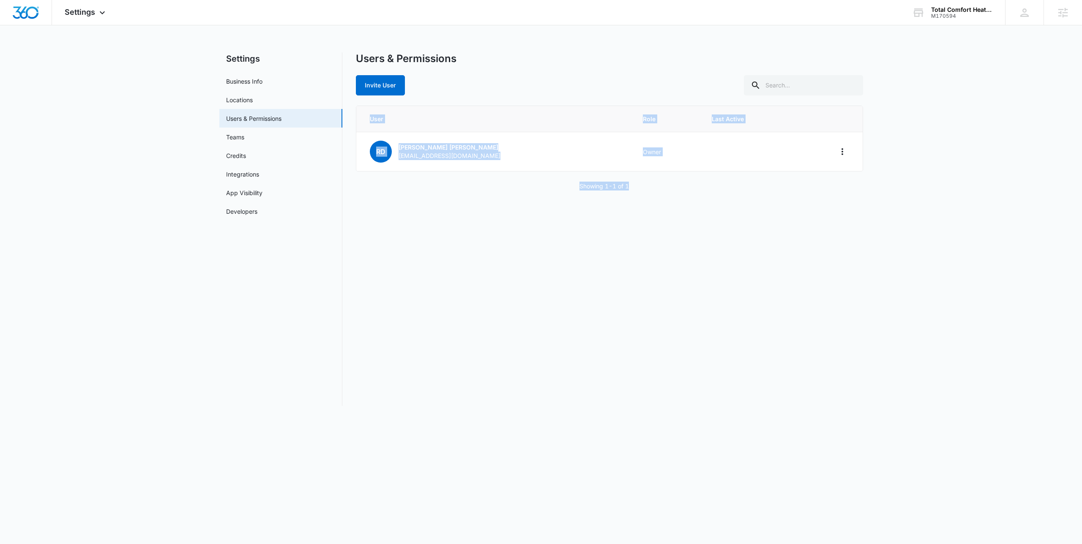
drag, startPoint x: 364, startPoint y: 115, endPoint x: 522, endPoint y: 235, distance: 198.4
click at [522, 235] on div "Users & Permissions Invite User User Role Last Active RD Robert Douglas Robertr…" at bounding box center [609, 229] width 507 height 354
click at [399, 79] on button "Invite User" at bounding box center [380, 85] width 49 height 20
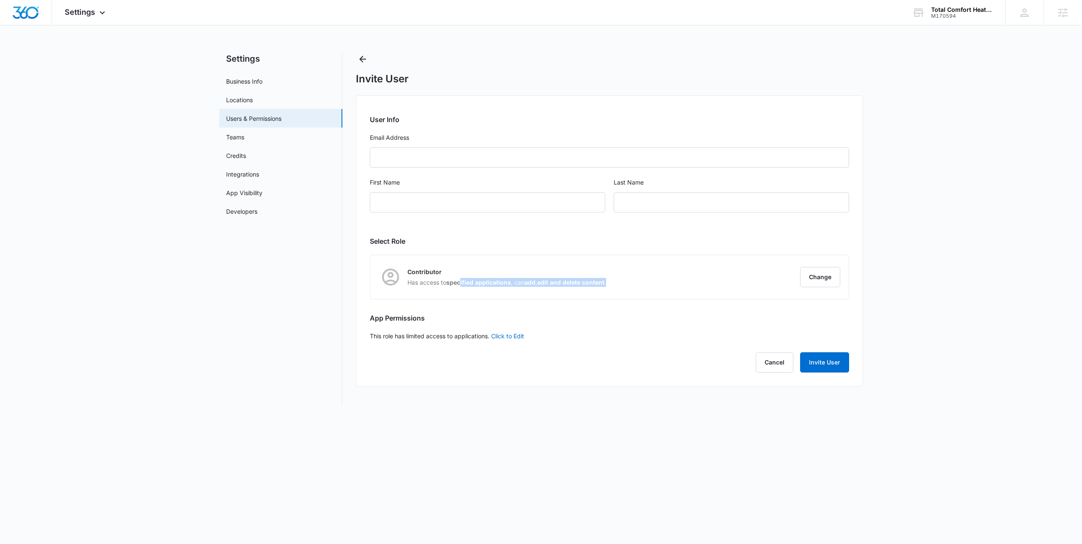
drag, startPoint x: 462, startPoint y: 279, endPoint x: 668, endPoint y: 282, distance: 206.3
click at [668, 282] on div "Contributor Has access to specified applications , can add , edit and delete co…" at bounding box center [609, 277] width 479 height 44
click at [359, 59] on icon "Back" at bounding box center [363, 59] width 10 height 10
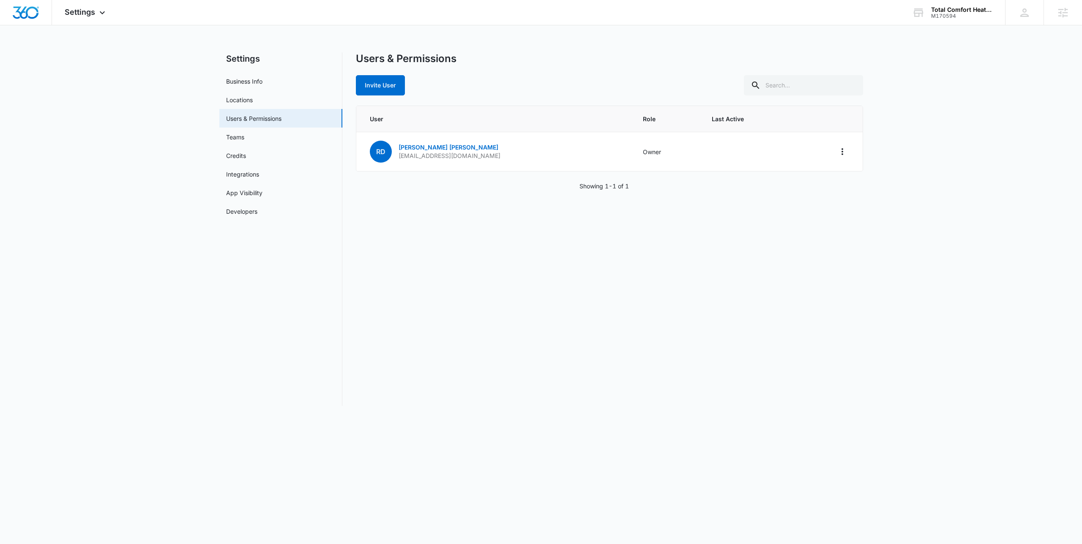
click at [490, 241] on div "Users & Permissions Invite User User Role Last Active RD Robert Douglas Robertr…" at bounding box center [609, 229] width 507 height 354
click at [82, 16] on span "Settings" at bounding box center [80, 12] width 30 height 9
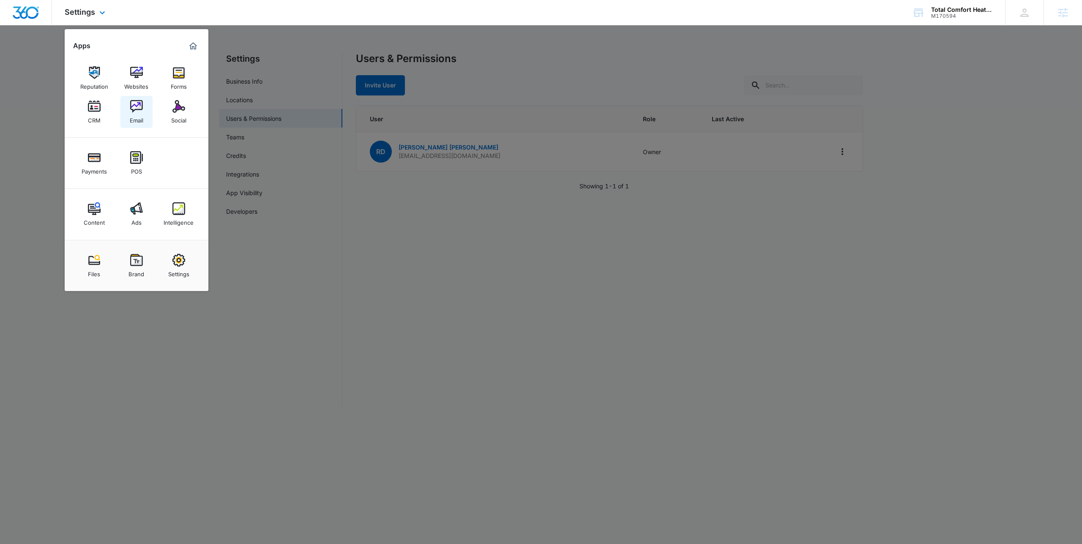
click at [142, 101] on img at bounding box center [136, 106] width 13 height 13
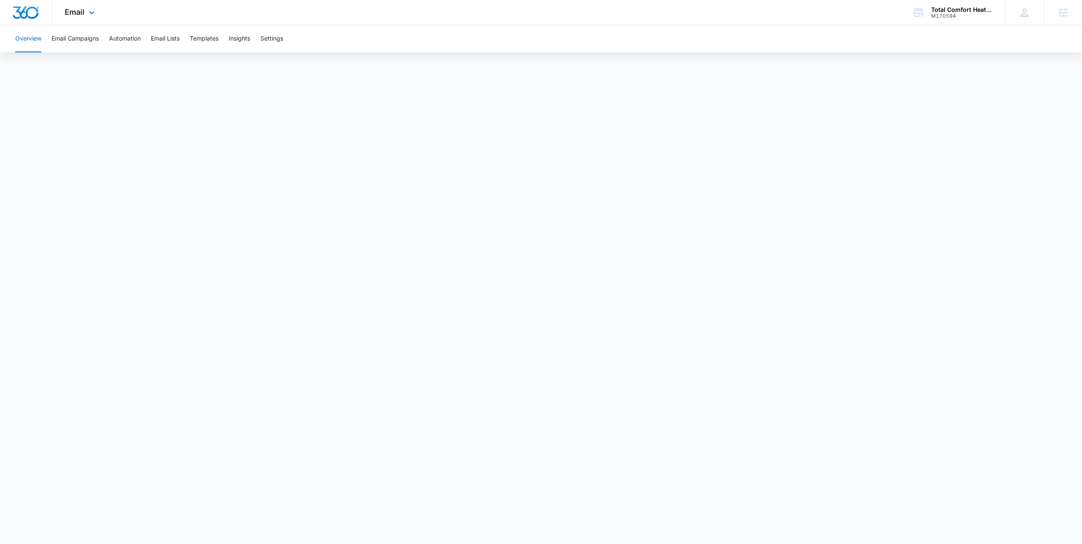
click at [159, 14] on div "Email Apps Reputation Websites Forms CRM Email Social Payments POS Content Ads …" at bounding box center [541, 12] width 1082 height 25
click at [83, 21] on div "Email Apps Reputation Websites Forms CRM Email Social Payments POS Content Ads …" at bounding box center [80, 12] width 57 height 25
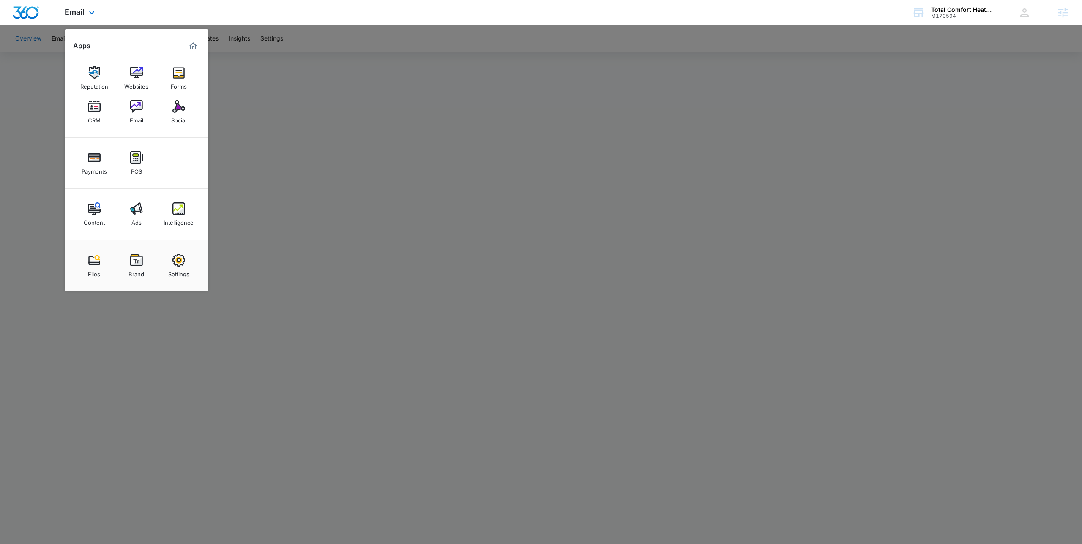
click at [83, 21] on div "Email Apps Reputation Websites Forms CRM Email Social Payments POS Content Ads …" at bounding box center [80, 12] width 57 height 25
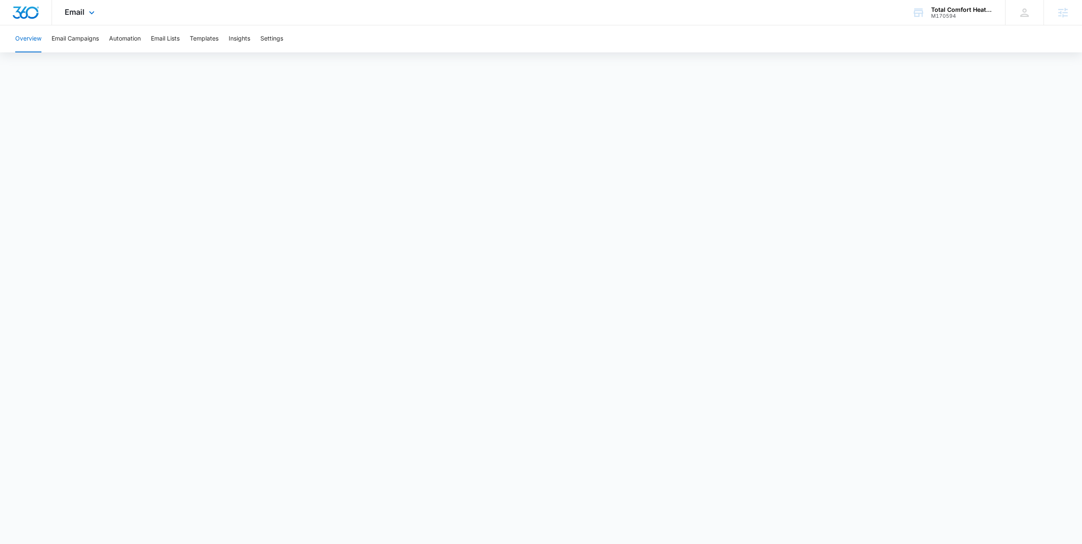
click at [83, 21] on div "Email Apps Reputation Websites Forms CRM Email Social Payments POS Content Ads …" at bounding box center [80, 12] width 57 height 25
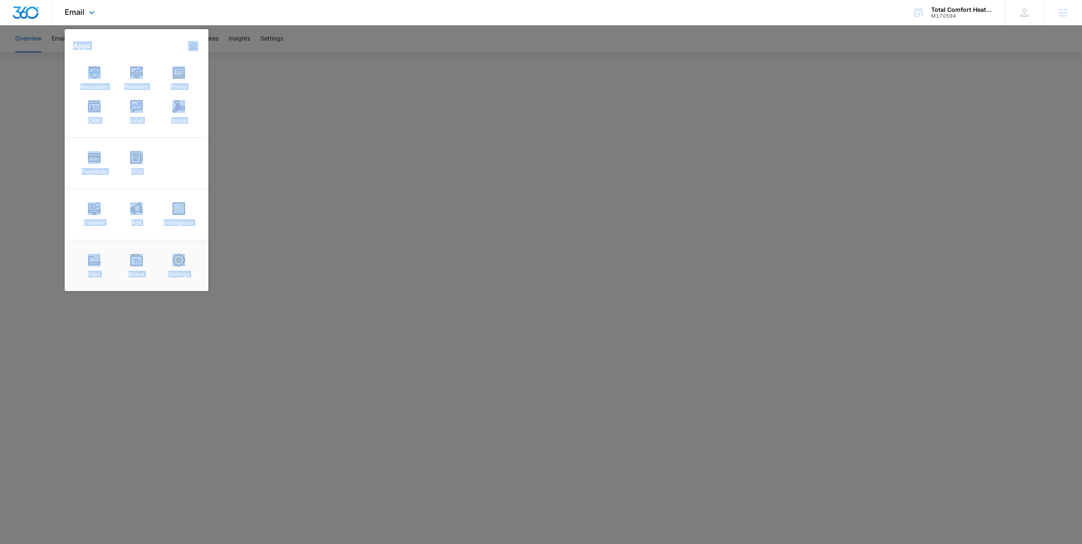
click at [145, 43] on div "Apps" at bounding box center [136, 46] width 127 height 14
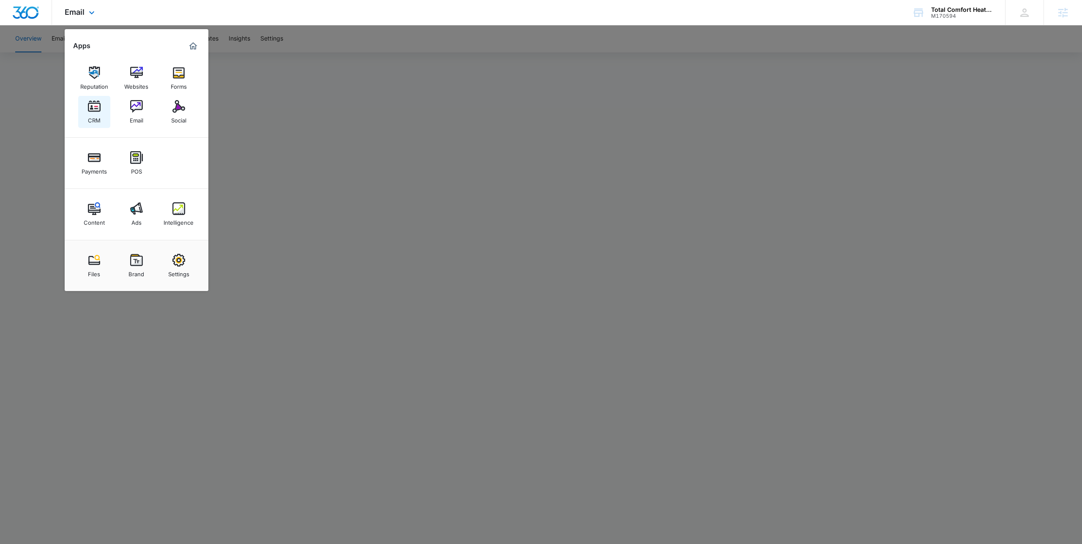
click at [87, 108] on link "CRM" at bounding box center [94, 112] width 32 height 32
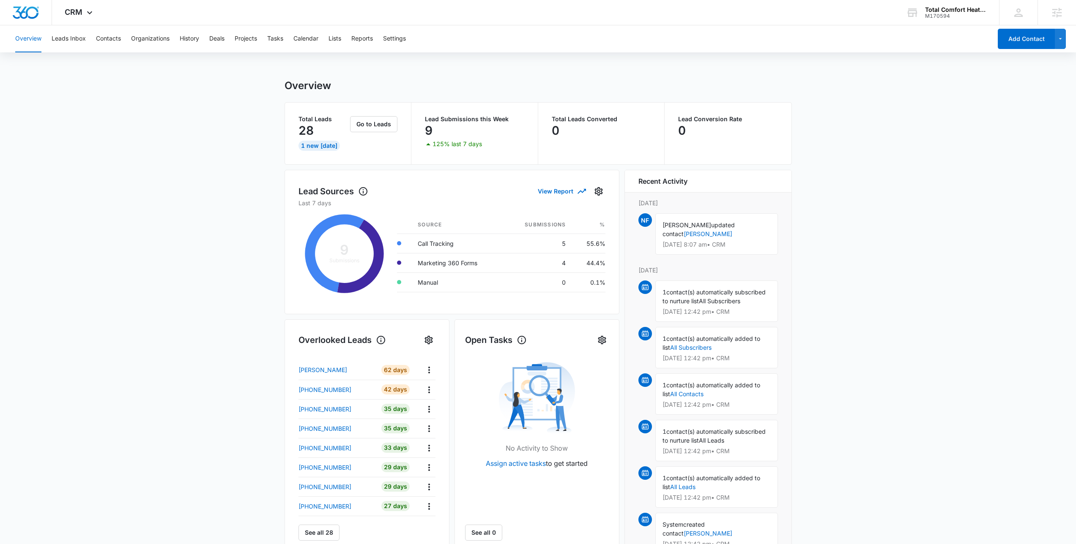
click at [193, 140] on main "Overview Total Leads 28 1 New Today Go to Leads Lead Submissions this Week 9 12…" at bounding box center [538, 404] width 1076 height 651
click at [164, 122] on main "Overview Total Leads 28 1 New Today Go to Leads Lead Submissions this Week 9 12…" at bounding box center [538, 404] width 1076 height 651
click at [137, 131] on main "Overview Total Leads 28 1 New Today Go to Leads Lead Submissions this Week 9 12…" at bounding box center [538, 404] width 1076 height 651
click at [100, 34] on button "Contacts" at bounding box center [108, 38] width 25 height 27
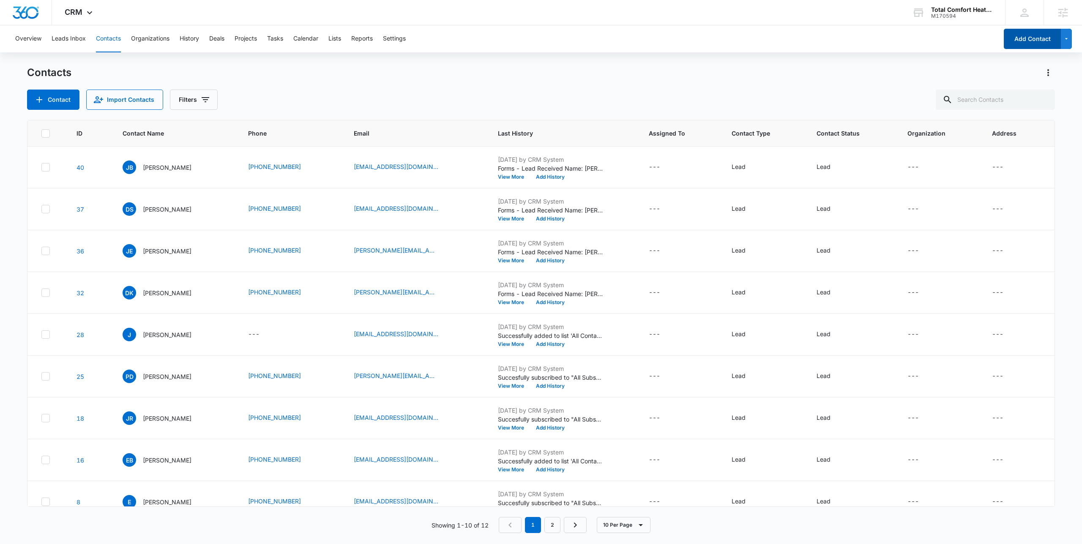
click at [1023, 37] on button "Add Contact" at bounding box center [1032, 39] width 57 height 20
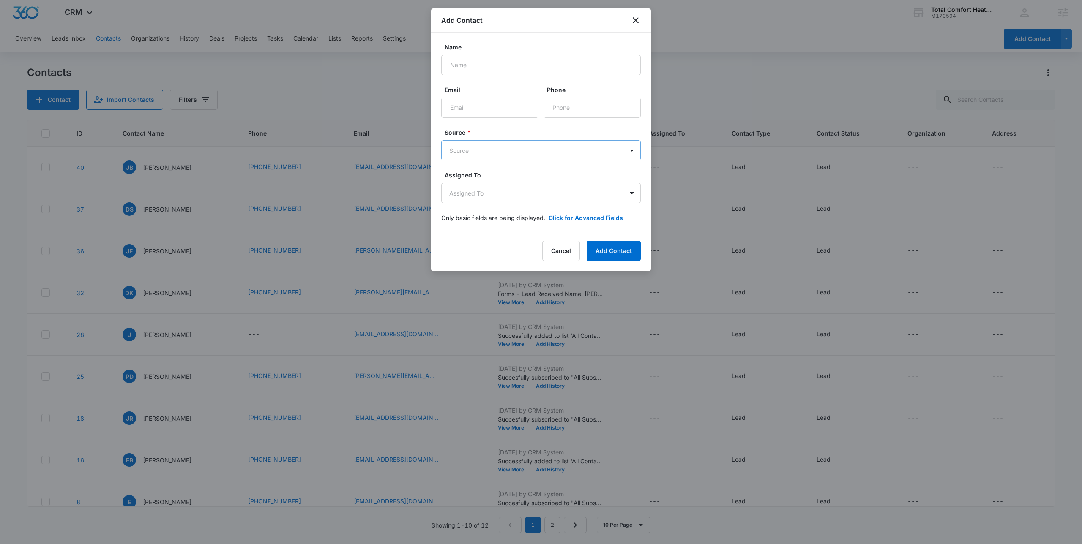
click at [523, 147] on body "CRM Apps Reputation Websites Forms CRM Email Social Payments POS Content Ads In…" at bounding box center [541, 272] width 1082 height 544
click at [510, 212] on div "Manual" at bounding box center [540, 211] width 178 height 9
click at [561, 243] on button "Cancel" at bounding box center [561, 251] width 38 height 20
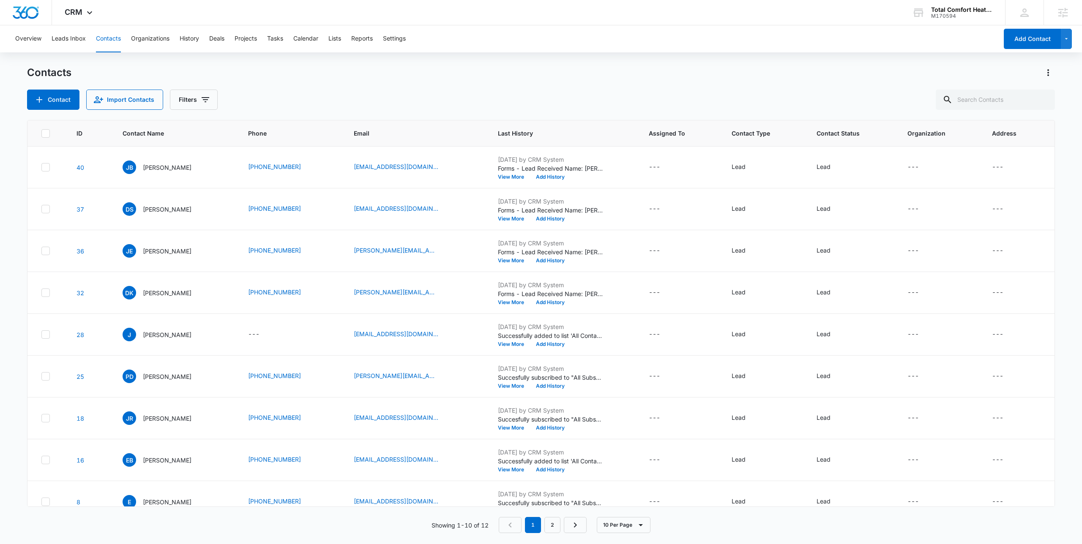
click at [375, 96] on div "Contact Import Contacts Filters" at bounding box center [541, 100] width 1028 height 20
click at [371, 90] on div "Contact Import Contacts Filters" at bounding box center [541, 100] width 1028 height 20
click at [178, 167] on p "Jason Brown" at bounding box center [167, 167] width 49 height 9
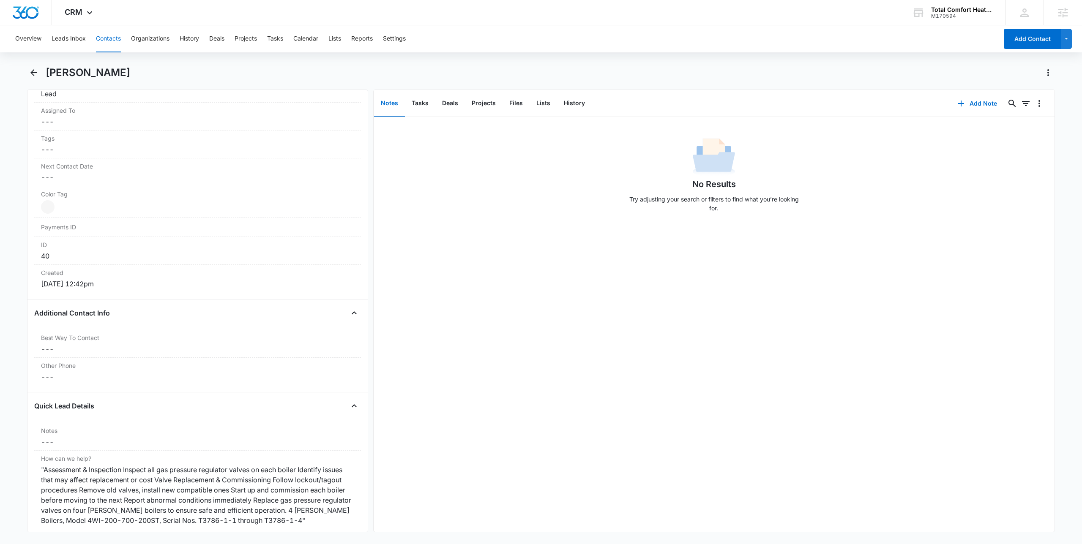
scroll to position [714, 0]
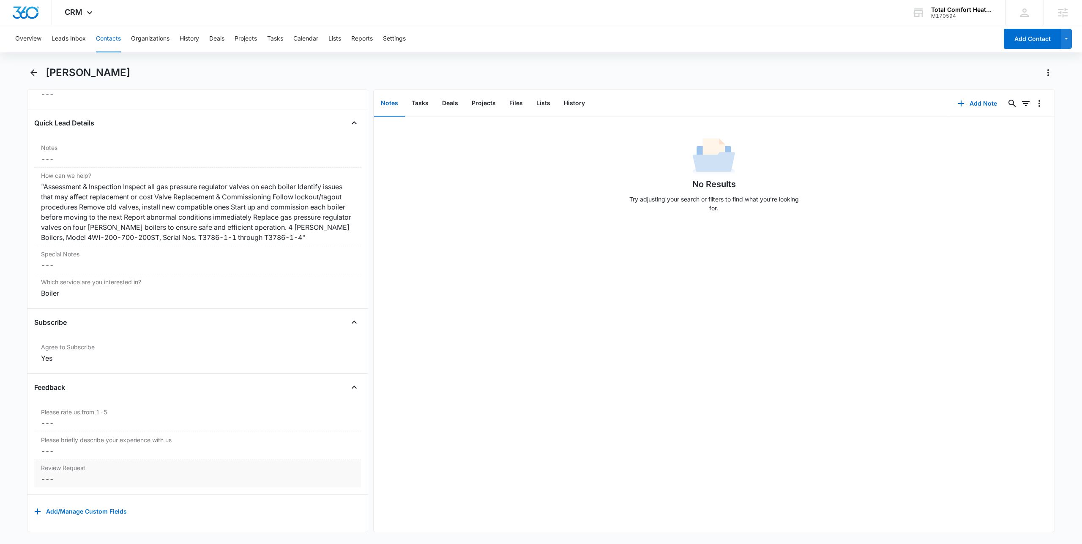
click at [97, 474] on dd "Cancel Save Changes ---" at bounding box center [197, 479] width 313 height 10
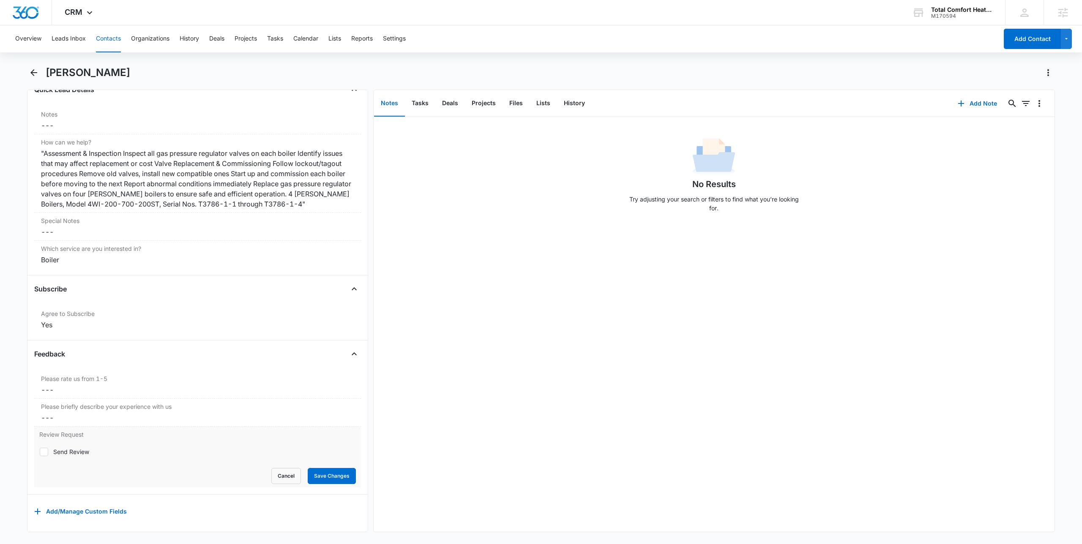
scroll to position [747, 0]
click at [271, 475] on button "Cancel" at bounding box center [286, 476] width 30 height 16
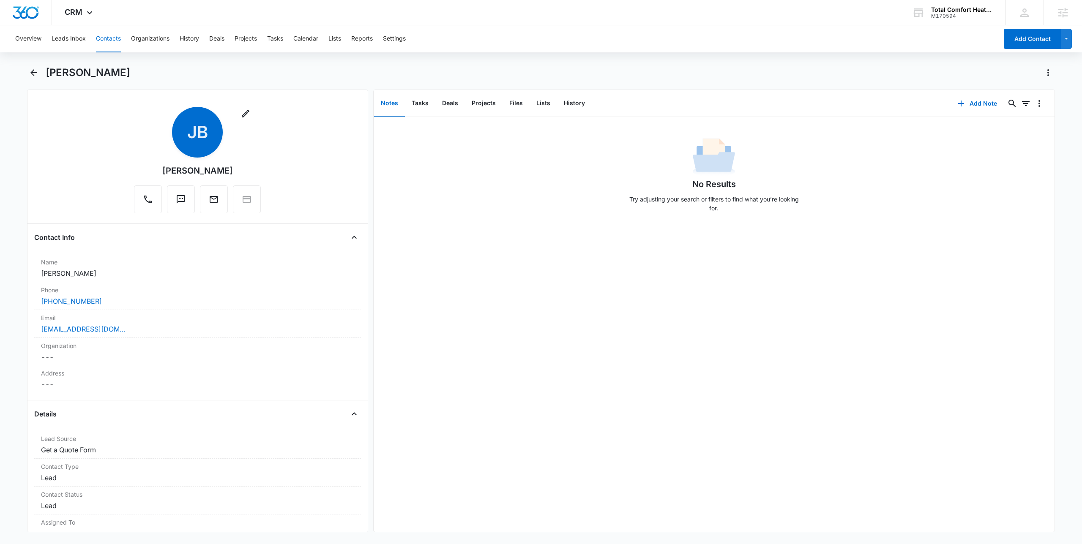
scroll to position [0, 0]
click at [26, 73] on main "Jason Brown Remove JB Jason Brown Contact Info Name Cancel Save Changes Jason B…" at bounding box center [541, 304] width 1082 height 477
click at [29, 72] on icon "Back" at bounding box center [34, 73] width 10 height 10
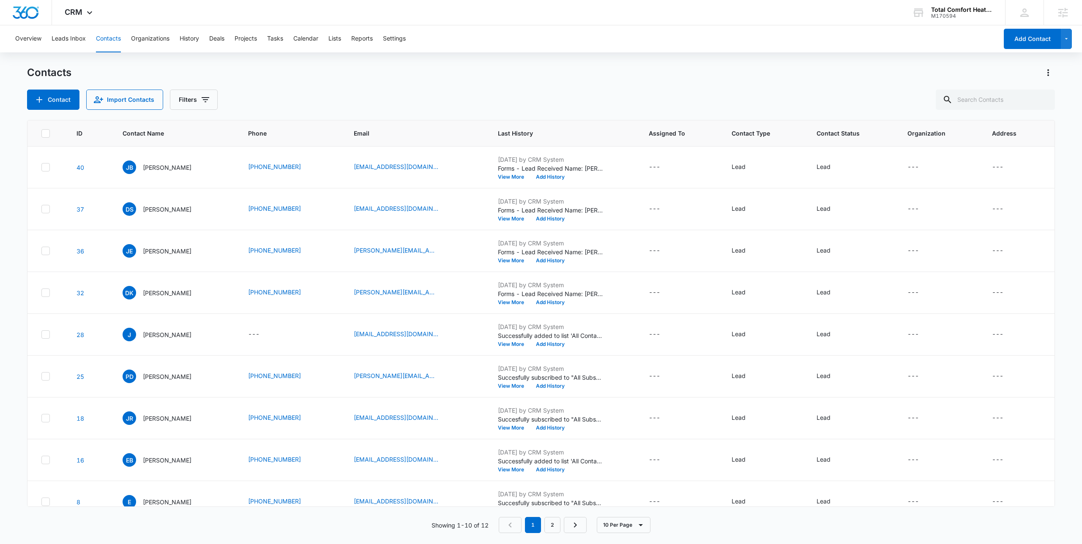
click at [271, 73] on div "Contacts" at bounding box center [541, 73] width 1028 height 14
click at [157, 169] on p "Jason Brown" at bounding box center [167, 167] width 49 height 9
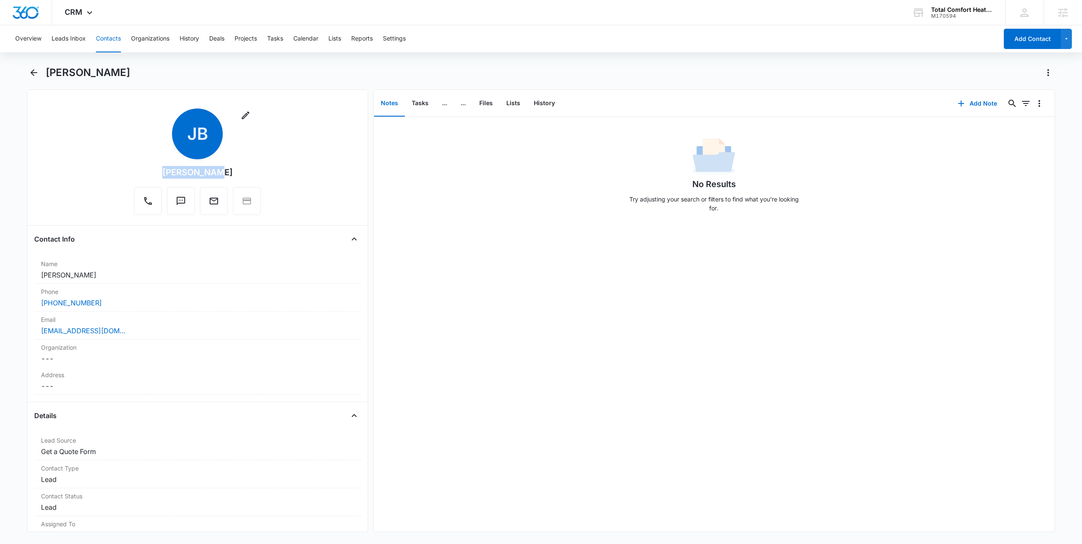
drag, startPoint x: 211, startPoint y: 170, endPoint x: 224, endPoint y: 172, distance: 12.9
click at [224, 172] on div "Remove JB Jason Brown" at bounding box center [197, 162] width 127 height 107
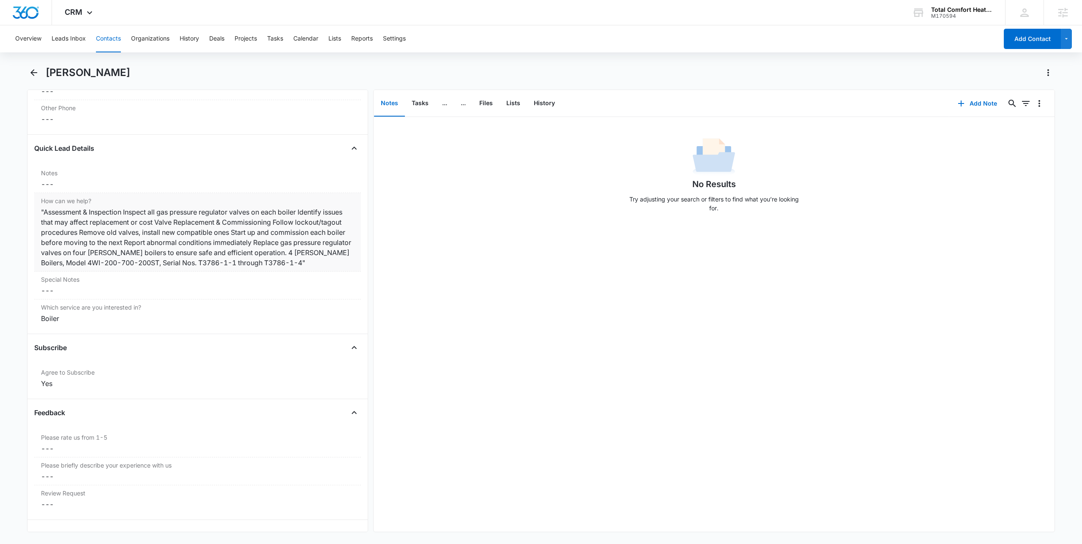
scroll to position [714, 0]
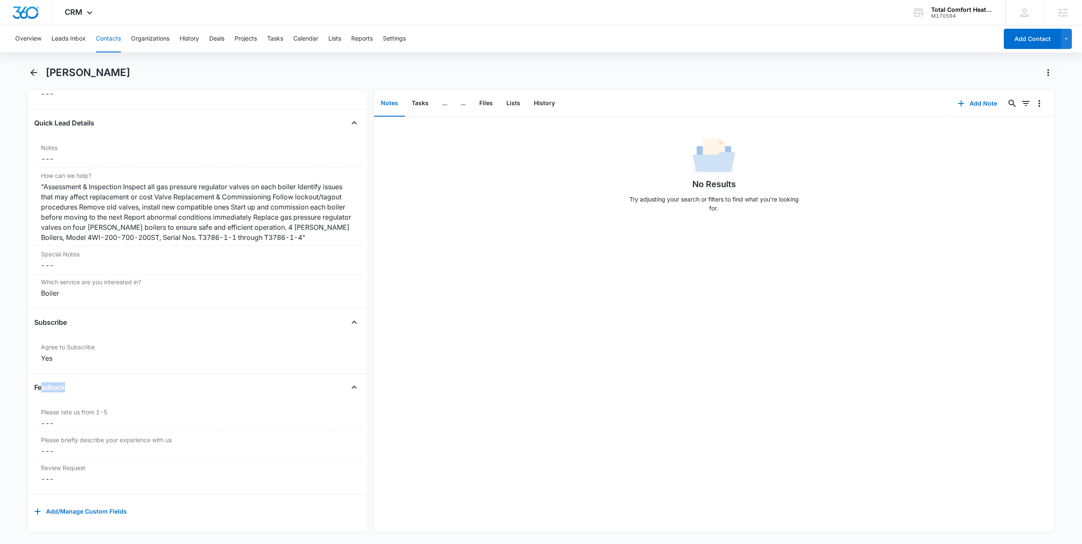
drag, startPoint x: 40, startPoint y: 382, endPoint x: 79, endPoint y: 378, distance: 39.1
click at [79, 381] on div "Feedback" at bounding box center [197, 388] width 327 height 14
click at [84, 464] on label "Review Request" at bounding box center [197, 468] width 313 height 9
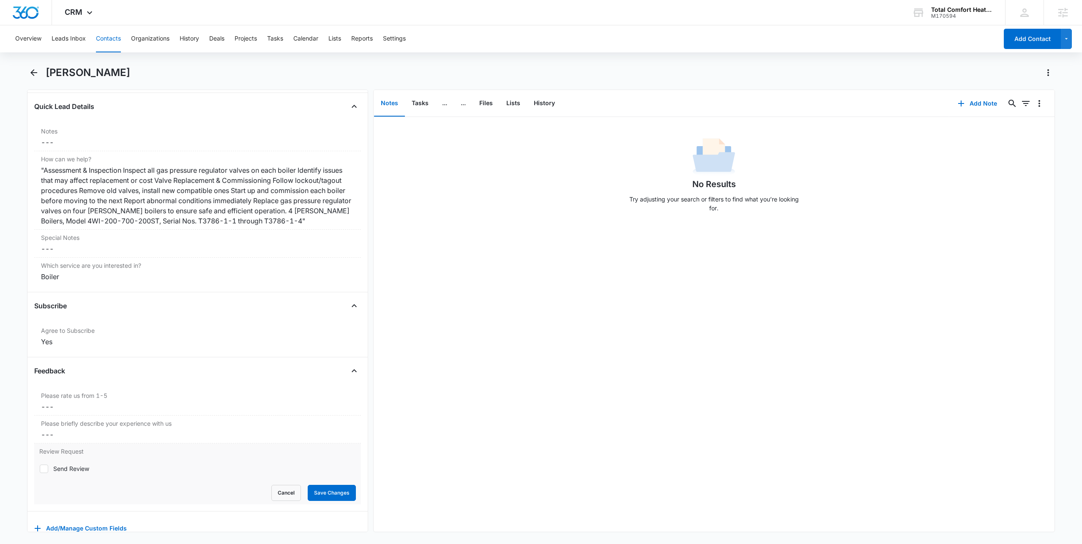
click at [52, 473] on label "Send Review" at bounding box center [197, 469] width 317 height 9
click at [40, 469] on input "Send Review" at bounding box center [39, 469] width 0 height 0
click at [60, 473] on div "Send Review" at bounding box center [71, 469] width 36 height 9
click at [40, 469] on input "Send Review" at bounding box center [39, 469] width 0 height 0
checkbox input "false"
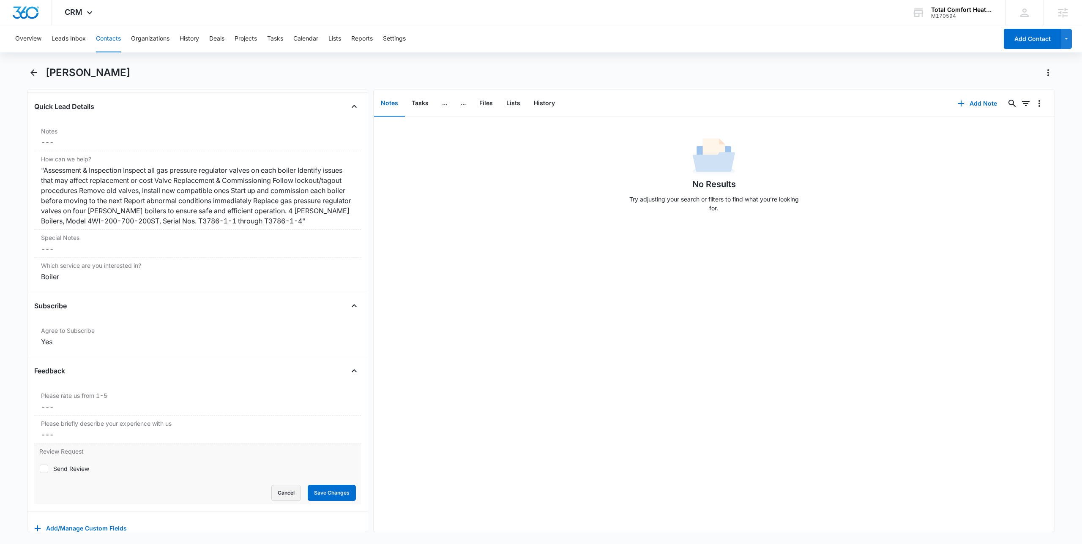
click at [271, 497] on button "Cancel" at bounding box center [286, 493] width 30 height 16
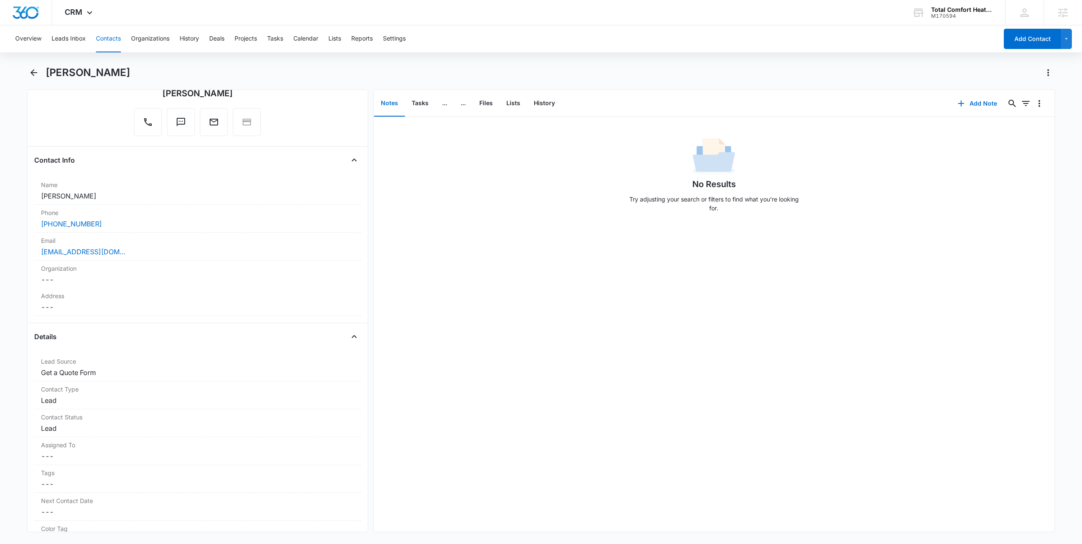
scroll to position [0, 0]
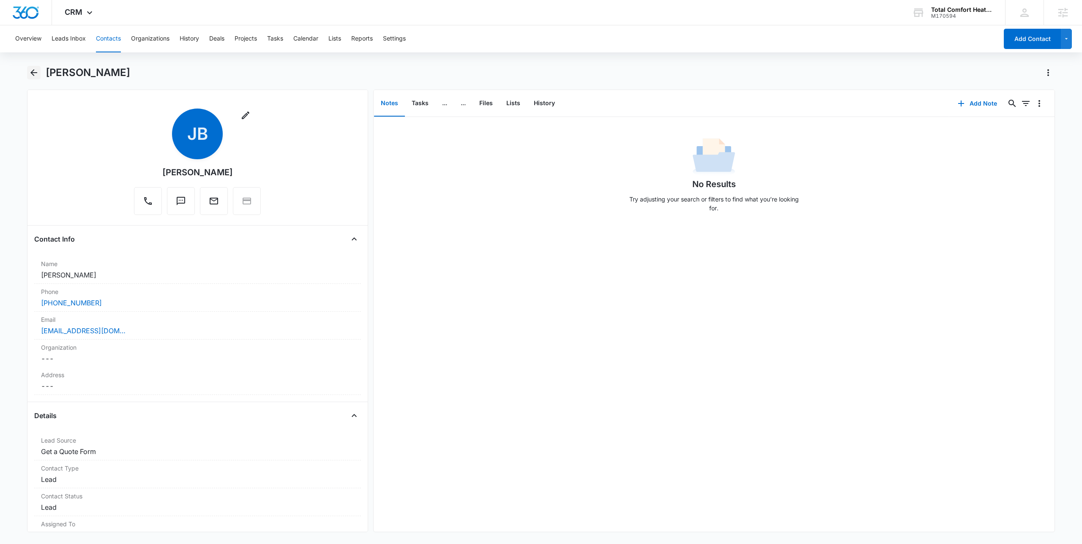
click at [30, 69] on icon "Back" at bounding box center [34, 73] width 10 height 10
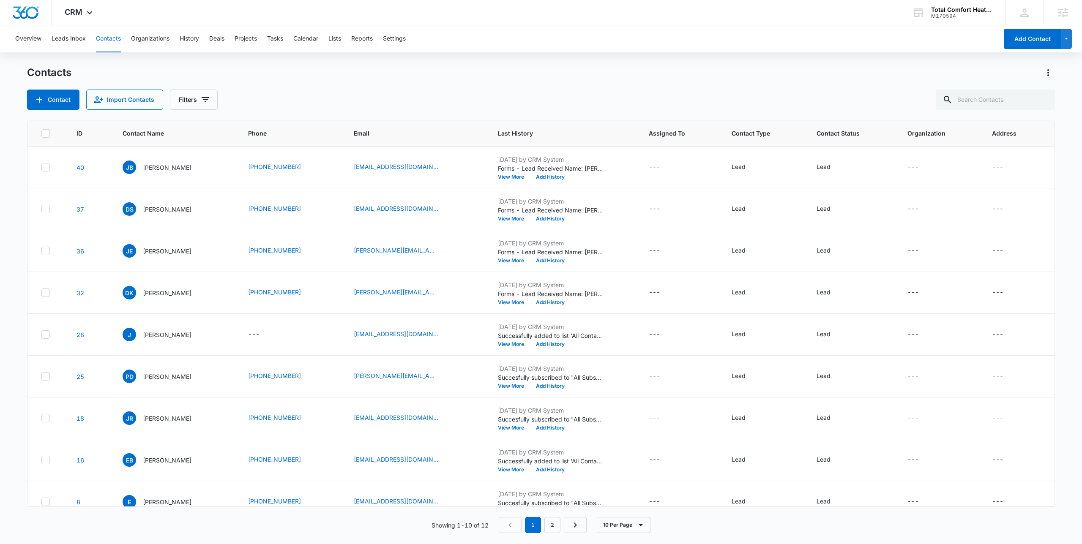
click at [347, 79] on div "Contacts Contact Import Contacts Filters" at bounding box center [541, 88] width 1028 height 44
click at [358, 91] on div "Contact Import Contacts Filters" at bounding box center [541, 100] width 1028 height 20
click at [331, 86] on div "Contacts Contact Import Contacts Filters" at bounding box center [541, 88] width 1028 height 44
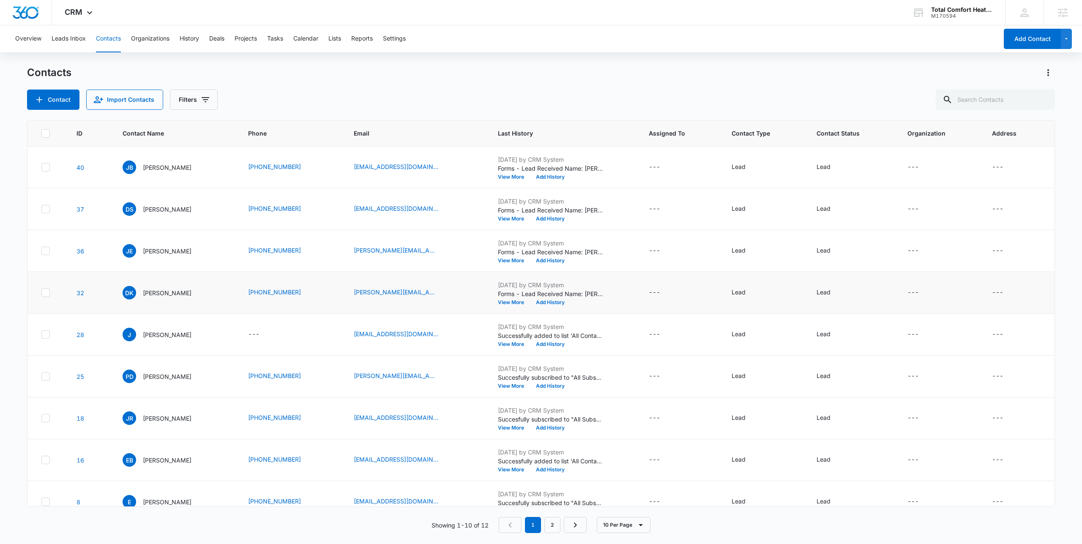
click at [330, 283] on td "(512) 914-9640" at bounding box center [291, 293] width 106 height 42
click at [391, 112] on div "Contacts Contact Import Contacts Filters ID Contact Name Phone Email Last Histo…" at bounding box center [541, 305] width 1028 height 478
click at [420, 94] on div "Contact Import Contacts Filters" at bounding box center [541, 100] width 1028 height 20
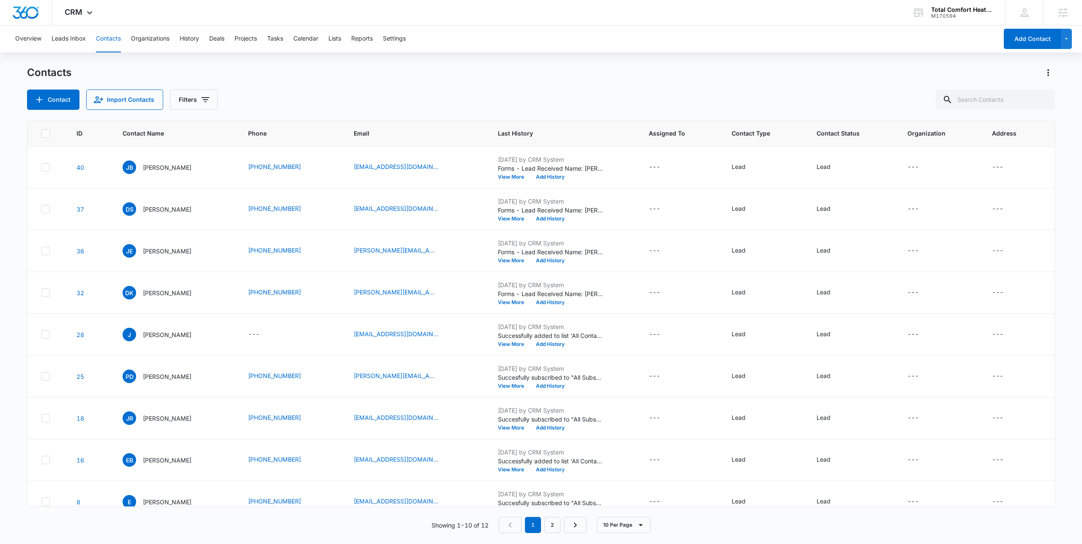
click at [420, 94] on div "Contact Import Contacts Filters" at bounding box center [541, 100] width 1028 height 20
click at [374, 98] on div "Contact Import Contacts Filters" at bounding box center [541, 100] width 1028 height 20
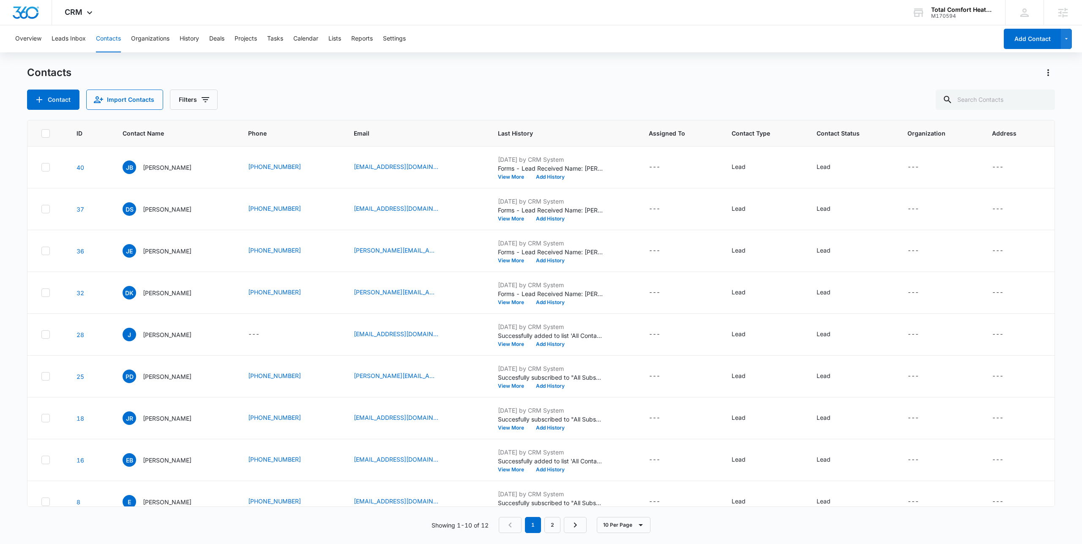
click at [303, 89] on div "Contacts Contact Import Contacts Filters" at bounding box center [541, 88] width 1028 height 44
click at [300, 85] on div "Contacts Contact Import Contacts Filters" at bounding box center [541, 88] width 1028 height 44
click at [311, 87] on div "Contacts Contact Import Contacts Filters" at bounding box center [541, 88] width 1028 height 44
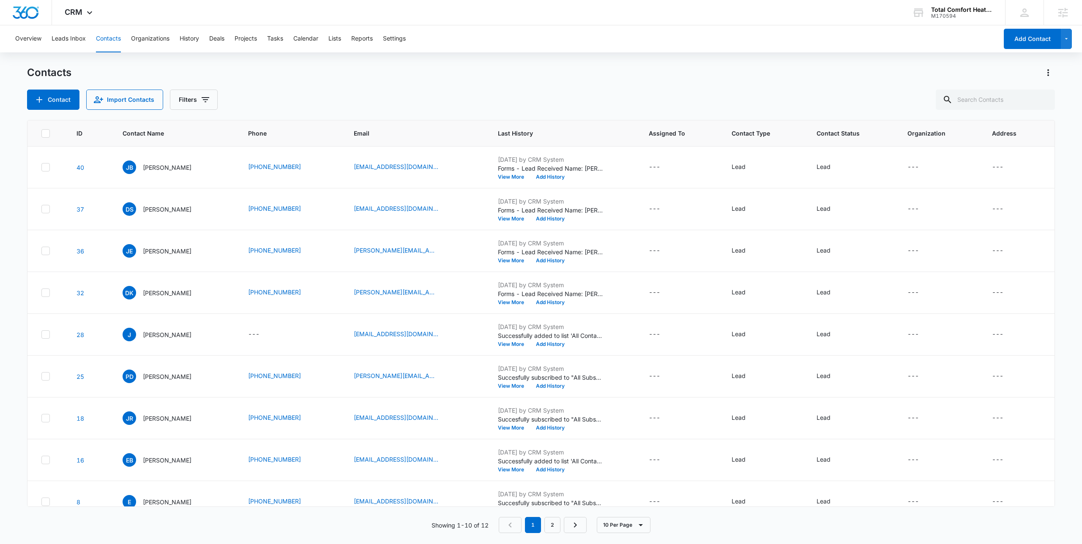
click at [311, 87] on div "Contacts Contact Import Contacts Filters" at bounding box center [541, 88] width 1028 height 44
click at [82, 6] on div "CRM Apps Reputation Websites Forms CRM Email Social Payments POS Content Ads In…" at bounding box center [79, 12] width 55 height 25
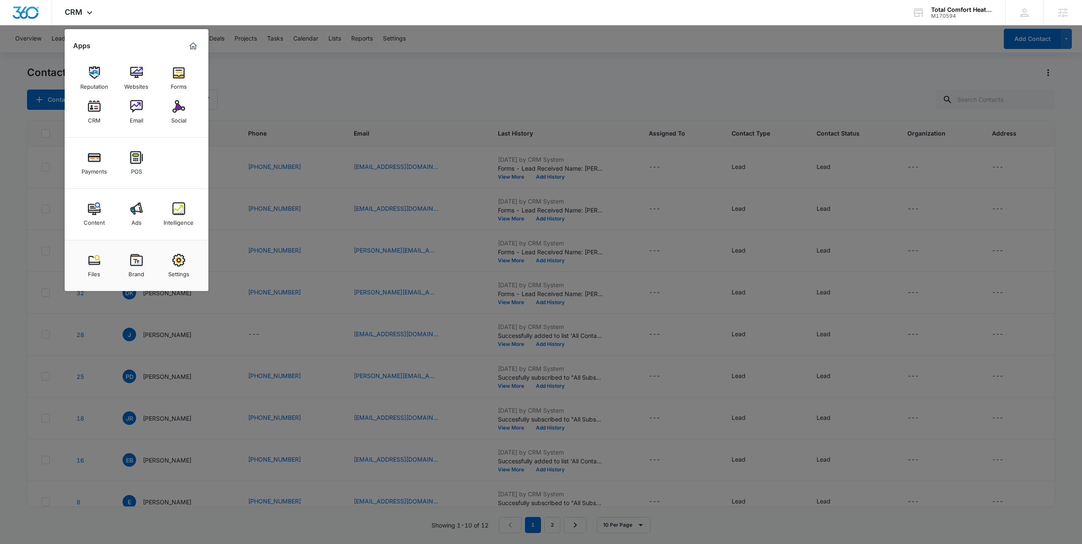
click at [285, 77] on div at bounding box center [541, 272] width 1082 height 544
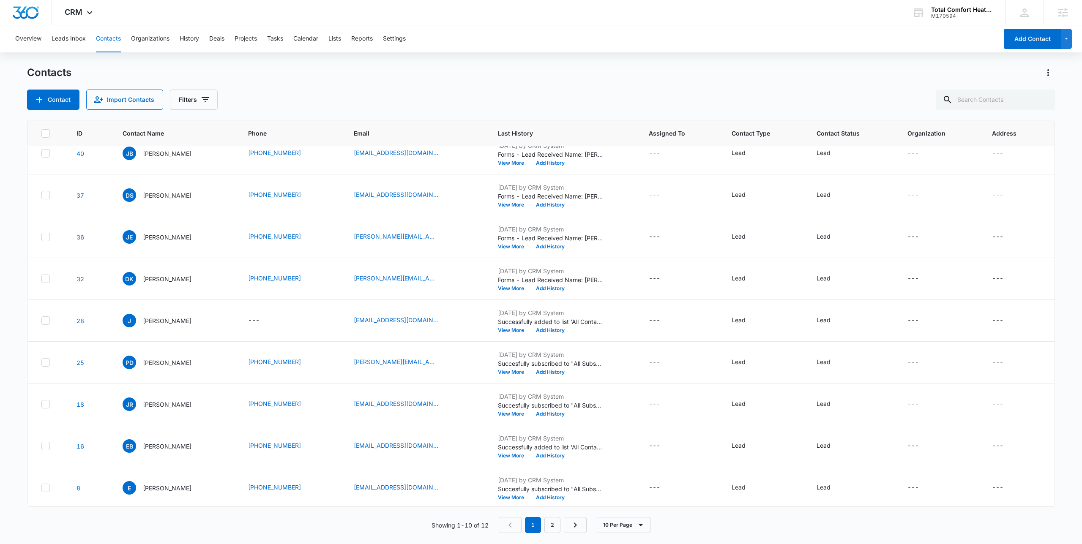
scroll to position [15, 0]
click at [1004, 104] on input "text" at bounding box center [995, 100] width 119 height 20
type input "Niall"
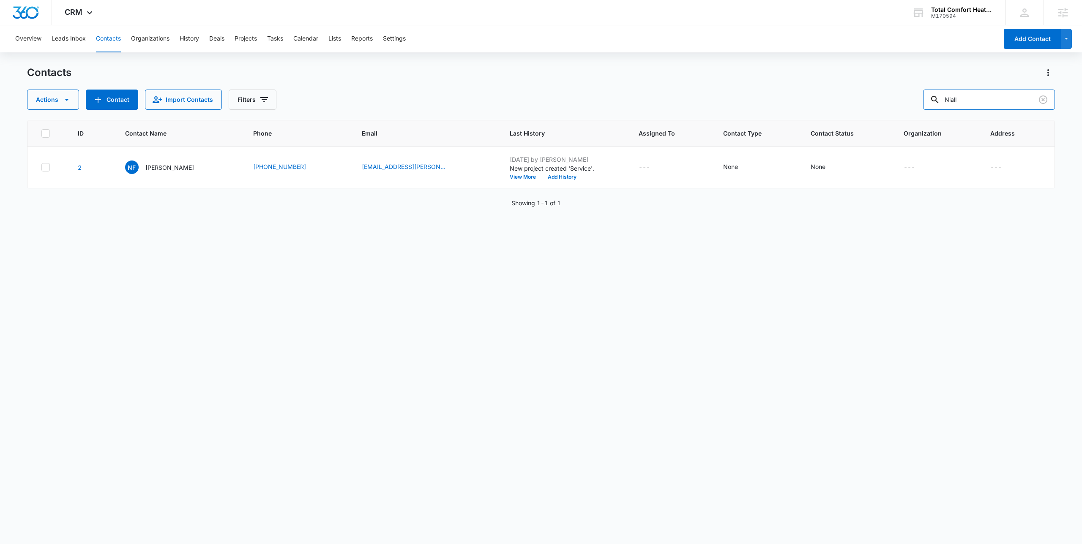
scroll to position [0, 0]
click at [159, 167] on p "[PERSON_NAME]" at bounding box center [169, 167] width 49 height 9
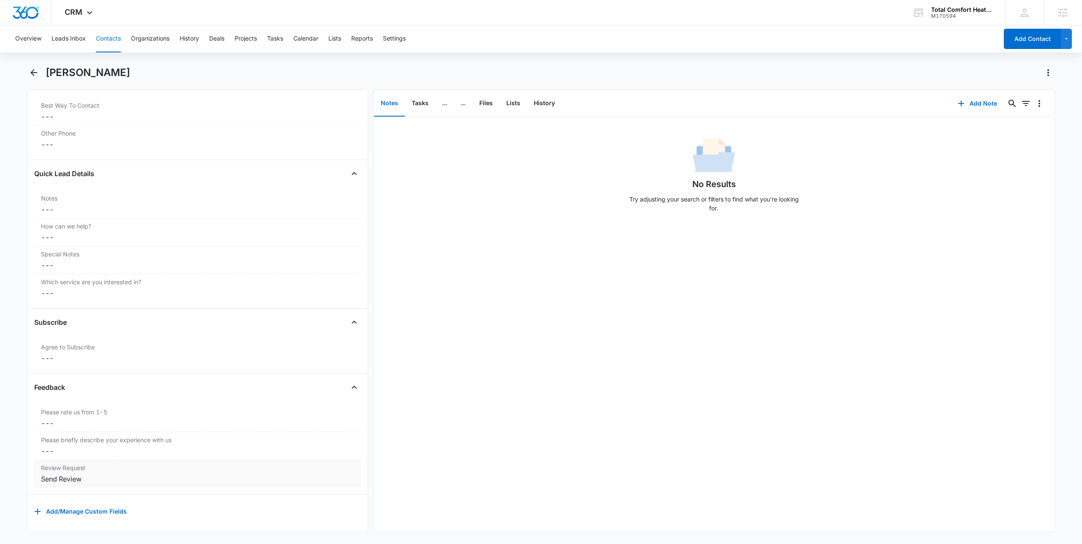
click at [140, 474] on div "Send Review" at bounding box center [197, 479] width 313 height 10
click at [82, 483] on div "Send Review" at bounding box center [71, 479] width 36 height 9
click at [40, 479] on input "Send Review" at bounding box center [39, 479] width 0 height 0
checkbox input "false"
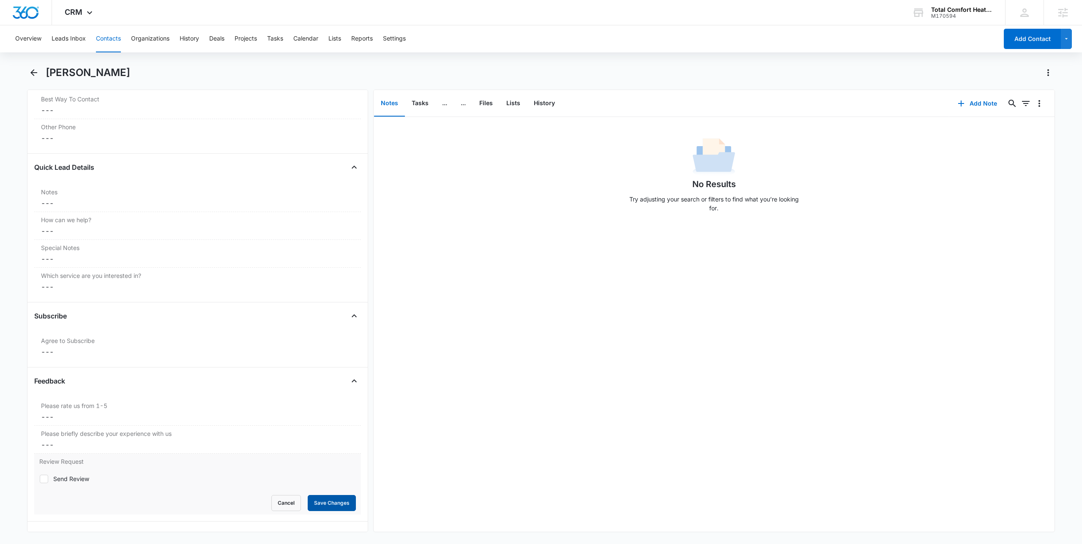
click at [317, 506] on button "Save Changes" at bounding box center [332, 503] width 48 height 16
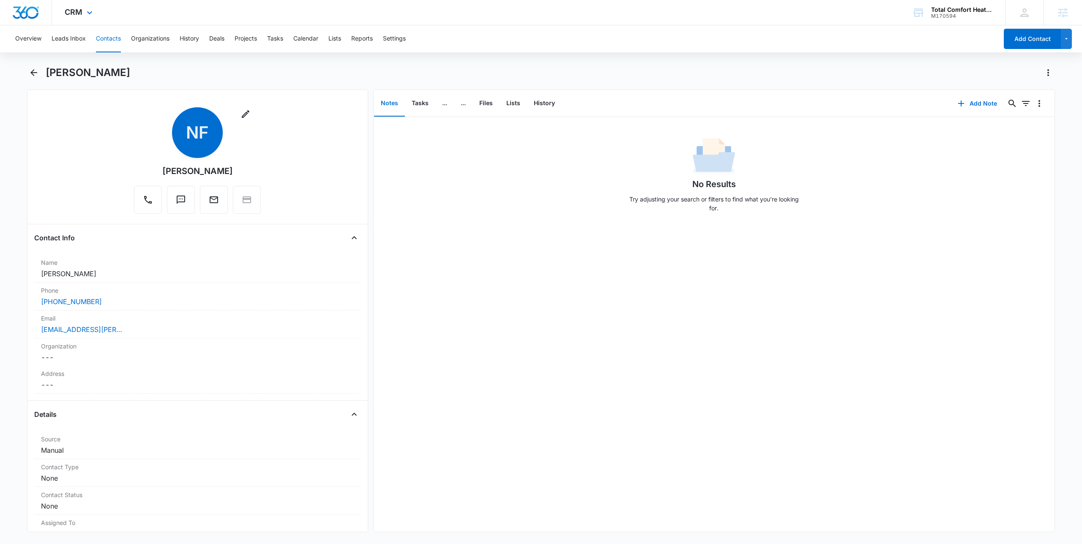
scroll to position [0, 0]
click at [74, 9] on span "CRM" at bounding box center [74, 12] width 18 height 9
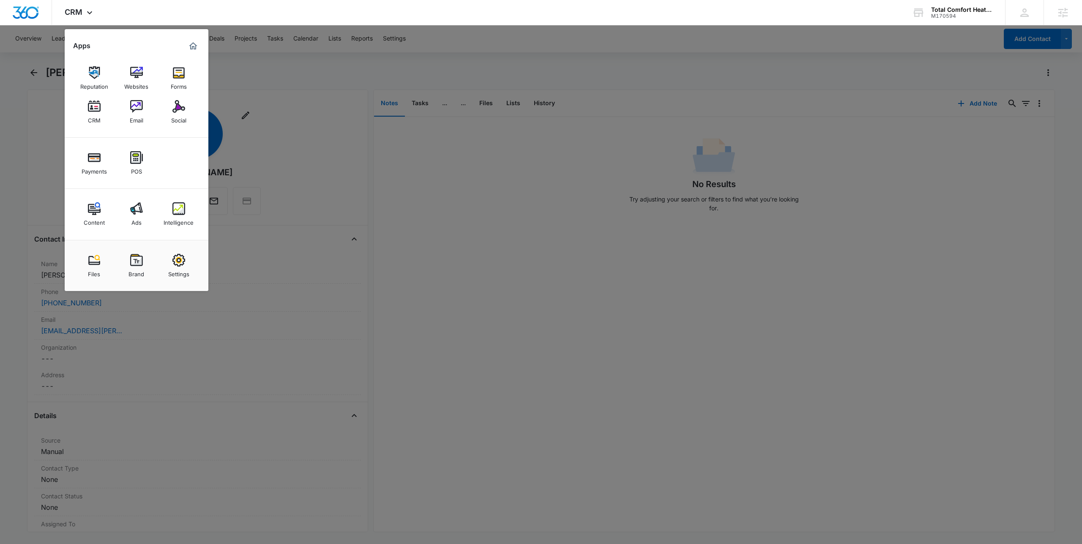
drag, startPoint x: 306, startPoint y: 81, endPoint x: 350, endPoint y: 63, distance: 47.6
click at [306, 81] on div at bounding box center [541, 272] width 1082 height 544
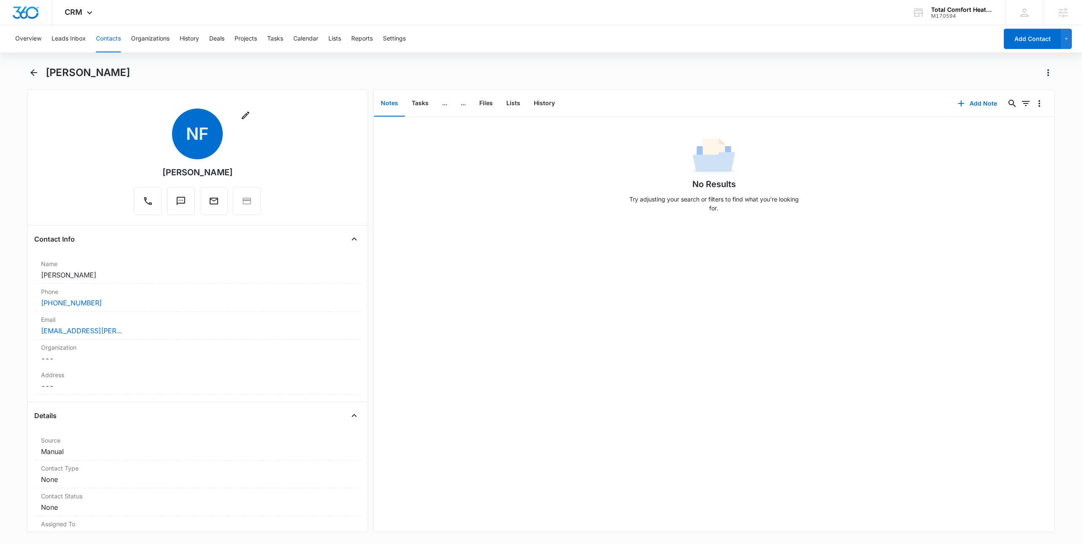
click at [344, 46] on div "Overview Leads Inbox Contacts Organizations History Deals Projects Tasks Calend…" at bounding box center [504, 38] width 988 height 27
click at [340, 38] on button "Lists" at bounding box center [334, 38] width 13 height 27
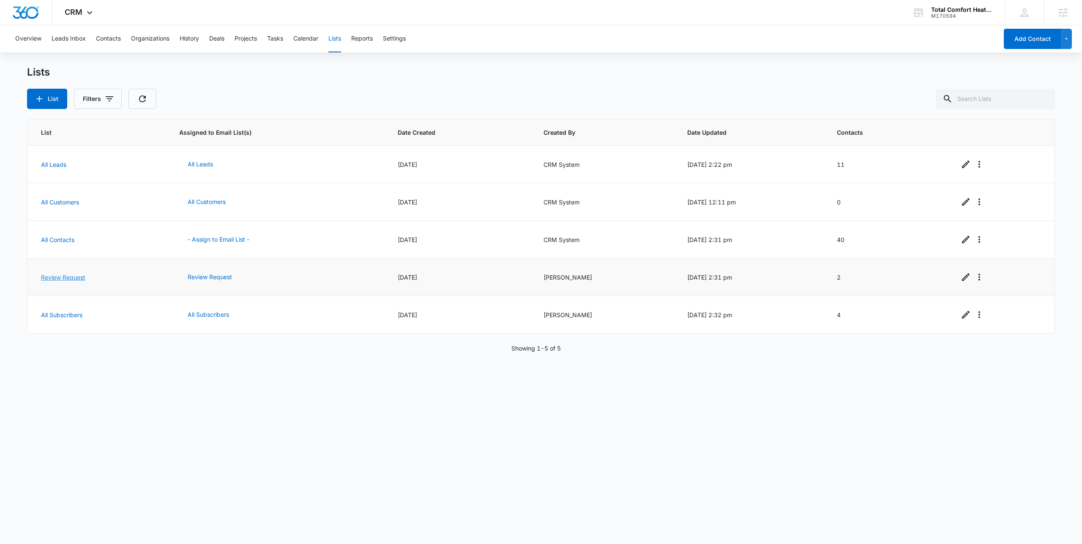
click at [80, 277] on link "Review Request" at bounding box center [63, 277] width 44 height 7
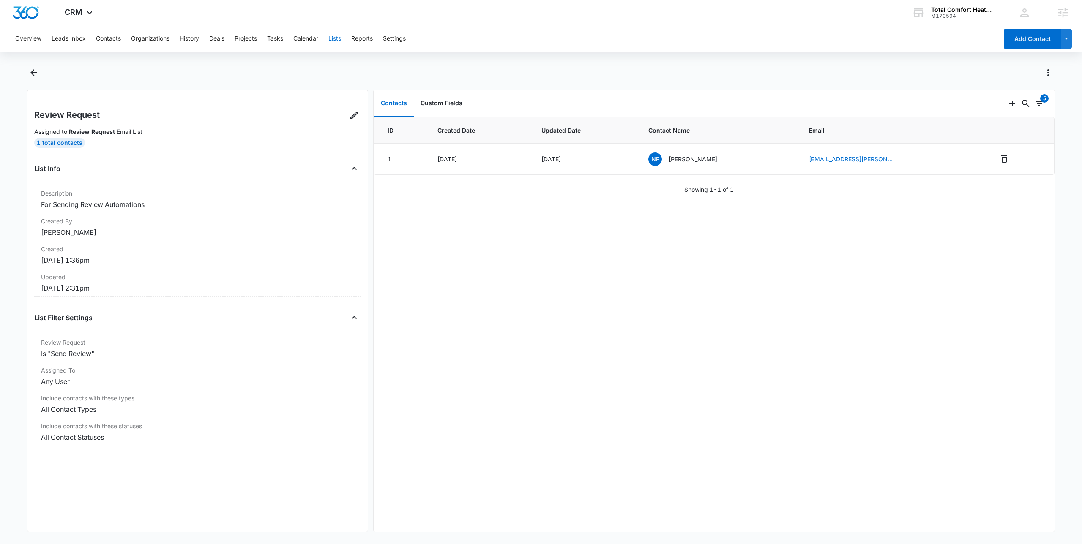
click at [94, 69] on div at bounding box center [551, 73] width 1010 height 14
click at [338, 39] on button "Lists" at bounding box center [334, 38] width 13 height 27
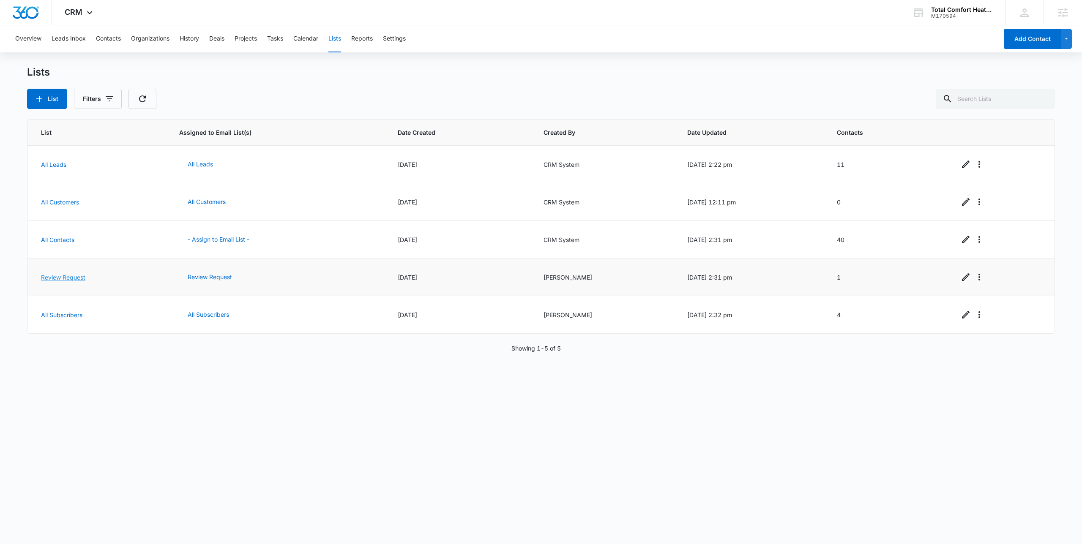
click at [67, 278] on link "Review Request" at bounding box center [63, 277] width 44 height 7
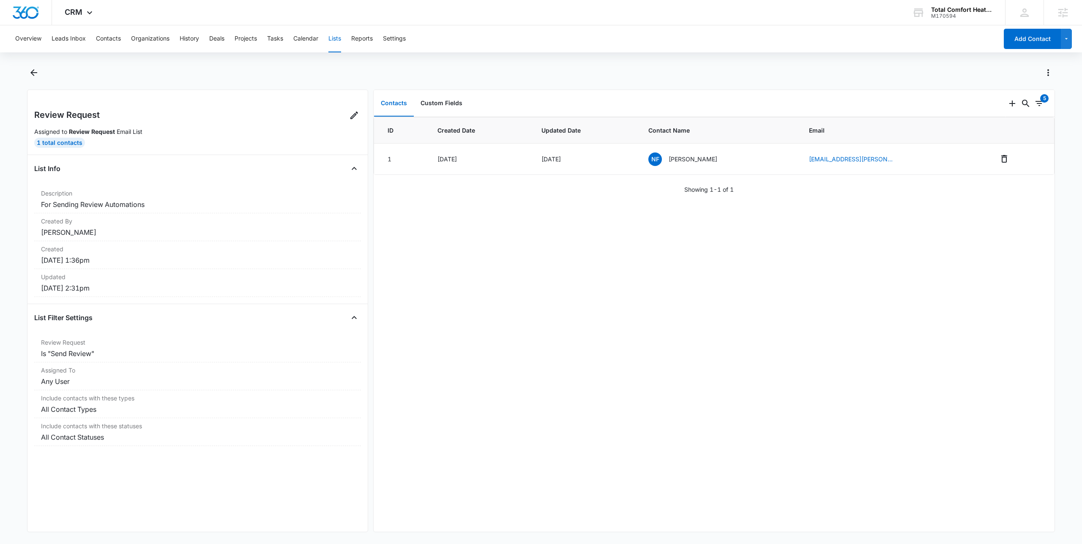
click at [951, 281] on div "ID Created Date Updated Date Contact Name Email 1 Aug 13, 2025 Aug 20, 2025 NF …" at bounding box center [714, 324] width 681 height 415
click at [964, 269] on div "ID Created Date Updated Date Contact Name Email 1 Aug 13, 2025 Aug 20, 2025 NF …" at bounding box center [714, 324] width 681 height 415
click at [836, 253] on div "ID Created Date Updated Date Contact Name Email 1 Aug 13, 2025 Aug 20, 2025 NF …" at bounding box center [714, 324] width 681 height 415
click at [726, 232] on div "ID Created Date Updated Date Contact Name Email 1 Aug 13, 2025 Aug 20, 2025 NF …" at bounding box center [714, 324] width 681 height 415
click at [716, 234] on div "ID Created Date Updated Date Contact Name Email 1 Aug 13, 2025 Aug 20, 2025 NF …" at bounding box center [714, 324] width 681 height 415
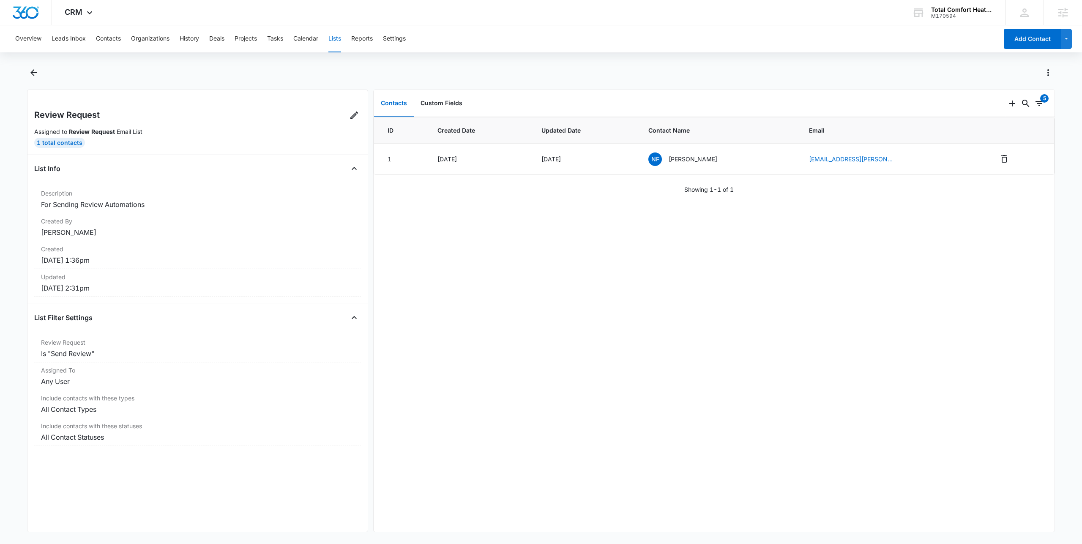
click at [476, 52] on div "Overview Leads Inbox Contacts Organizations History Deals Projects Tasks Calend…" at bounding box center [541, 283] width 1082 height 517
click at [476, 52] on div "Overview Leads Inbox Contacts Organizations History Deals Projects Tasks Calend…" at bounding box center [504, 38] width 988 height 27
click at [320, 70] on div at bounding box center [551, 73] width 1010 height 14
click at [68, 15] on span "CRM" at bounding box center [74, 12] width 18 height 9
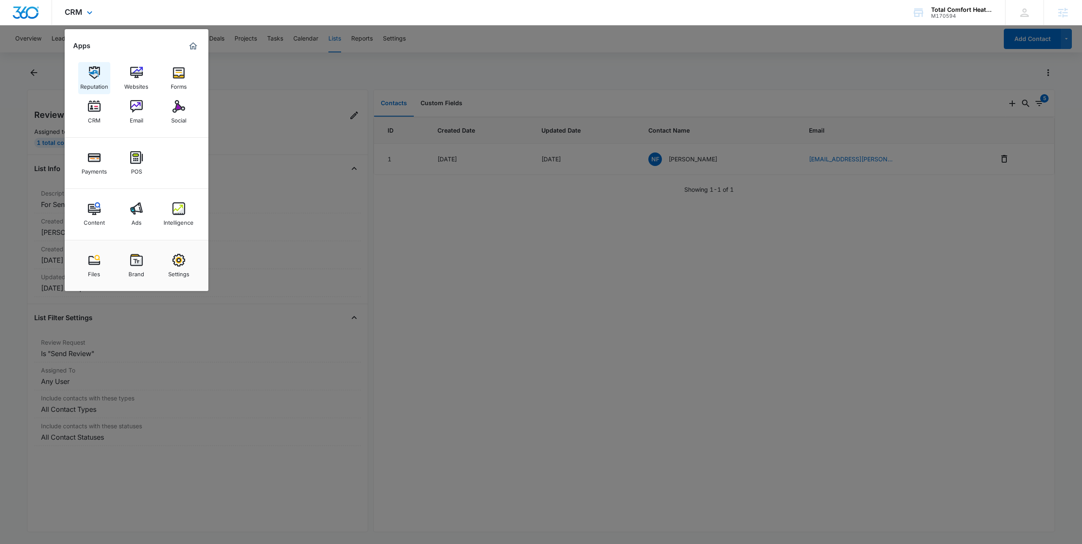
click at [96, 76] on img at bounding box center [94, 72] width 13 height 13
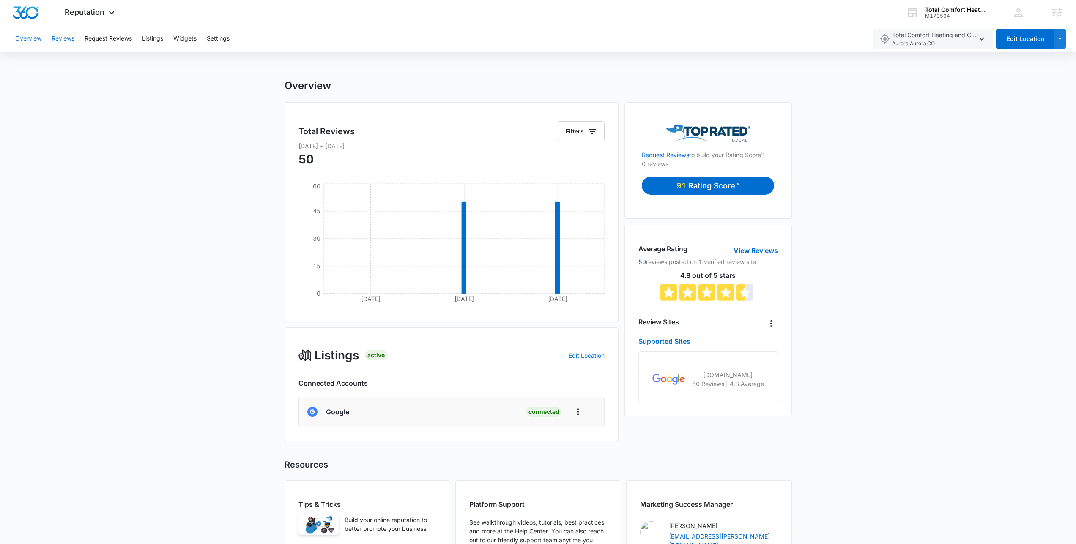
click at [59, 41] on button "Reviews" at bounding box center [63, 38] width 23 height 27
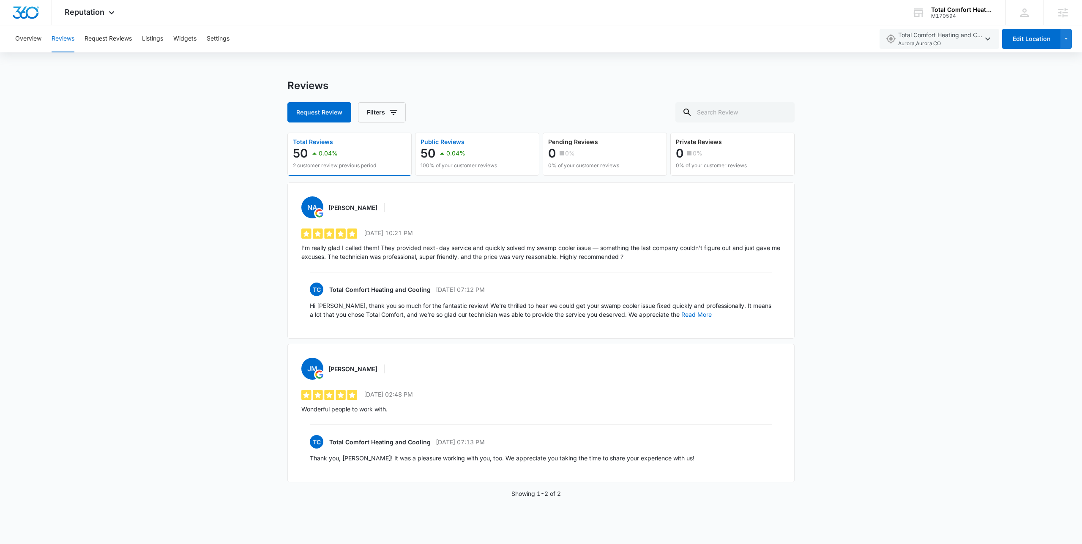
click at [523, 149] on button "Public Reviews 50 0.04% 100% of your customer reviews" at bounding box center [477, 154] width 124 height 43
click at [323, 148] on div "0.04%" at bounding box center [323, 153] width 28 height 17
click at [391, 117] on icon "button" at bounding box center [394, 112] width 10 height 10
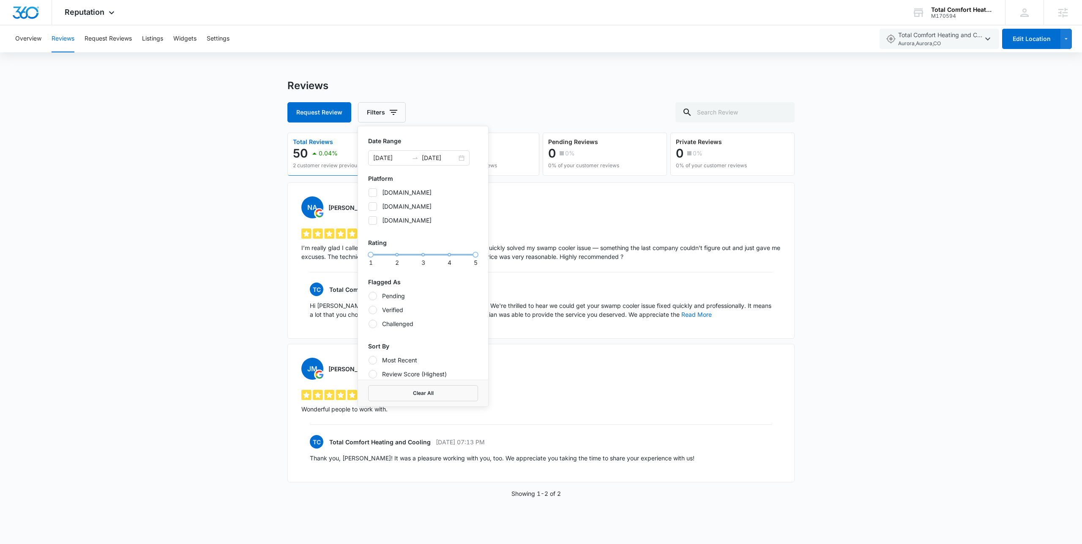
click at [482, 91] on div "Reviews" at bounding box center [540, 85] width 507 height 13
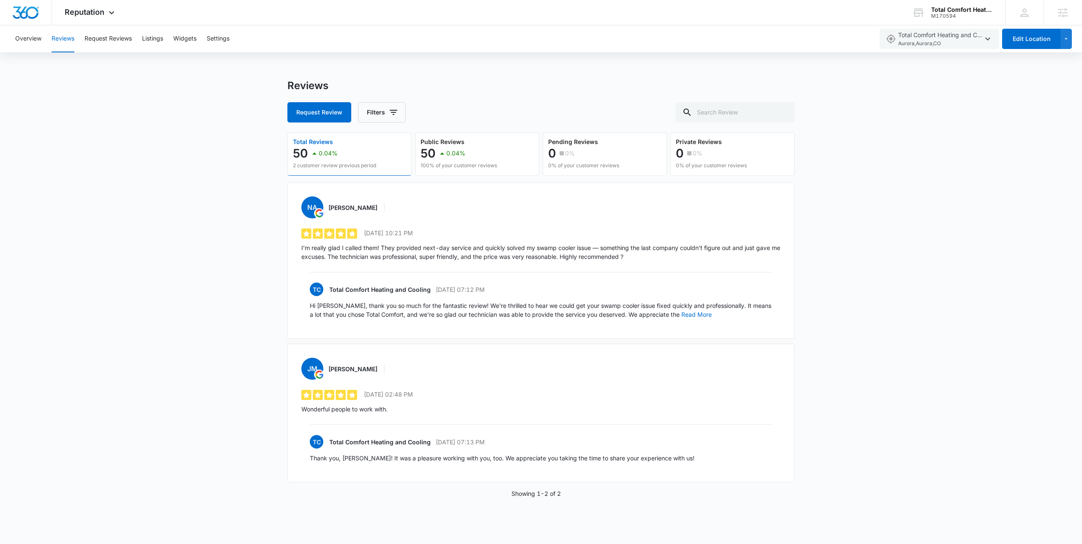
click at [495, 245] on p "I’m really glad I called them! They provided next-day service and quickly solve…" at bounding box center [540, 253] width 479 height 18
click at [221, 196] on div "Reviews Request Review Filters Total Reviews 50 0.04% 2 customer review previou…" at bounding box center [541, 298] width 1082 height 439
click at [472, 66] on div "Overview Reviews Request Reviews Listings Widgets Settings Total Comfort Heatin…" at bounding box center [541, 271] width 1082 height 493
click at [263, 239] on div "Reviews Request Review Filters Total Reviews 50 0.04% 2 customer review previou…" at bounding box center [541, 298] width 1082 height 439
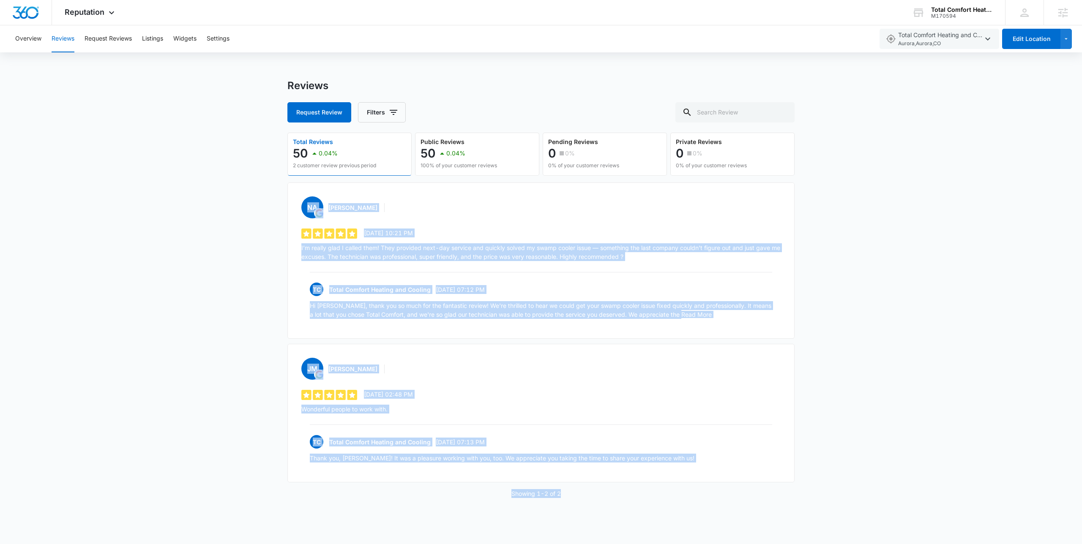
drag, startPoint x: 241, startPoint y: 182, endPoint x: 767, endPoint y: 522, distance: 626.4
click at [766, 524] on body "Reputation Apps Reputation Websites Forms CRM Email Social Payments POS Content…" at bounding box center [541, 272] width 1082 height 544
click at [758, 513] on div "Reviews Request Review Filters Total Reviews 50 0.04% 2 customer review previou…" at bounding box center [540, 298] width 507 height 439
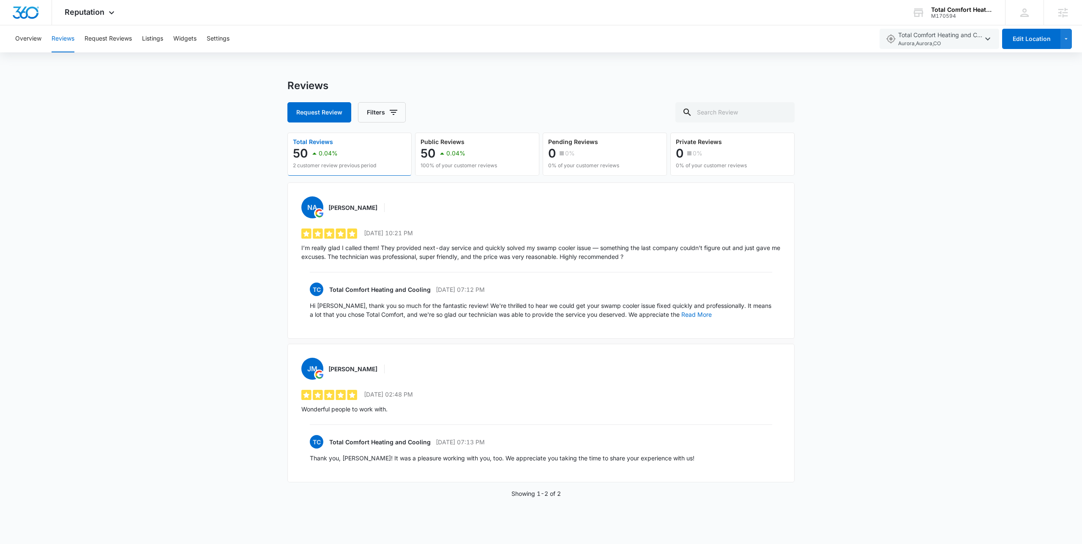
click at [332, 194] on div "NA Niso Aharonian 5 out of 5 7/27/2025 10:21 PM I’m really glad I called them! …" at bounding box center [540, 261] width 507 height 156
click at [217, 226] on div "Reviews Request Review Filters Total Reviews 50 0.04% 2 customer review previou…" at bounding box center [541, 298] width 1082 height 439
click at [681, 316] on button "Read More" at bounding box center [696, 315] width 30 height 6
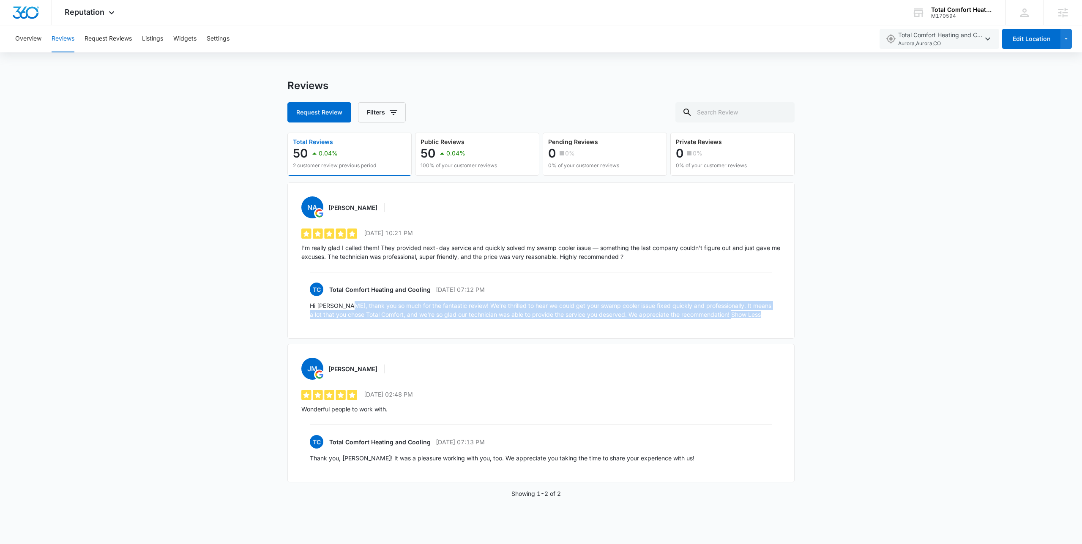
drag, startPoint x: 347, startPoint y: 302, endPoint x: 830, endPoint y: 327, distance: 483.9
click at [830, 327] on div "Reviews Request Review Filters Total Reviews 50 0.04% 2 customer review previou…" at bounding box center [541, 298] width 1082 height 439
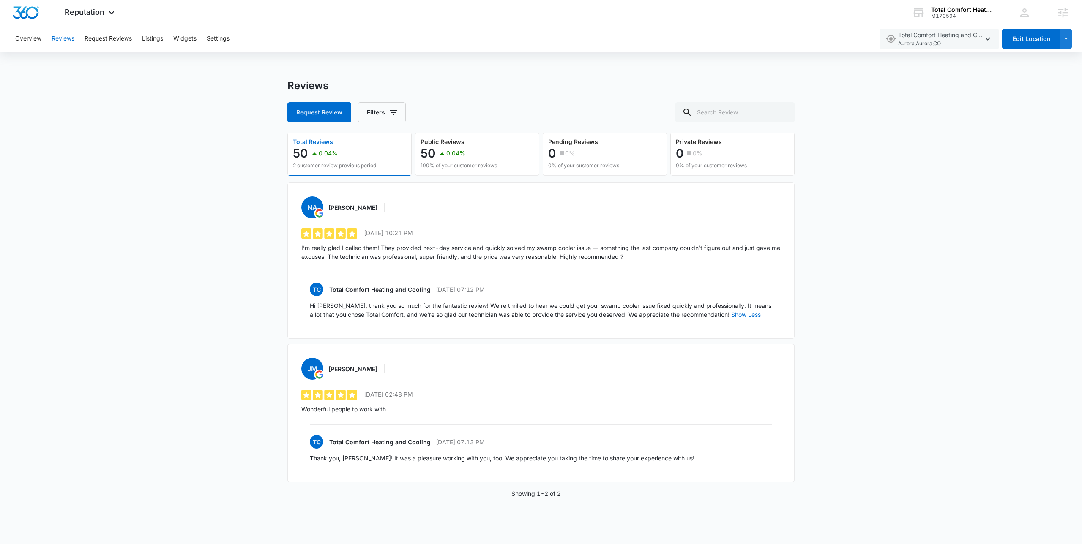
drag, startPoint x: 830, startPoint y: 327, endPoint x: 801, endPoint y: 332, distance: 29.2
click at [830, 327] on div "Reviews Request Review Filters Total Reviews 50 0.04% 2 customer review previou…" at bounding box center [541, 298] width 1082 height 439
click at [94, 251] on div "Reviews Request Review Filters Total Reviews 50 0.04% 2 customer review previou…" at bounding box center [541, 298] width 1082 height 439
click at [939, 7] on div "Total Comfort Heating and Cooling" at bounding box center [962, 9] width 62 height 7
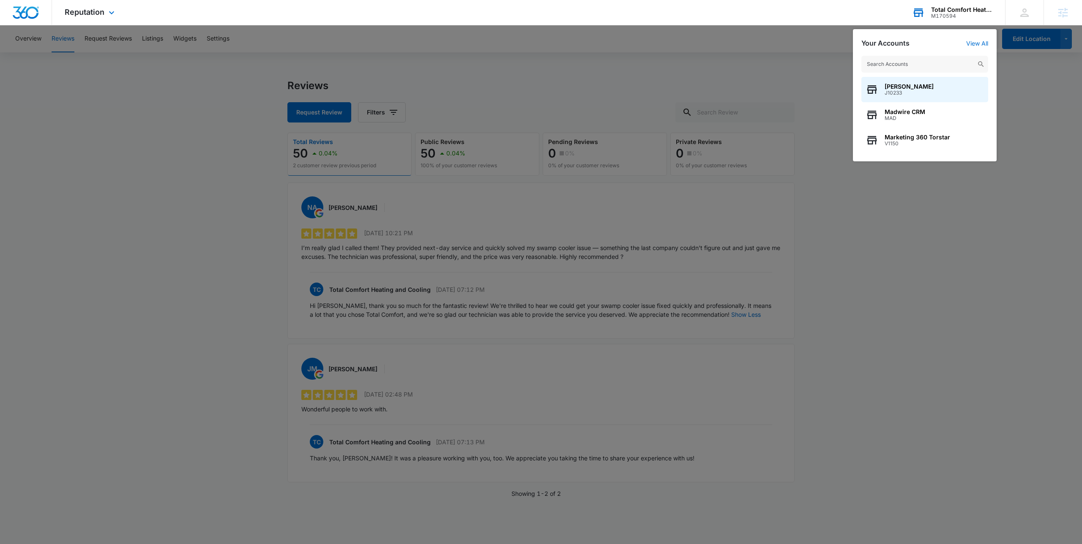
click at [881, 61] on input "text" at bounding box center [925, 64] width 127 height 17
type input "Power pro"
click at [910, 141] on span "M333722" at bounding box center [912, 144] width 55 height 6
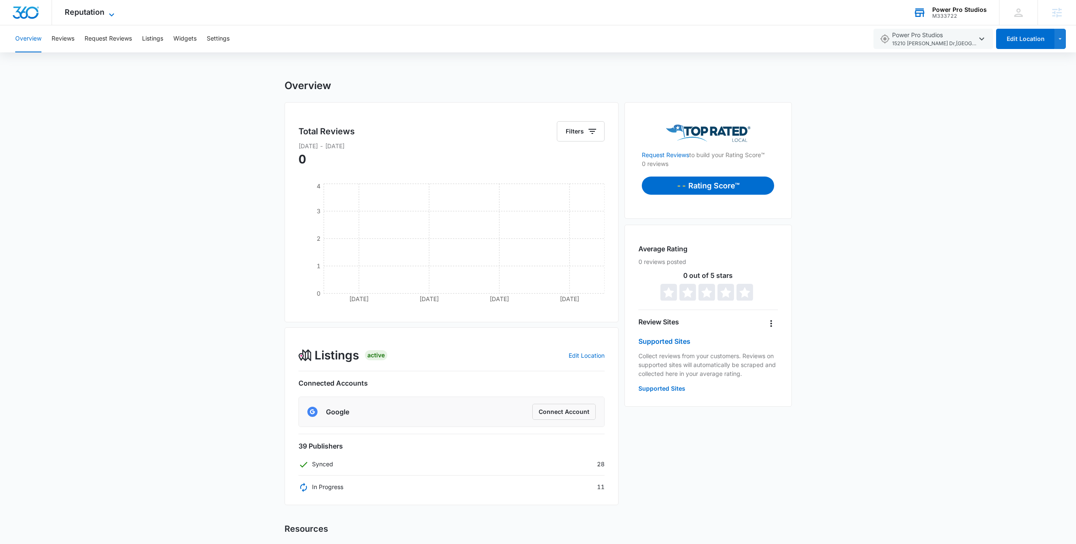
click at [87, 12] on span "Reputation" at bounding box center [85, 12] width 40 height 9
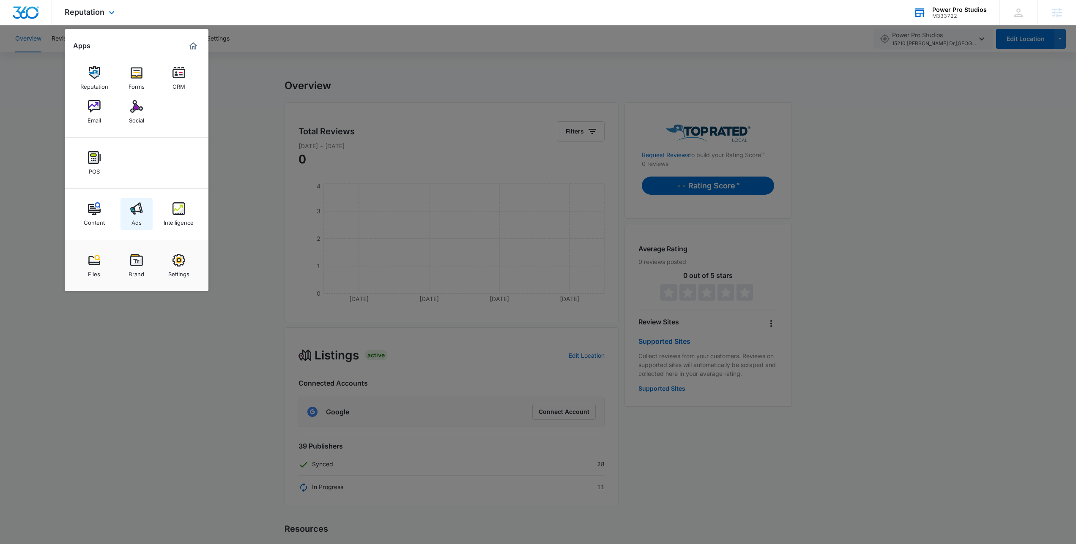
click at [137, 217] on div "Ads" at bounding box center [136, 220] width 10 height 11
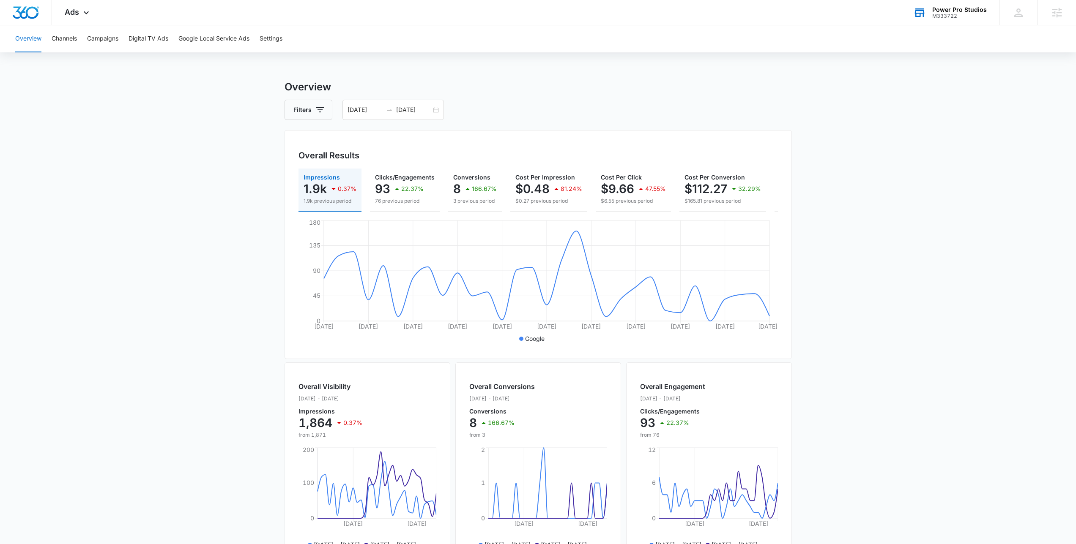
drag, startPoint x: 99, startPoint y: 197, endPoint x: 104, endPoint y: 196, distance: 5.1
click at [102, 196] on main "Overview Filters 08/19/2025 09/18/2025 Overall Results Impressions 1.9k 0.37% 1…" at bounding box center [538, 382] width 1076 height 607
click at [206, 38] on button "Google Local Service Ads" at bounding box center [213, 38] width 71 height 27
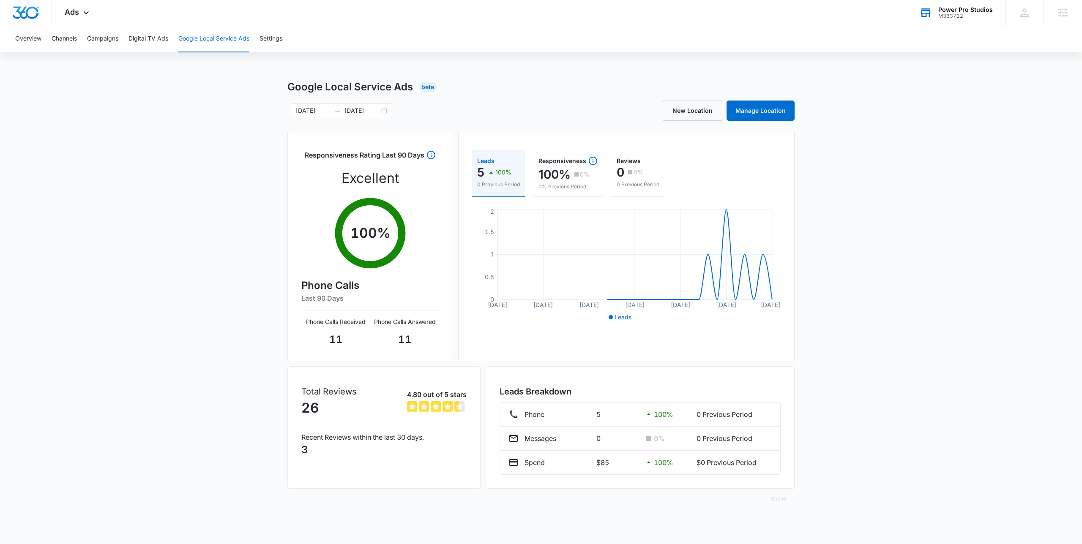
click at [496, 75] on div "Overview Channels Campaigns Digital TV Ads Google Local Service Ads Settings Go…" at bounding box center [541, 272] width 1082 height 494
click at [248, 76] on div "Overview Channels Campaigns Digital TV Ads Google Local Service Ads Settings Go…" at bounding box center [541, 272] width 1082 height 494
click at [38, 39] on button "Overview" at bounding box center [28, 38] width 26 height 27
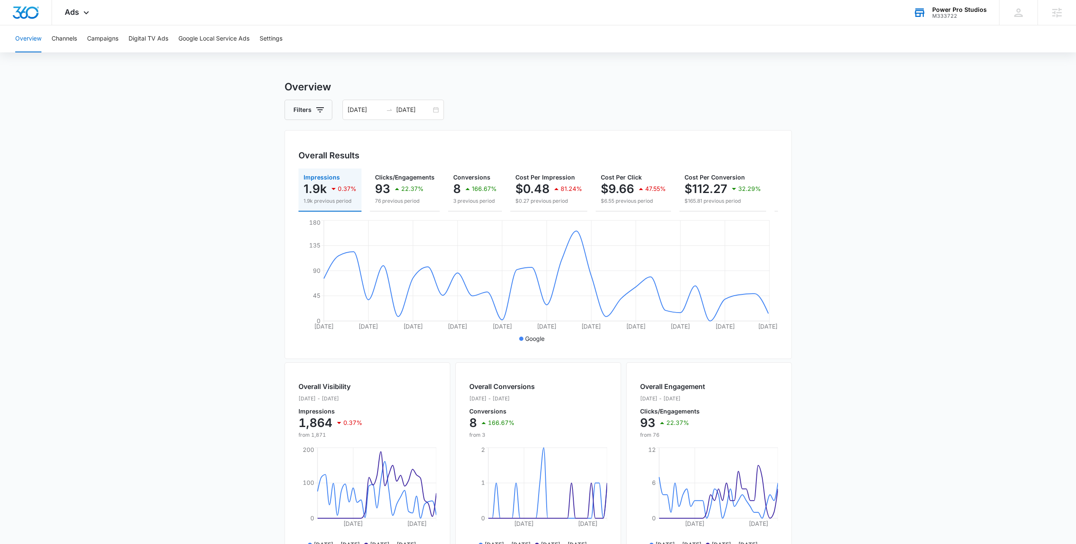
scroll to position [0, 87]
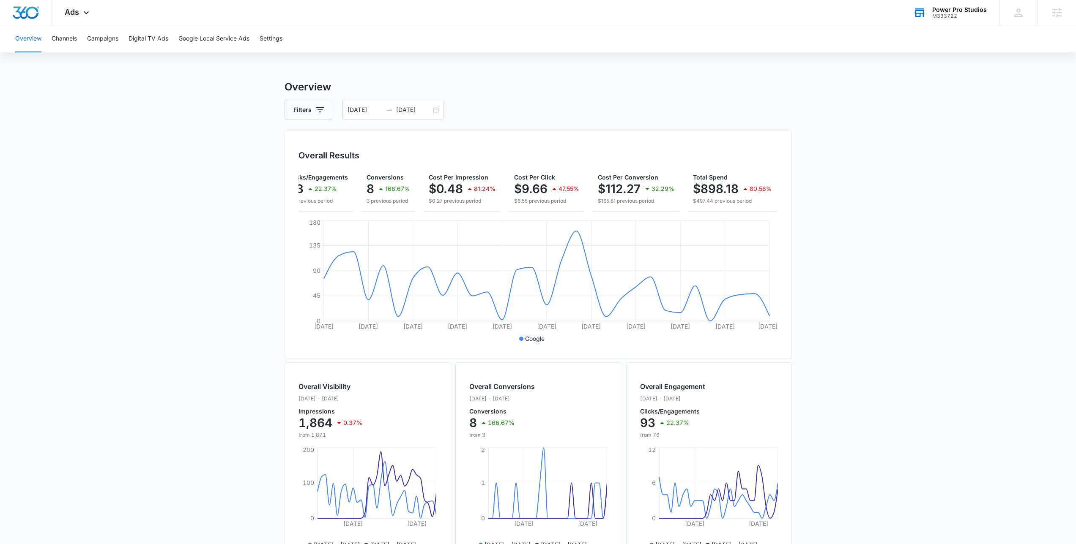
click at [634, 156] on div "Overall Results" at bounding box center [537, 155] width 479 height 13
click at [629, 157] on div "Overall Results" at bounding box center [537, 155] width 479 height 13
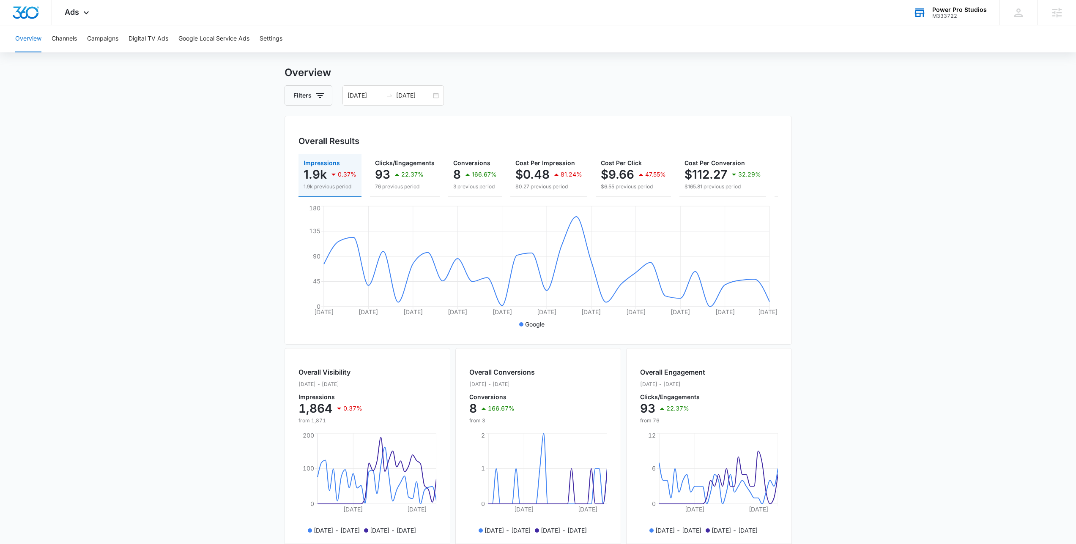
scroll to position [0, 0]
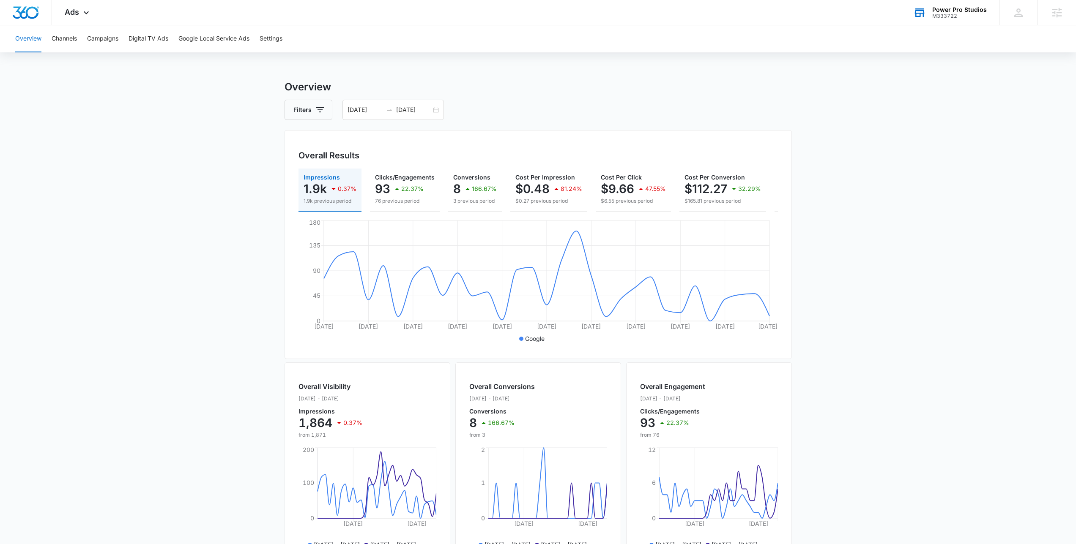
click at [228, 201] on main "Overview Filters 08/19/2025 09/18/2025 Overall Results Impressions 1.9k 0.37% 1…" at bounding box center [538, 382] width 1076 height 607
click at [276, 117] on main "Overview Filters 08/19/2025 09/18/2025 Overall Results Impressions 1.9k 0.37% 1…" at bounding box center [538, 382] width 1076 height 607
click at [895, 189] on main "Overview Filters 08/19/2025 09/18/2025 Overall Results Impressions 1.9k 0.37% 1…" at bounding box center [538, 382] width 1076 height 607
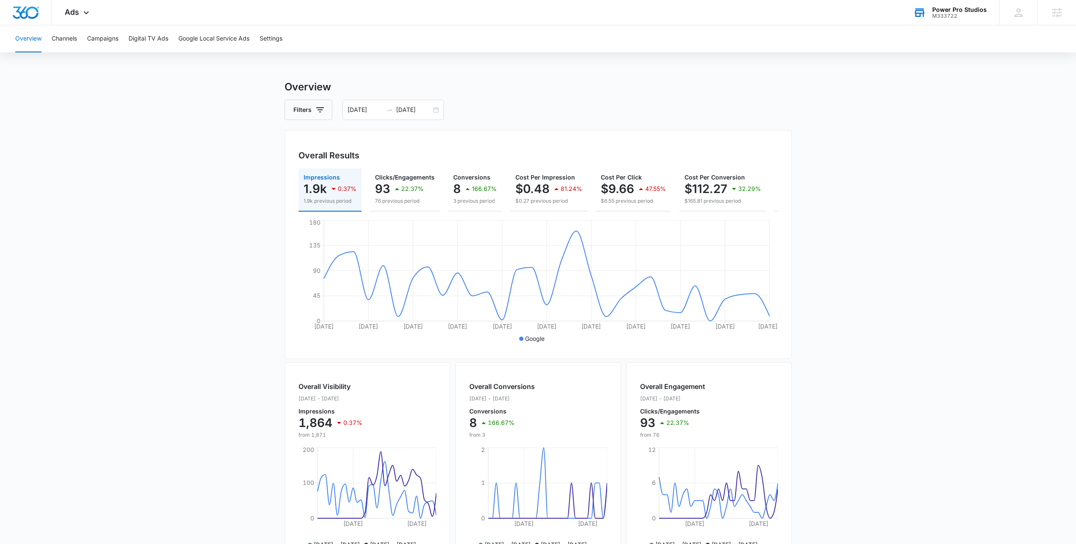
click at [957, 189] on main "Overview Filters 08/19/2025 09/18/2025 Overall Results Impressions 1.9k 0.37% 1…" at bounding box center [538, 382] width 1076 height 607
click at [80, 16] on div "Ads Apps Reputation Forms CRM Email Social POS Content Ads Intelligence Files B…" at bounding box center [78, 12] width 52 height 25
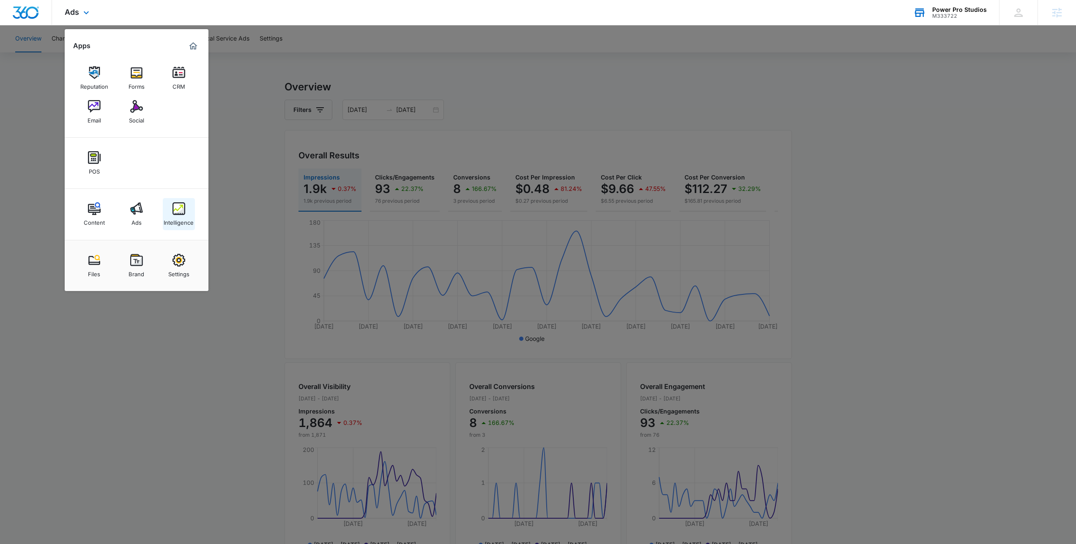
click at [191, 215] on div "Intelligence" at bounding box center [179, 220] width 30 height 11
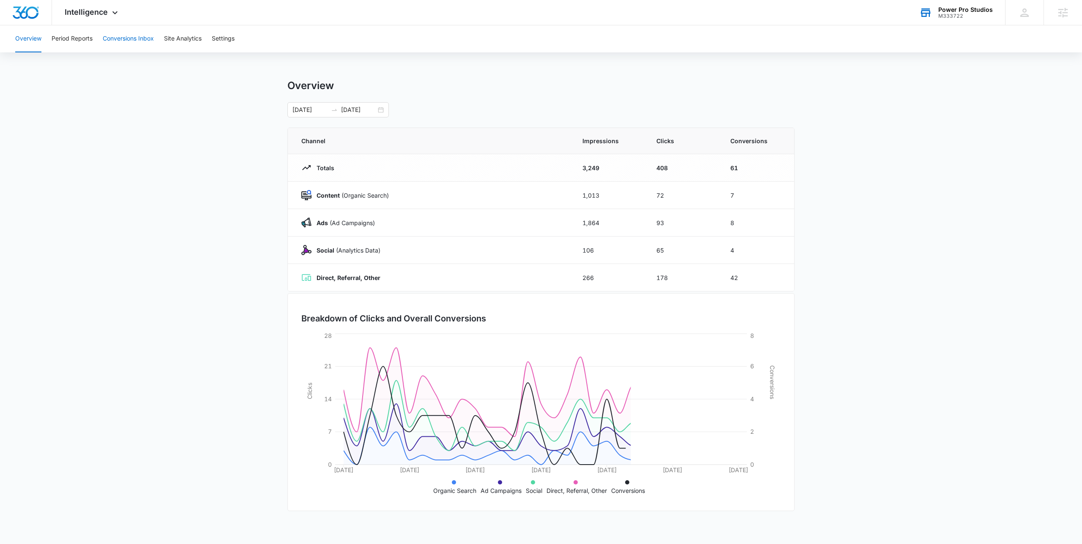
click at [138, 39] on button "Conversions Inbox" at bounding box center [128, 38] width 51 height 27
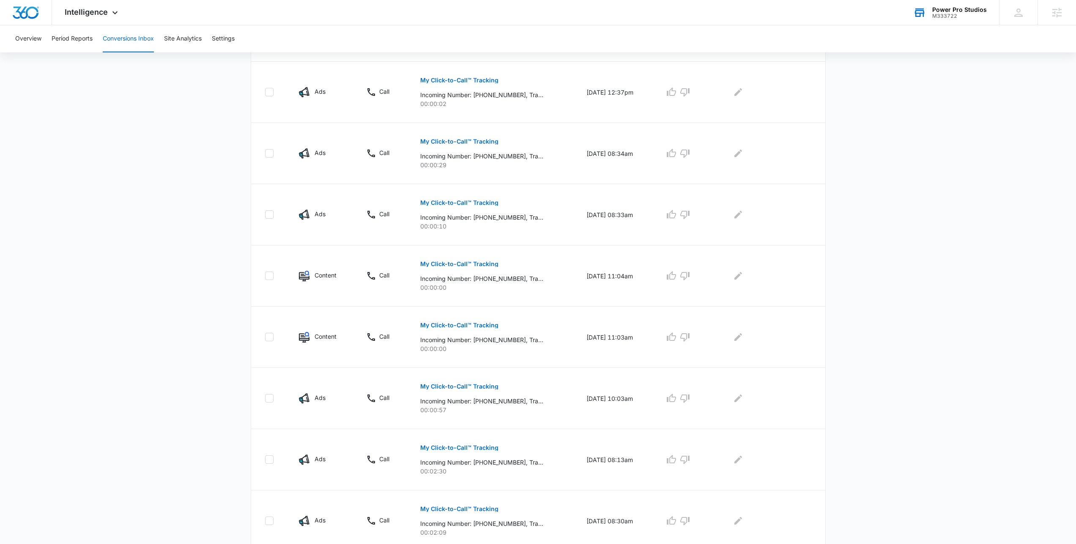
scroll to position [205, 0]
click at [111, 247] on main "Filters 09/15/2025 10/15/2025 New Conversion Total Conversions: 21 Ads Content …" at bounding box center [538, 277] width 1076 height 845
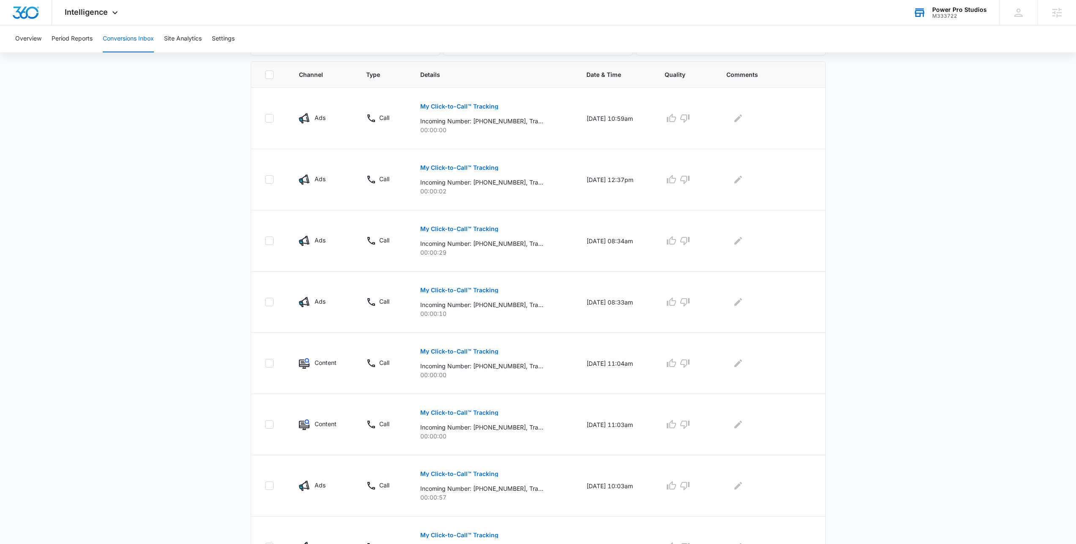
scroll to position [0, 0]
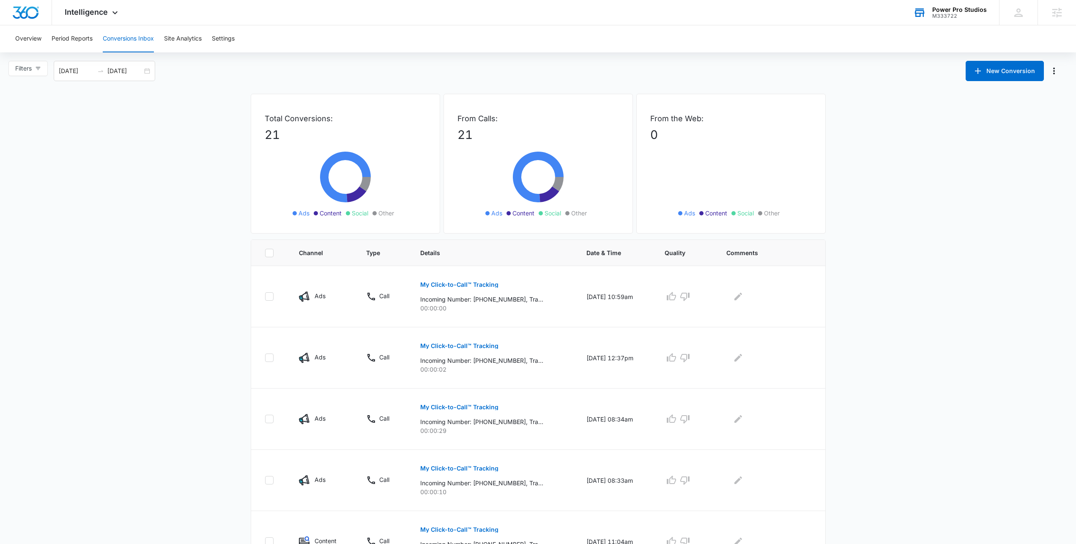
click at [157, 107] on main "Filters 09/15/2025 10/15/2025 New Conversion Total Conversions: 21 Ads Content …" at bounding box center [538, 483] width 1076 height 845
click at [91, 4] on div "Intelligence Apps Reputation Forms CRM Email Social POS Content Ads Intelligenc…" at bounding box center [92, 12] width 81 height 25
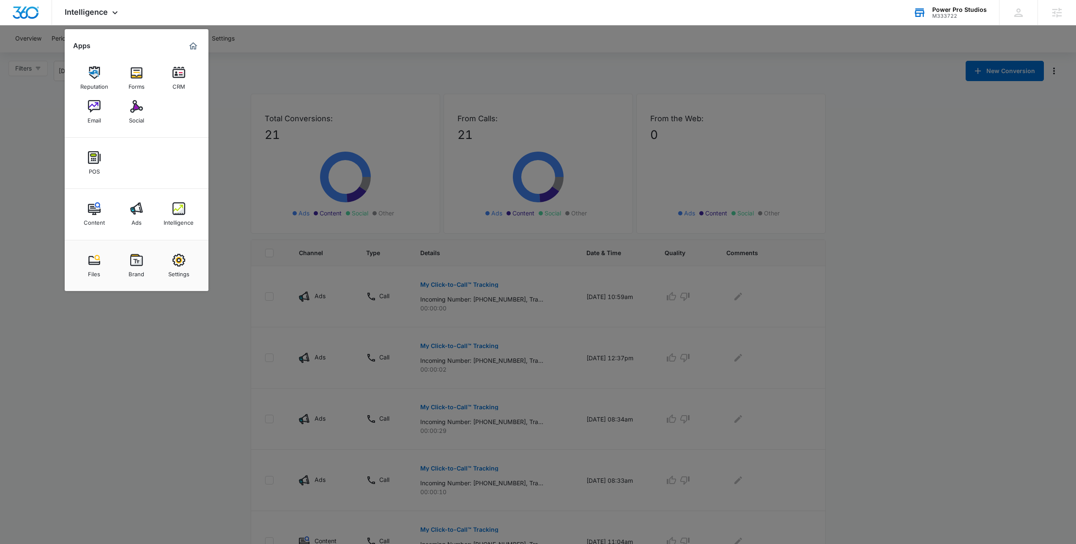
click at [293, 90] on div at bounding box center [538, 272] width 1076 height 544
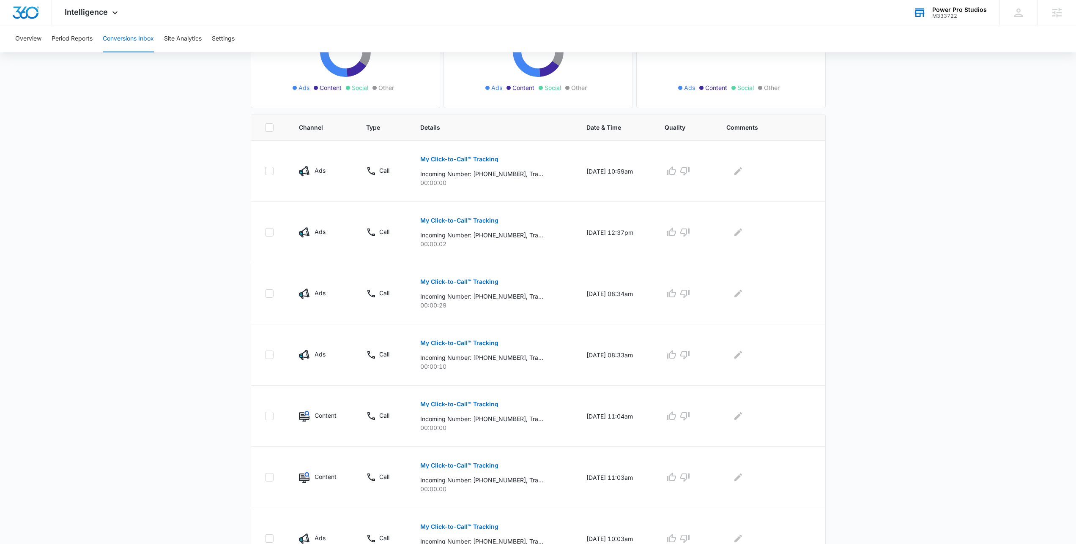
scroll to position [145, 0]
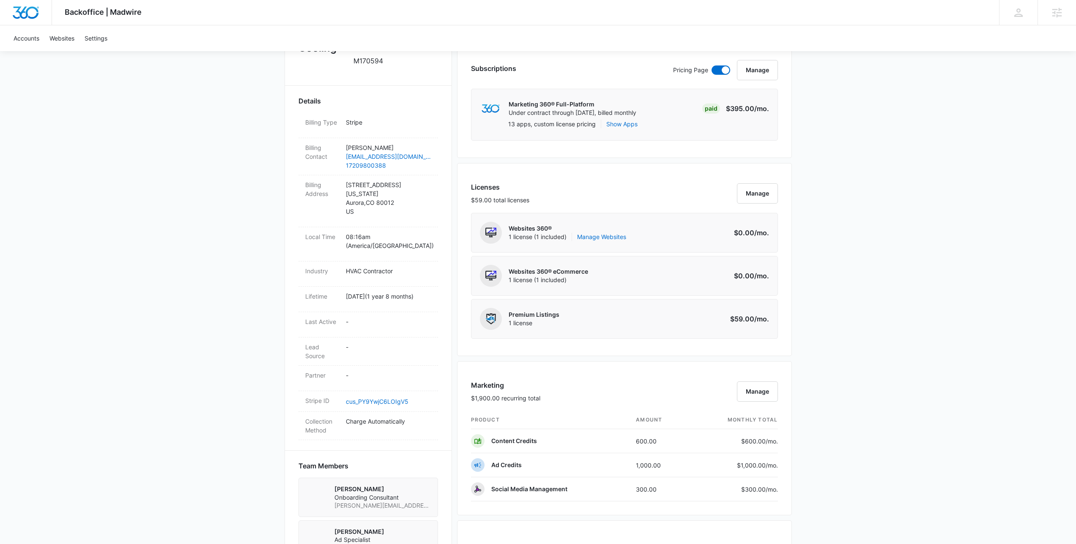
scroll to position [347, 0]
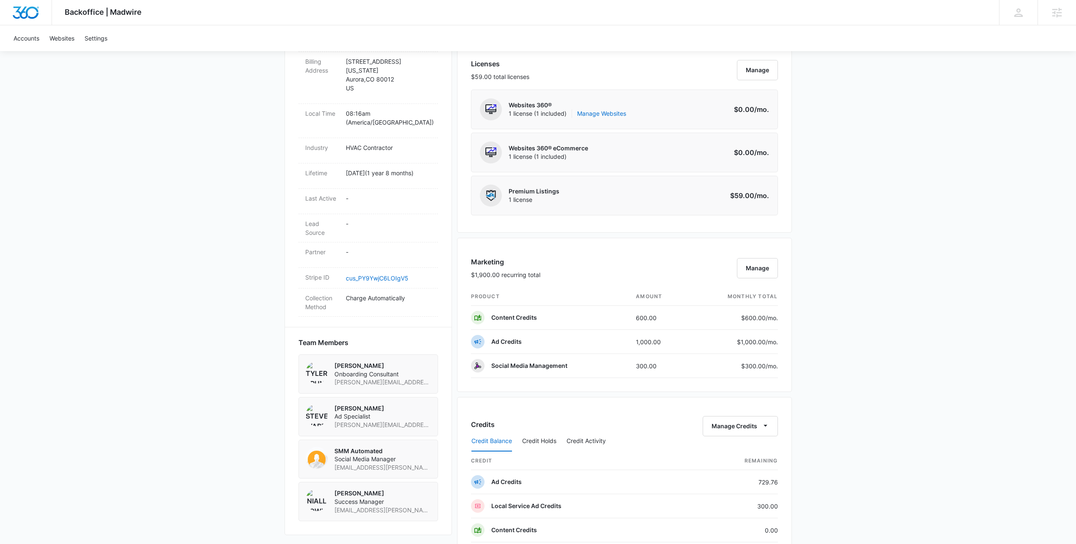
click at [682, 367] on td "300.00" at bounding box center [659, 366] width 61 height 24
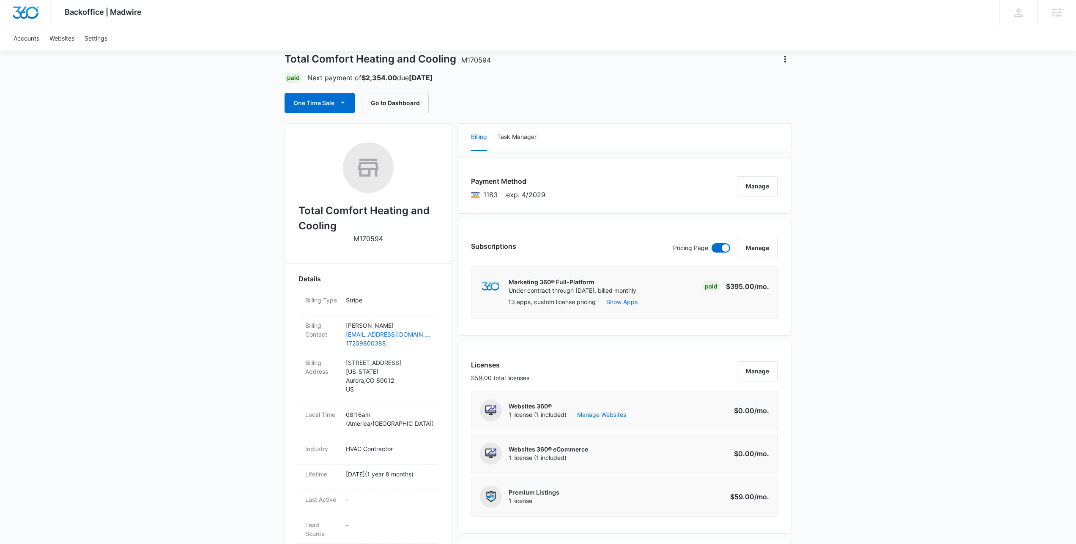
scroll to position [0, 0]
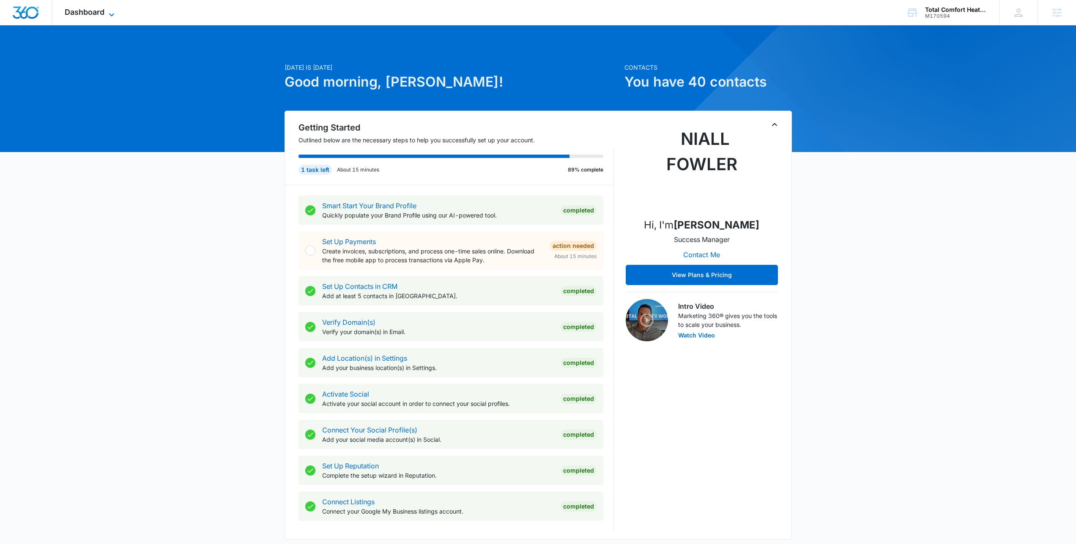
click at [100, 13] on span "Dashboard" at bounding box center [85, 12] width 40 height 9
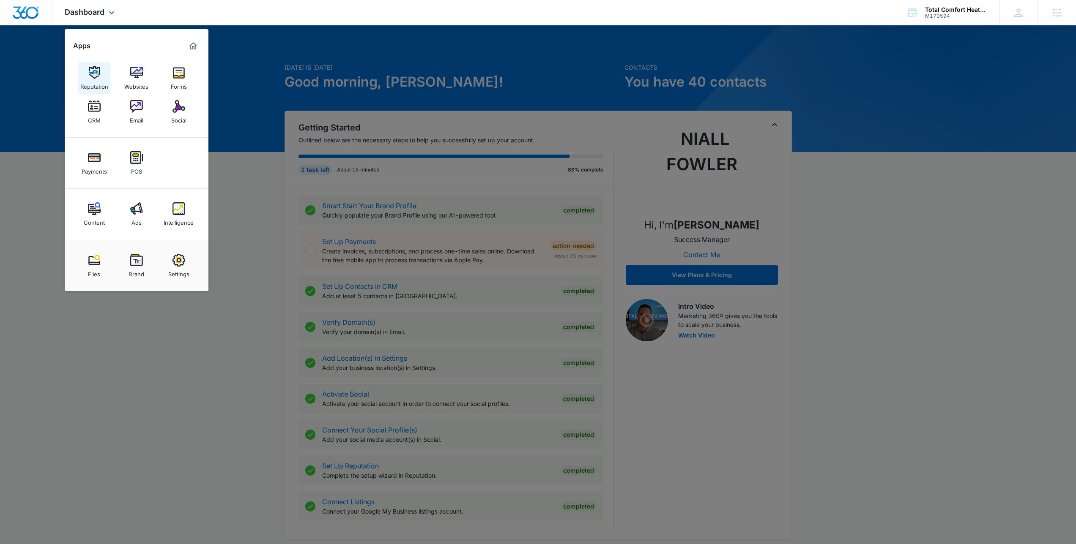
click at [93, 70] on img at bounding box center [94, 72] width 13 height 13
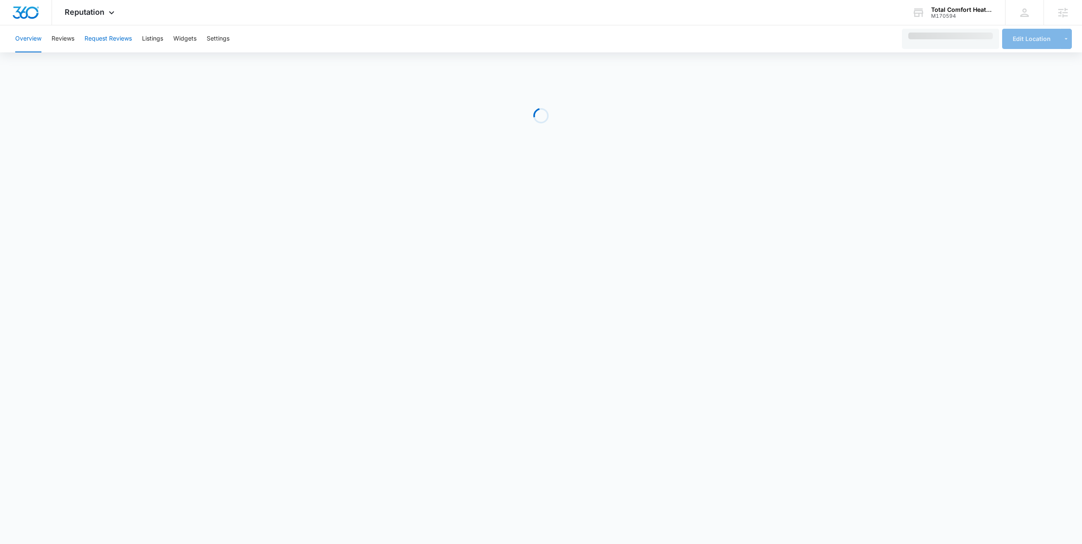
click at [109, 43] on button "Request Reviews" at bounding box center [108, 38] width 47 height 27
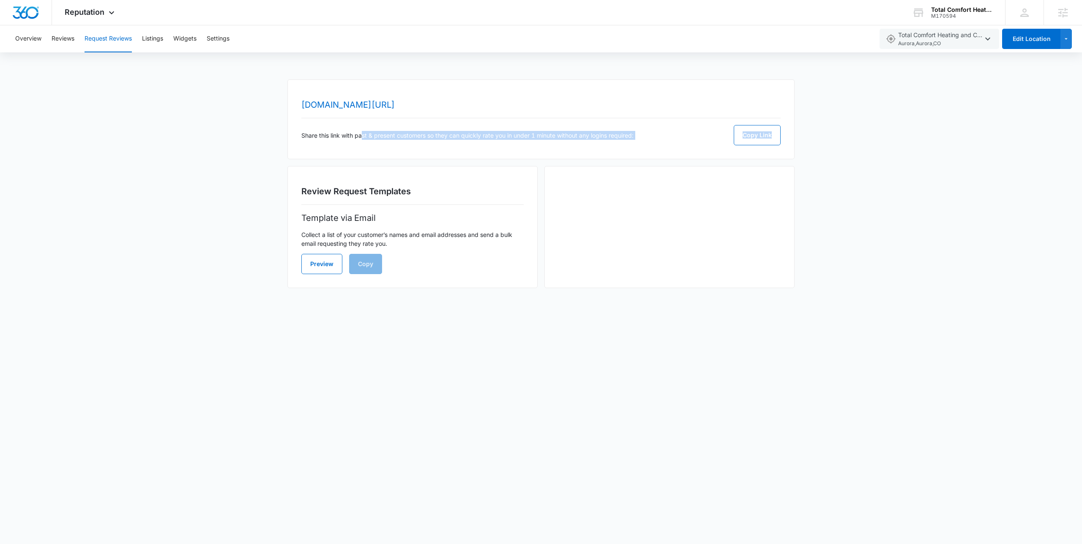
drag, startPoint x: 362, startPoint y: 136, endPoint x: 642, endPoint y: 157, distance: 280.7
click at [642, 157] on div "[DOMAIN_NAME][URL] Share this link with past & present customers so they can qu…" at bounding box center [540, 119] width 507 height 80
click at [742, 130] on button "Copy Link" at bounding box center [757, 135] width 47 height 20
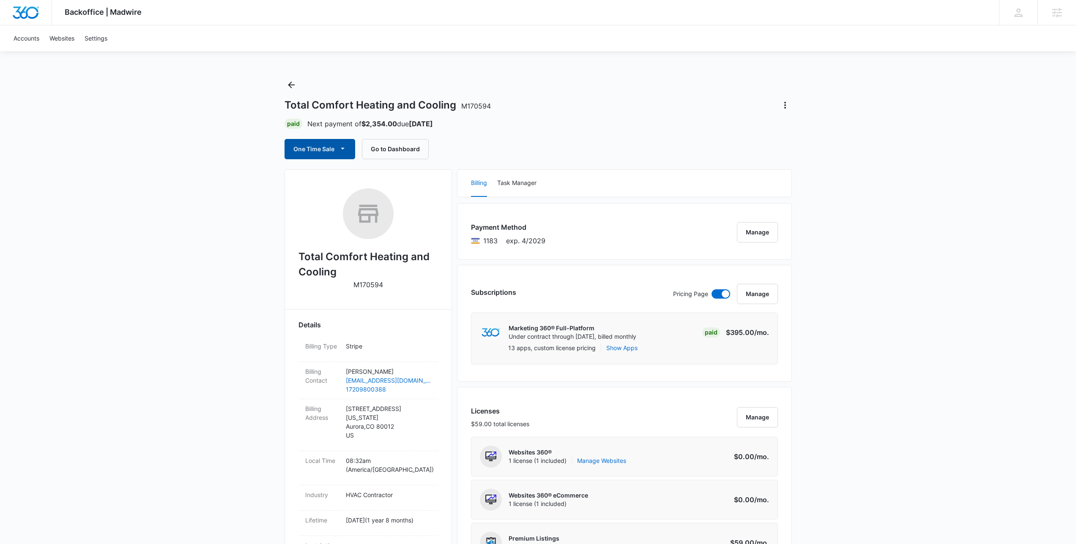
click at [326, 157] on button "One Time Sale" at bounding box center [320, 149] width 71 height 20
click at [361, 175] on div "Run One-Time Payment" at bounding box center [344, 177] width 98 height 9
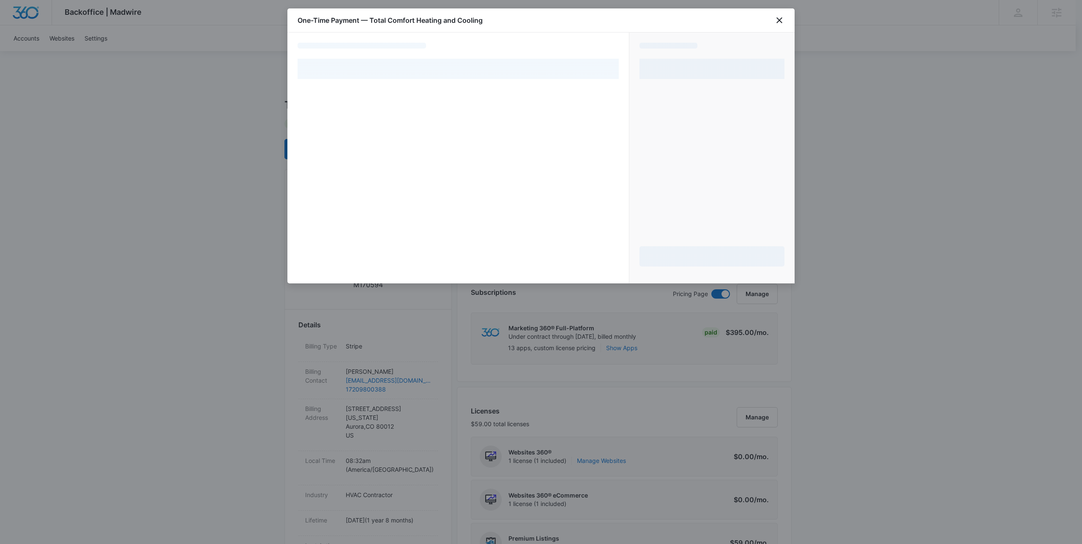
select select "pm_1Ros5sA4n8RTgNjUvorny08l"
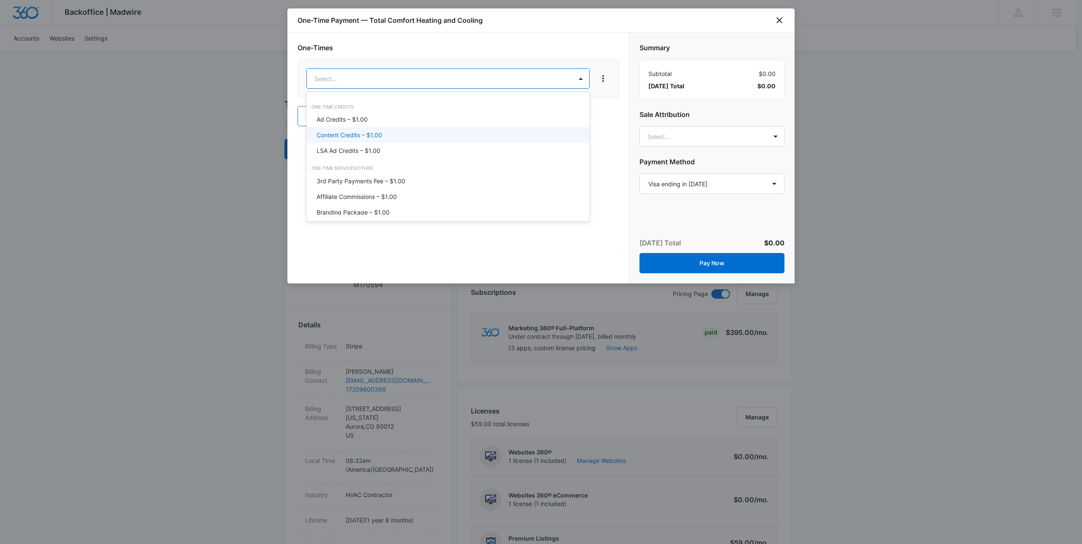
click at [389, 139] on div "Content Credits – $1.00" at bounding box center [447, 135] width 261 height 9
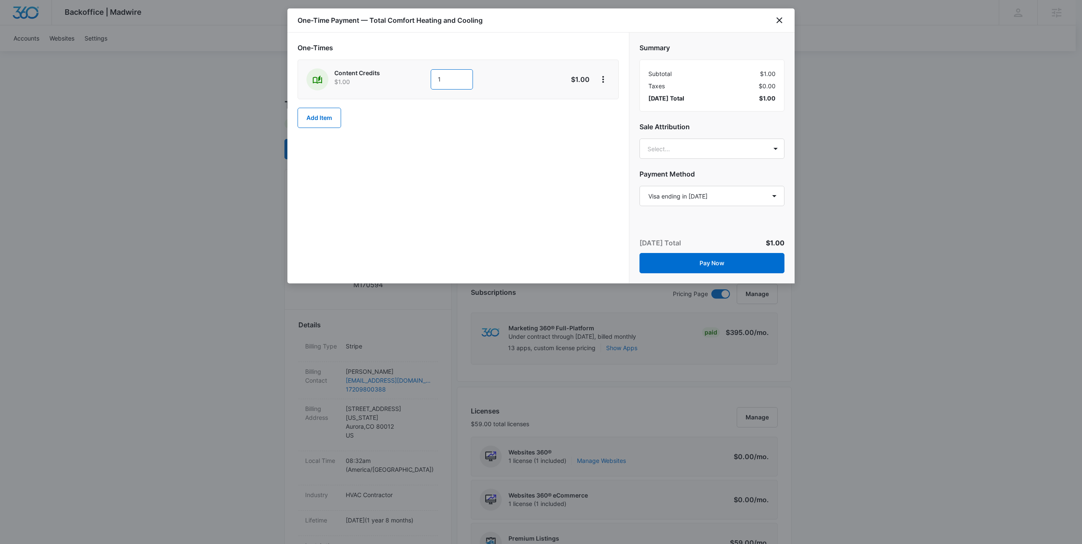
drag, startPoint x: 459, startPoint y: 80, endPoint x: 431, endPoint y: 83, distance: 28.0
click at [431, 83] on input "1" at bounding box center [452, 79] width 42 height 20
type input "200"
click at [588, 167] on div "One-Times Content Credits $1.00 200 $200.00 Add Item" at bounding box center [458, 158] width 342 height 251
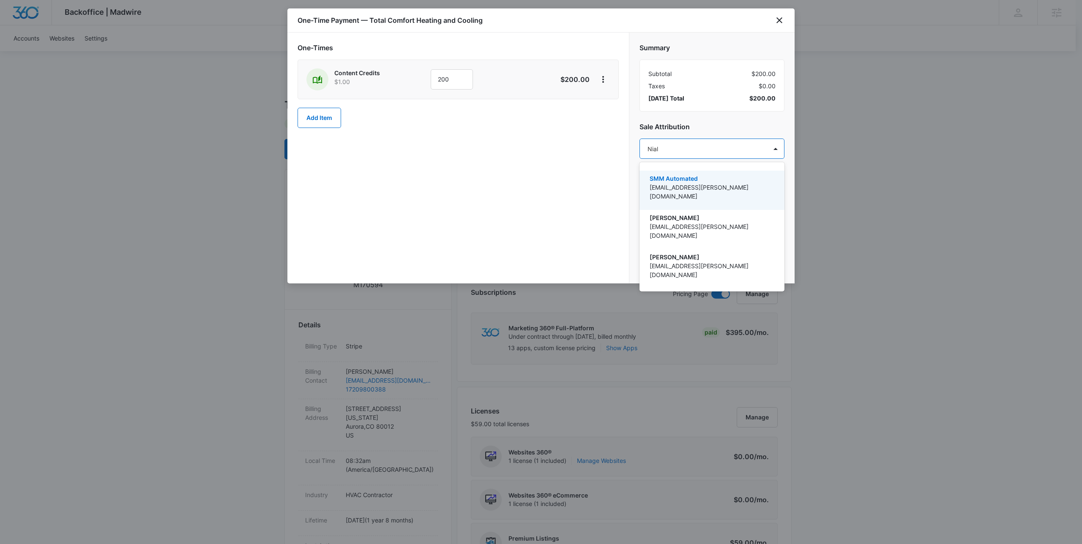
type input "Niall"
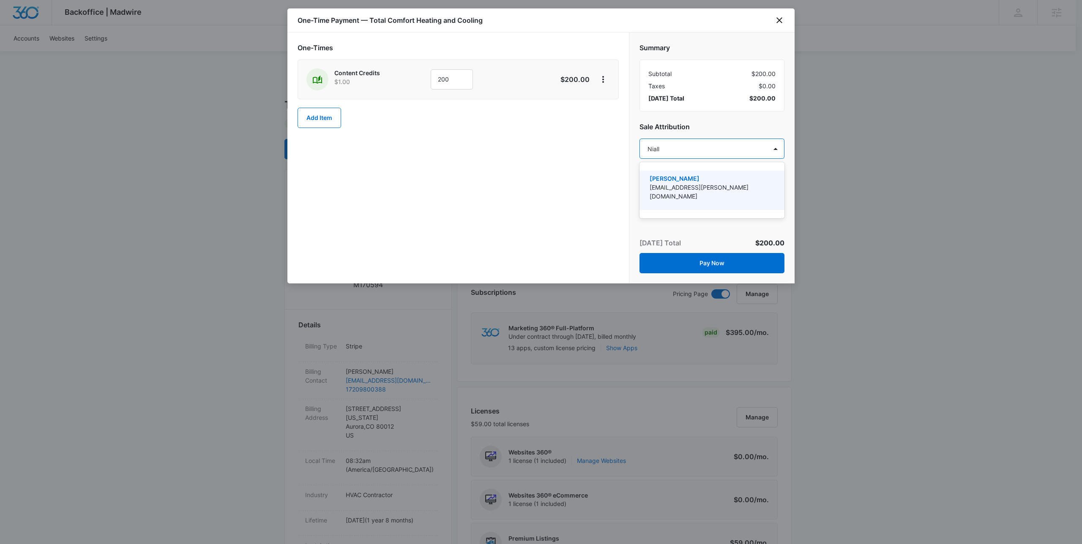
click at [710, 189] on p "[EMAIL_ADDRESS][PERSON_NAME][DOMAIN_NAME]" at bounding box center [711, 192] width 123 height 18
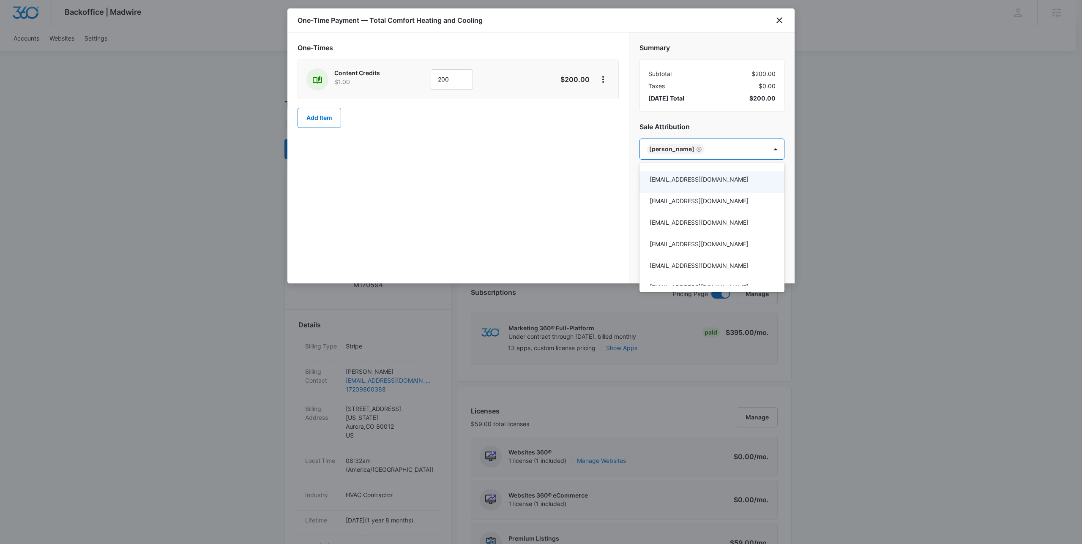
click at [580, 200] on div at bounding box center [541, 272] width 1082 height 544
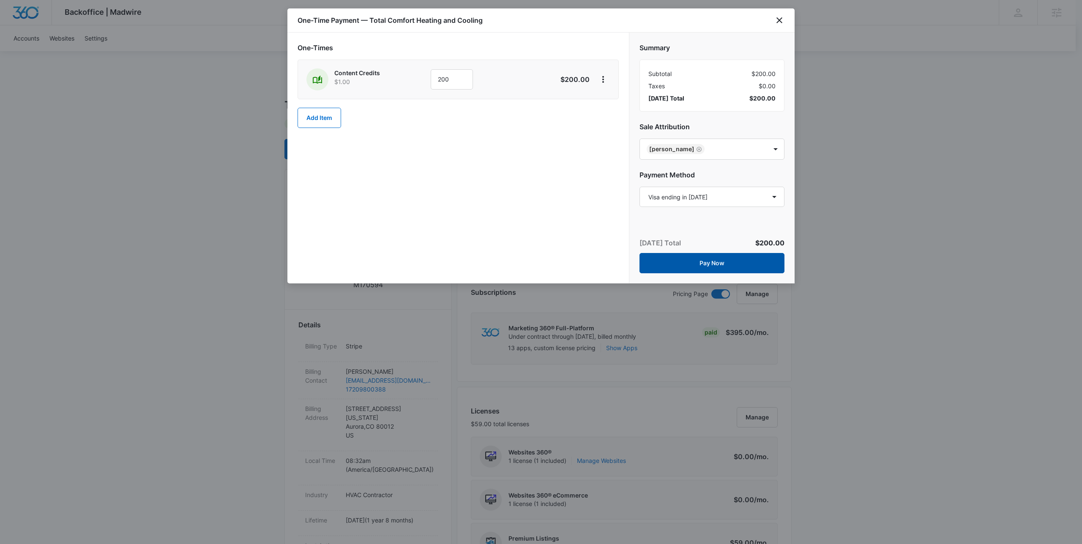
click at [652, 265] on button "Pay Now" at bounding box center [712, 263] width 145 height 20
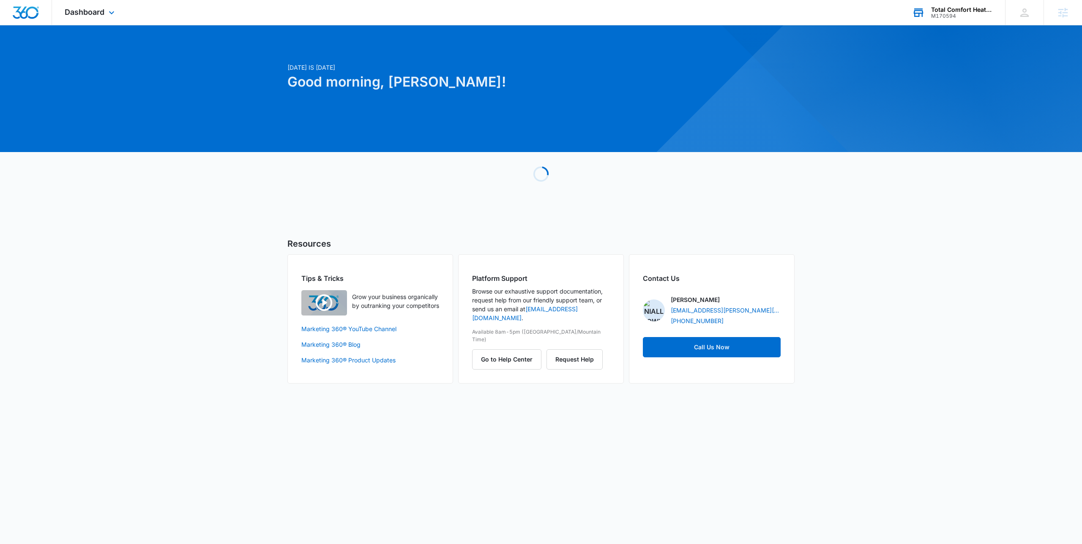
click at [951, 13] on div "M170594" at bounding box center [962, 16] width 62 height 6
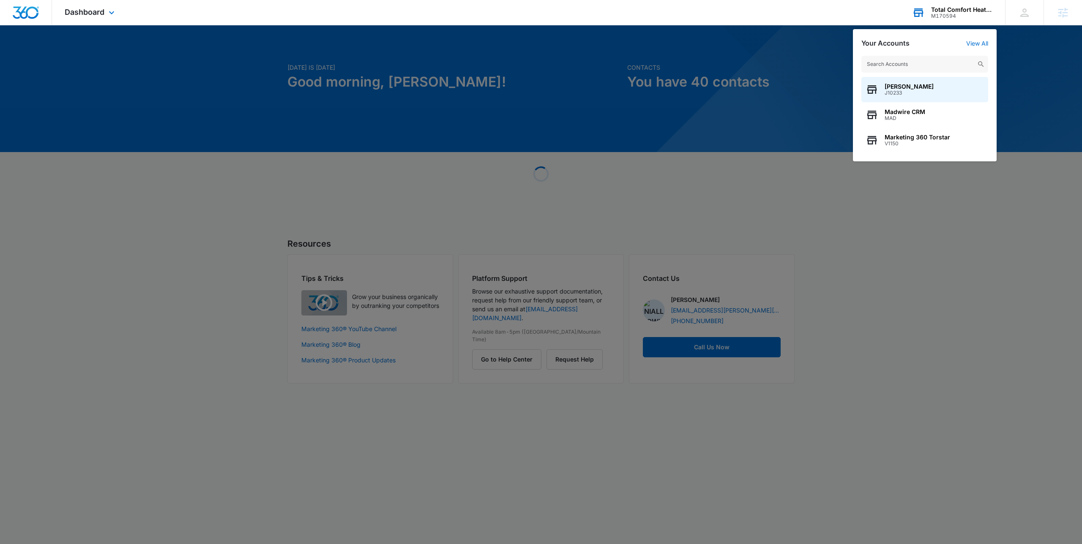
click at [914, 65] on input "text" at bounding box center [925, 64] width 127 height 17
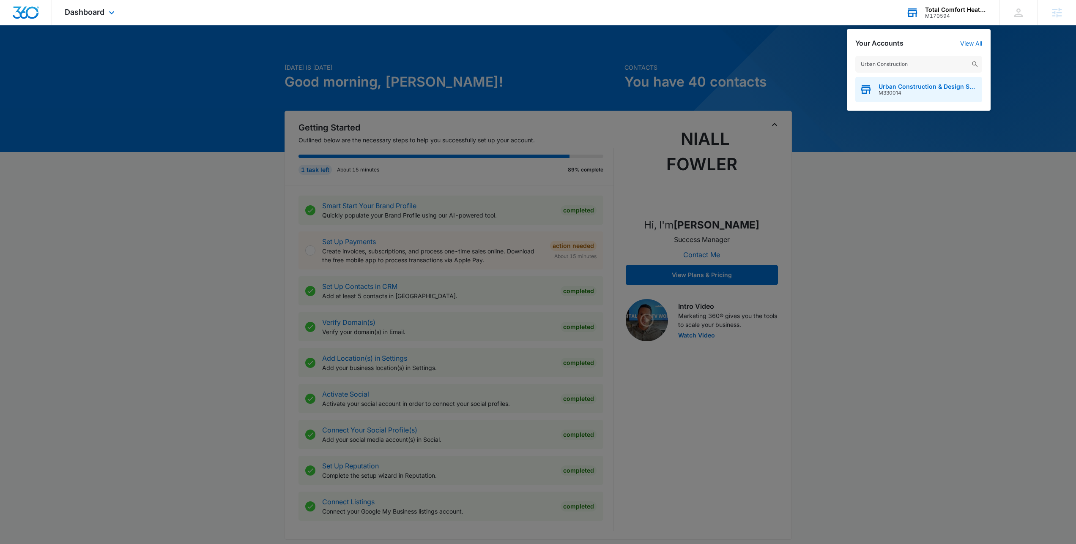
type input "Urban Construction"
click at [913, 93] on span "M330014" at bounding box center [927, 93] width 99 height 6
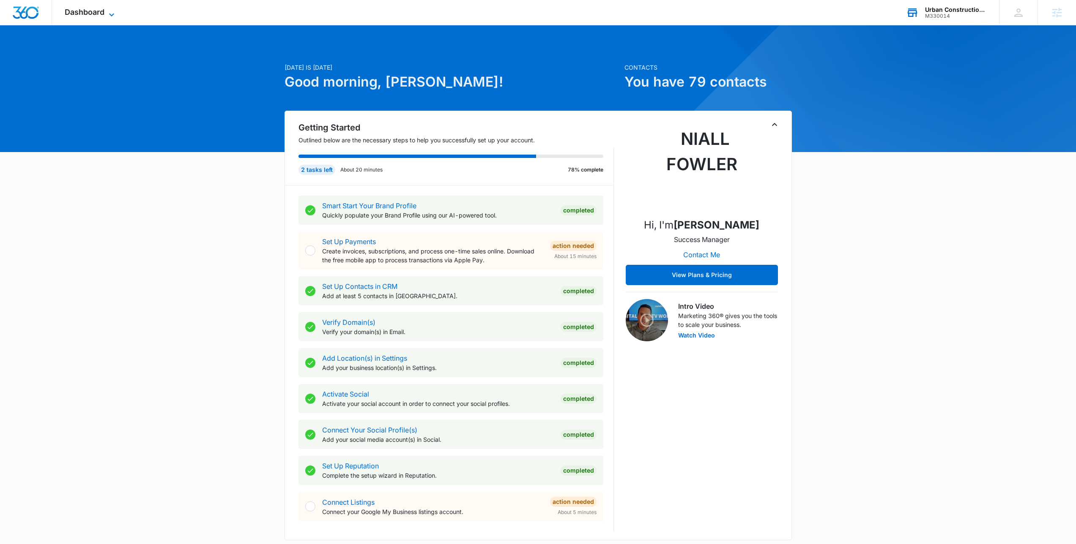
click at [92, 12] on span "Dashboard" at bounding box center [85, 12] width 40 height 9
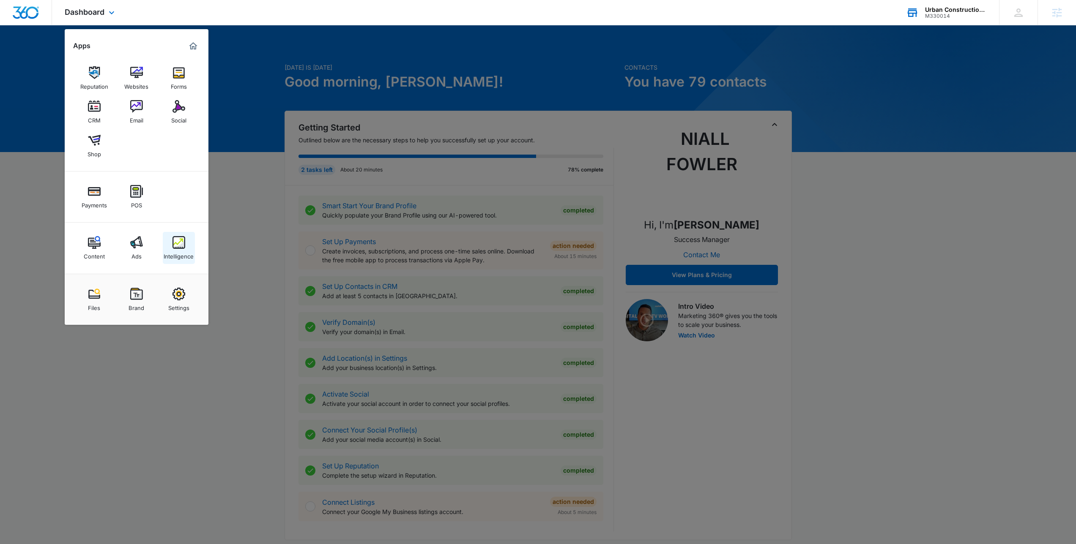
click at [180, 238] on img at bounding box center [178, 242] width 13 height 13
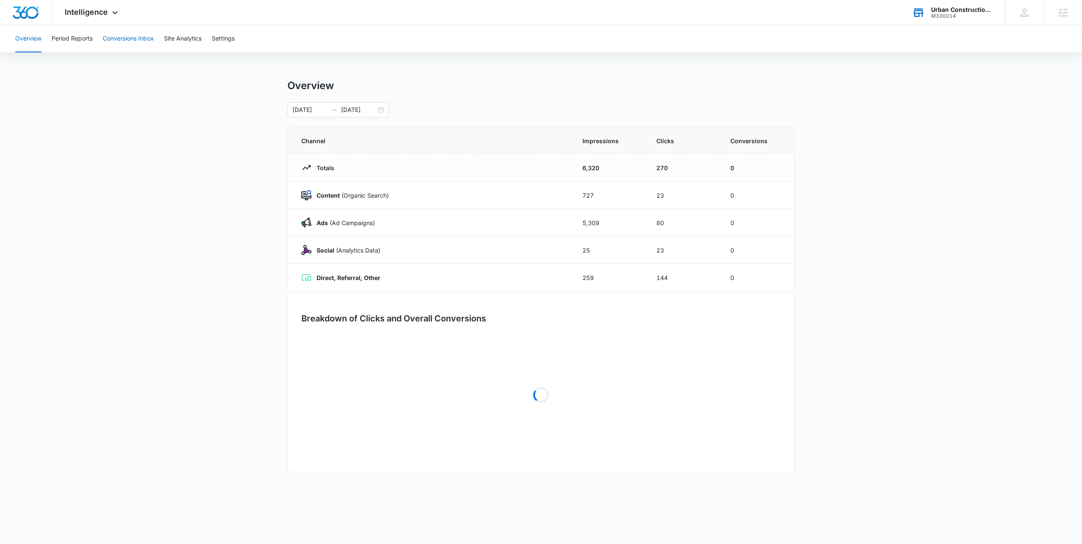
click at [122, 39] on button "Conversions Inbox" at bounding box center [128, 38] width 51 height 27
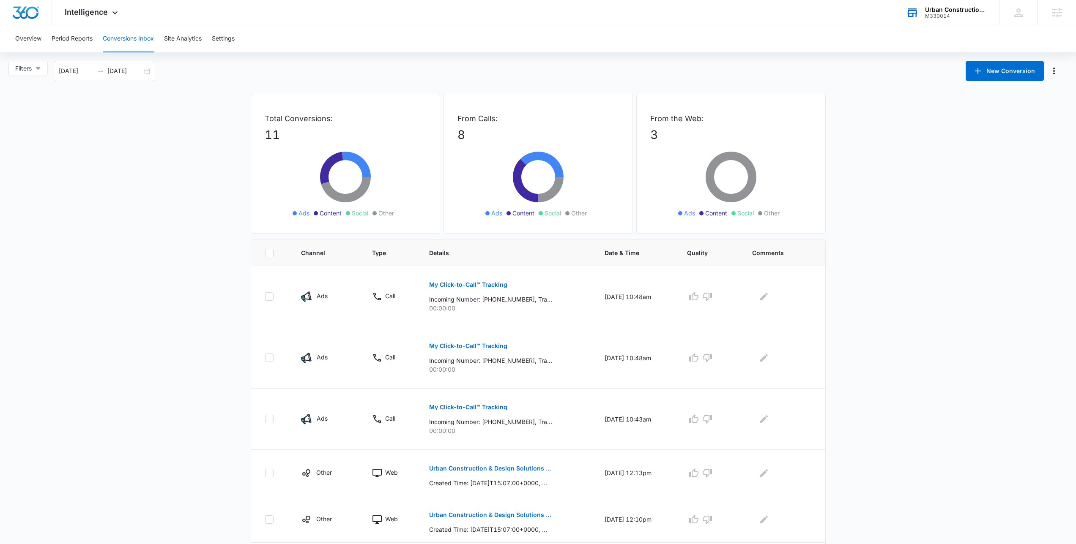
click at [911, 268] on main "Filters [DATE] [DATE] New Conversion Total Conversions: 11 Ads Content Social O…" at bounding box center [538, 461] width 1076 height 800
click at [107, 143] on main "Filters [DATE] [DATE] New Conversion Total Conversions: 11 Ads Content Social O…" at bounding box center [538, 461] width 1076 height 800
click at [99, 145] on main "Filters [DATE] [DATE] New Conversion Total Conversions: 11 Ads Content Social O…" at bounding box center [538, 461] width 1076 height 800
click at [263, 91] on main "Filters [DATE] [DATE] New Conversion Total Conversions: 11 Ads Content Social O…" at bounding box center [538, 461] width 1076 height 800
click at [142, 113] on main "Filters [DATE] [DATE] New Conversion Total Conversions: 11 Ads Content Social O…" at bounding box center [538, 461] width 1076 height 800
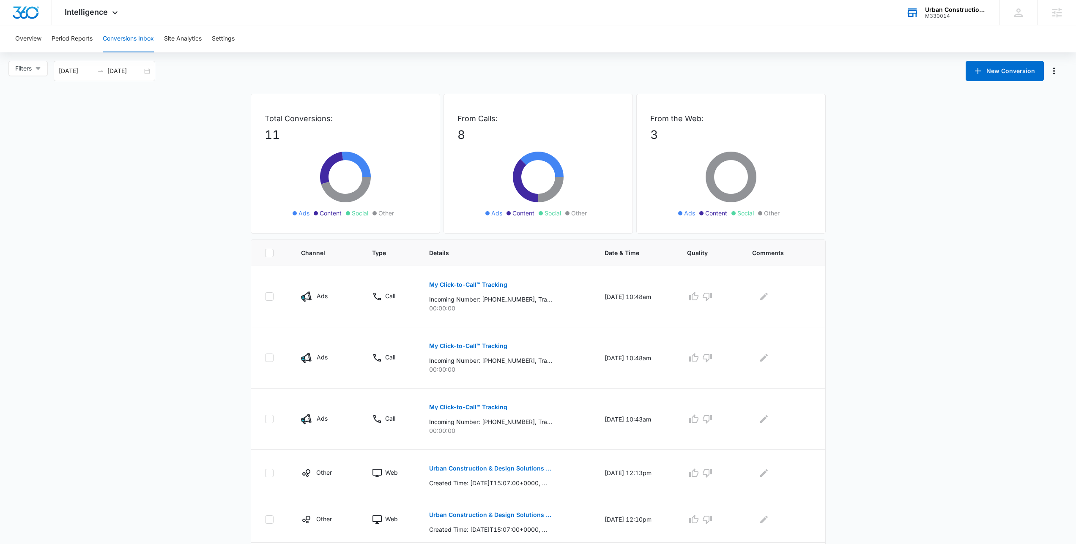
drag, startPoint x: 140, startPoint y: 114, endPoint x: 134, endPoint y: 118, distance: 8.0
click at [134, 118] on main "Filters [DATE] [DATE] New Conversion Total Conversions: 11 Ads Content Social O…" at bounding box center [538, 461] width 1076 height 800
click at [246, 62] on div "Filters [DATE] [DATE] New Conversion" at bounding box center [538, 71] width 1076 height 20
click at [838, 118] on main "Filters [DATE] [DATE] New Conversion Total Conversions: 11 Ads Content Social O…" at bounding box center [538, 461] width 1076 height 800
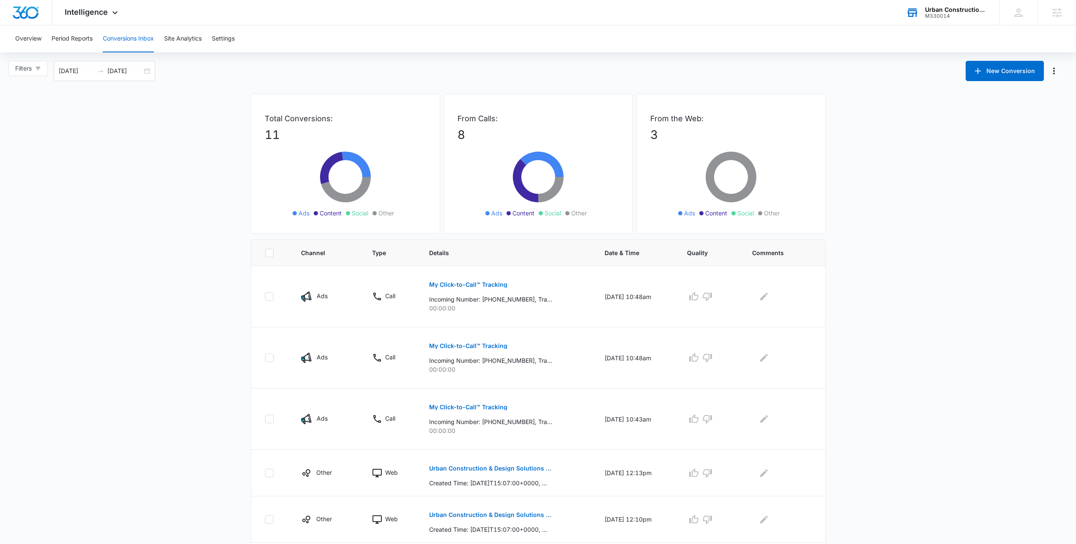
click at [199, 130] on main "Filters [DATE] [DATE] New Conversion Total Conversions: 11 Ads Content Social O…" at bounding box center [538, 461] width 1076 height 800
drag, startPoint x: 199, startPoint y: 130, endPoint x: 782, endPoint y: 214, distance: 589.0
click at [782, 214] on main "Filters [DATE] [DATE] New Conversion Total Conversions: 11 Ads Content Social O…" at bounding box center [538, 461] width 1076 height 800
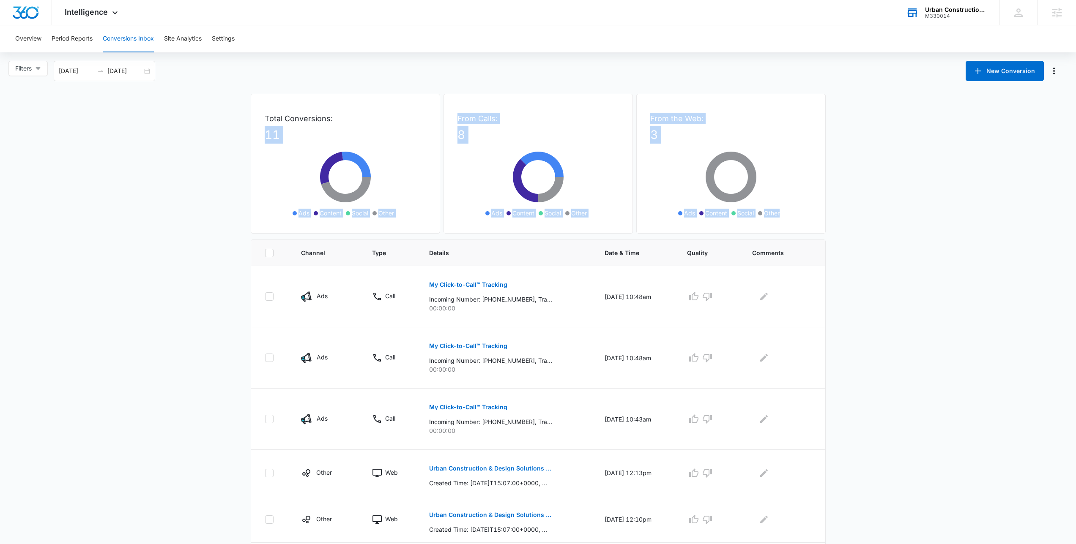
click at [782, 214] on ul "Ads Content Social Other" at bounding box center [731, 213] width 123 height 9
drag, startPoint x: 782, startPoint y: 214, endPoint x: 203, endPoint y: 120, distance: 586.7
click at [203, 120] on main "Filters [DATE] [DATE] New Conversion Total Conversions: 11 Ads Content Social O…" at bounding box center [538, 461] width 1076 height 800
click at [202, 120] on main "Filters [DATE] [DATE] New Conversion Total Conversions: 11 Ads Content Social O…" at bounding box center [538, 461] width 1076 height 800
click at [871, 166] on main "Filters [DATE] [DATE] New Conversion Total Conversions: 11 Ads Content Social O…" at bounding box center [538, 461] width 1076 height 800
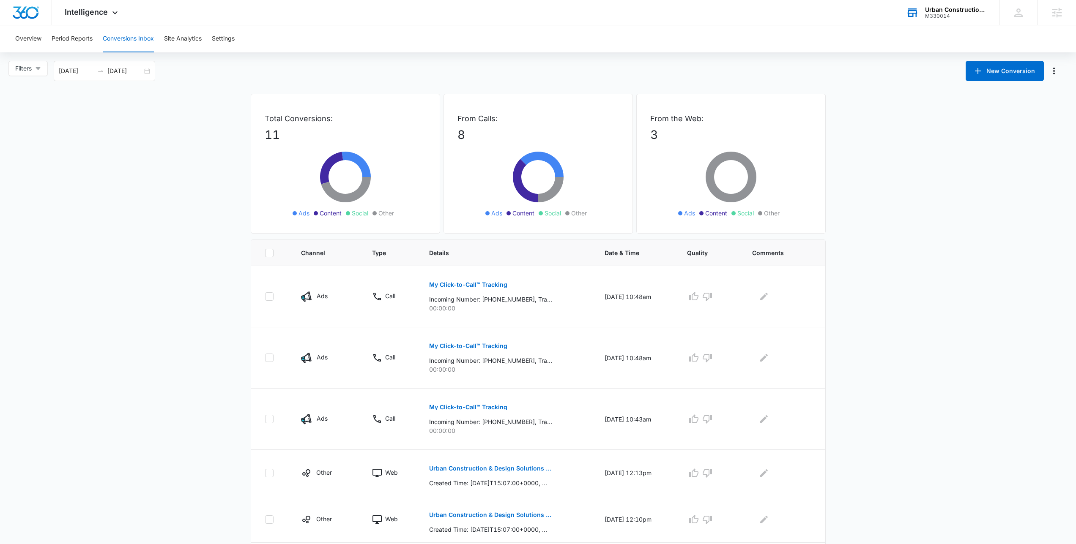
click at [841, 241] on main "Filters [DATE] [DATE] New Conversion Total Conversions: 11 Ads Content Social O…" at bounding box center [538, 461] width 1076 height 800
click at [569, 233] on div "From Calls: 8 Ads Content Social Other" at bounding box center [537, 164] width 189 height 140
drag, startPoint x: 569, startPoint y: 233, endPoint x: 212, endPoint y: 109, distance: 378.0
click at [212, 109] on main "Filters [DATE] [DATE] New Conversion Total Conversions: 11 Ads Content Social O…" at bounding box center [538, 461] width 1076 height 800
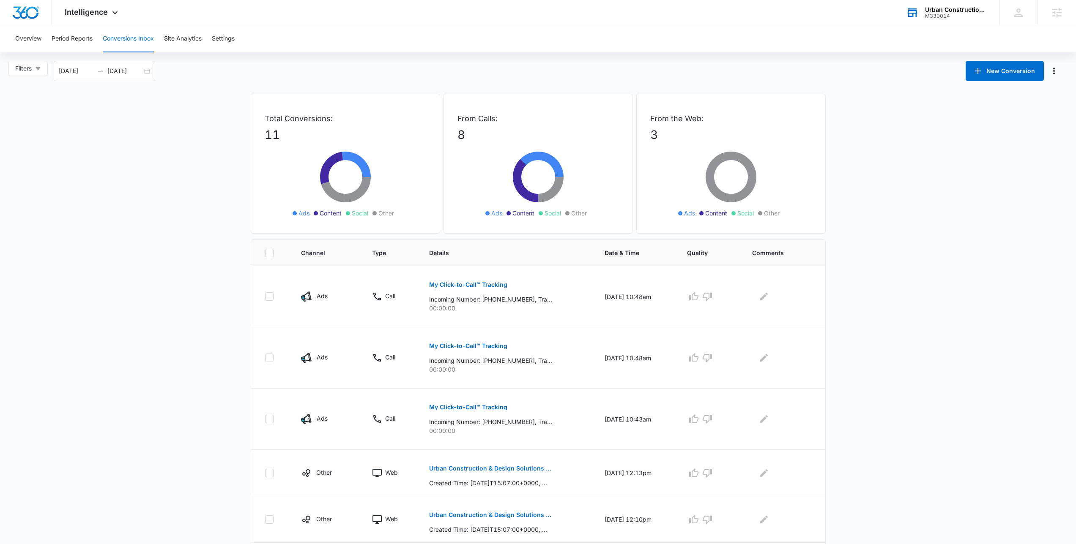
scroll to position [317, 0]
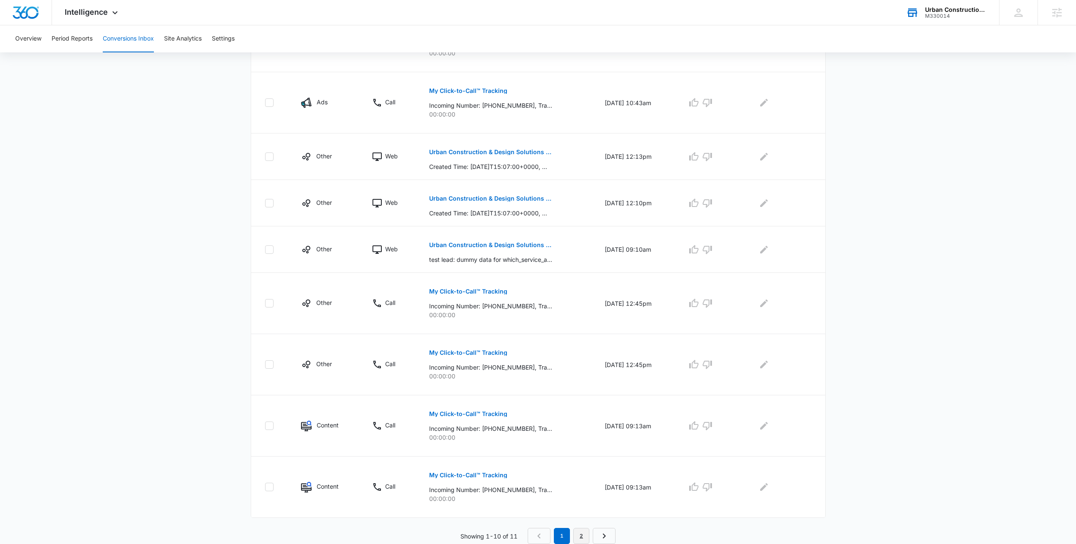
click at [579, 529] on link "2" at bounding box center [581, 536] width 16 height 16
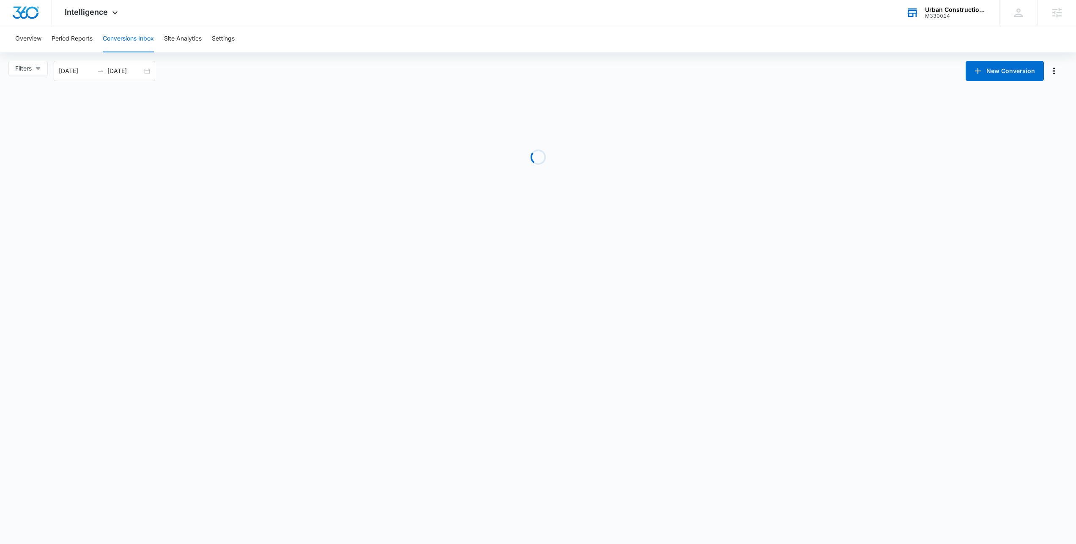
scroll to position [0, 0]
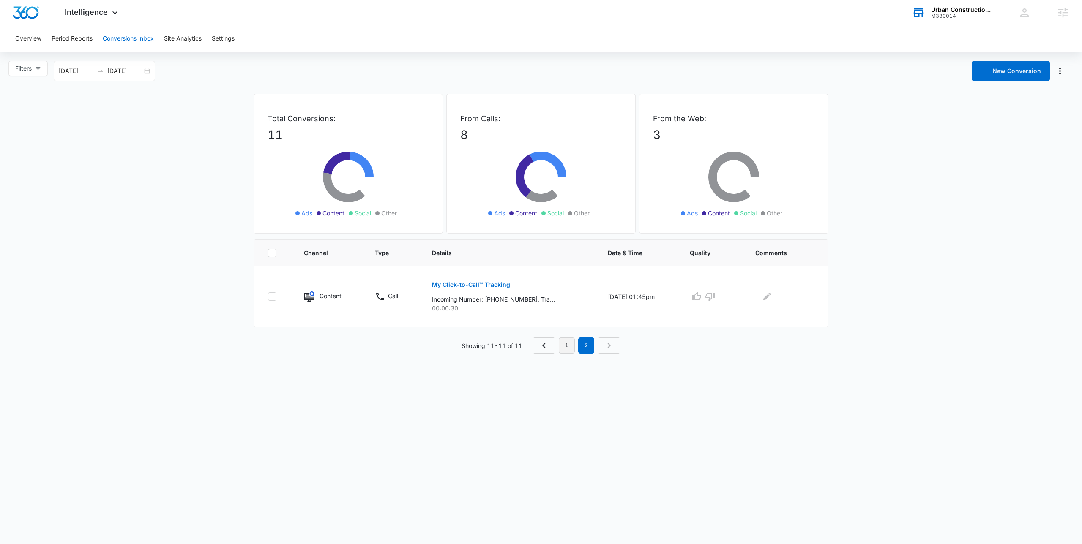
click at [570, 338] on link "1" at bounding box center [567, 346] width 16 height 16
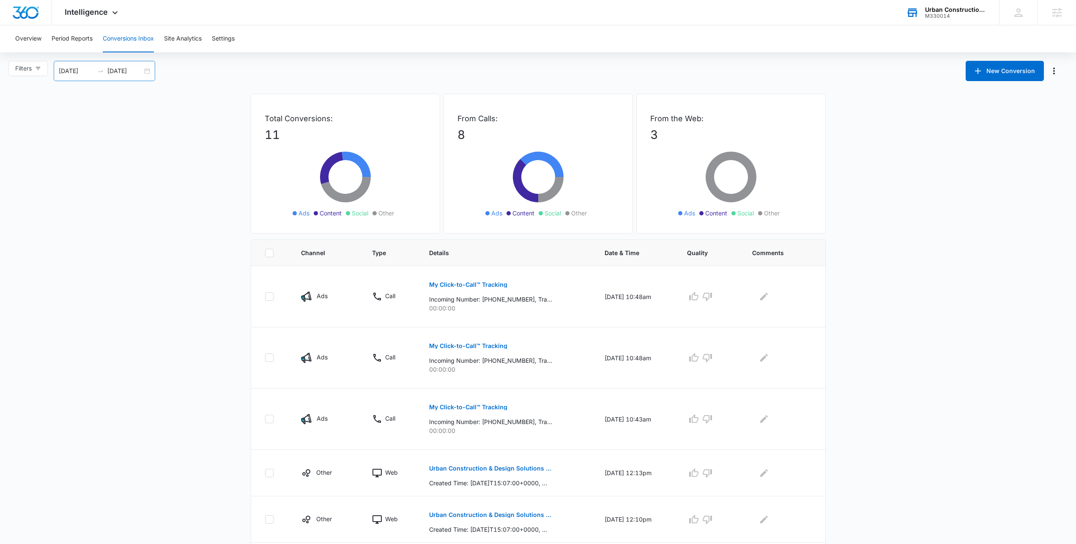
click at [150, 71] on div "[DATE] [DATE]" at bounding box center [104, 71] width 101 height 20
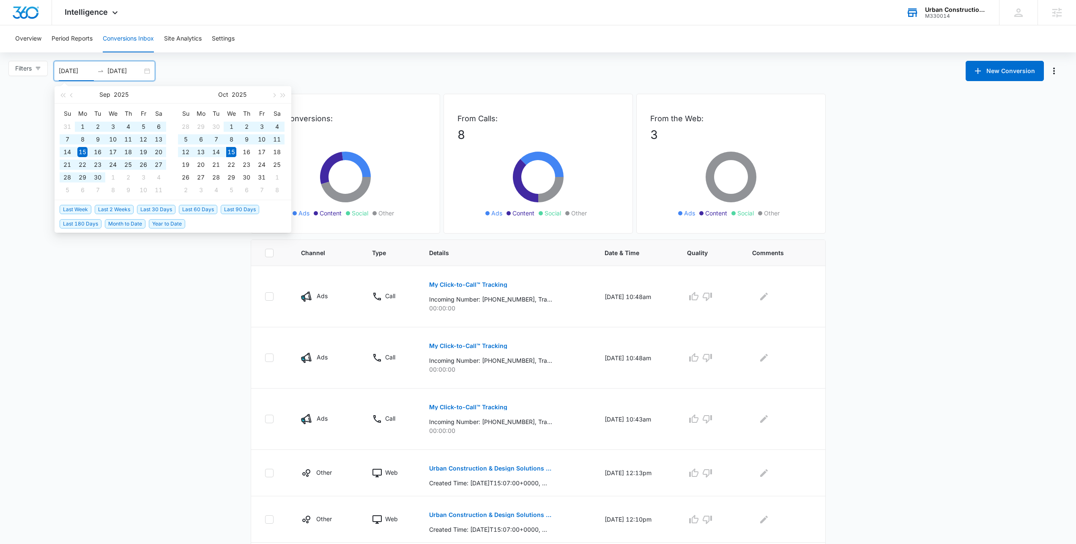
click at [196, 207] on span "Last 60 Days" at bounding box center [198, 209] width 38 height 9
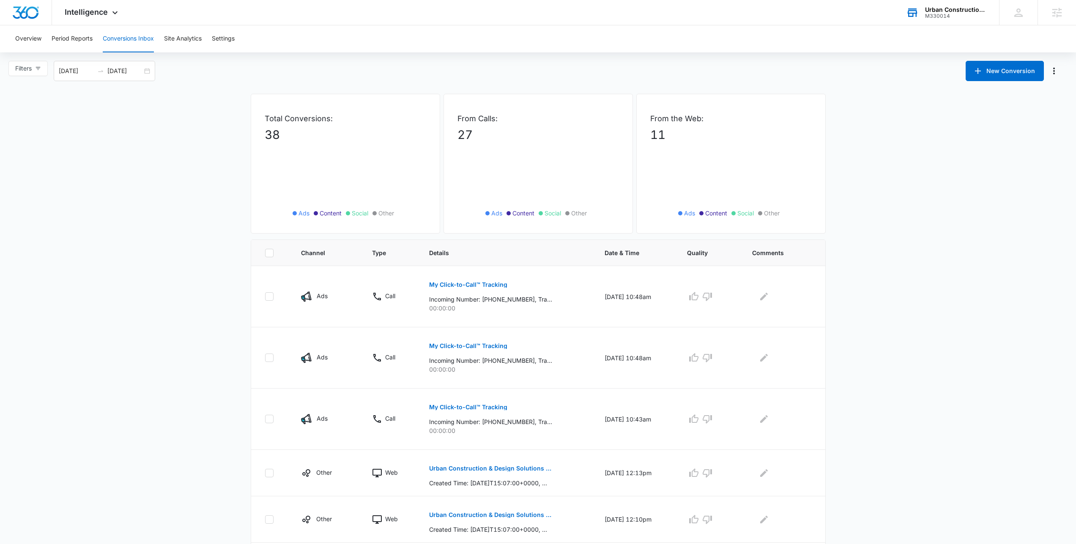
click at [268, 66] on div "Filters [DATE] [DATE] New Conversion [DATE] Su Mo Tu We Th Fr Sa 27 28 29 30 31…" at bounding box center [538, 71] width 1076 height 20
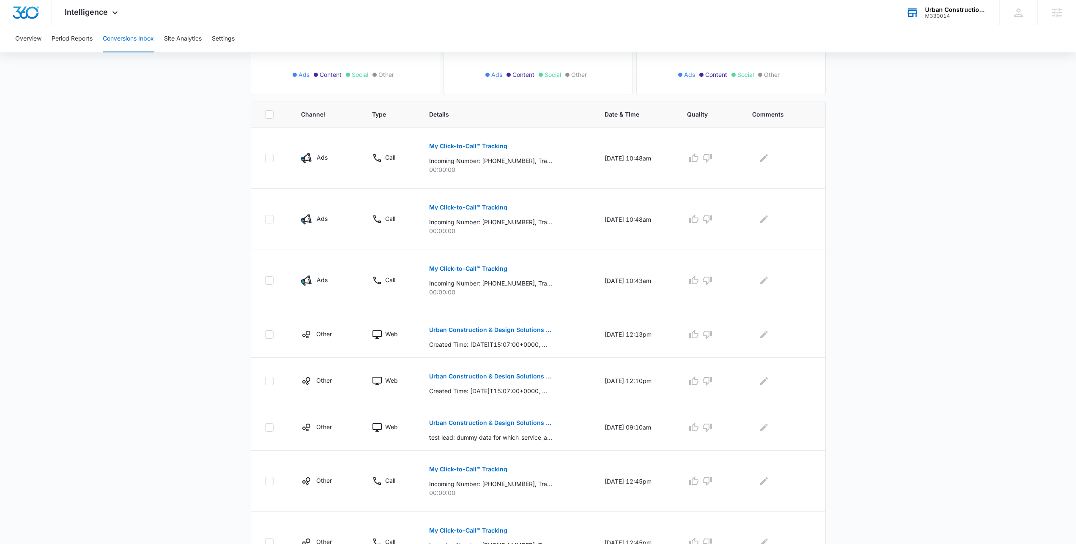
scroll to position [317, 0]
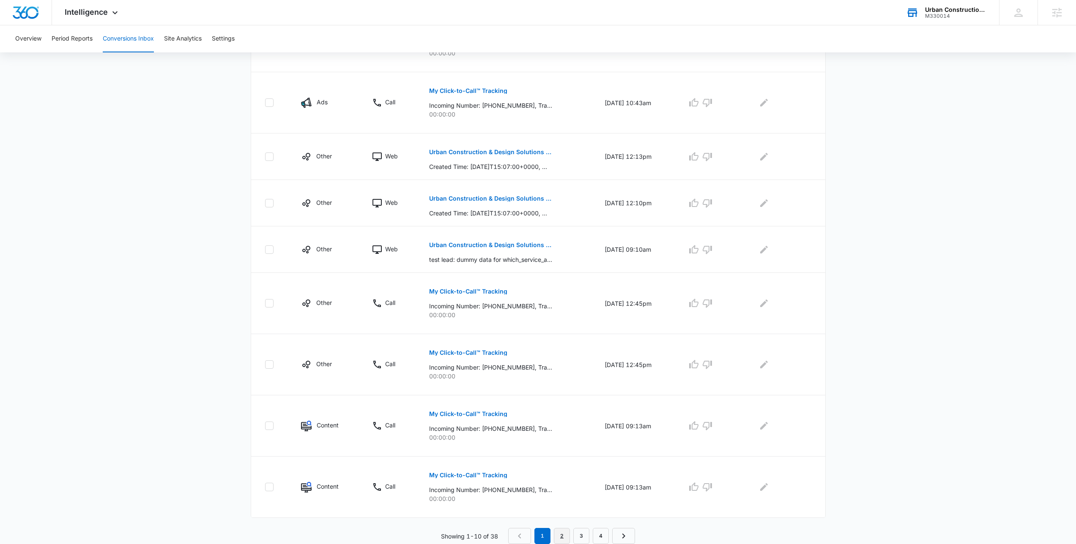
click at [562, 536] on link "2" at bounding box center [562, 536] width 16 height 16
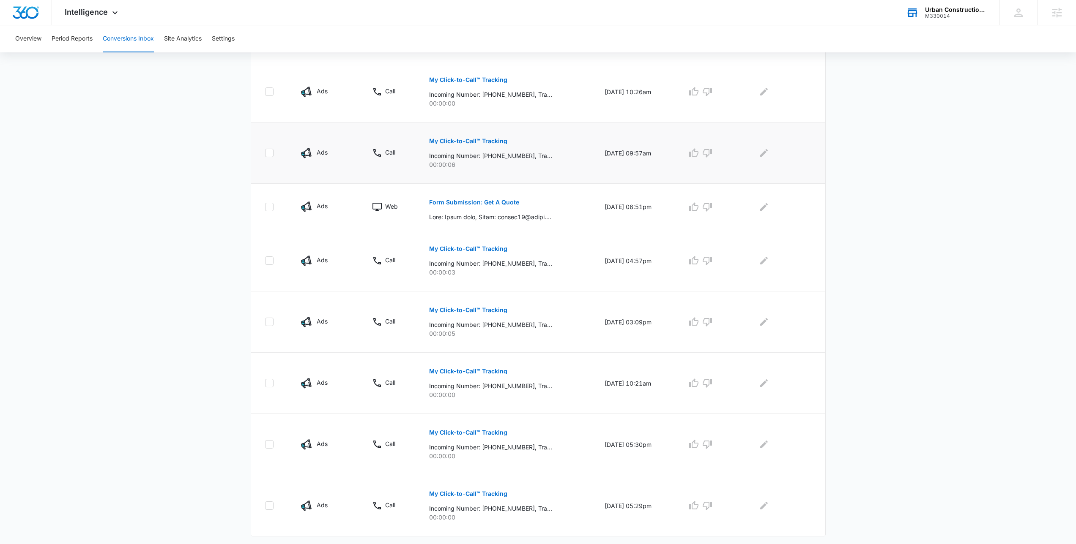
scroll to position [346, 0]
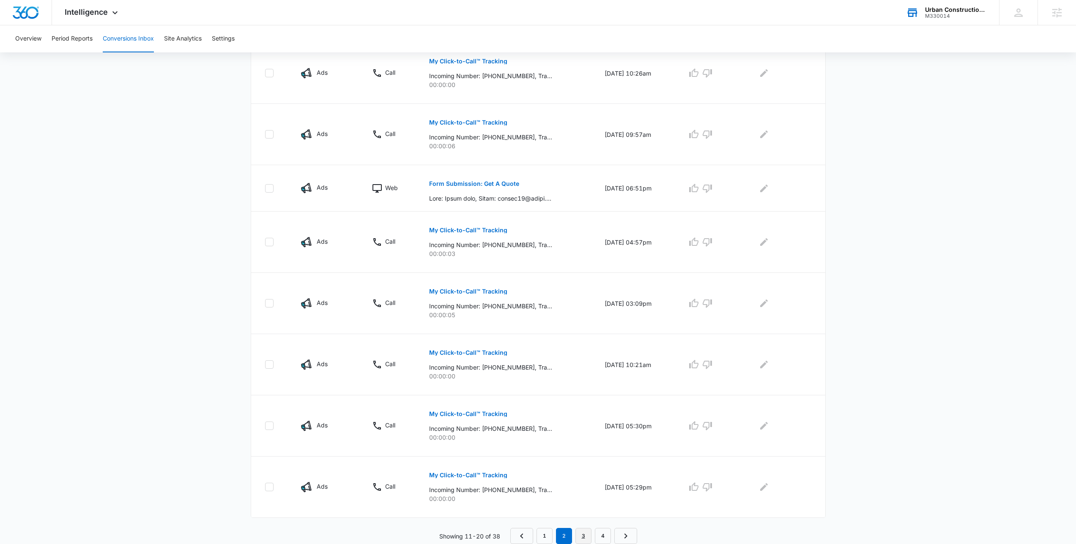
click at [577, 532] on link "3" at bounding box center [583, 536] width 16 height 16
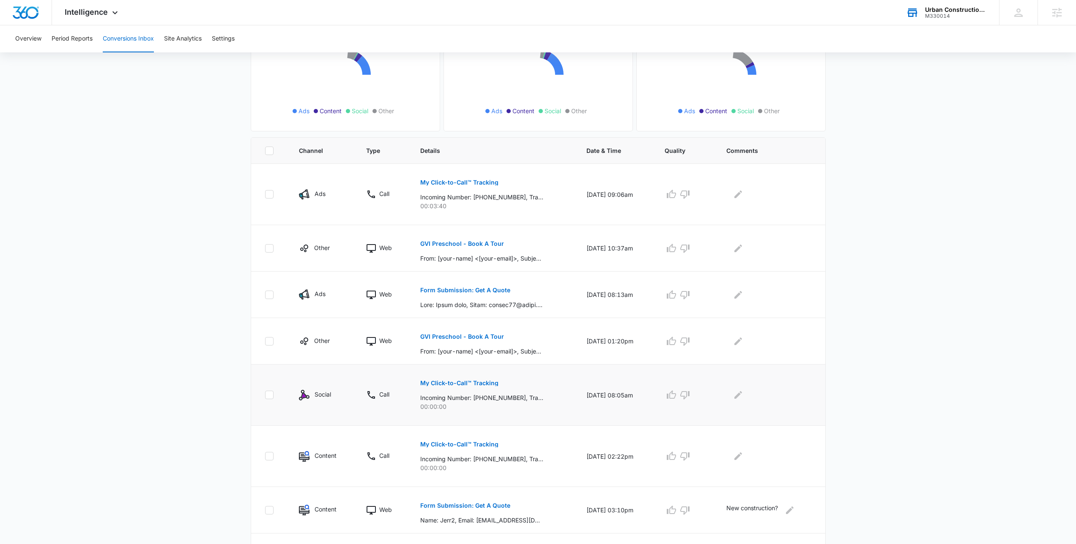
scroll to position [257, 0]
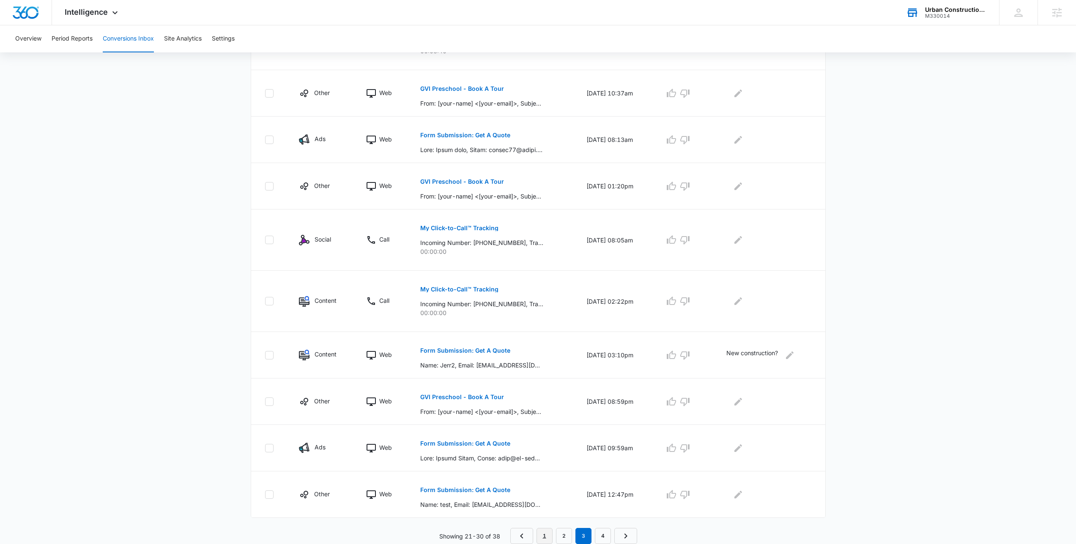
click at [547, 536] on link "1" at bounding box center [544, 536] width 16 height 16
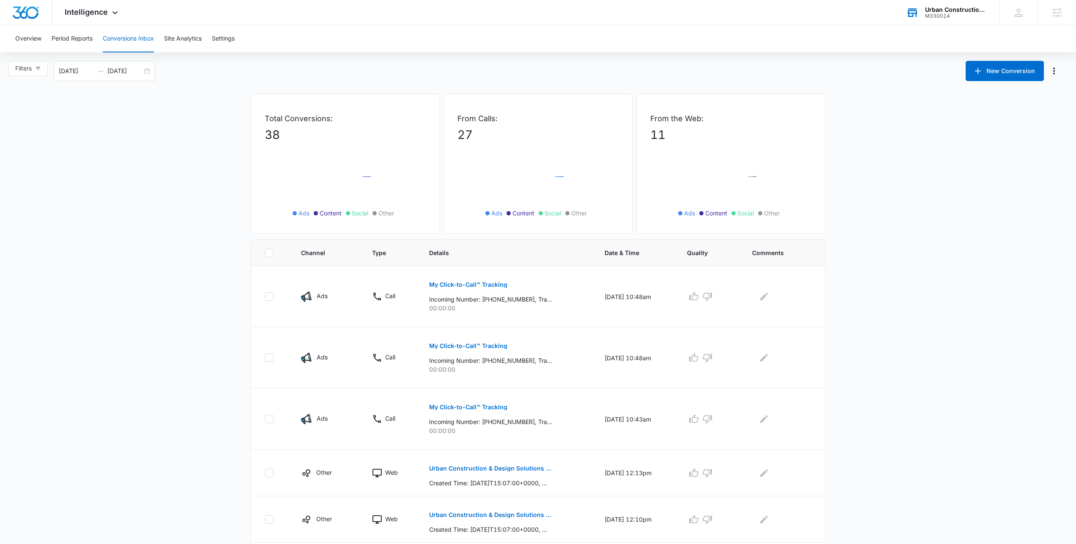
click at [69, 298] on main "Filters [DATE] [DATE] New Conversion [DATE] Su Mo Tu We Th Fr Sa 27 28 29 30 31…" at bounding box center [538, 461] width 1076 height 800
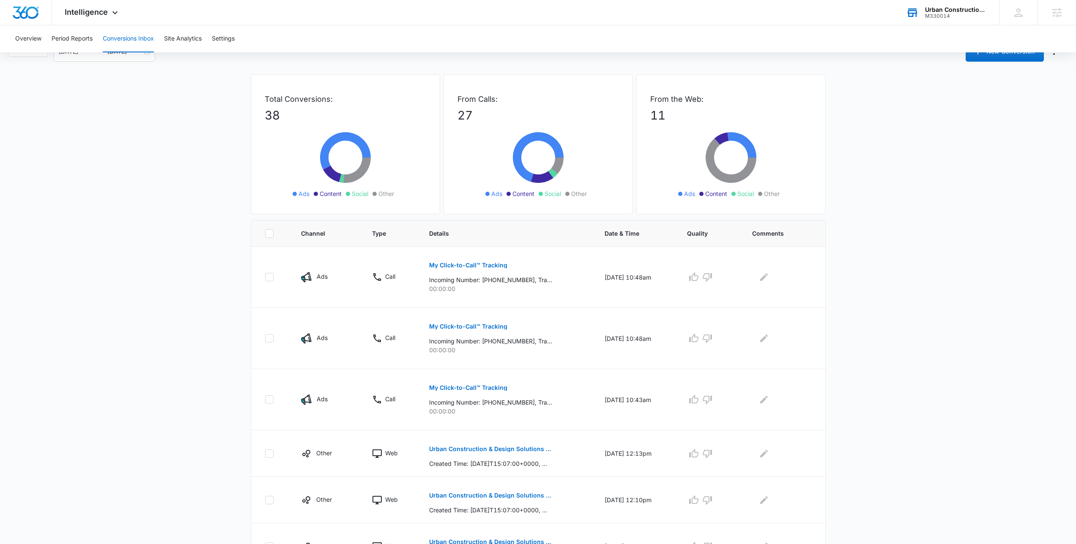
scroll to position [317, 0]
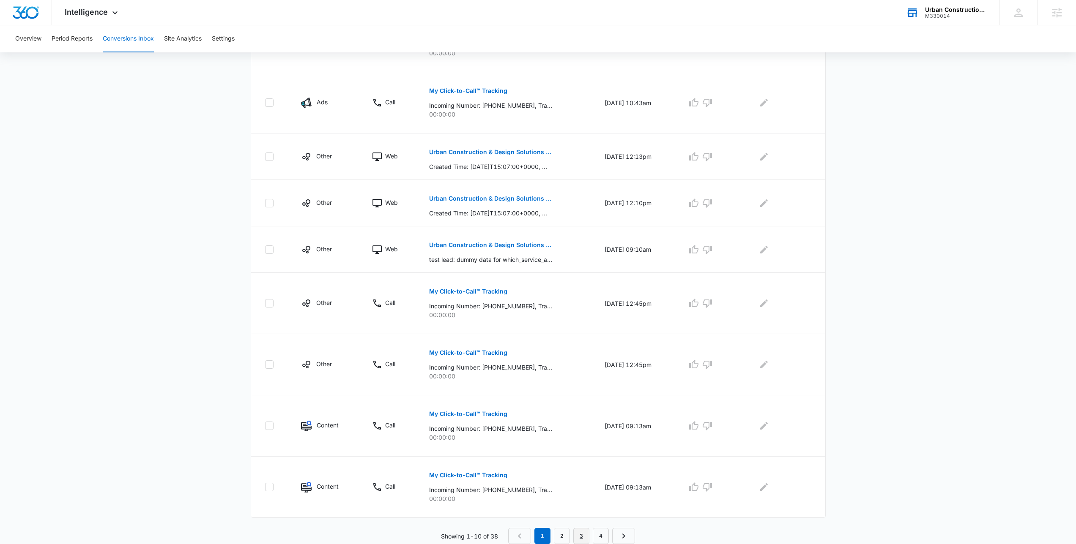
click at [579, 536] on link "3" at bounding box center [581, 536] width 16 height 16
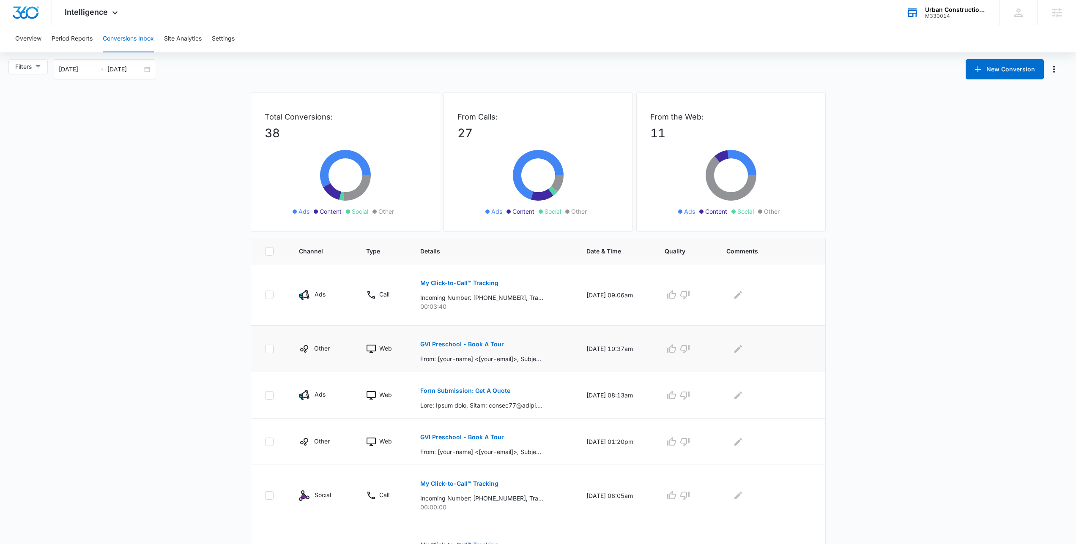
scroll to position [257, 0]
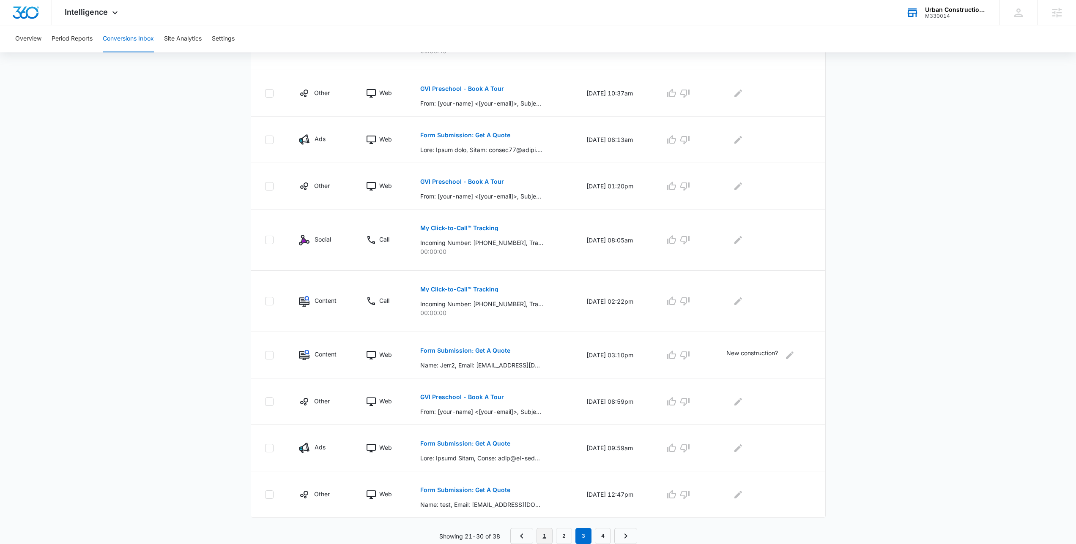
click at [547, 535] on link "1" at bounding box center [544, 536] width 16 height 16
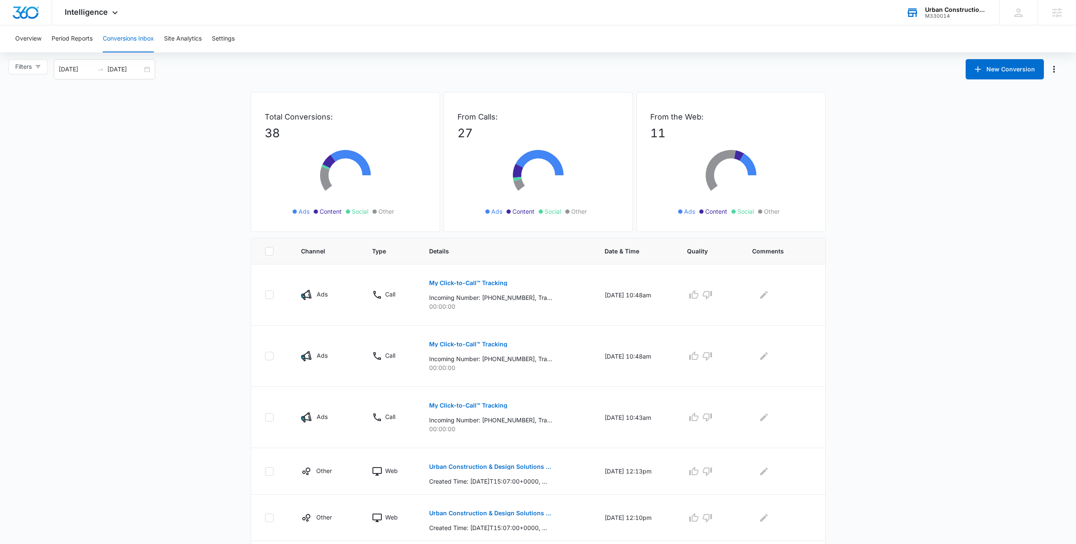
scroll to position [0, 0]
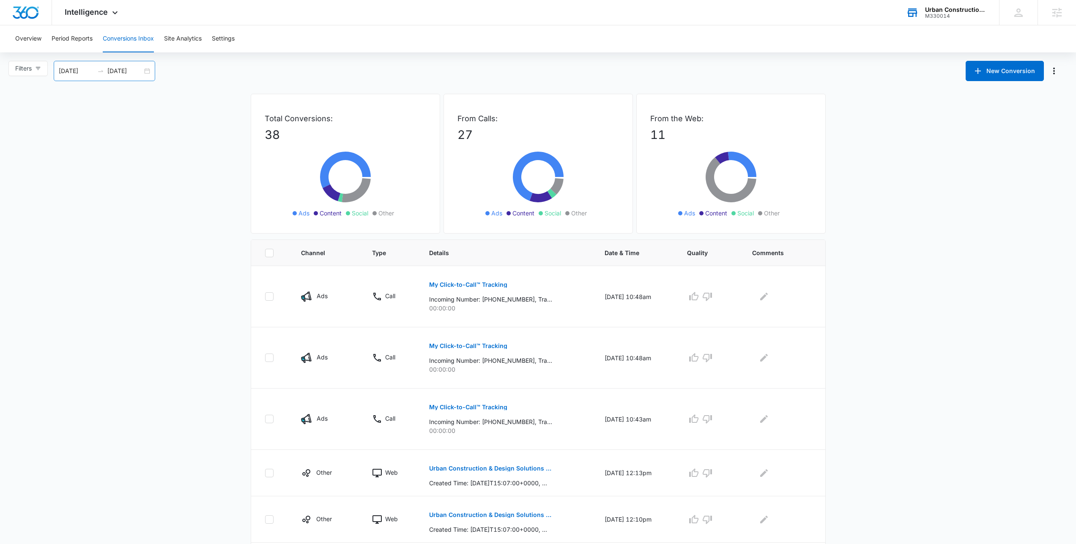
click at [148, 65] on div "[DATE] [DATE]" at bounding box center [104, 71] width 101 height 20
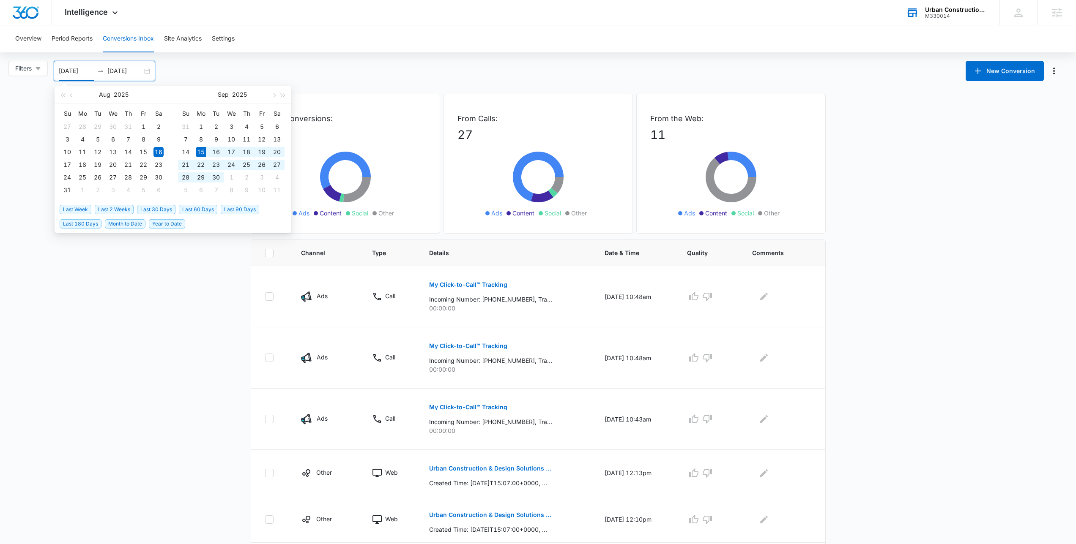
click at [143, 209] on span "Last 30 Days" at bounding box center [156, 209] width 38 height 9
type input "[DATE]"
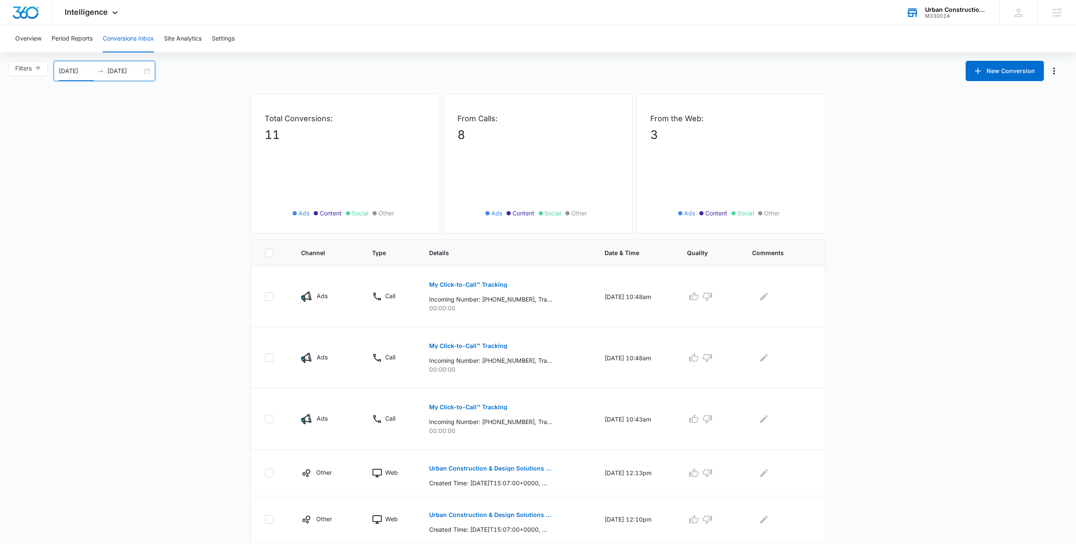
click at [319, 46] on div "Overview Period Reports Conversions Inbox Site Analytics Settings" at bounding box center [538, 38] width 1056 height 27
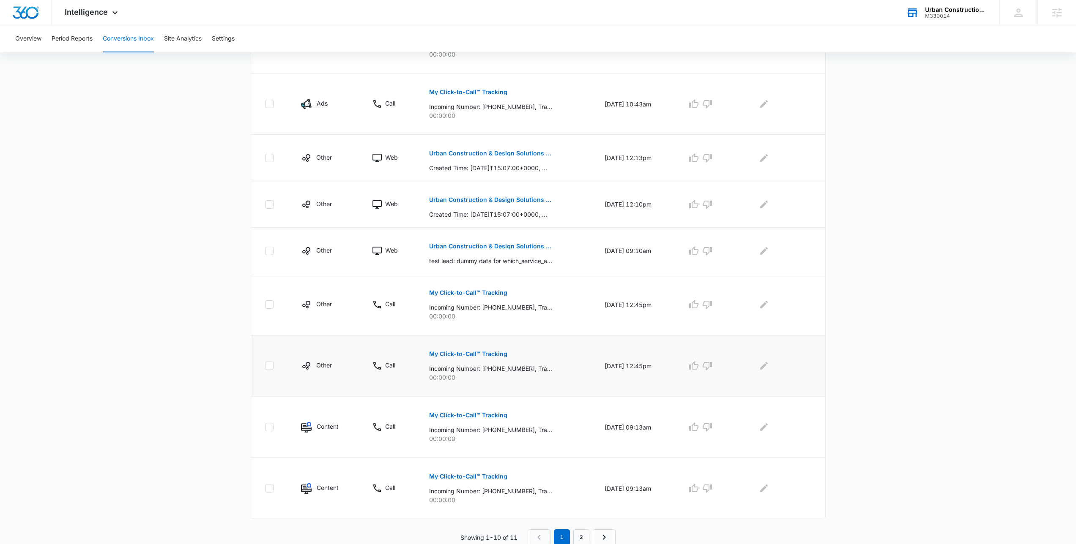
scroll to position [317, 0]
click at [95, 254] on main "Filters [DATE] [DATE] New Conversion [DATE] Su Mo Tu We Th Fr Sa 31 1 2 3 4 5 6…" at bounding box center [538, 144] width 1076 height 800
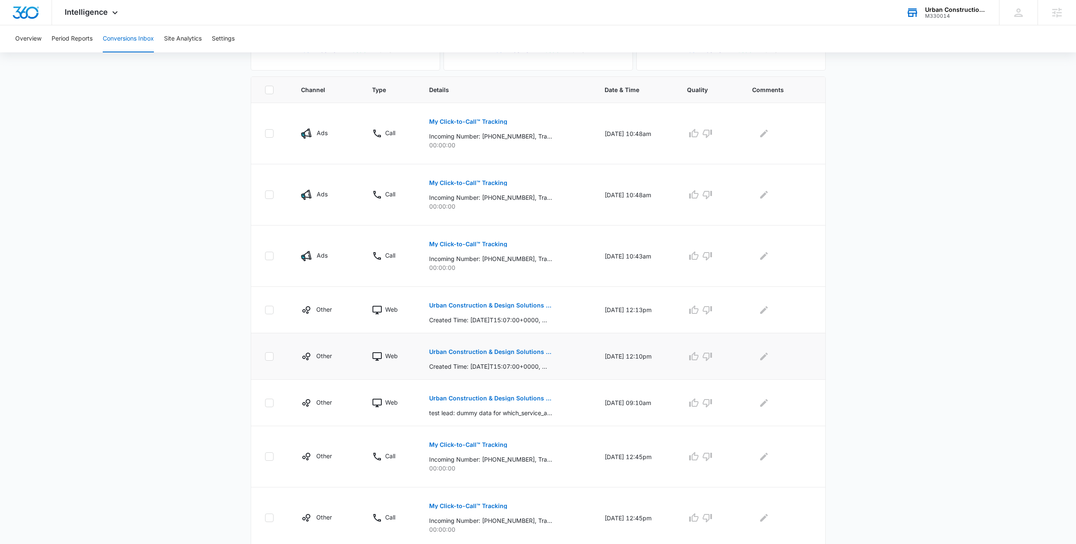
scroll to position [0, 0]
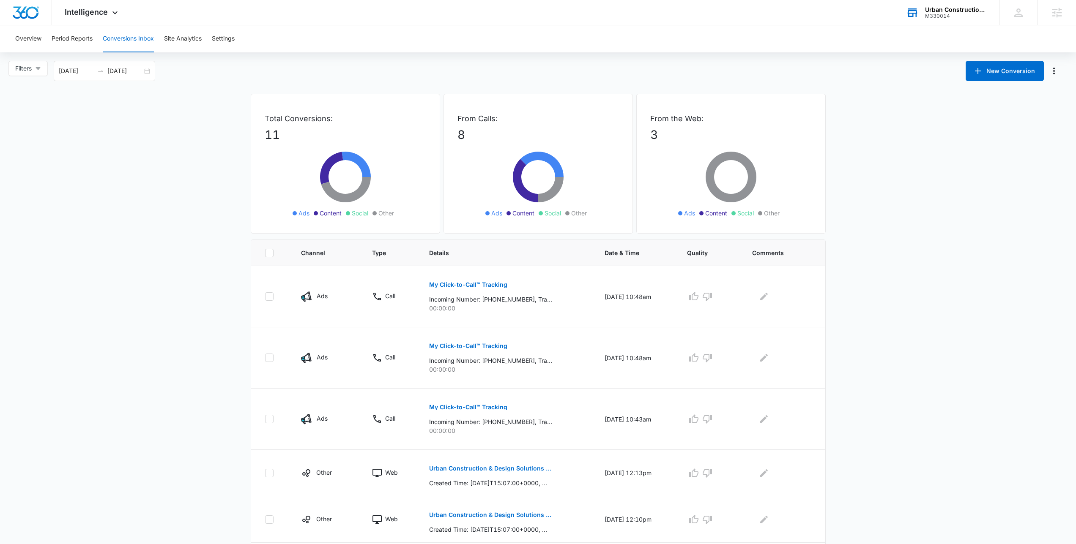
drag, startPoint x: 951, startPoint y: 179, endPoint x: 953, endPoint y: 171, distance: 8.4
click at [953, 174] on main "Filters [DATE] [DATE] New Conversion [DATE] Su Mo Tu We Th Fr Sa 31 1 2 3 4 5 6…" at bounding box center [538, 461] width 1076 height 800
click at [83, 13] on span "Intelligence" at bounding box center [86, 12] width 43 height 9
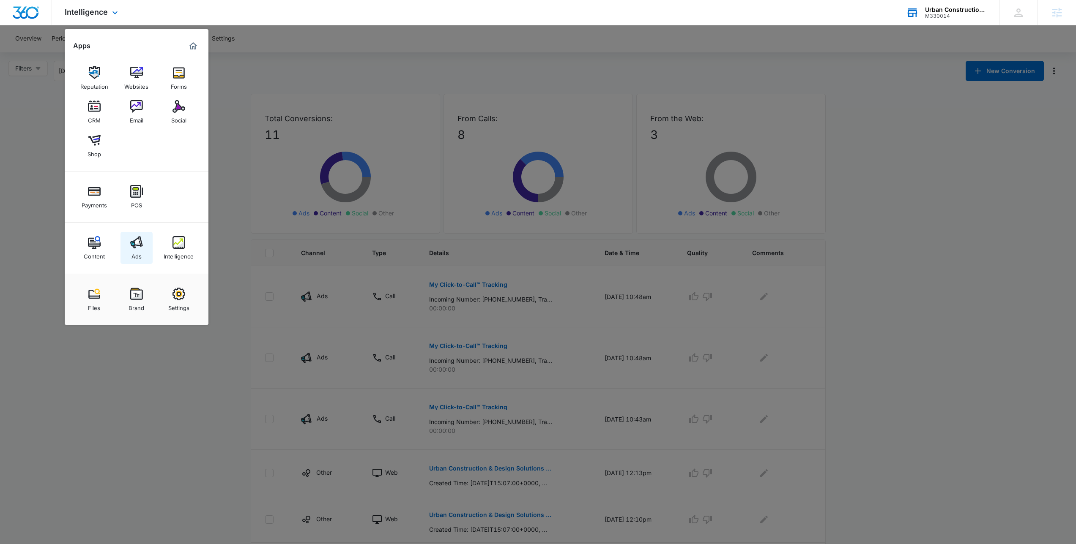
click at [126, 241] on link "Ads" at bounding box center [136, 248] width 32 height 32
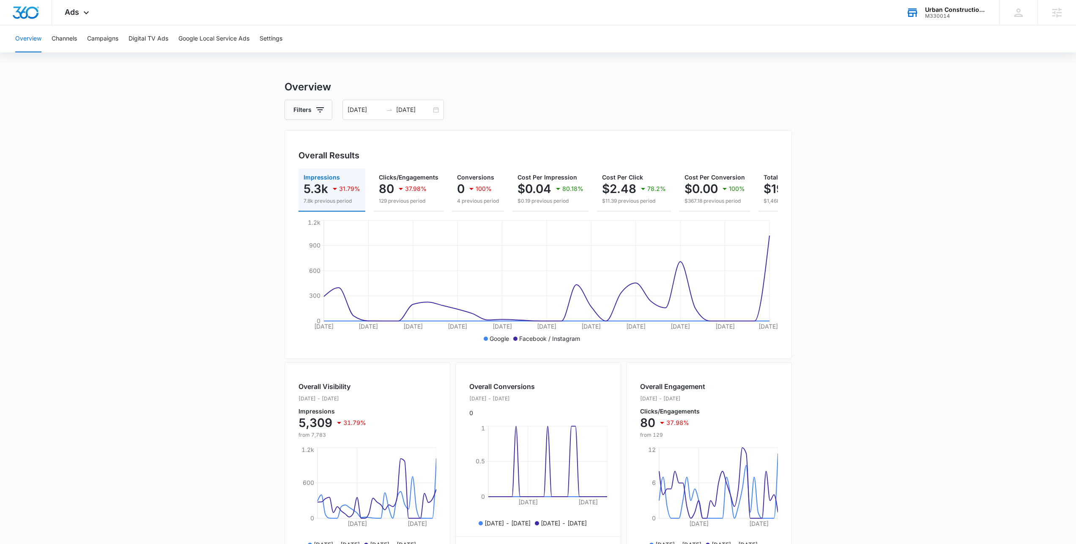
click at [868, 285] on main "Overview Filters [DATE] [DATE] Overall Results Impressions 5.3k 31.79% 7.8k pre…" at bounding box center [538, 382] width 1076 height 607
click at [28, 175] on main "Overview Filters [DATE] [DATE] Overall Results Impressions 5.3k 31.79% 7.8k pre…" at bounding box center [538, 382] width 1076 height 607
click at [16, 177] on main "Overview Filters [DATE] [DATE] Overall Results Impressions 5.3k 31.79% 7.8k pre…" at bounding box center [538, 382] width 1076 height 607
click at [86, 7] on div "Ads Apps Reputation Websites Forms CRM Email Social Shop Payments POS Content A…" at bounding box center [78, 12] width 52 height 25
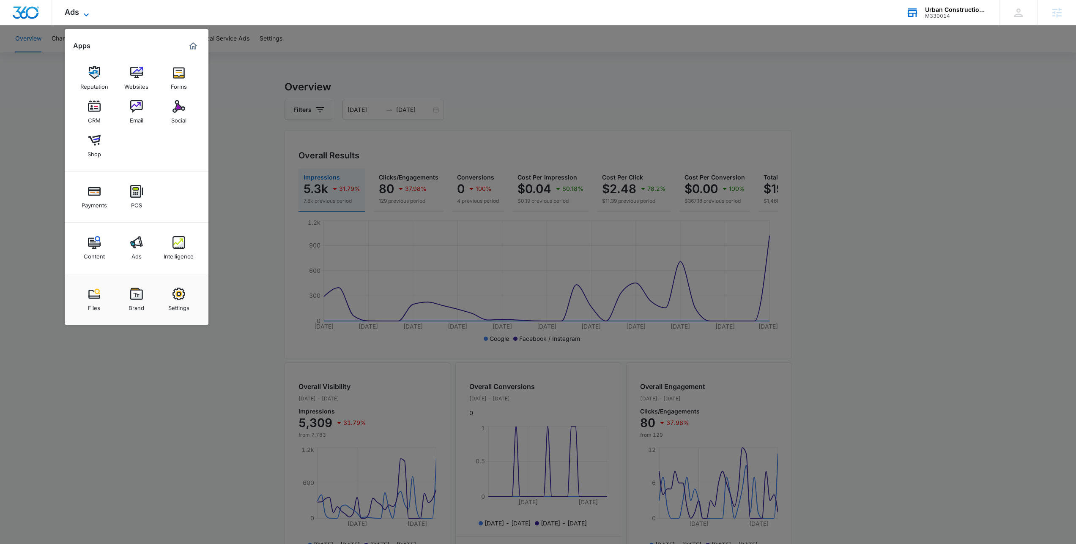
click at [86, 7] on div "Ads Apps Reputation Websites Forms CRM Email Social Shop Payments POS Content A…" at bounding box center [78, 12] width 52 height 25
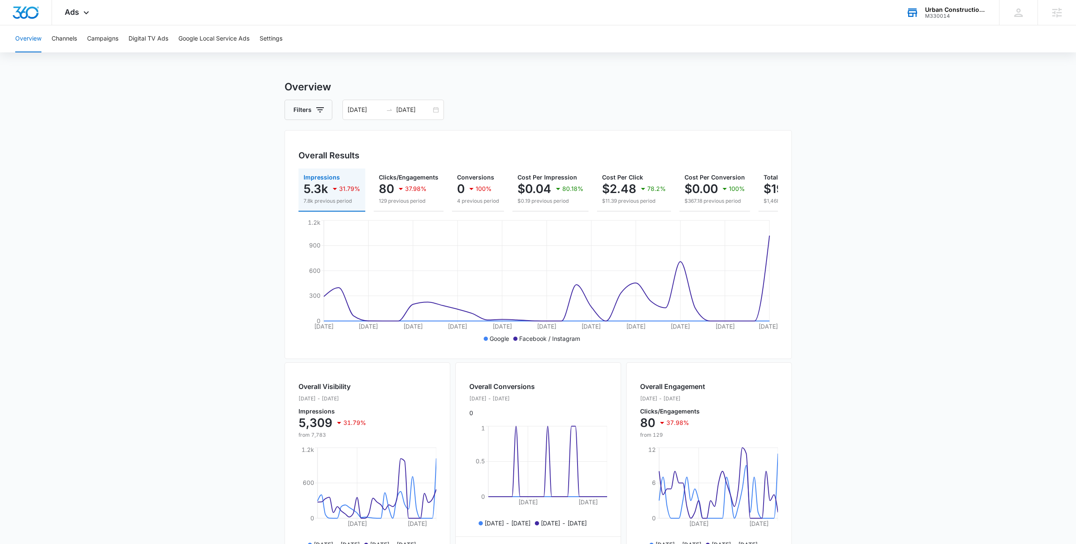
click at [167, 219] on main "Overview Filters [DATE] [DATE] Overall Results Impressions 5.3k 31.79% 7.8k pre…" at bounding box center [538, 382] width 1076 height 607
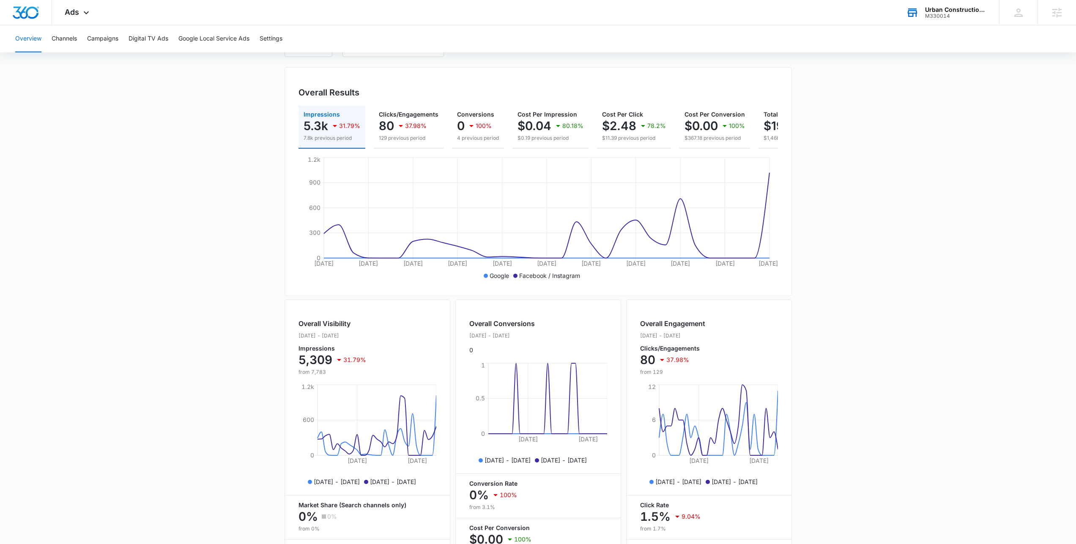
scroll to position [148, 0]
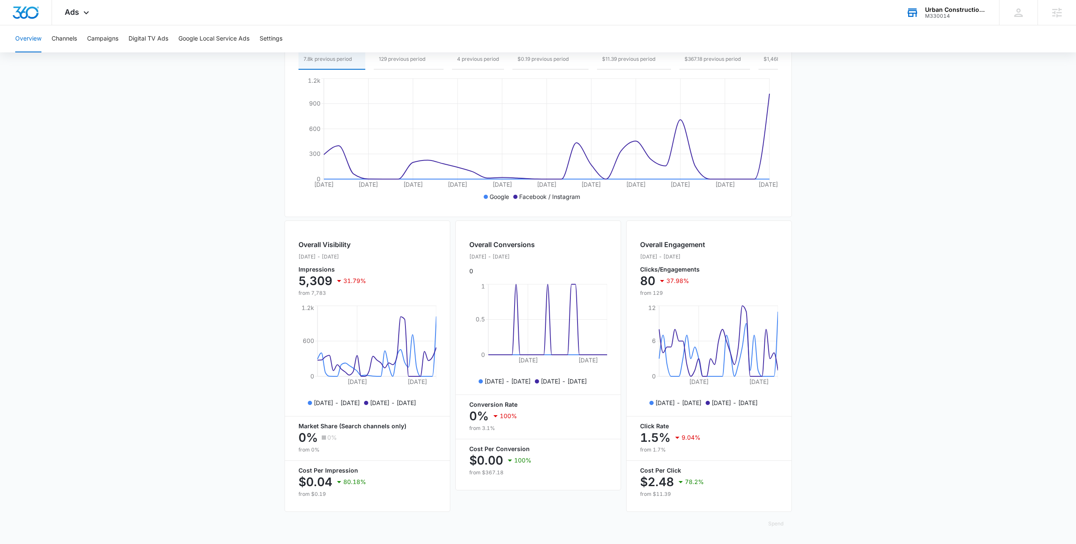
click at [906, 245] on main "Overview Filters [DATE] [DATE] Overall Results Impressions 5.3k 31.79% 7.8k pre…" at bounding box center [538, 240] width 1076 height 607
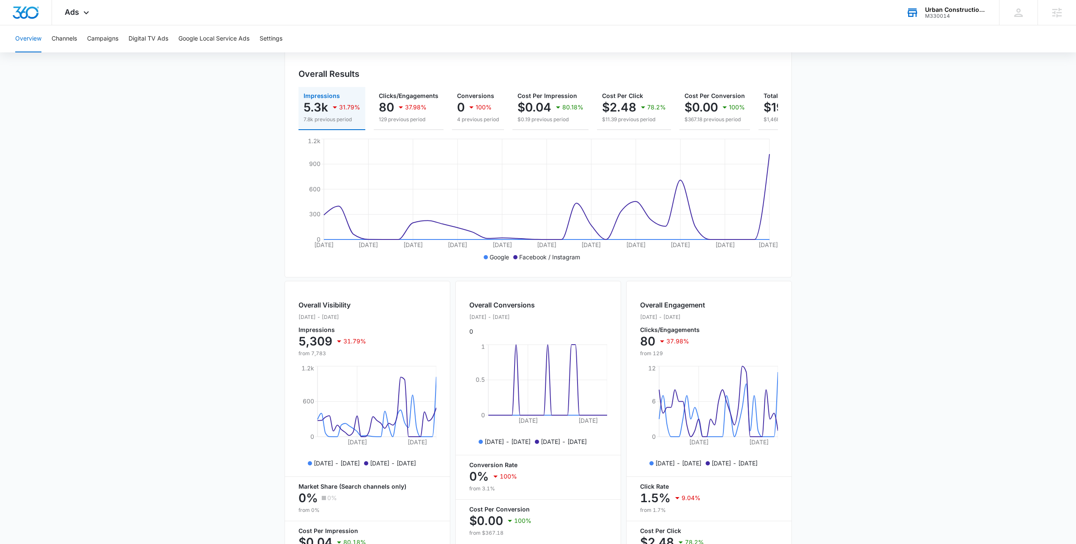
scroll to position [0, 0]
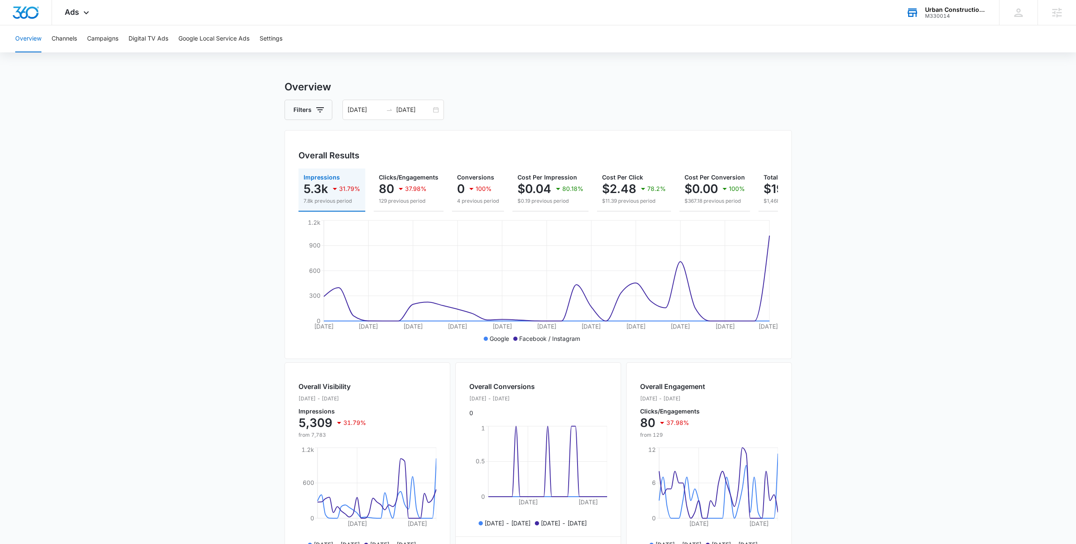
click at [907, 41] on div "Overview Channels Campaigns Digital TV Ads Google Local Service Ads Settings" at bounding box center [538, 38] width 1056 height 27
drag, startPoint x: 963, startPoint y: 160, endPoint x: 679, endPoint y: 209, distance: 288.2
click at [963, 160] on main "Overview Filters [DATE] [DATE] Overall Results Impressions 5.3k 31.79% 7.8k pre…" at bounding box center [538, 382] width 1076 height 607
click at [216, 198] on main "Overview Filters [DATE] [DATE] Overall Results Impressions 5.3k 31.79% 7.8k pre…" at bounding box center [538, 382] width 1076 height 607
click at [206, 211] on main "Overview Filters [DATE] [DATE] Overall Results Impressions 5.3k 31.79% 7.8k pre…" at bounding box center [538, 382] width 1076 height 607
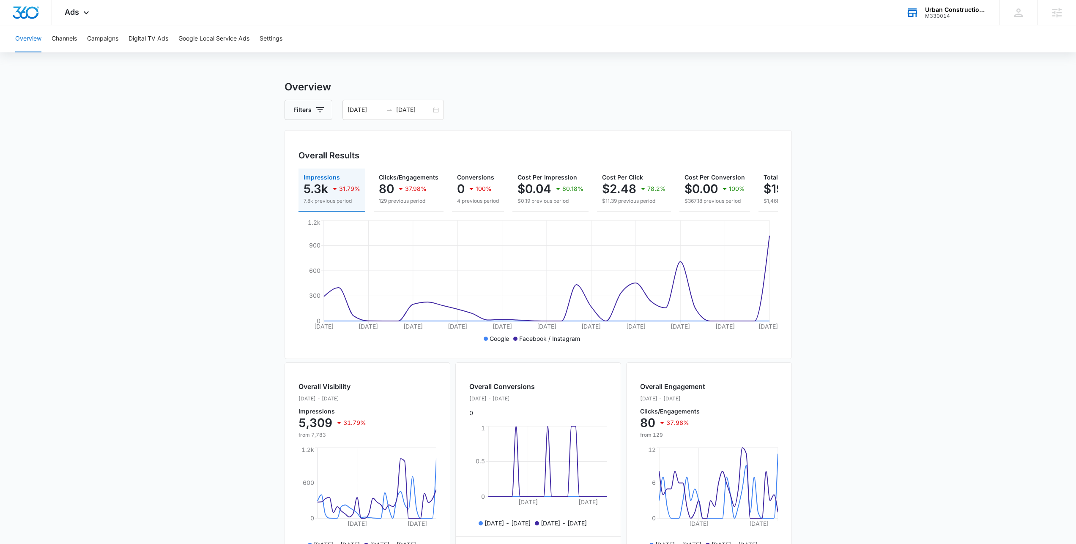
click at [188, 293] on main "Overview Filters [DATE] [DATE] Overall Results Impressions 5.3k 31.79% 7.8k pre…" at bounding box center [538, 382] width 1076 height 607
click at [198, 286] on main "Overview Filters [DATE] [DATE] Overall Results Impressions 5.3k 31.79% 7.8k pre…" at bounding box center [538, 382] width 1076 height 607
click at [687, 54] on div "Overview Channels Campaigns Digital TV Ads Google Local Service Ads Settings Ov…" at bounding box center [538, 355] width 1076 height 661
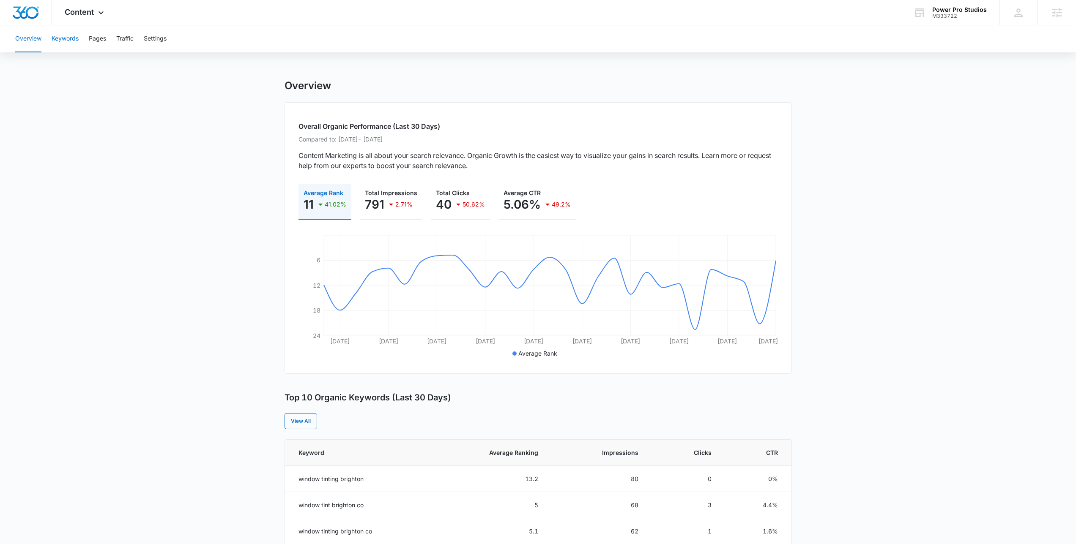
click at [69, 44] on button "Keywords" at bounding box center [65, 38] width 27 height 27
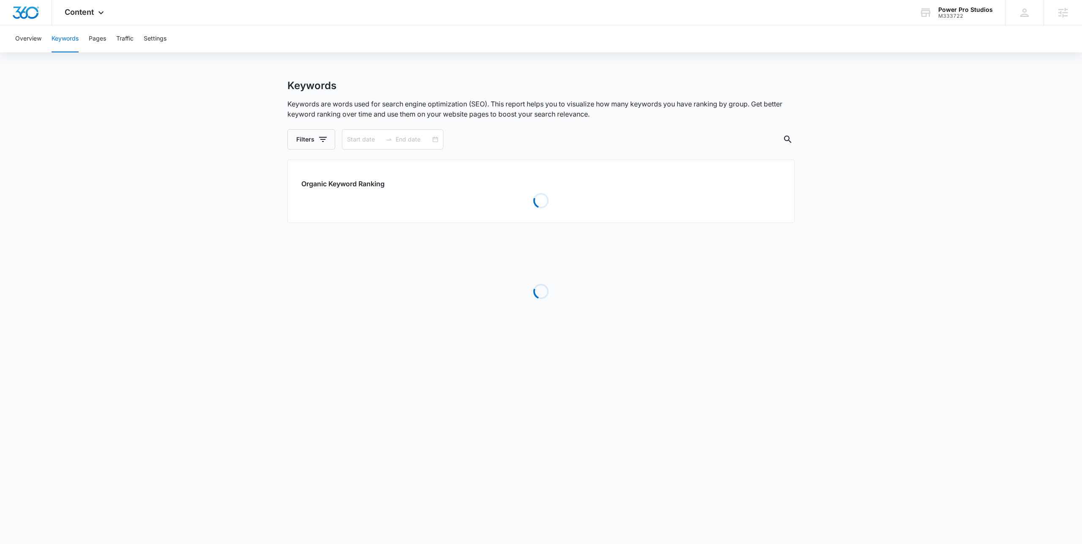
type input "[DATE]"
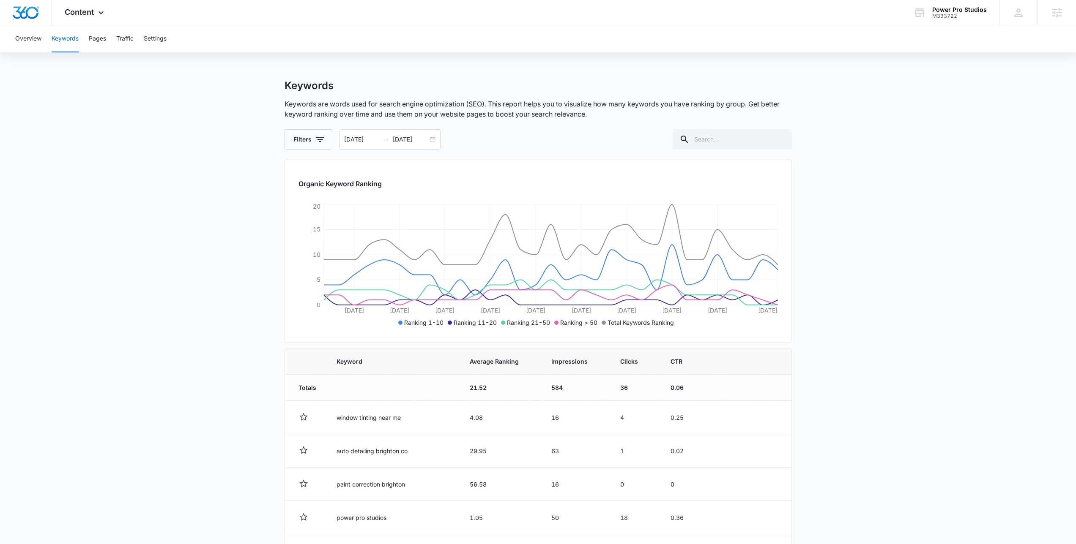
click at [848, 248] on main "Keywords Keywords are words used for search engine optimization (SEO). This rep…" at bounding box center [538, 435] width 1076 height 713
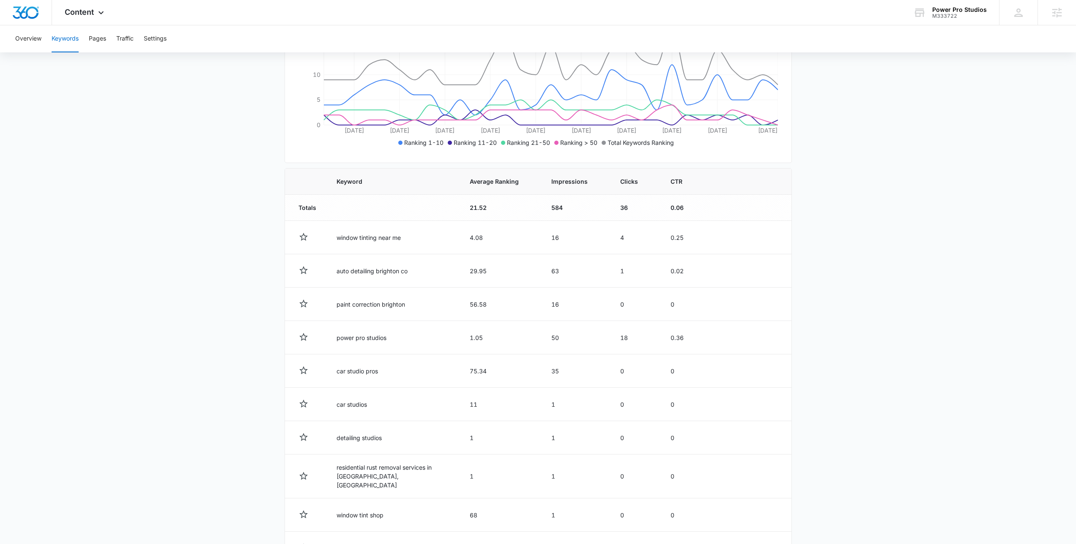
scroll to position [239, 0]
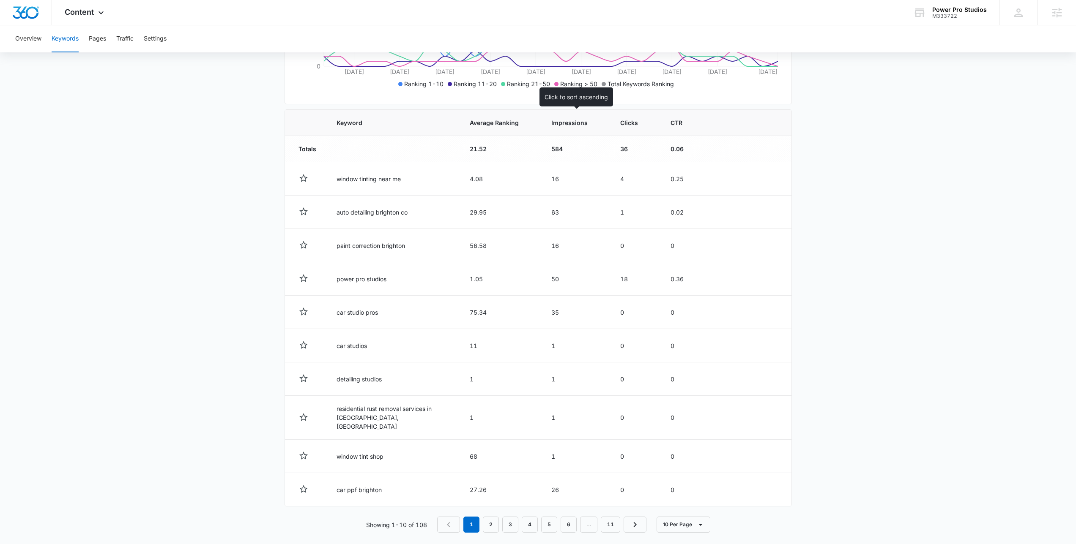
click at [580, 123] on span "Impressions" at bounding box center [569, 122] width 36 height 9
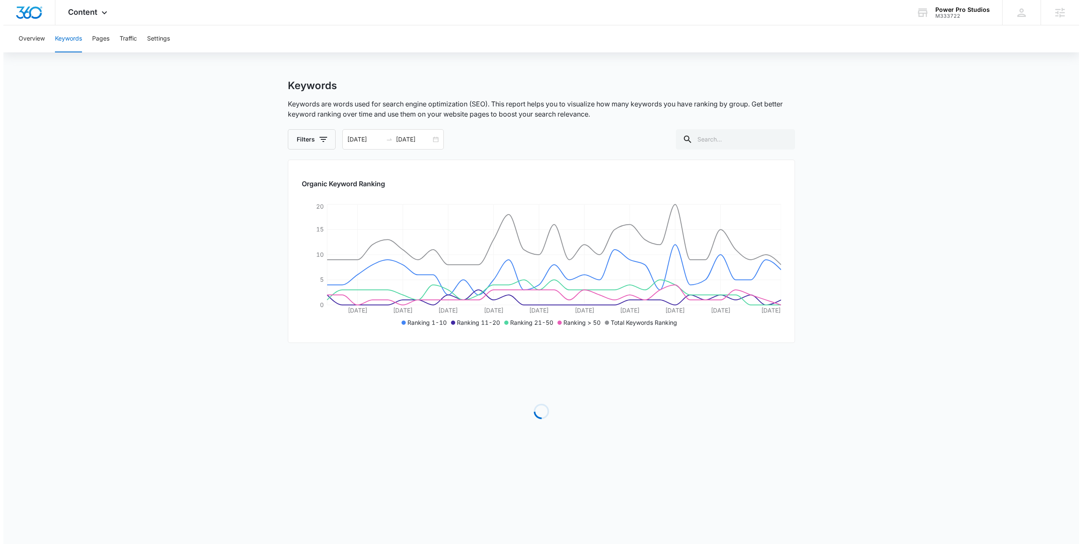
scroll to position [0, 0]
click at [197, 231] on main "Keywords Keywords are words used for search engine optimization (SEO). This rep…" at bounding box center [541, 282] width 1082 height 406
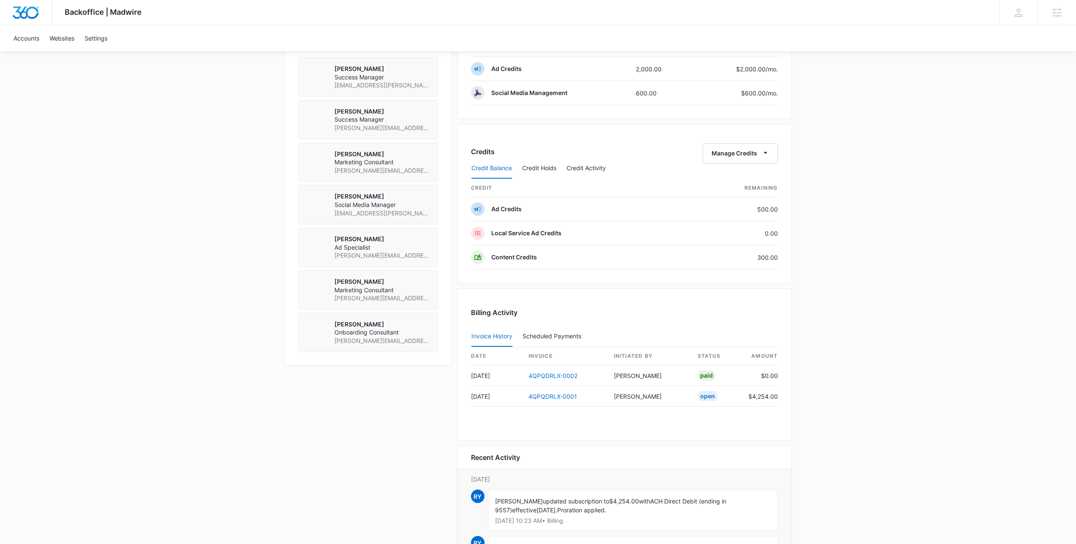
scroll to position [612, 0]
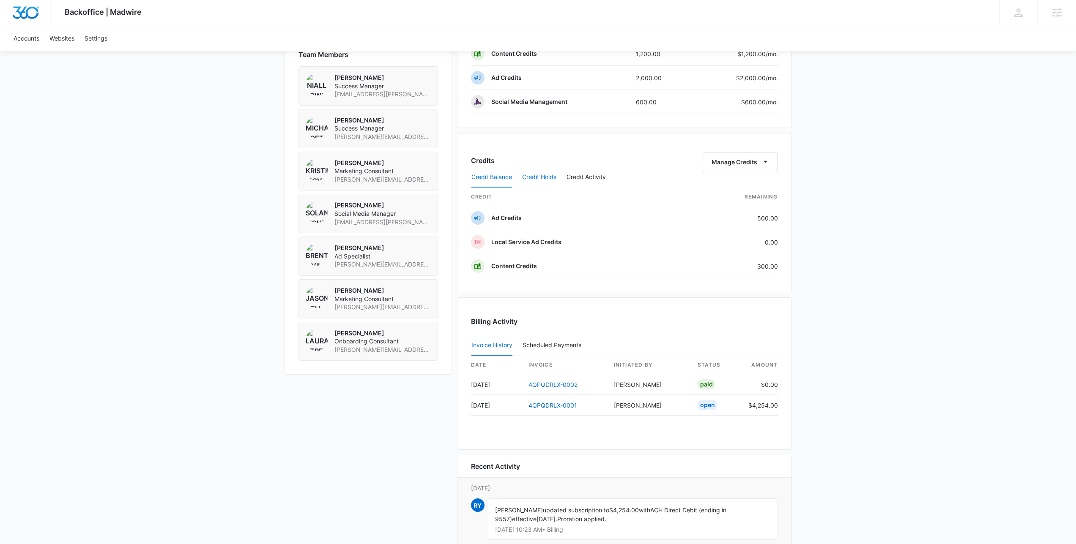
click at [530, 176] on button "Credit Holds" at bounding box center [539, 177] width 34 height 20
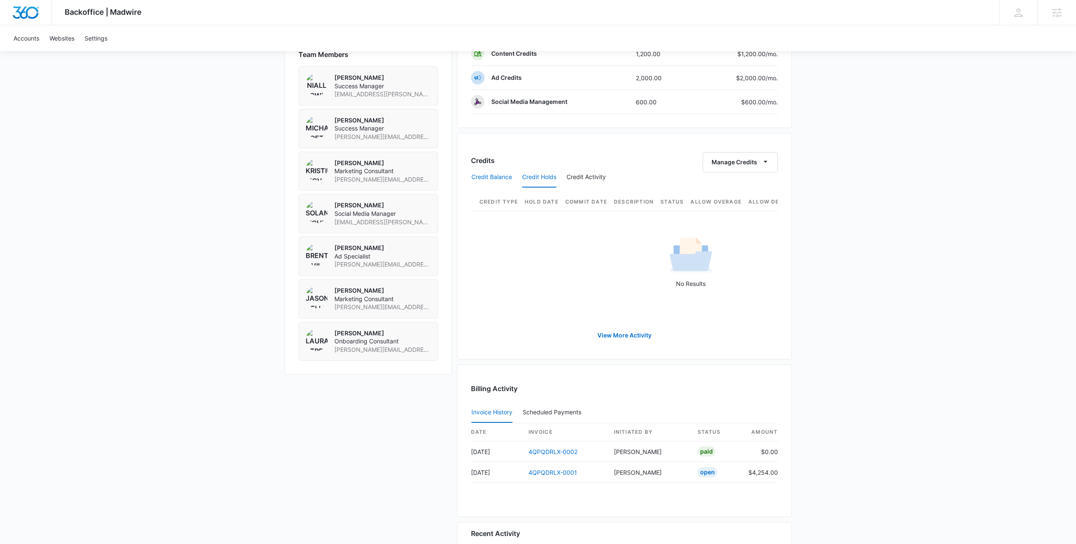
click at [501, 178] on button "Credit Balance" at bounding box center [491, 177] width 41 height 20
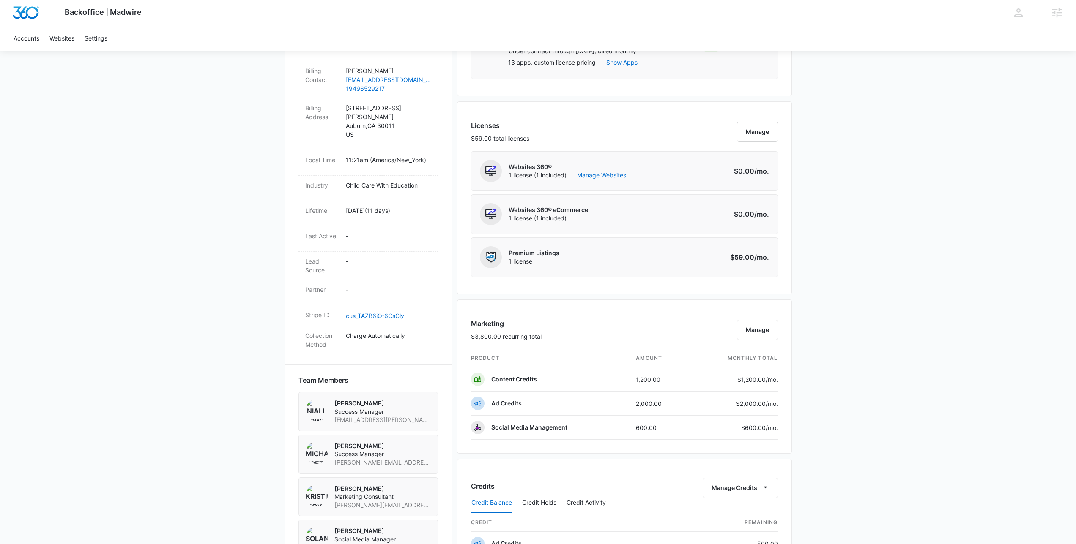
scroll to position [627, 0]
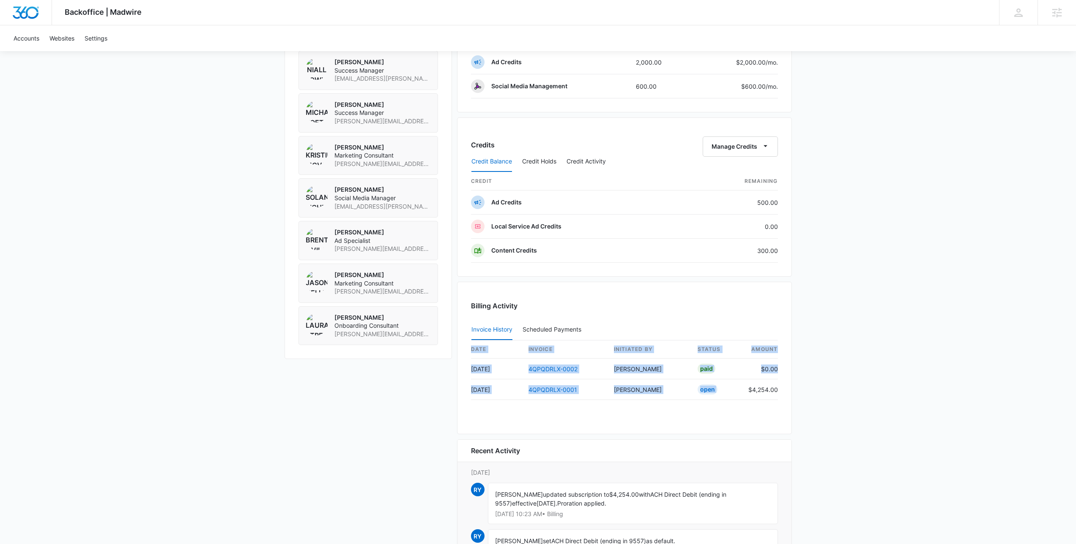
drag, startPoint x: 745, startPoint y: 391, endPoint x: 816, endPoint y: 388, distance: 71.1
click at [816, 388] on div "Backoffice | Madwire Apps Settings NF [PERSON_NAME] [EMAIL_ADDRESS][PERSON_NAME…" at bounding box center [538, 33] width 1076 height 1320
click at [826, 373] on div "Backoffice | Madwire Apps Settings NF [PERSON_NAME] [EMAIL_ADDRESS][PERSON_NAME…" at bounding box center [538, 33] width 1076 height 1320
click at [566, 391] on link "4QPQDRLX-0001" at bounding box center [552, 389] width 49 height 7
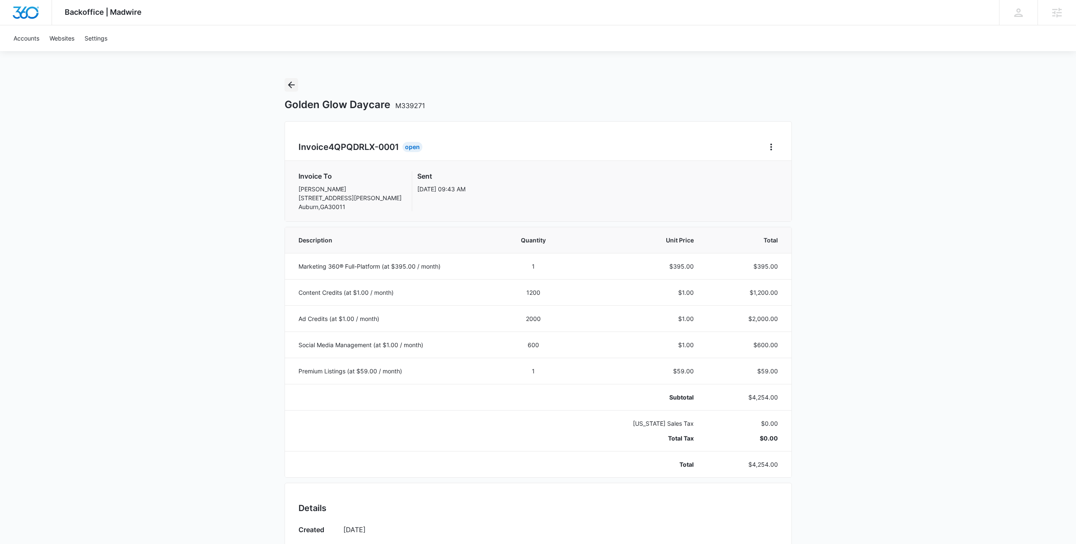
click at [287, 80] on icon "Back" at bounding box center [291, 85] width 10 height 10
